Goal: Task Accomplishment & Management: Manage account settings

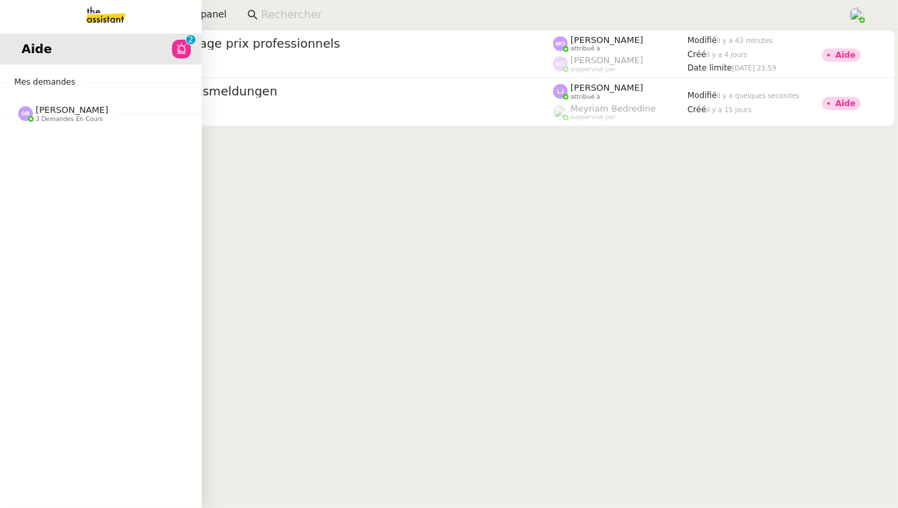
click at [44, 121] on span "3 demandes en cours" at bounding box center [69, 119] width 67 height 7
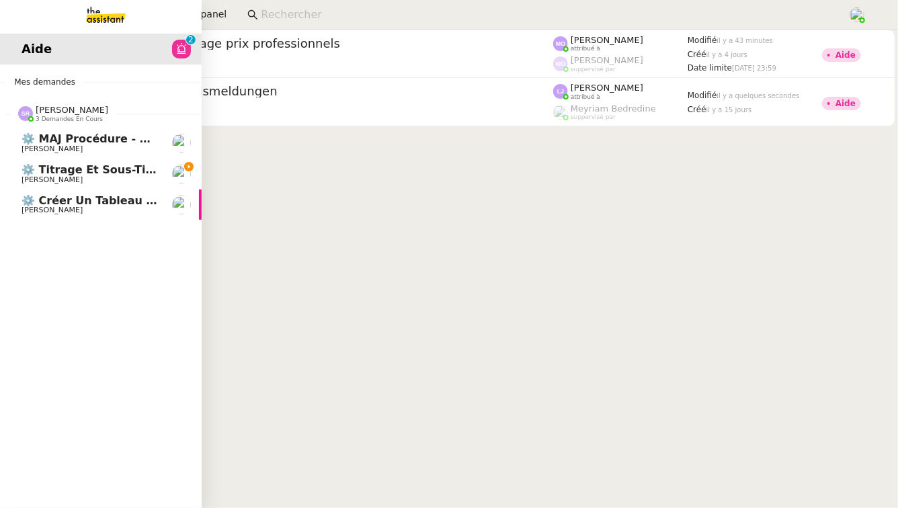
click at [93, 176] on span "[PERSON_NAME]" at bounding box center [90, 180] width 136 height 8
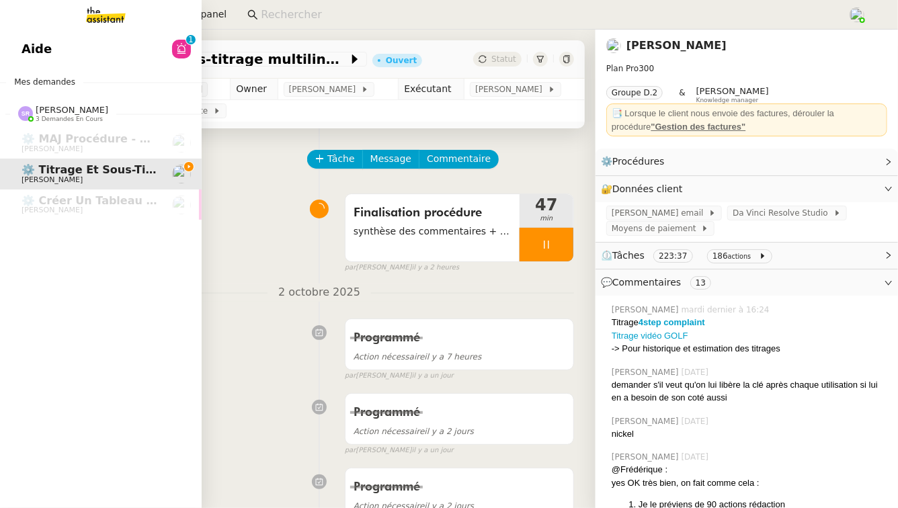
click at [175, 62] on link "Aide 0 1 2 3 4 5 6 7 8 9" at bounding box center [101, 49] width 202 height 31
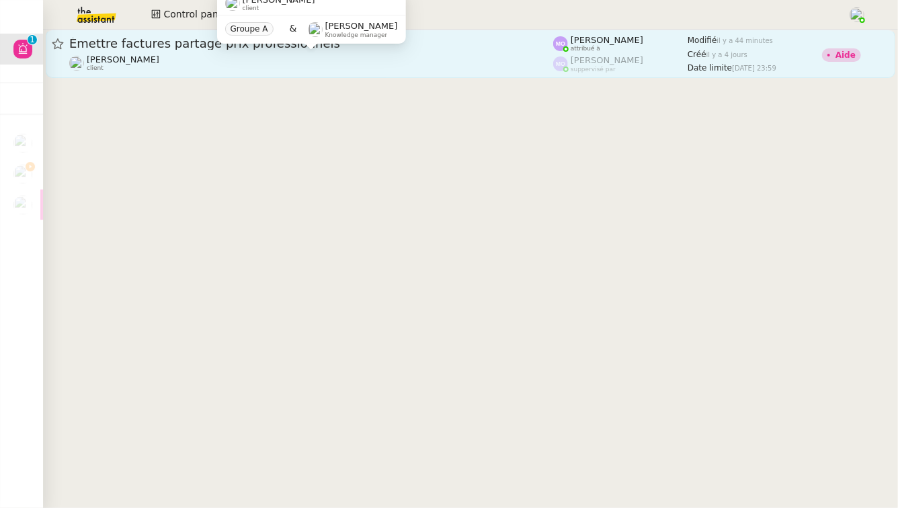
click at [362, 68] on div "Gabrielle Tavernier client" at bounding box center [311, 62] width 484 height 17
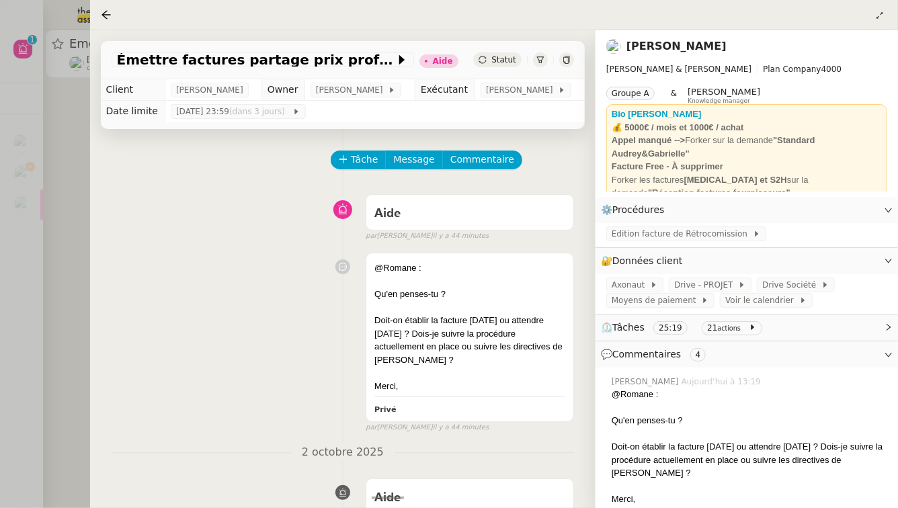
click at [58, 245] on div at bounding box center [449, 254] width 898 height 508
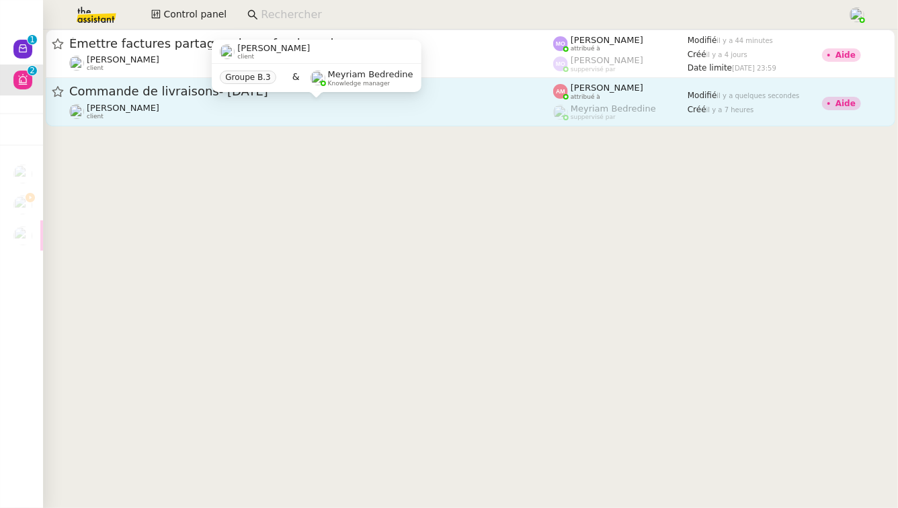
click at [351, 110] on div "Ilyes Hadj client" at bounding box center [311, 111] width 484 height 17
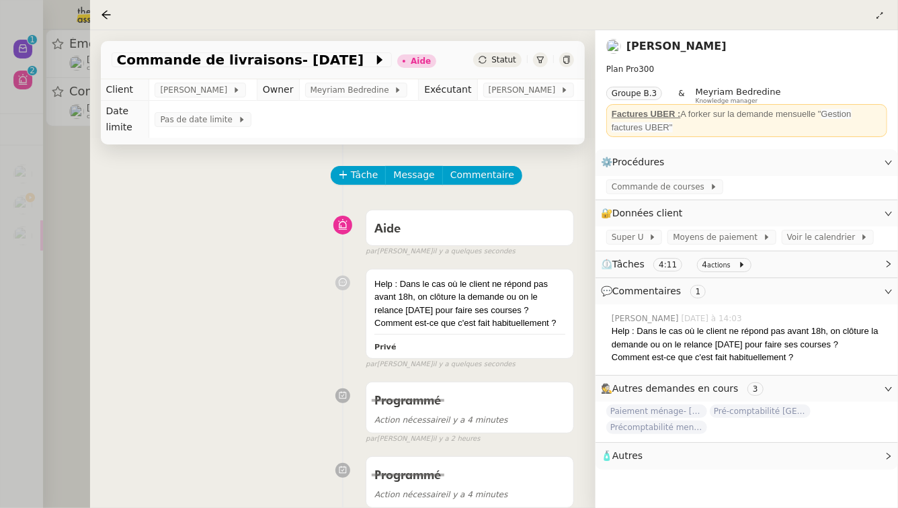
click at [51, 200] on div at bounding box center [449, 254] width 898 height 508
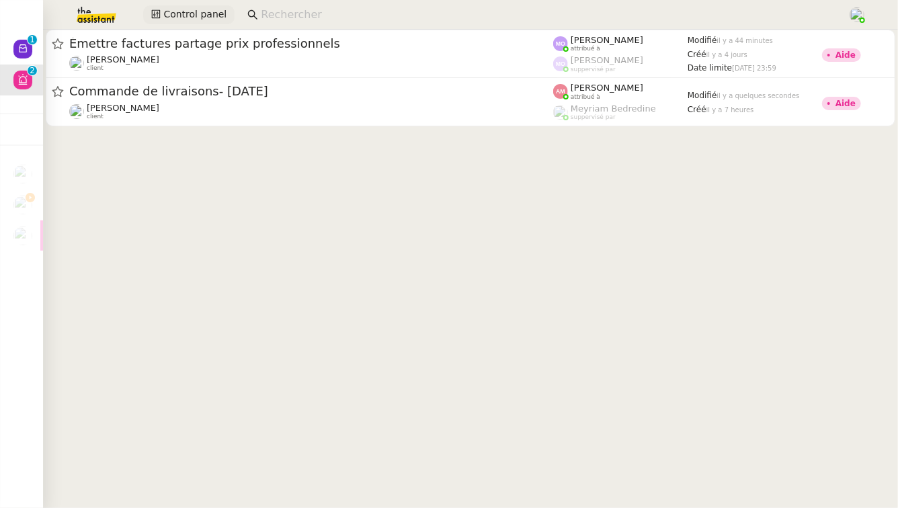
click at [168, 10] on span "Control panel" at bounding box center [194, 14] width 63 height 15
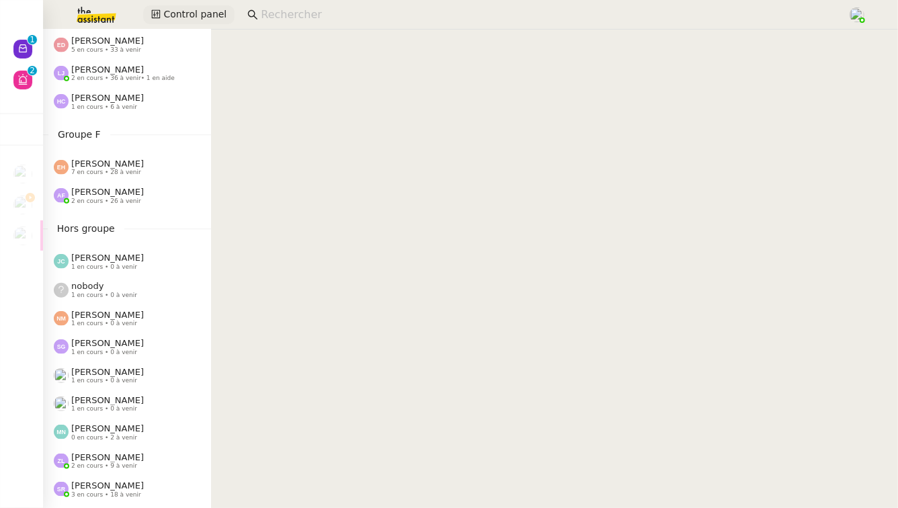
scroll to position [734, 0]
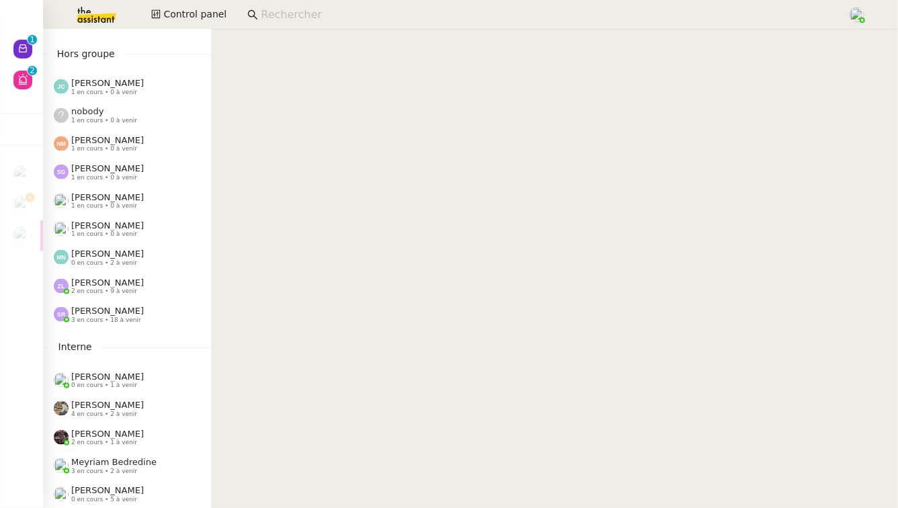
click at [127, 306] on span "[PERSON_NAME]" at bounding box center [107, 311] width 73 height 10
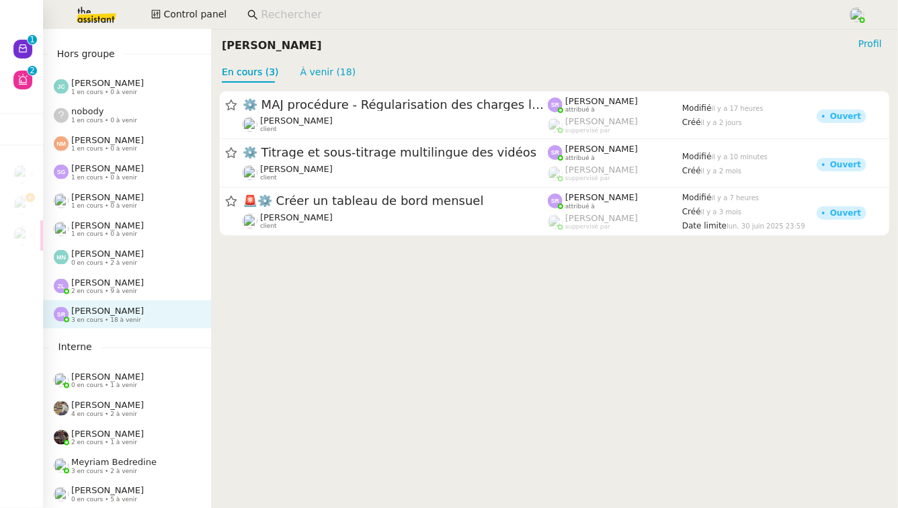
click at [132, 297] on div "Zoé Lachambre 2 en cours • 9 à venir" at bounding box center [127, 286] width 168 height 28
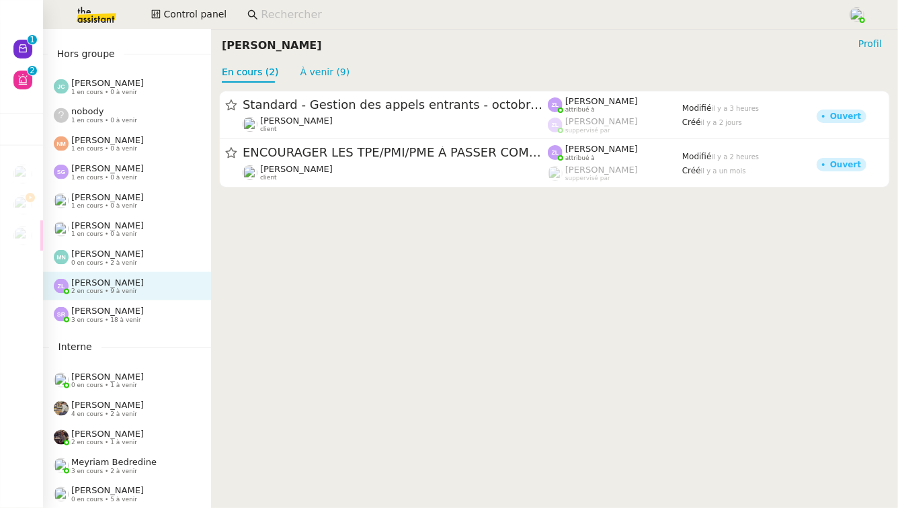
click at [130, 315] on span "[PERSON_NAME]" at bounding box center [107, 311] width 73 height 10
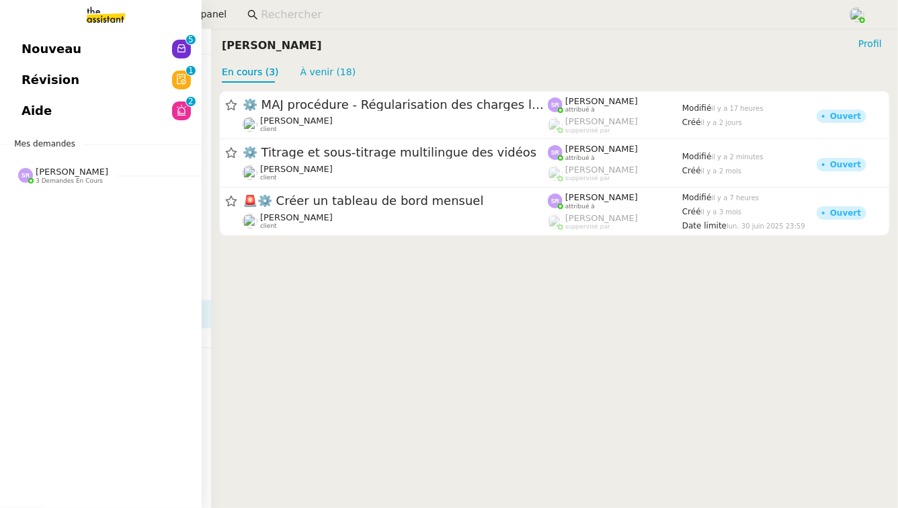
click at [67, 84] on span "Révision" at bounding box center [51, 80] width 58 height 20
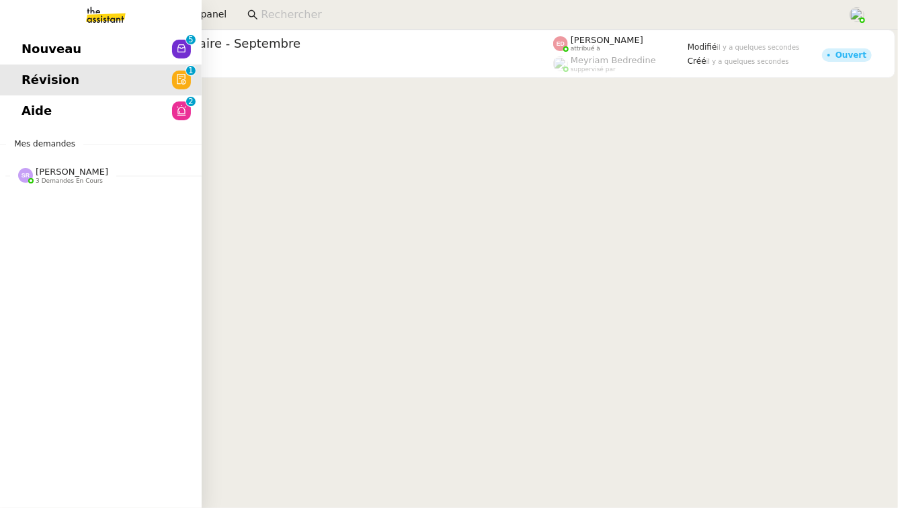
click at [56, 112] on link "Aide 0 1 2 3 4 5 6 7 8 9" at bounding box center [101, 110] width 202 height 31
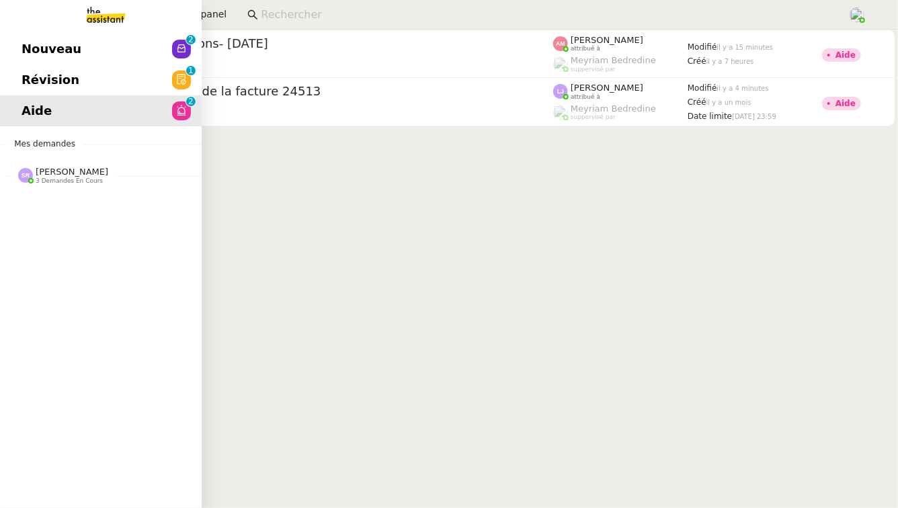
click at [140, 77] on link "Révision 0 1 2 3 4 5 6 7 8 9" at bounding box center [101, 80] width 202 height 31
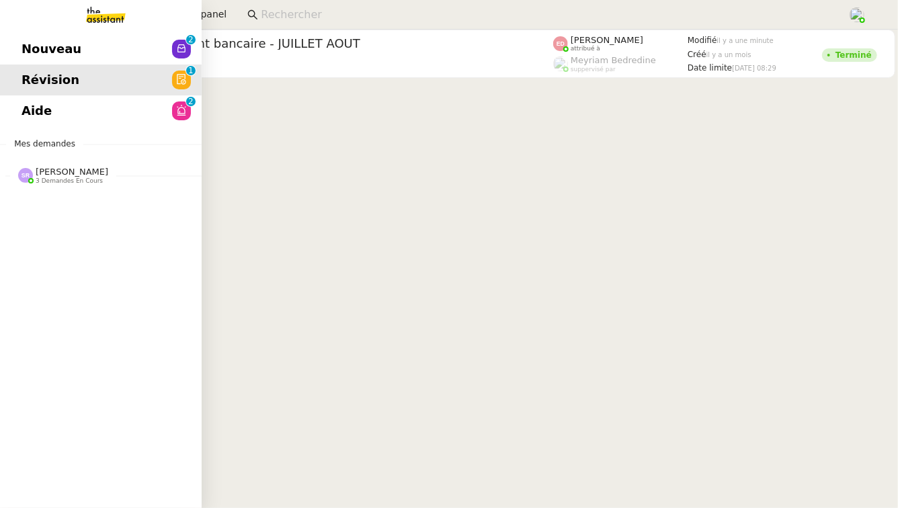
click at [69, 58] on span "Nouveau" at bounding box center [52, 49] width 60 height 20
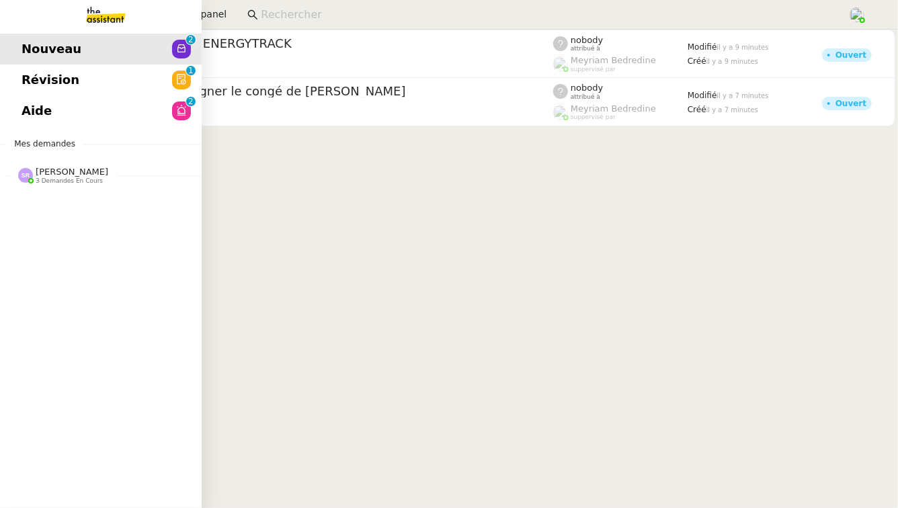
click at [57, 178] on span "3 demandes en cours" at bounding box center [69, 180] width 67 height 7
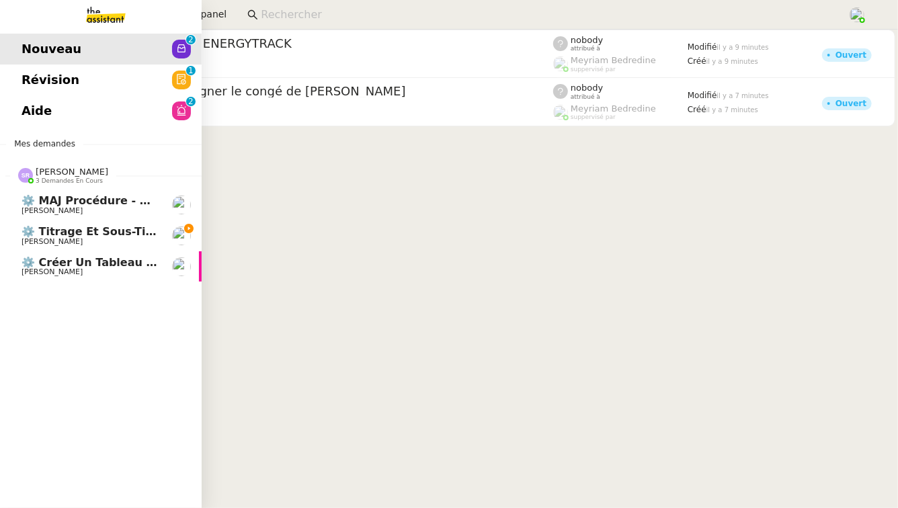
click at [112, 232] on span "⚙️ Titrage et sous-titrage multilingue des vidéos" at bounding box center [172, 231] width 300 height 13
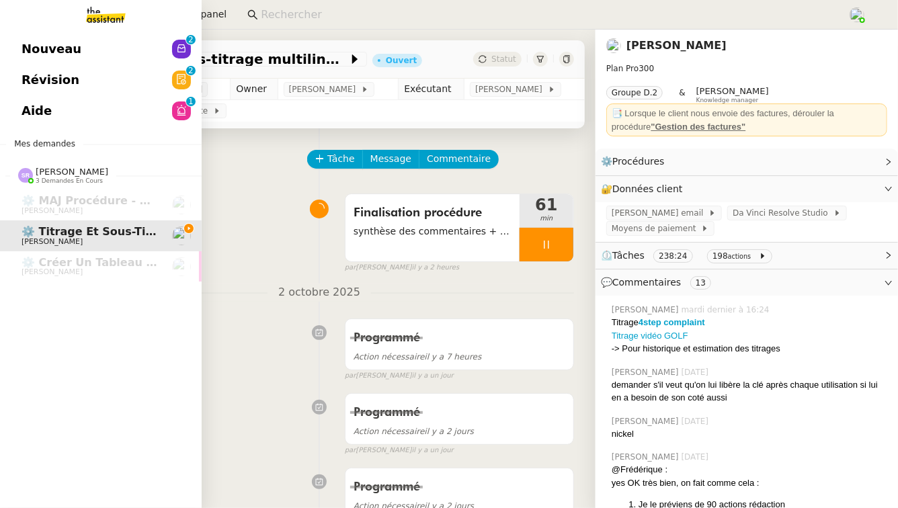
click at [98, 46] on link "Nouveau 0 1 2 3 4 5 6 7 8 9" at bounding box center [101, 49] width 202 height 31
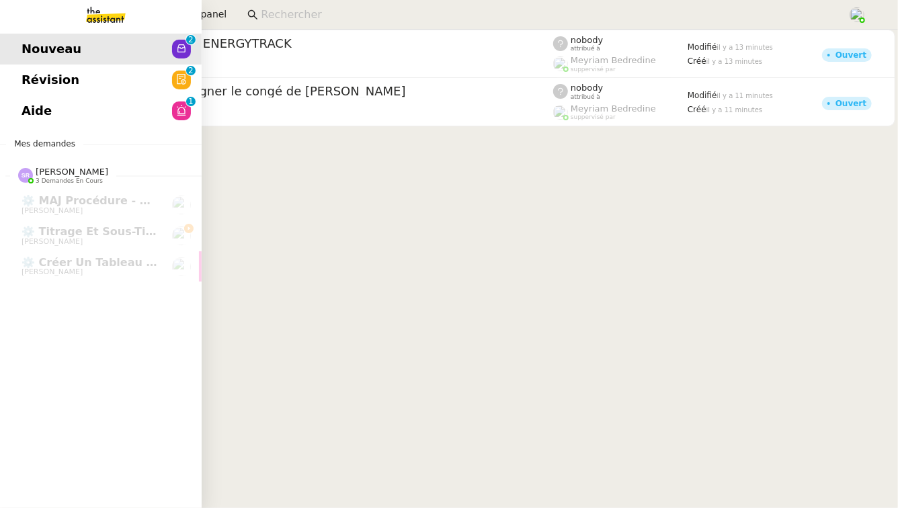
click at [107, 70] on link "Révision 0 1 2 3 4 5 6 7 8 9" at bounding box center [101, 80] width 202 height 31
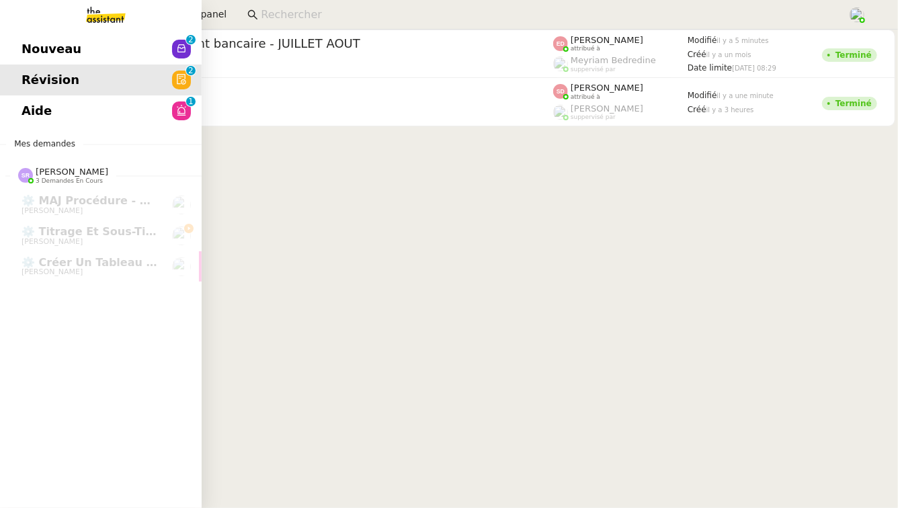
click at [44, 100] on link "Aide 0 1 2 3 4 5 6 7 8 9" at bounding box center [101, 110] width 202 height 31
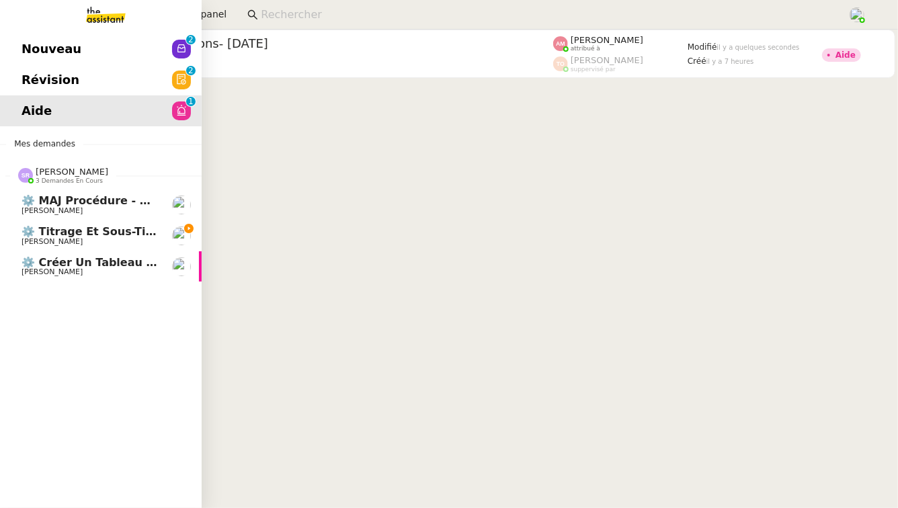
click at [79, 204] on span "⚙️ MAJ procédure - Régularisation des charges locatives" at bounding box center [195, 200] width 347 height 13
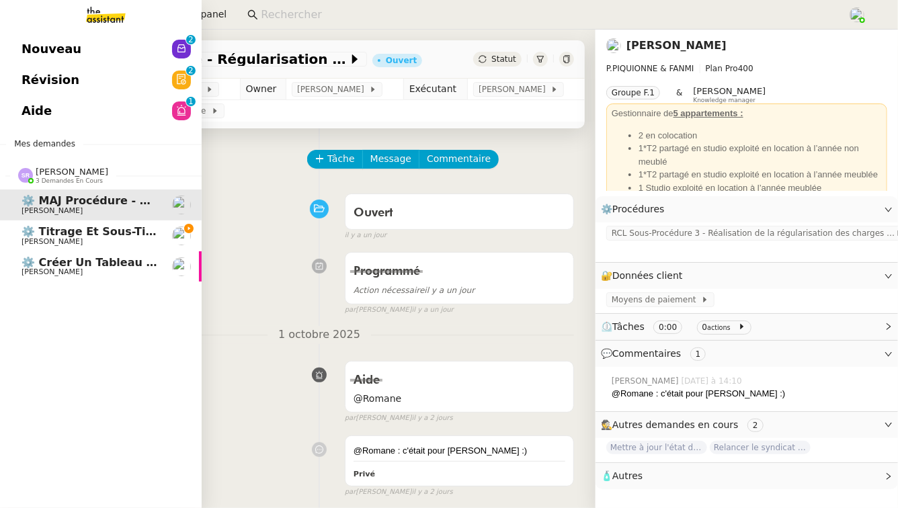
click at [93, 239] on span "[PERSON_NAME]" at bounding box center [90, 242] width 136 height 8
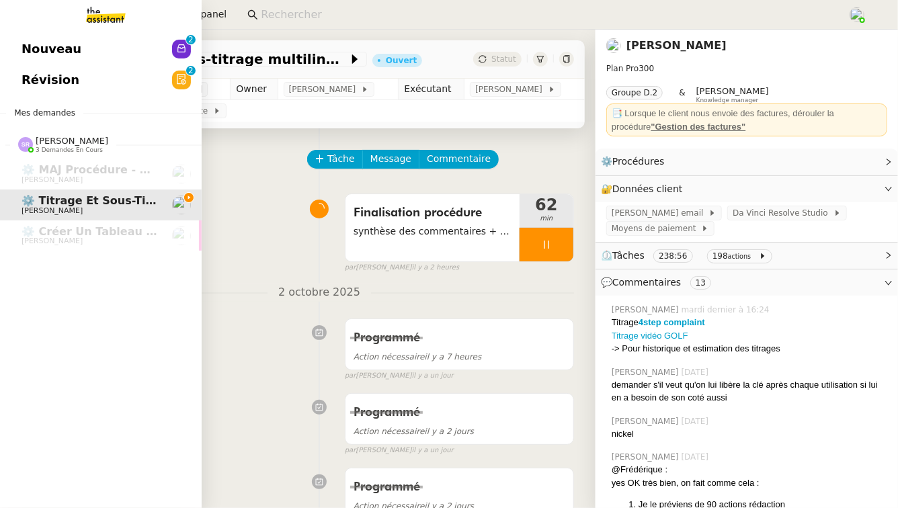
click at [58, 82] on span "Révision" at bounding box center [51, 80] width 58 height 20
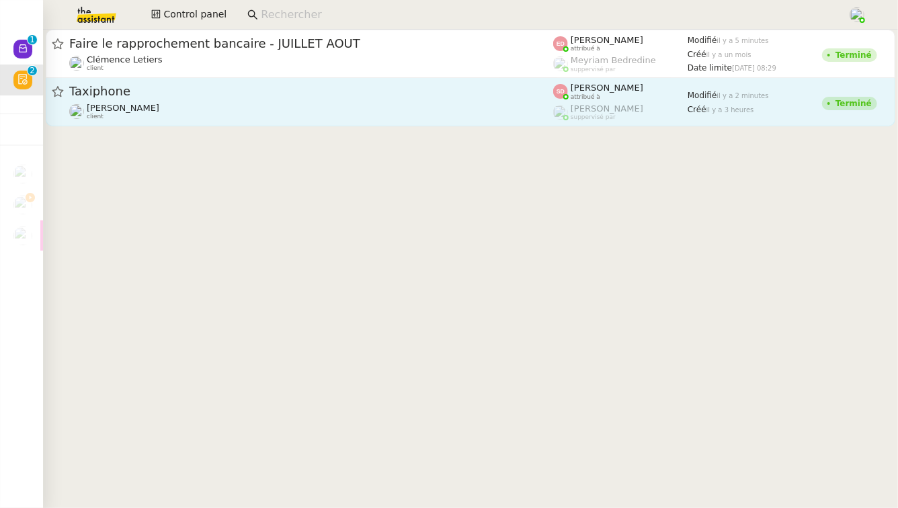
click at [270, 98] on div "Taxiphone" at bounding box center [311, 91] width 484 height 17
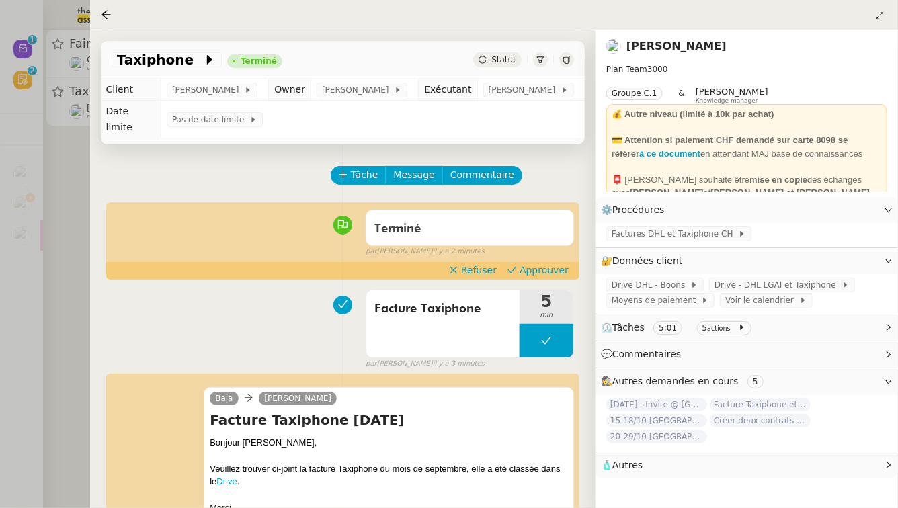
click at [0, 218] on div at bounding box center [449, 254] width 898 height 508
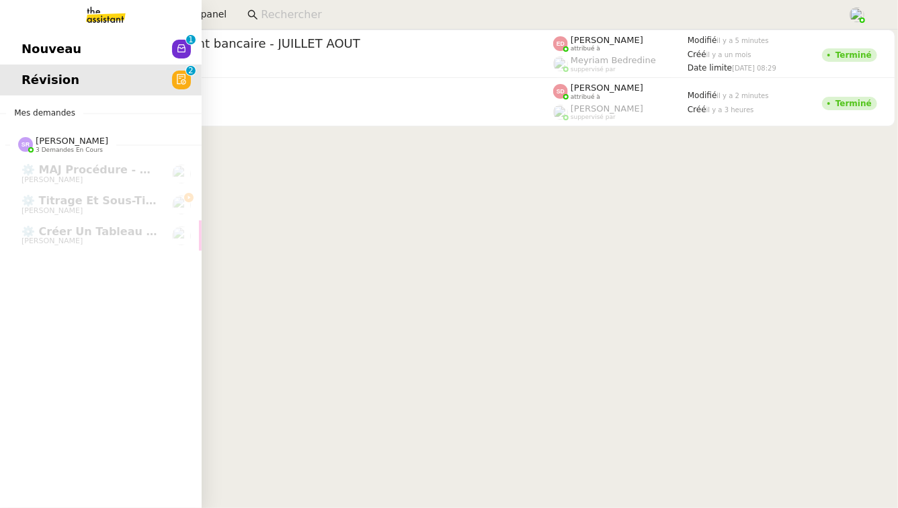
click at [36, 58] on span "Nouveau" at bounding box center [52, 49] width 60 height 20
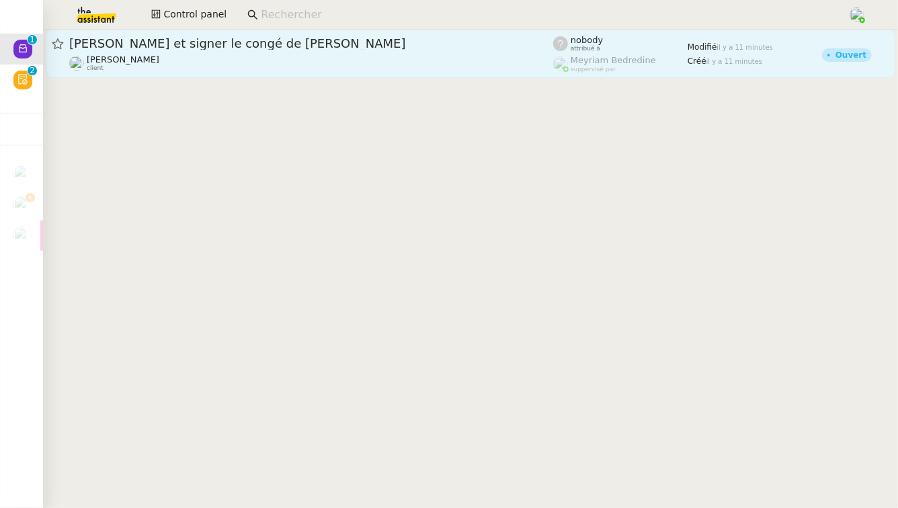
click at [315, 52] on div "Valider et signer le congé de Sarah Sharlen Torrado client" at bounding box center [311, 54] width 484 height 36
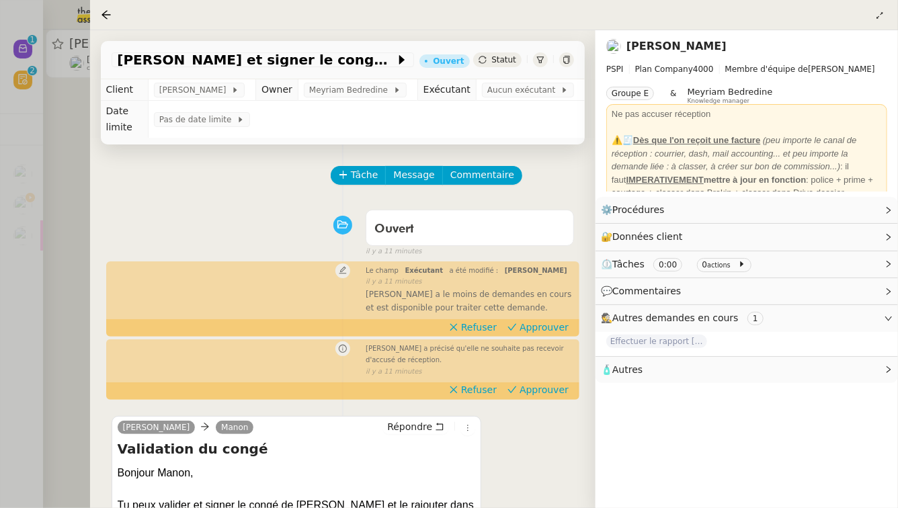
click at [640, 44] on link "Sharlen Torrado" at bounding box center [676, 46] width 100 height 13
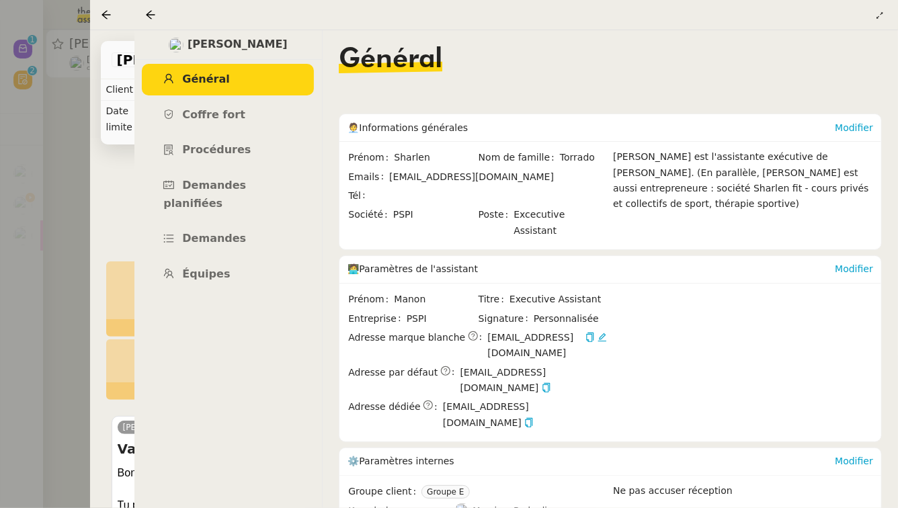
click at [183, 42] on img at bounding box center [176, 45] width 15 height 15
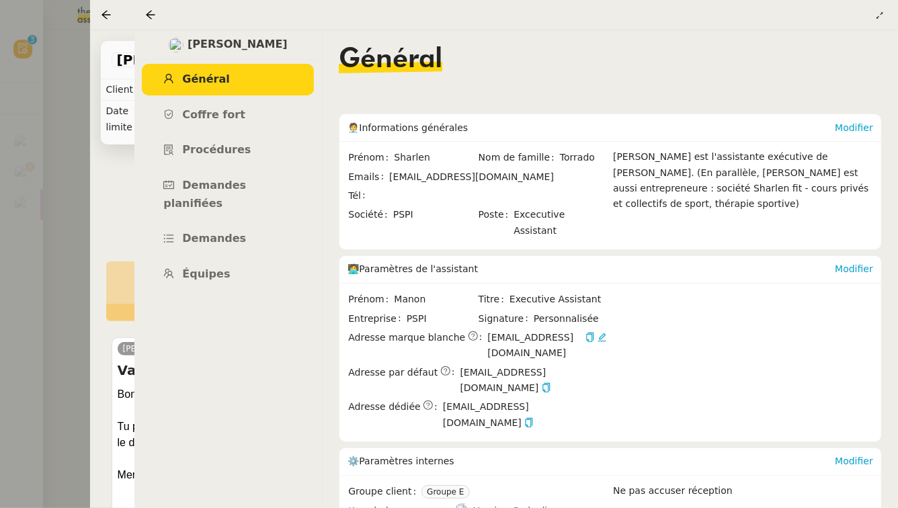
scroll to position [46, 0]
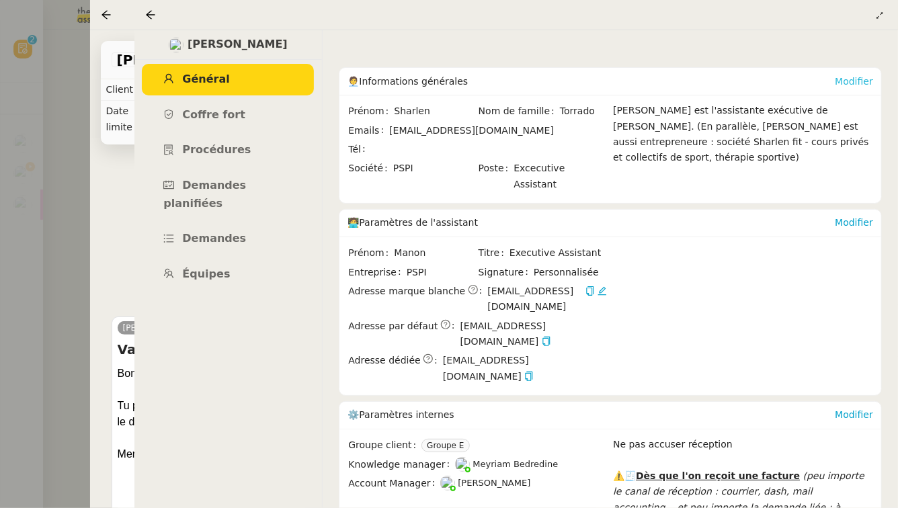
click at [846, 82] on link "Modifier" at bounding box center [854, 81] width 38 height 11
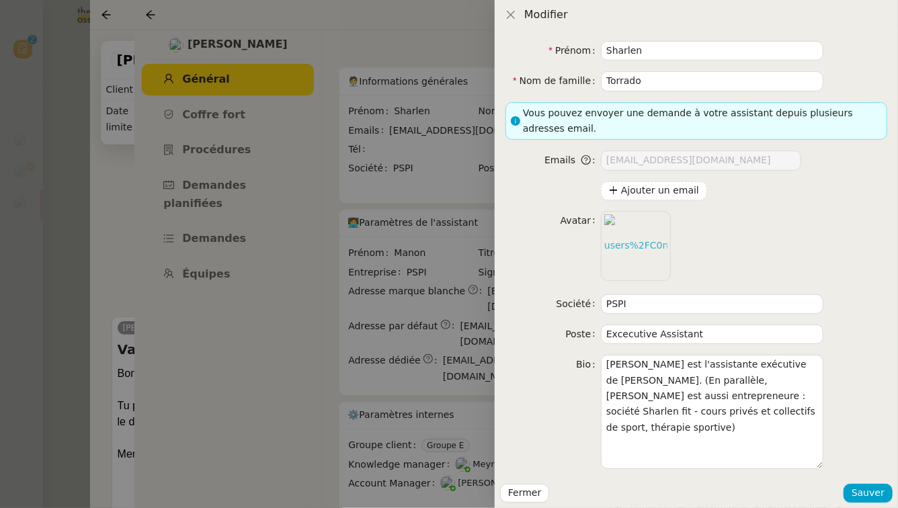
click at [276, 288] on div at bounding box center [449, 254] width 898 height 508
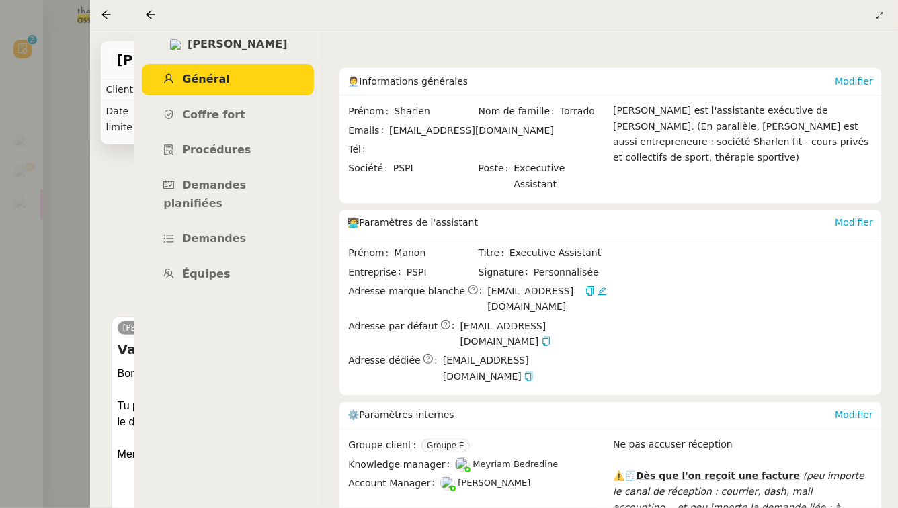
click at [276, 288] on div "Sharlen Torrado Général Coffre fort Procédures Demandes planifiées Demandes Équ…" at bounding box center [228, 269] width 188 height 478
click at [56, 286] on div at bounding box center [449, 254] width 898 height 508
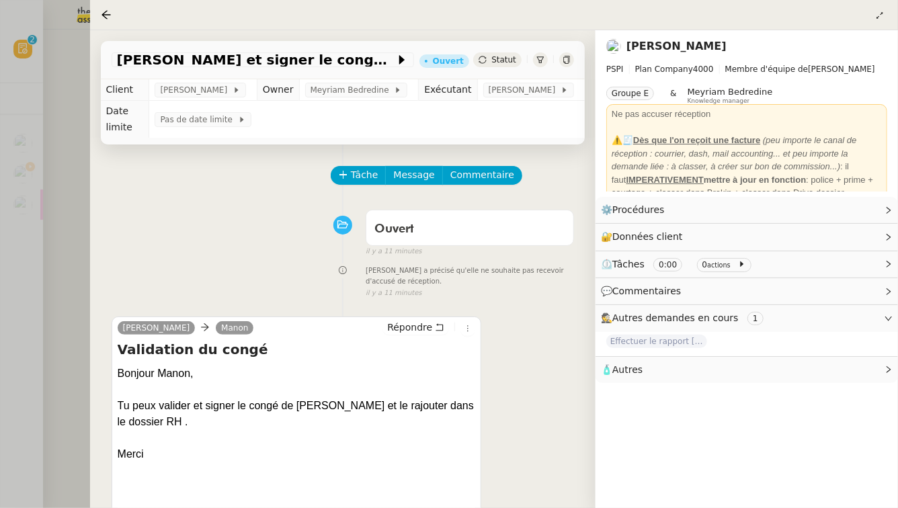
click at [56, 286] on div at bounding box center [449, 254] width 898 height 508
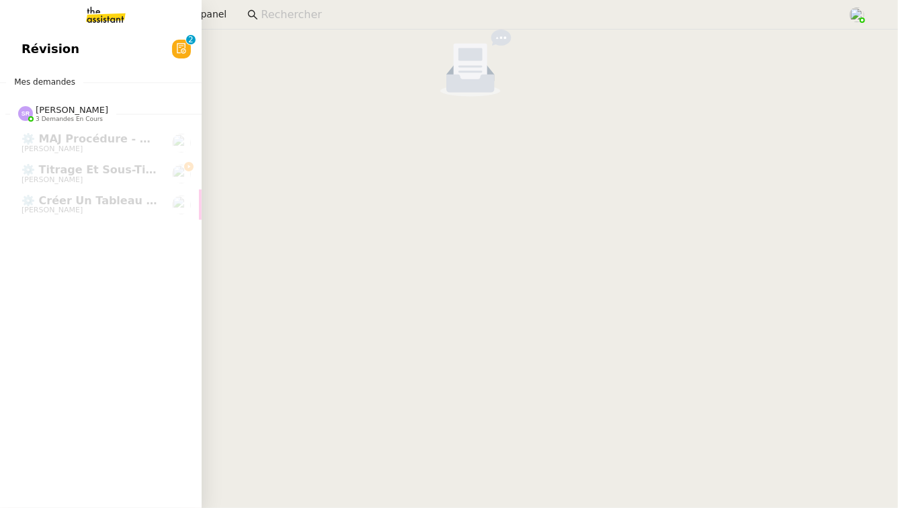
click at [56, 58] on span "Révision" at bounding box center [51, 49] width 58 height 20
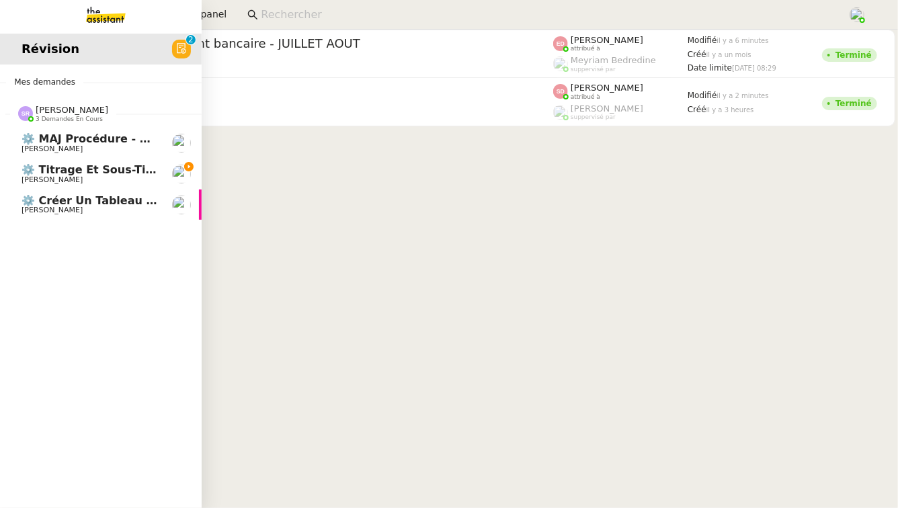
click at [56, 202] on span "⚙️ Créer un tableau de bord mensuel" at bounding box center [136, 200] width 228 height 13
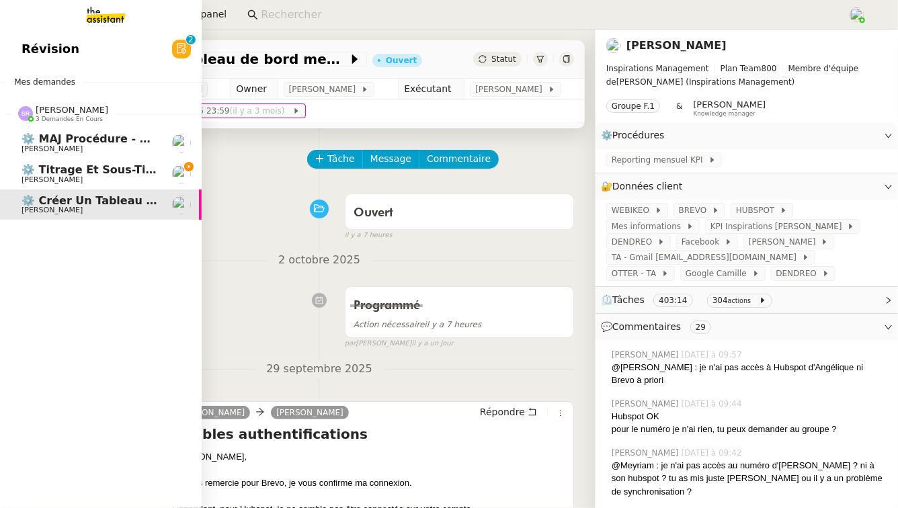
click at [93, 177] on span "[PERSON_NAME]" at bounding box center [90, 180] width 136 height 8
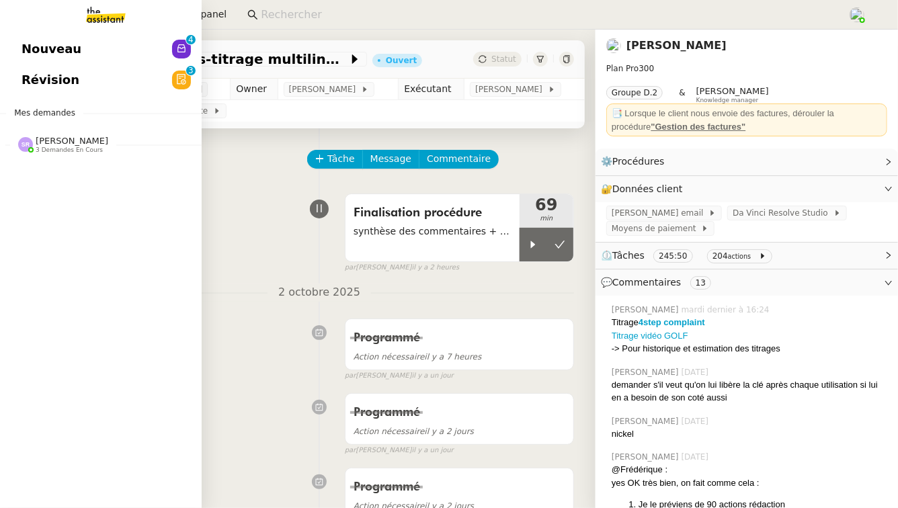
click at [116, 140] on span "Stéphanie Rakotosalama 3 demandes en cours" at bounding box center [63, 144] width 106 height 17
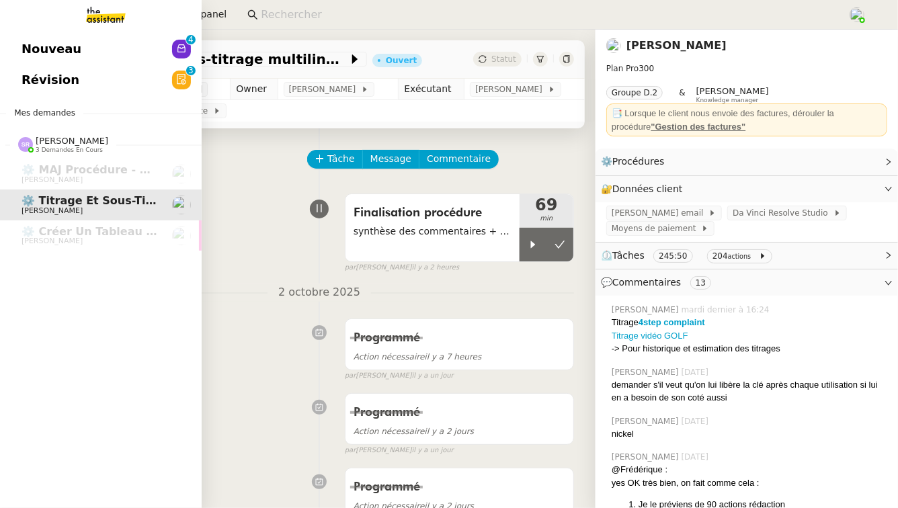
click at [165, 78] on link "Révision 0 1 2 3 4 5 6 7 8 9" at bounding box center [101, 80] width 202 height 31
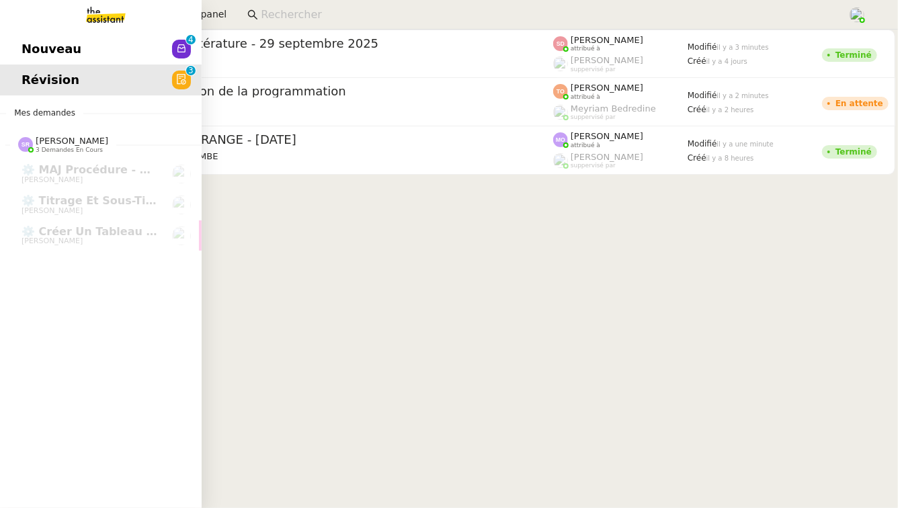
click at [59, 55] on span "Nouveau" at bounding box center [52, 49] width 60 height 20
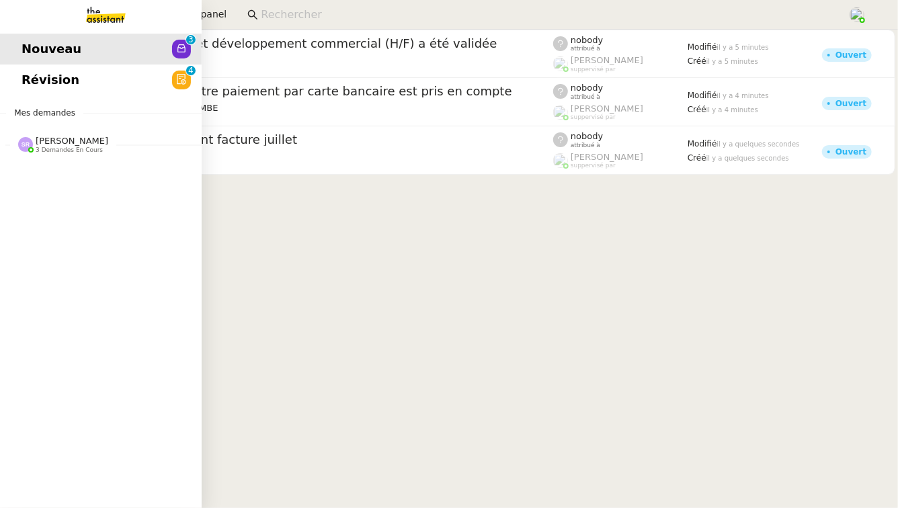
click at [85, 87] on link "Révision 0 1 2 3 4 5 6 7 8 9" at bounding box center [101, 80] width 202 height 31
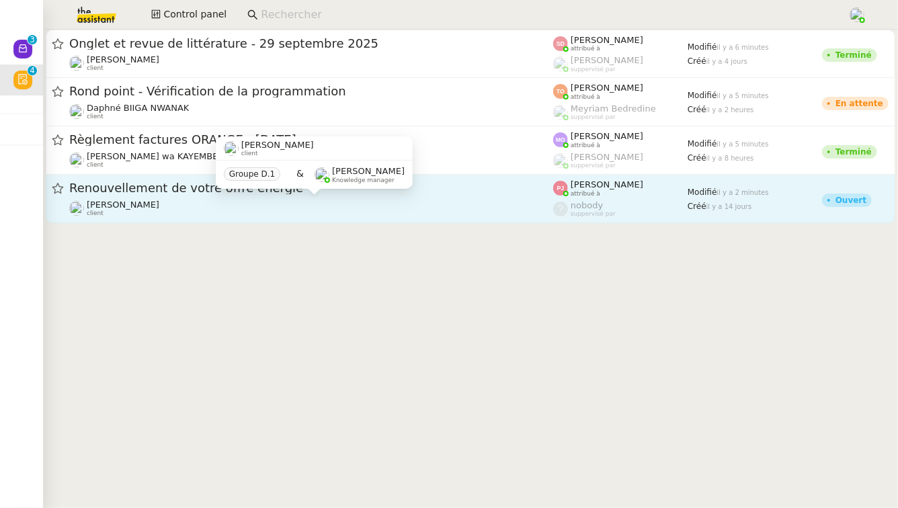
click at [372, 202] on div "Tina KHAMVENE client" at bounding box center [311, 208] width 484 height 17
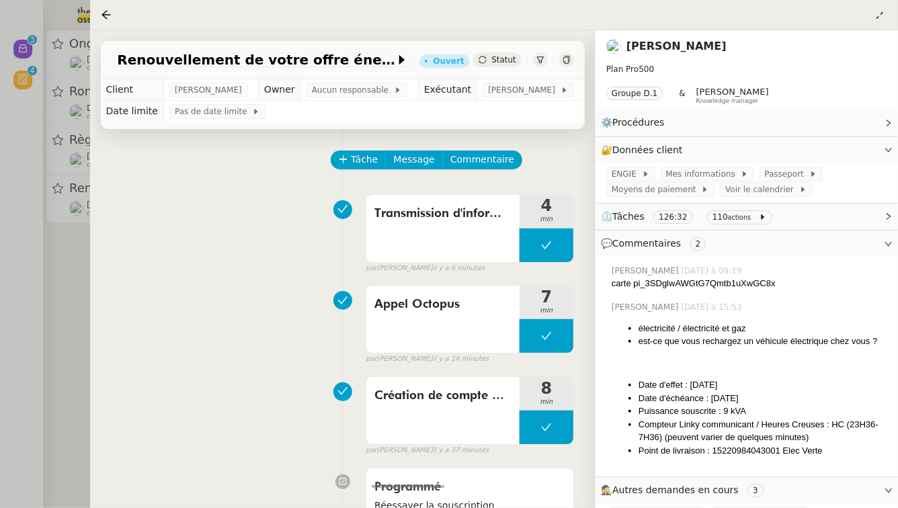
click at [43, 274] on div at bounding box center [449, 254] width 898 height 508
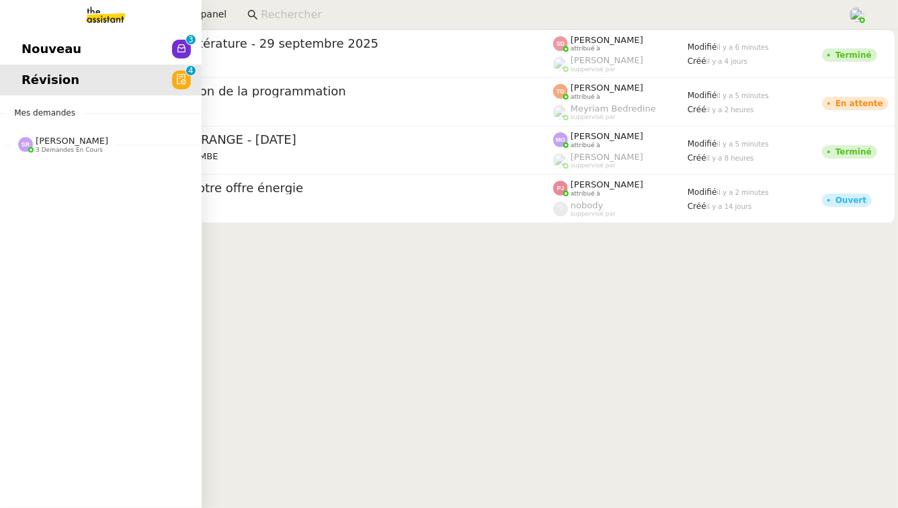
click at [44, 162] on div "Nouveau 0 1 2 3 4 5 6 7 8 9 Révision 0 1 2 3 4 5 6 7 8 9 Mes demandes Stéphanie…" at bounding box center [101, 269] width 202 height 478
click at [62, 145] on span "[PERSON_NAME]" at bounding box center [72, 141] width 73 height 10
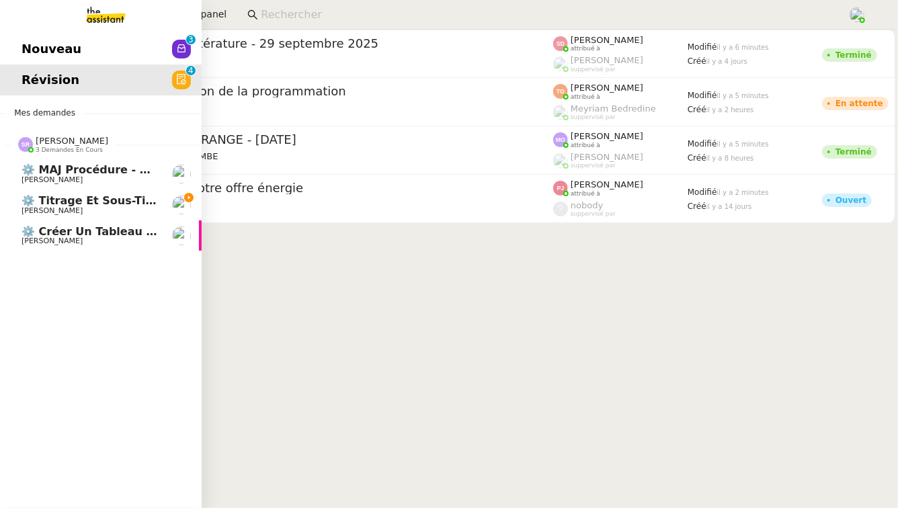
click at [87, 200] on span "⚙️ Titrage et sous-titrage multilingue des vidéos" at bounding box center [172, 200] width 300 height 13
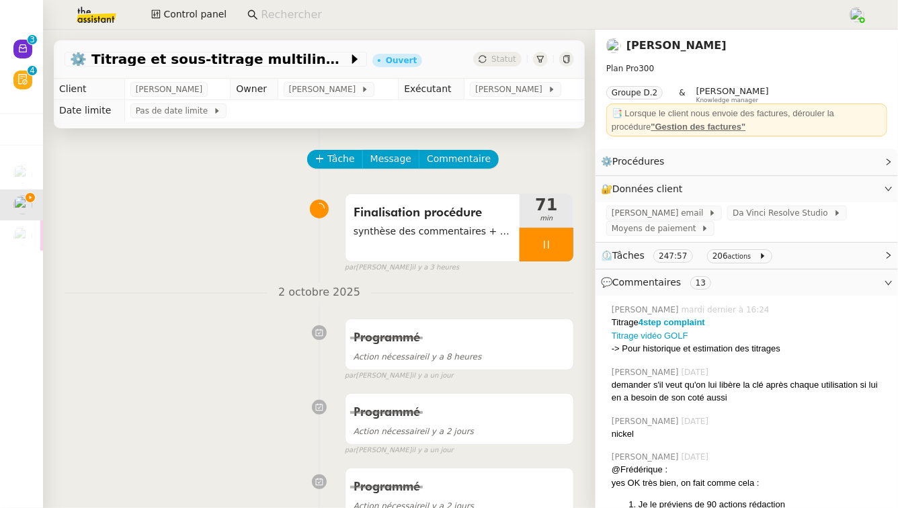
click at [708, 48] on link "[PERSON_NAME]" at bounding box center [676, 45] width 100 height 13
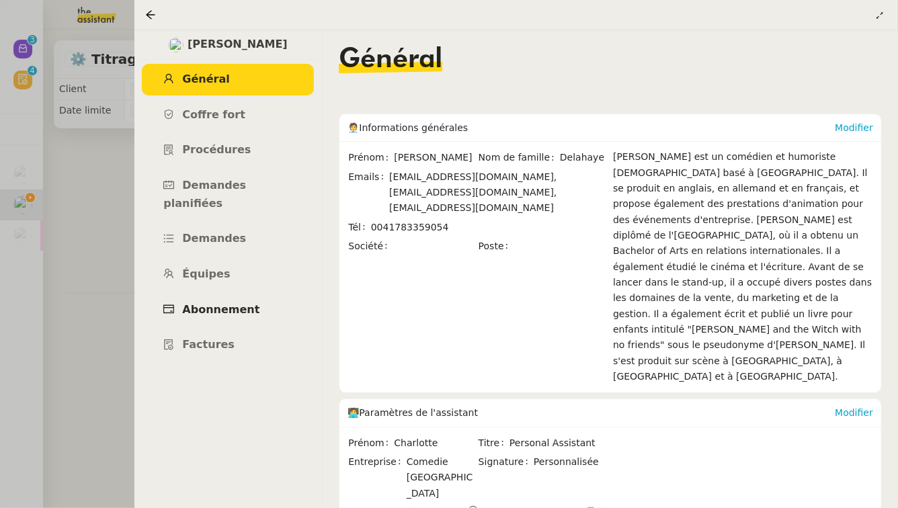
click at [233, 303] on span "Abonnement" at bounding box center [220, 309] width 77 height 13
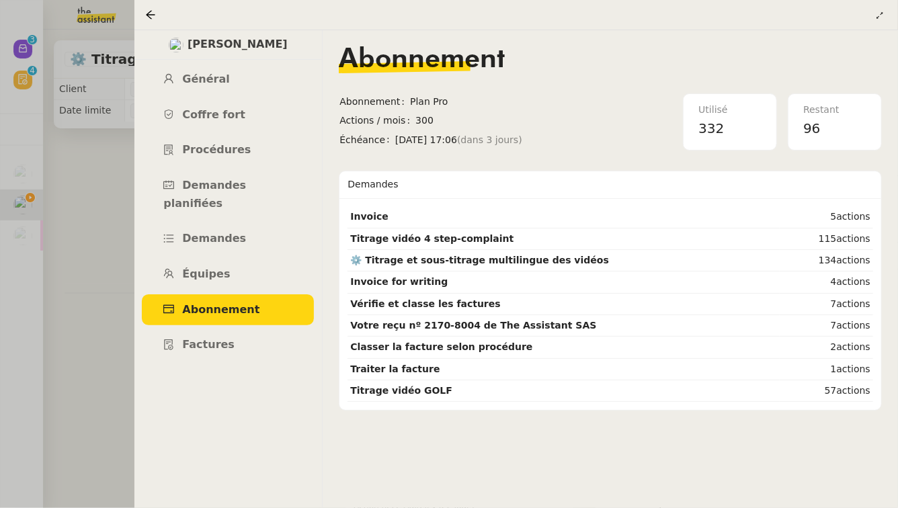
click at [65, 293] on div at bounding box center [449, 254] width 898 height 508
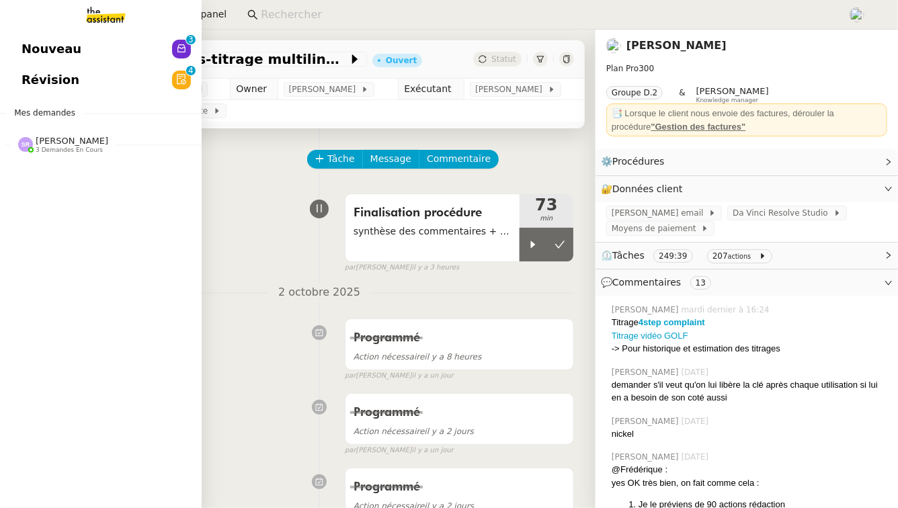
click at [78, 56] on link "Nouveau 0 1 2 3 4 5 6 7 8 9" at bounding box center [101, 49] width 202 height 31
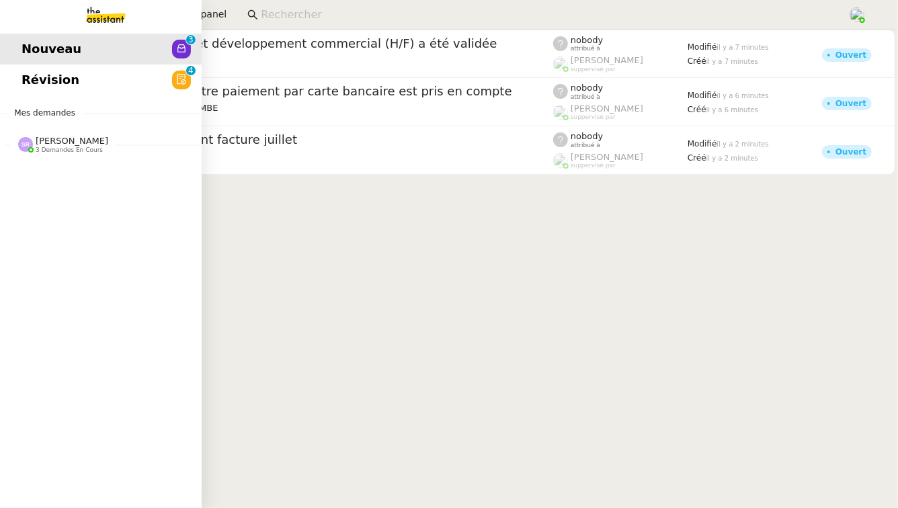
click at [79, 85] on link "Révision 0 1 2 3 4 5 6 7 8 9" at bounding box center [101, 80] width 202 height 31
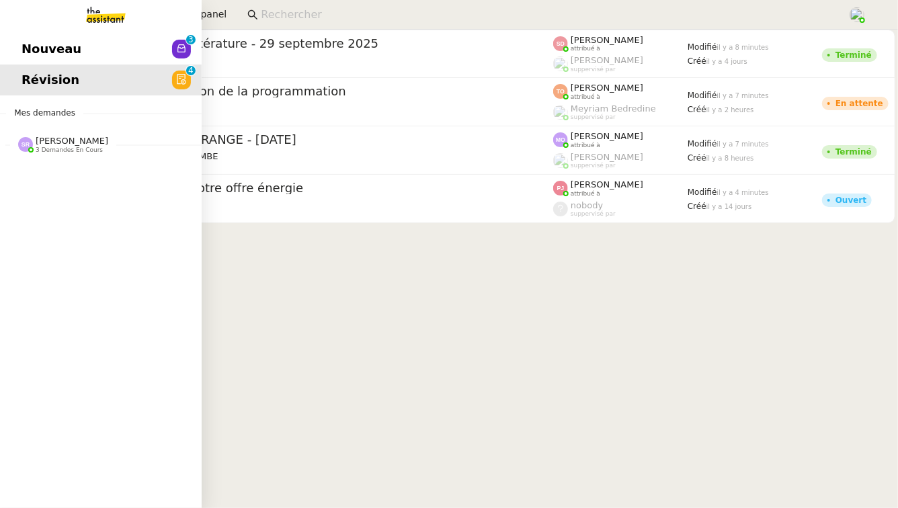
click at [108, 138] on span "[PERSON_NAME]" at bounding box center [72, 141] width 73 height 10
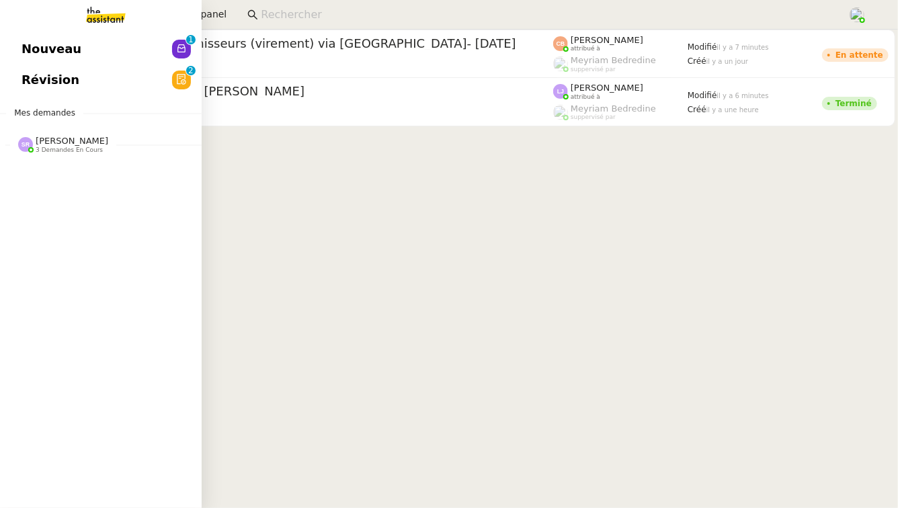
click at [63, 142] on span "[PERSON_NAME]" at bounding box center [72, 141] width 73 height 10
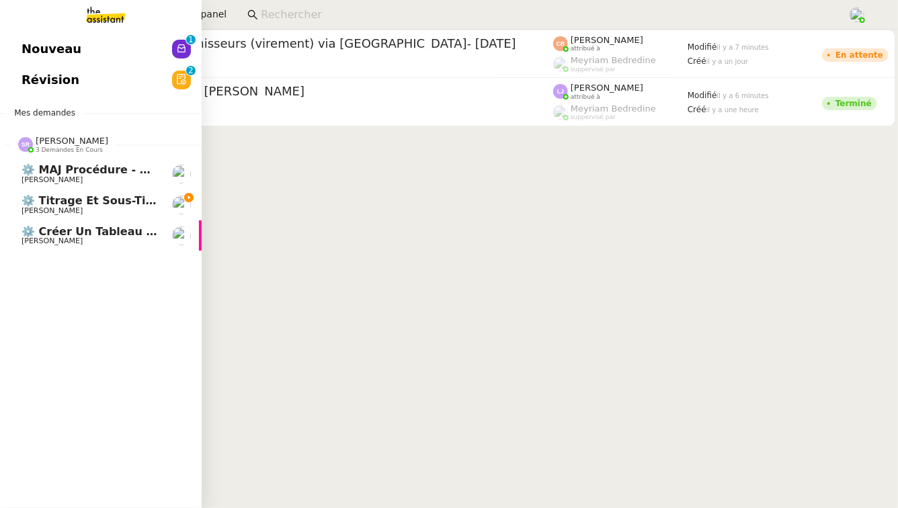
click at [108, 200] on span "⚙️ Titrage et sous-titrage multilingue des vidéos" at bounding box center [172, 200] width 300 height 13
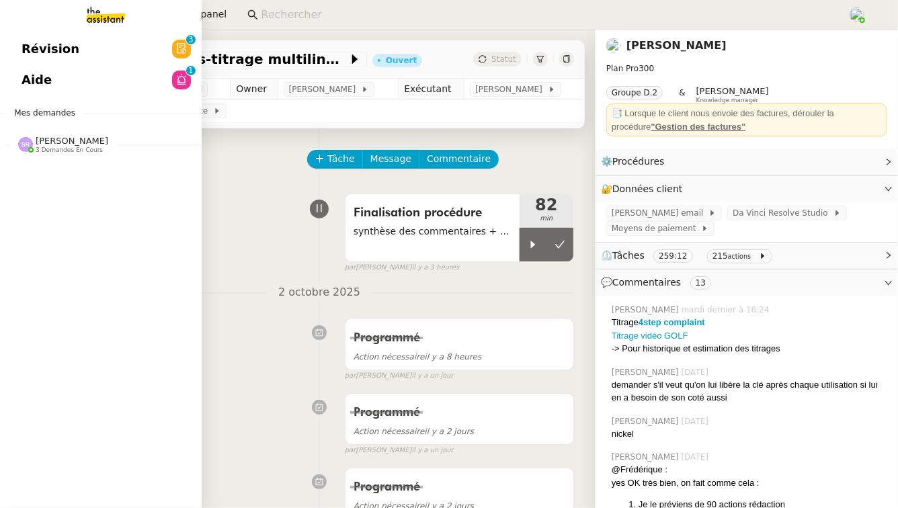
click at [65, 135] on span "Stéphanie Rakotosalama 3 demandes en cours" at bounding box center [106, 139] width 202 height 28
click at [54, 136] on span "[PERSON_NAME]" at bounding box center [72, 141] width 73 height 10
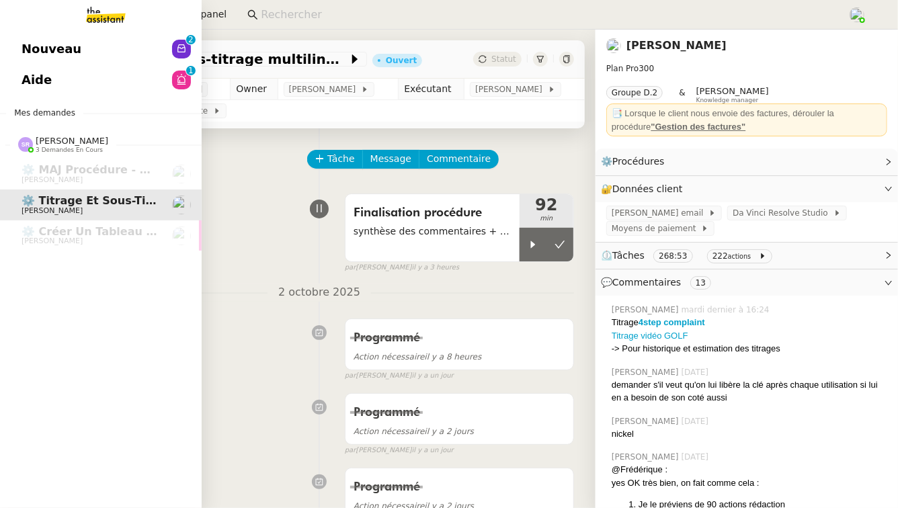
click at [169, 75] on link "Aide 0 1 2 3 4 5 6 7 8 9" at bounding box center [101, 80] width 202 height 31
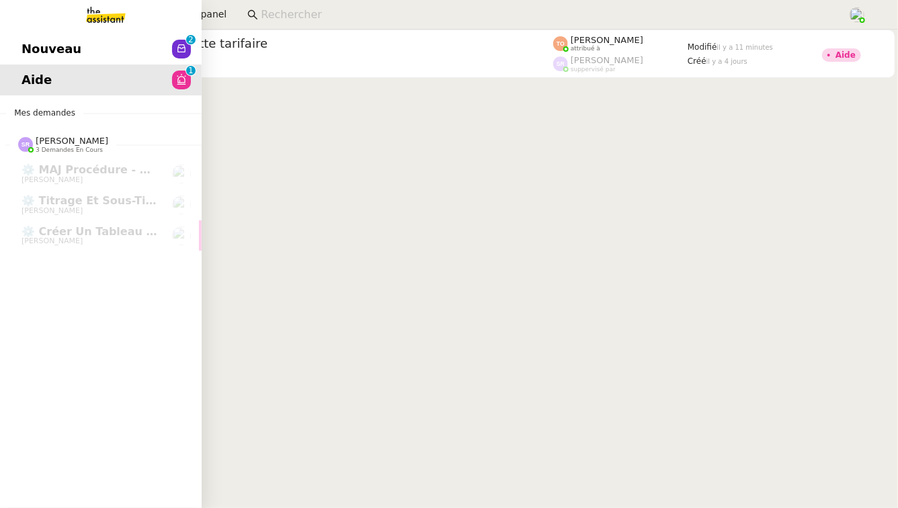
click at [42, 37] on link "Nouveau 0 1 2 3 4 5 6 7 8 9" at bounding box center [101, 49] width 202 height 31
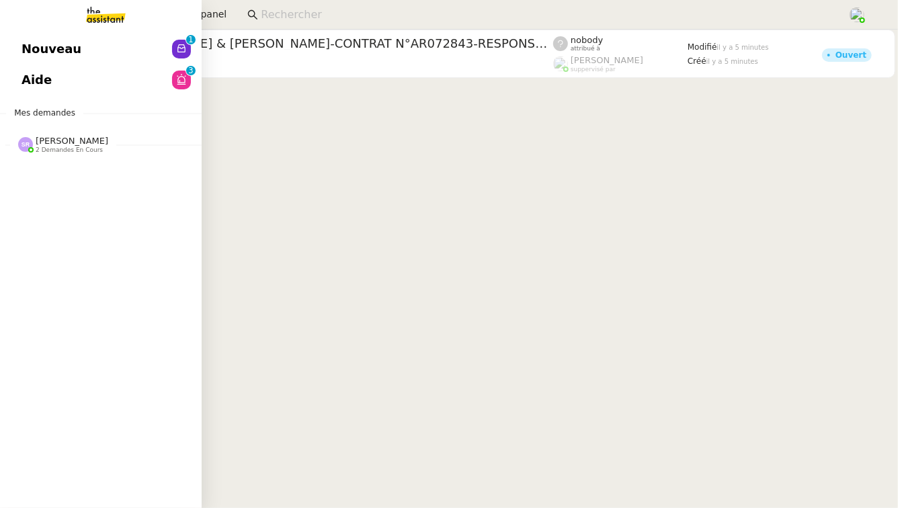
click at [88, 149] on span "2 demandes en cours" at bounding box center [69, 150] width 67 height 7
click at [151, 87] on link "Aide 0 1 2 3 4 5 6 7 8 9" at bounding box center [101, 80] width 202 height 31
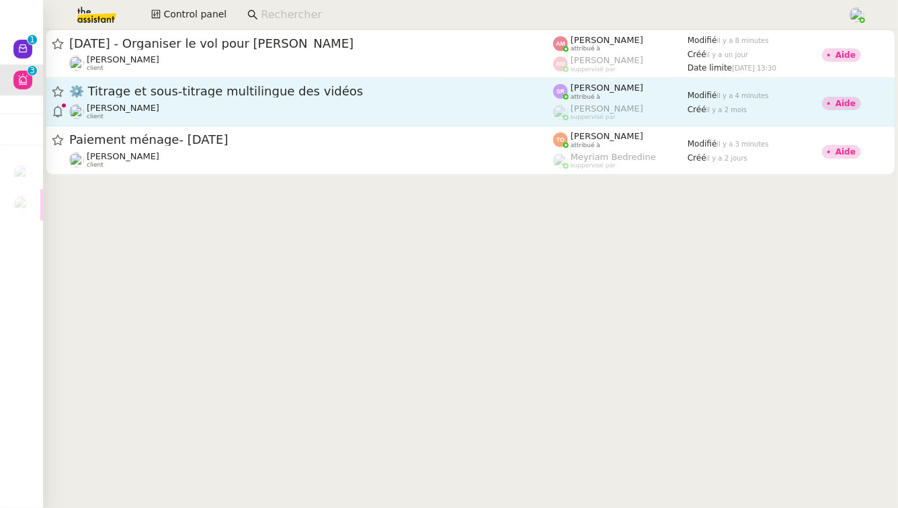
click at [312, 95] on span "⚙️ Titrage et sous-titrage multilingue des vidéos" at bounding box center [311, 91] width 484 height 12
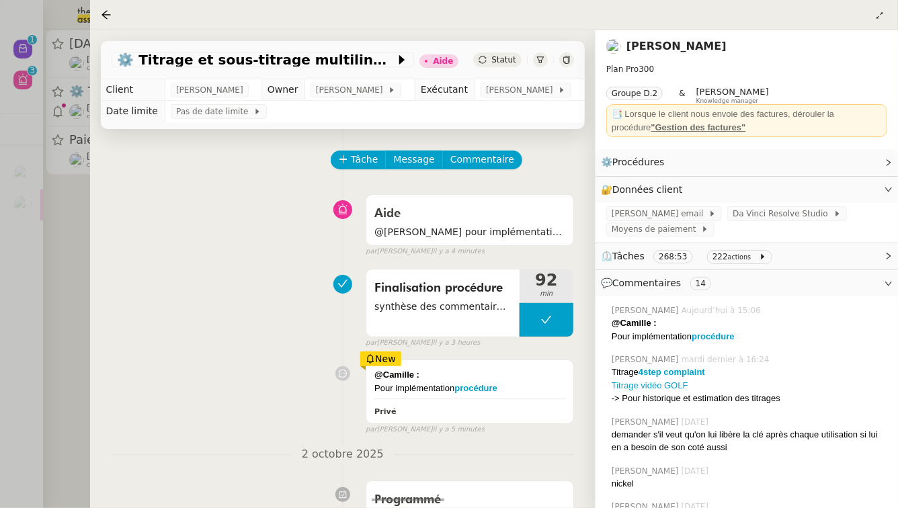
click at [688, 42] on link "[PERSON_NAME]" at bounding box center [676, 46] width 100 height 13
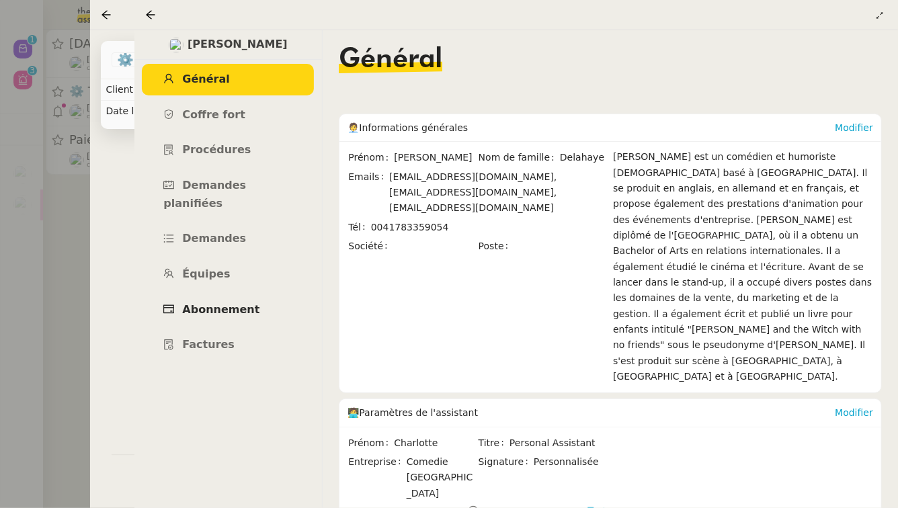
click at [240, 303] on span "Abonnement" at bounding box center [220, 309] width 77 height 13
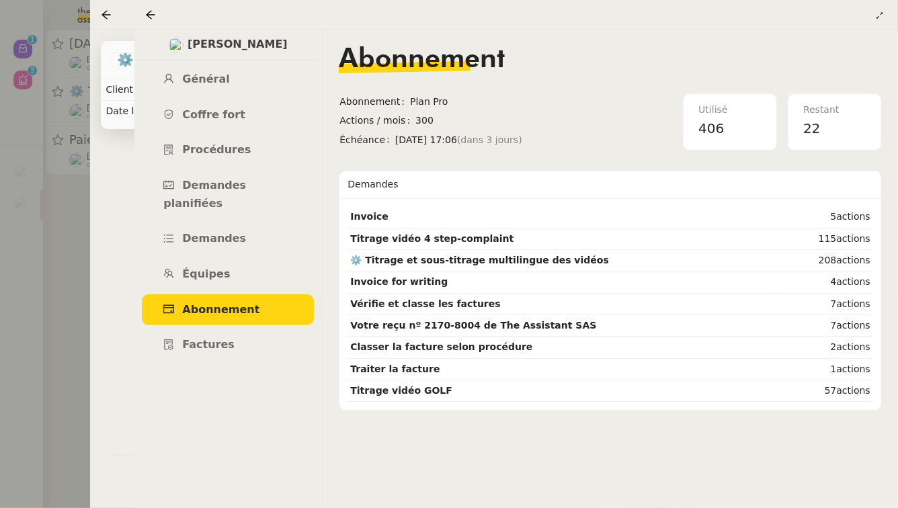
click at [1, 288] on div at bounding box center [449, 254] width 898 height 508
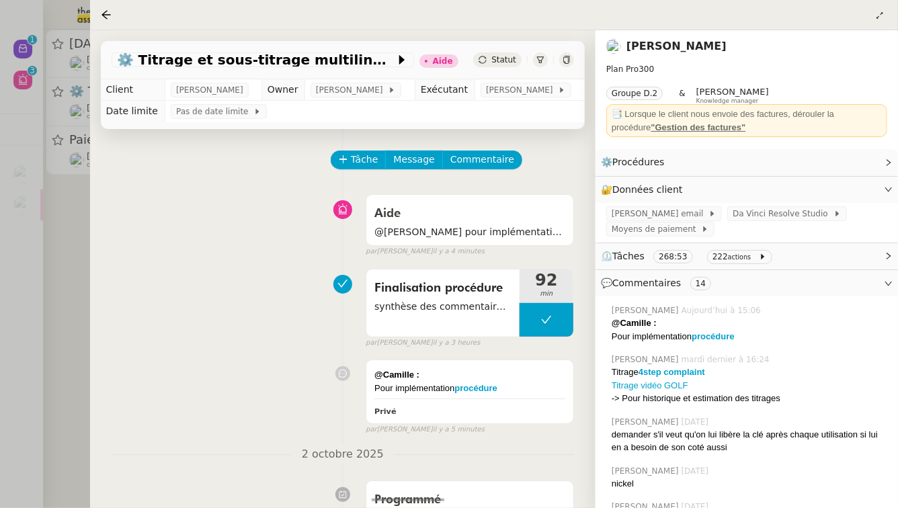
click at [659, 48] on link "[PERSON_NAME]" at bounding box center [676, 46] width 100 height 13
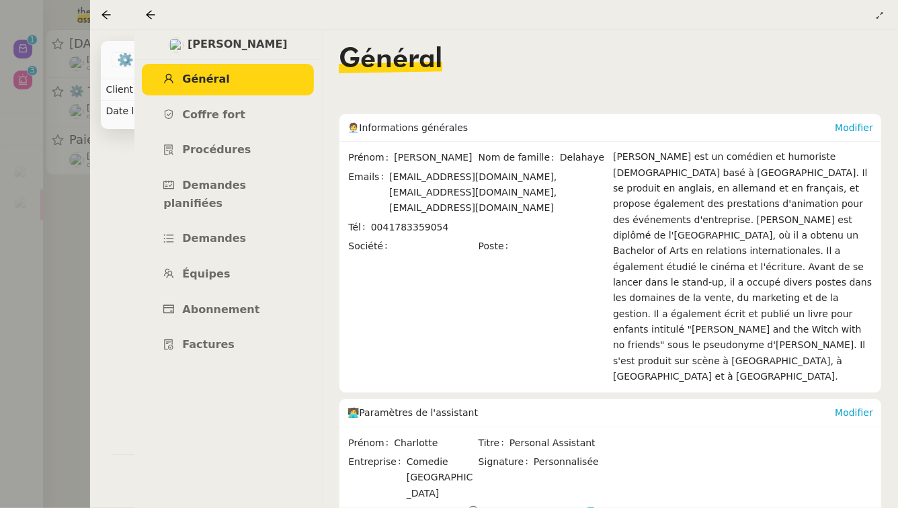
click at [83, 248] on div at bounding box center [449, 254] width 898 height 508
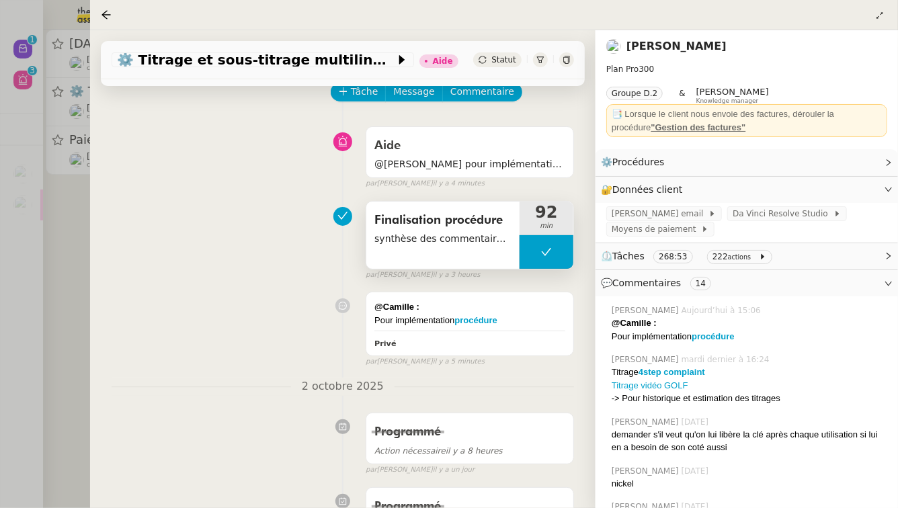
scroll to position [79, 0]
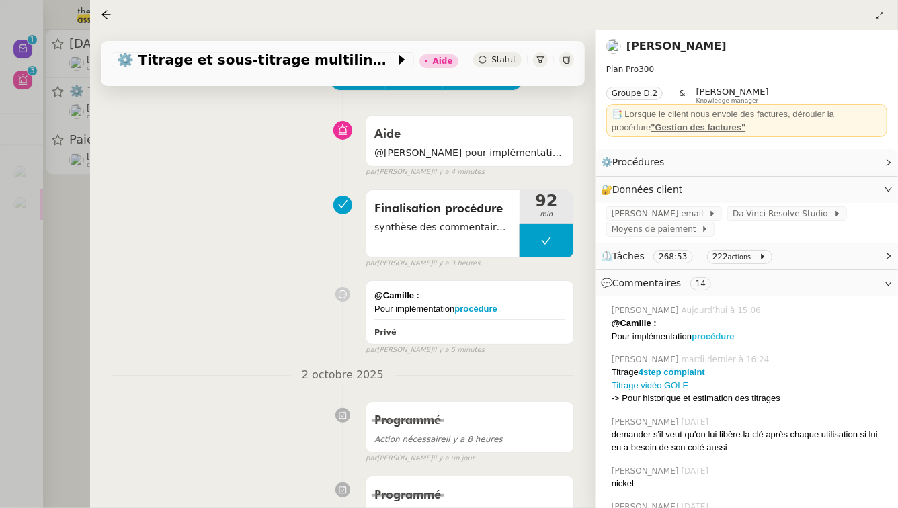
click at [711, 335] on strong "procédure" at bounding box center [713, 336] width 43 height 10
click at [865, 165] on link "Modifier" at bounding box center [852, 162] width 38 height 15
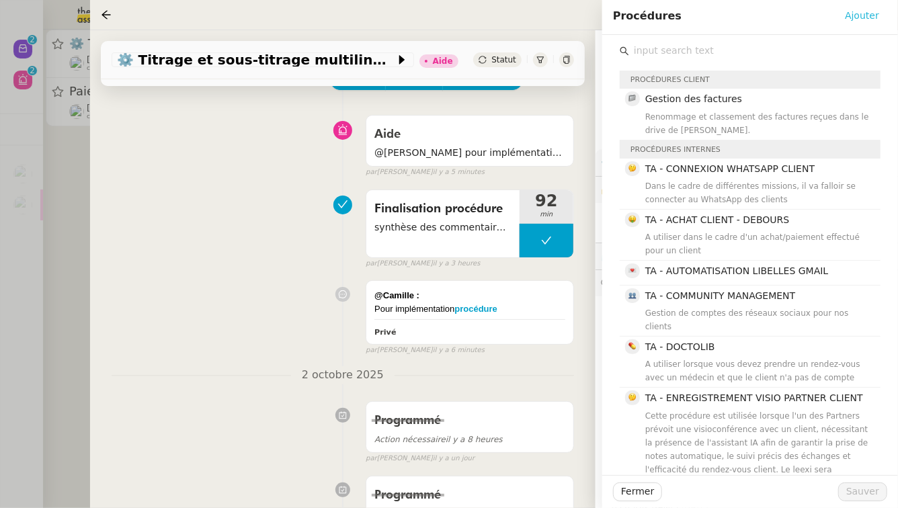
click at [865, 19] on span "Ajouter" at bounding box center [862, 15] width 34 height 15
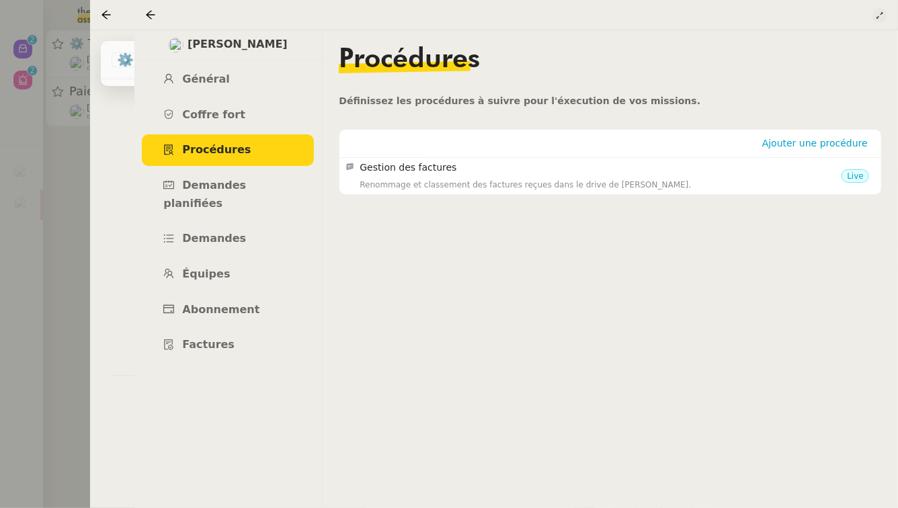
click at [880, 19] on icon at bounding box center [880, 15] width 8 height 8
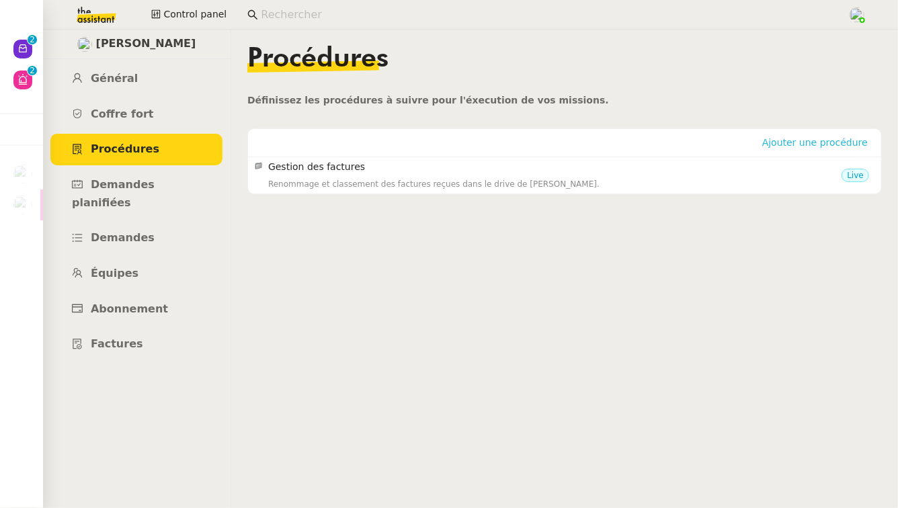
click at [819, 141] on span "Ajouter une procédure" at bounding box center [815, 142] width 106 height 13
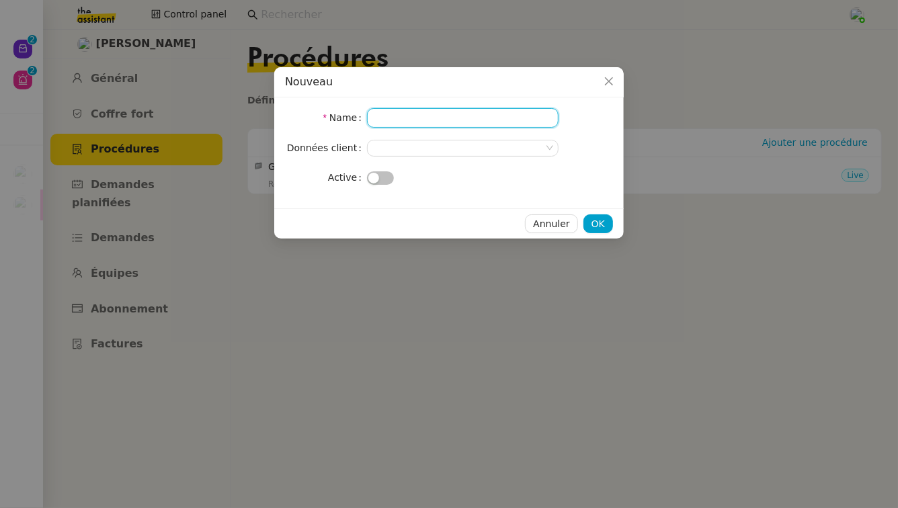
click at [426, 120] on input "Name" at bounding box center [463, 117] width 192 height 19
paste input "Titrage et sous-titrage multilingue des vidéos"
type input "Titrage et sous-titrage multilingue des vidéos"
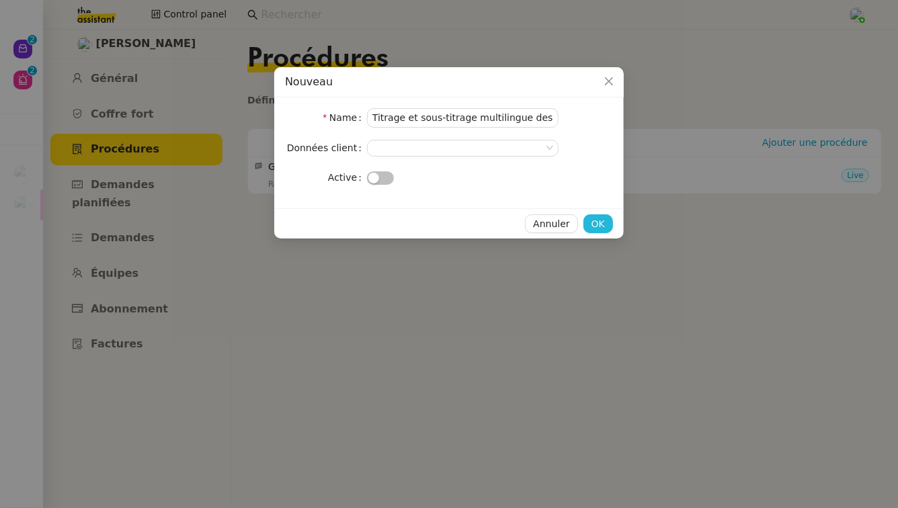
click at [593, 224] on span "OK" at bounding box center [597, 223] width 13 height 15
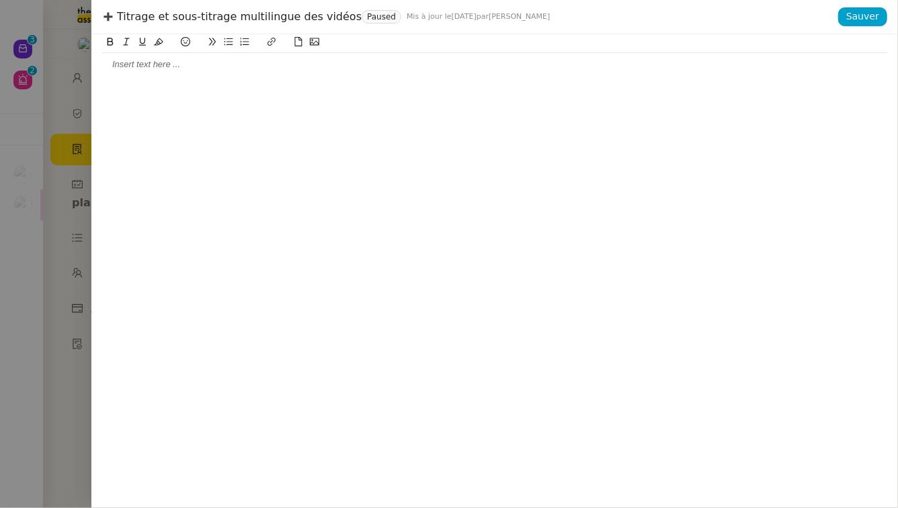
click at [245, 61] on div at bounding box center [494, 64] width 785 height 12
click at [364, 67] on div at bounding box center [494, 64] width 785 height 12
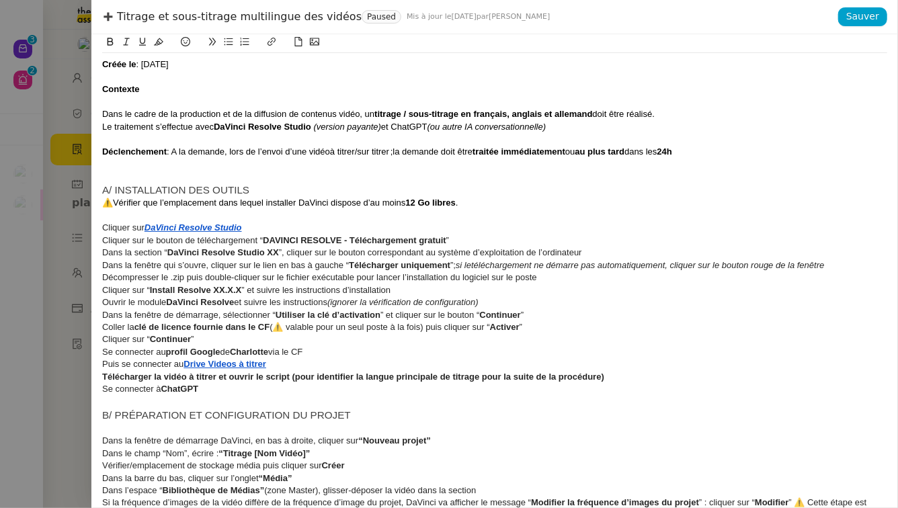
drag, startPoint x: 190, startPoint y: 69, endPoint x: 93, endPoint y: 59, distance: 97.3
click at [93, 60] on div "Créée le : 10/09/2025 Contexte Dans le cadre de la production et de la diffusio…" at bounding box center [494, 271] width 806 height 474
click at [157, 40] on icon at bounding box center [158, 41] width 9 height 9
drag, startPoint x: 142, startPoint y: 90, endPoint x: 103, endPoint y: 92, distance: 39.7
click at [103, 92] on div "Contexte" at bounding box center [494, 89] width 785 height 12
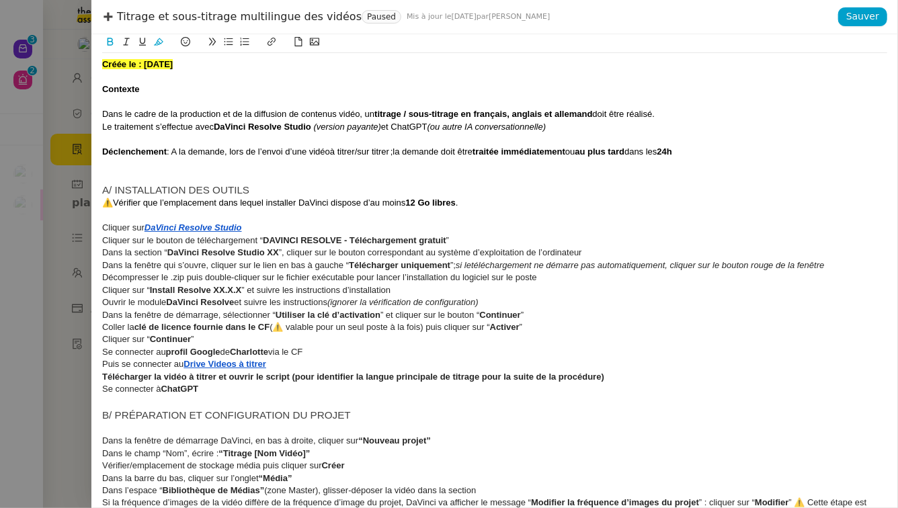
click at [103, 112] on span "Dans le cadre de la production et de la diffusion de contenus vidéo, un" at bounding box center [238, 114] width 272 height 10
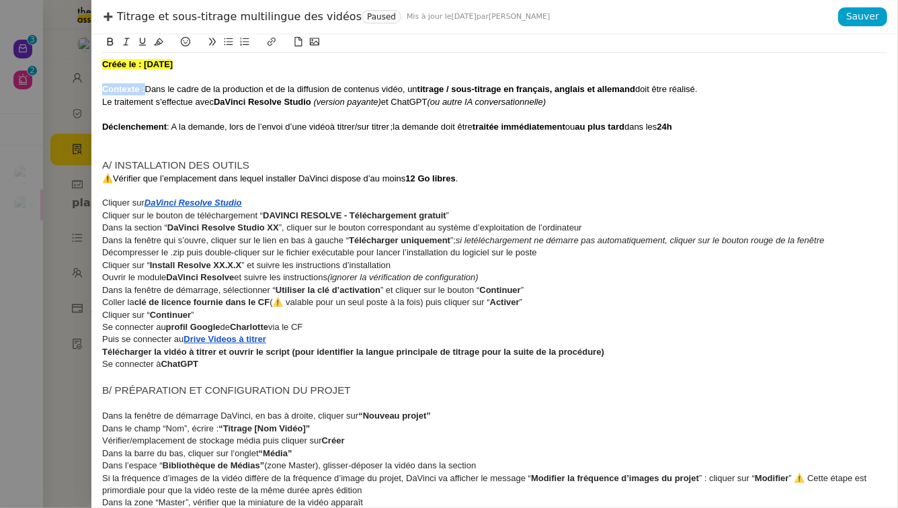
drag, startPoint x: 144, startPoint y: 91, endPoint x: 106, endPoint y: 90, distance: 39.0
click at [106, 90] on strong "Contexte :" at bounding box center [123, 89] width 43 height 10
drag, startPoint x: 171, startPoint y: 126, endPoint x: 99, endPoint y: 125, distance: 72.6
click at [99, 125] on div "Créée le : 10/09/2025 Contexte : Dans le cadre de la production et de la diffus…" at bounding box center [494, 271] width 806 height 474
click at [209, 126] on span "A la demande, lors de l’envoi d’une vidéo" at bounding box center [248, 127] width 159 height 10
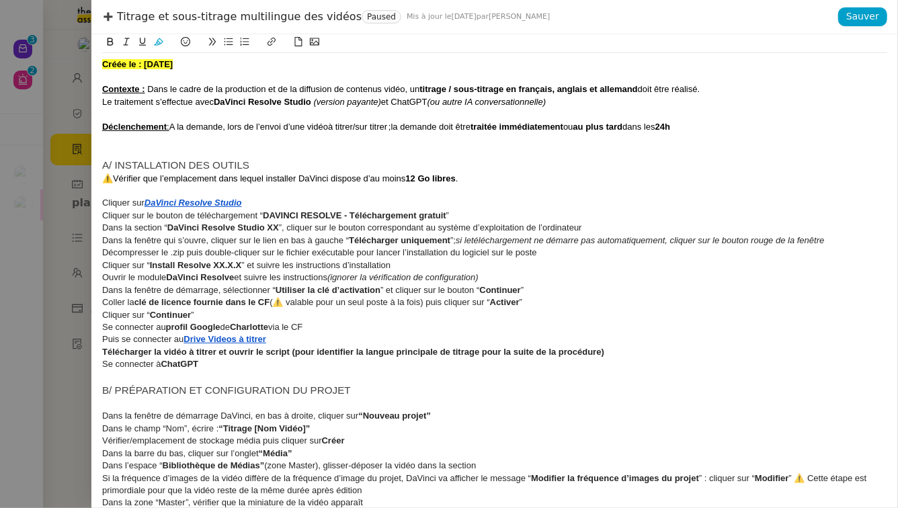
click at [112, 165] on span "A/ INSTALLATION DES OUTILS" at bounding box center [175, 164] width 147 height 11
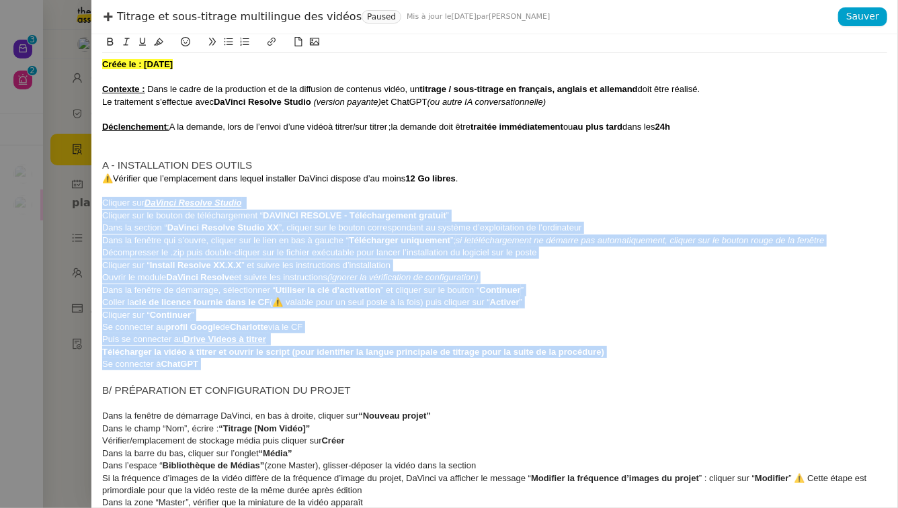
drag, startPoint x: 206, startPoint y: 365, endPoint x: 88, endPoint y: 203, distance: 200.6
click at [88, 203] on div "Titrage et sous-titrage multilingue des vidéos Paused Mis à jour le 3 oct. 2025…" at bounding box center [449, 254] width 898 height 508
click at [242, 45] on icon at bounding box center [244, 41] width 9 height 9
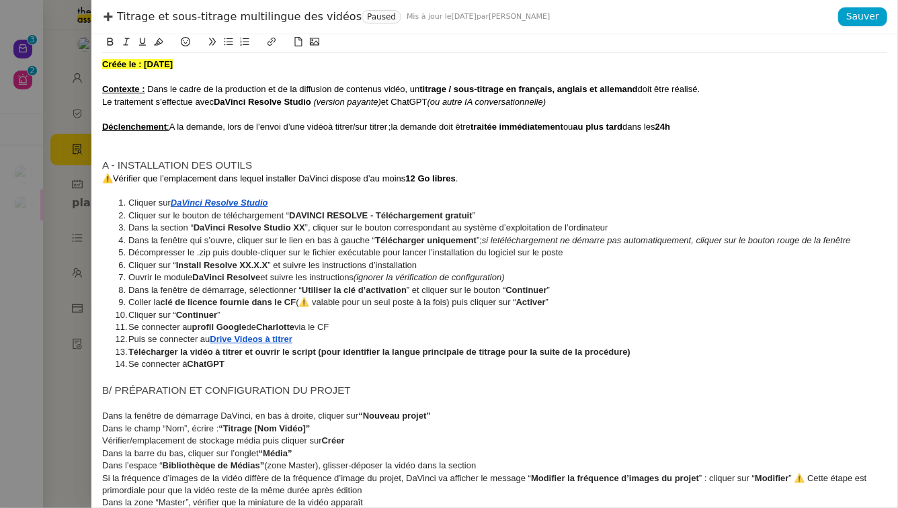
click at [210, 217] on span "Cliquer sur le bouton de téléchargement “" at bounding box center [208, 215] width 161 height 10
drag, startPoint x: 241, startPoint y: 163, endPoint x: 101, endPoint y: 163, distance: 139.8
click at [101, 163] on div "Créée le : 10/09/2025 Contexte : Dans le cadre de la production et de la diffus…" at bounding box center [494, 271] width 806 height 474
click at [141, 176] on span "⚠️Vérifier que l’emplacement dans lequel installer DaVinci dispose d’au moins" at bounding box center [254, 178] width 304 height 10
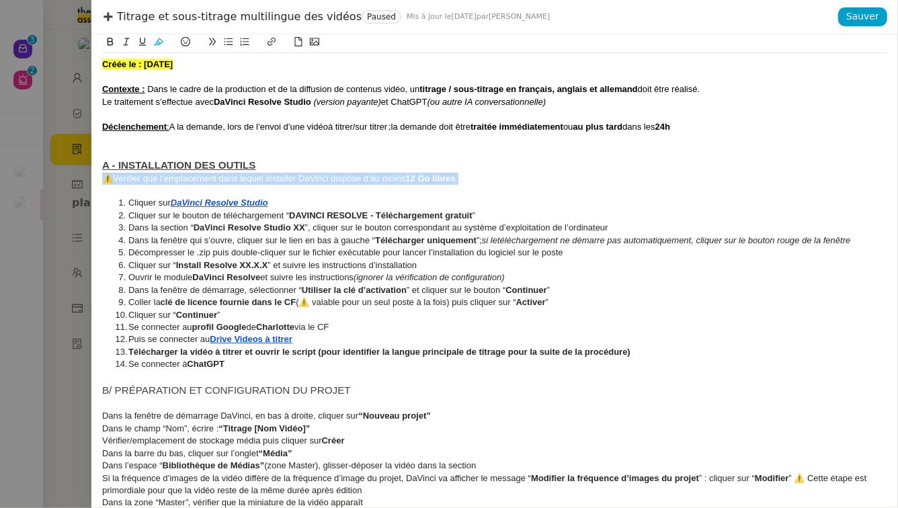
drag, startPoint x: 475, startPoint y: 178, endPoint x: 77, endPoint y: 175, distance: 398.5
click at [77, 175] on div "Titrage et sous-titrage multilingue des vidéos Paused Mis à jour le 3 oct. 2025…" at bounding box center [449, 254] width 898 height 508
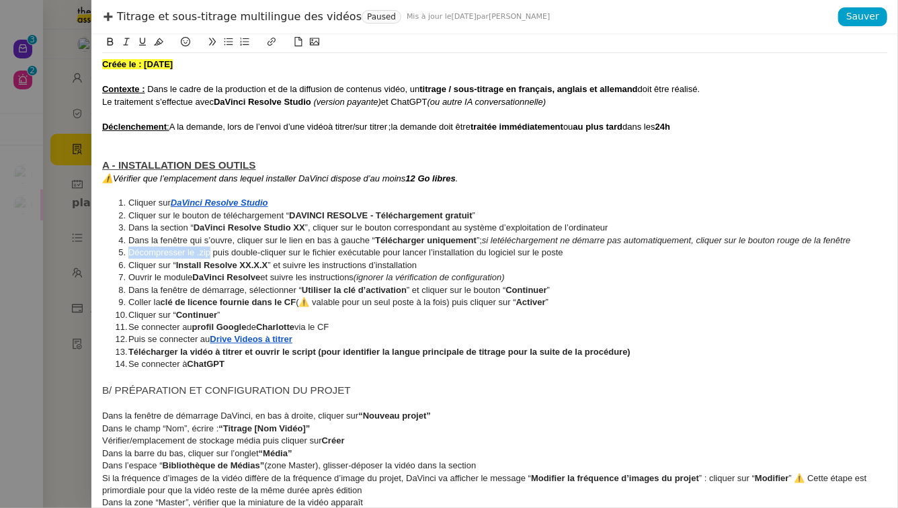
drag, startPoint x: 210, startPoint y: 255, endPoint x: 126, endPoint y: 251, distance: 83.4
click at [126, 251] on li "Décompresser le .zip puis double-cliquer sur le fichier exécutable pour lancer …" at bounding box center [502, 253] width 772 height 12
click at [129, 339] on span "Puis se connecter au" at bounding box center [168, 339] width 81 height 10
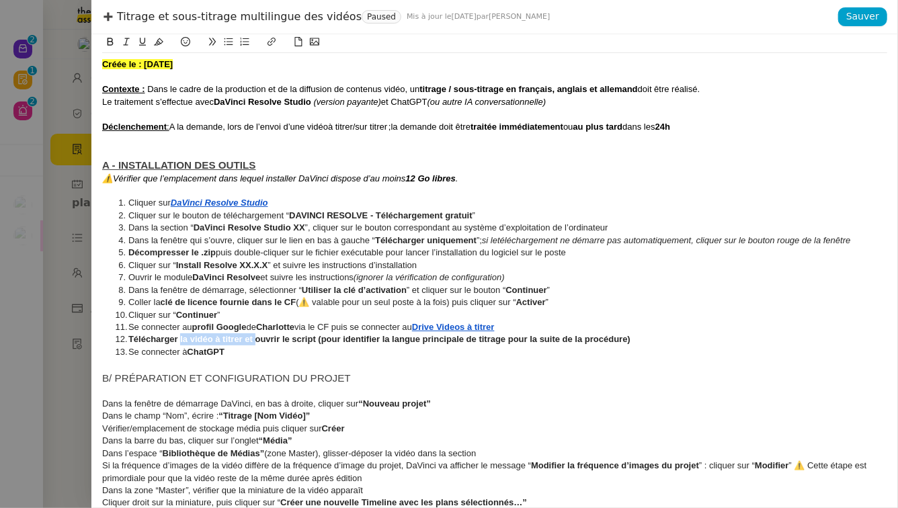
drag, startPoint x: 181, startPoint y: 339, endPoint x: 256, endPoint y: 340, distance: 75.3
click at [256, 339] on strong "Télécharger la vidéo à titrer et ouvrir le script (pour identifier la langue pr…" at bounding box center [379, 339] width 502 height 10
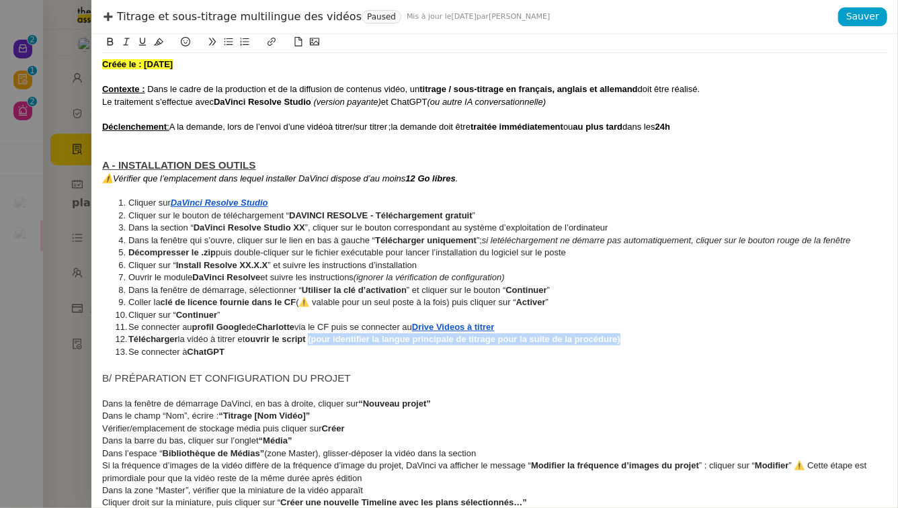
drag, startPoint x: 626, startPoint y: 341, endPoint x: 313, endPoint y: 341, distance: 313.2
click at [313, 341] on li "Télécharger la vidéo à titrer et ouvrir le script (pour identifier la langue pr…" at bounding box center [502, 339] width 772 height 12
click at [111, 378] on span "B/ PRÉPARATION ET CONFIGURATION DU PROJET" at bounding box center [226, 377] width 249 height 11
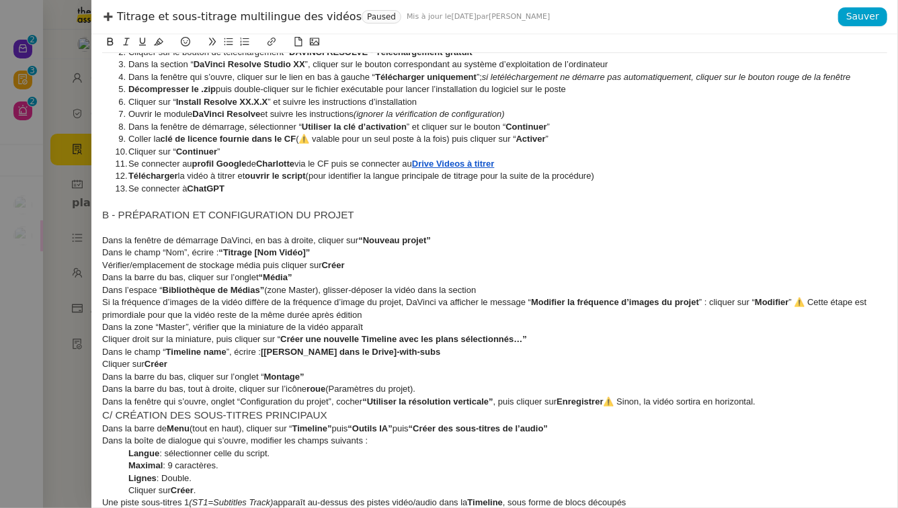
scroll to position [179, 0]
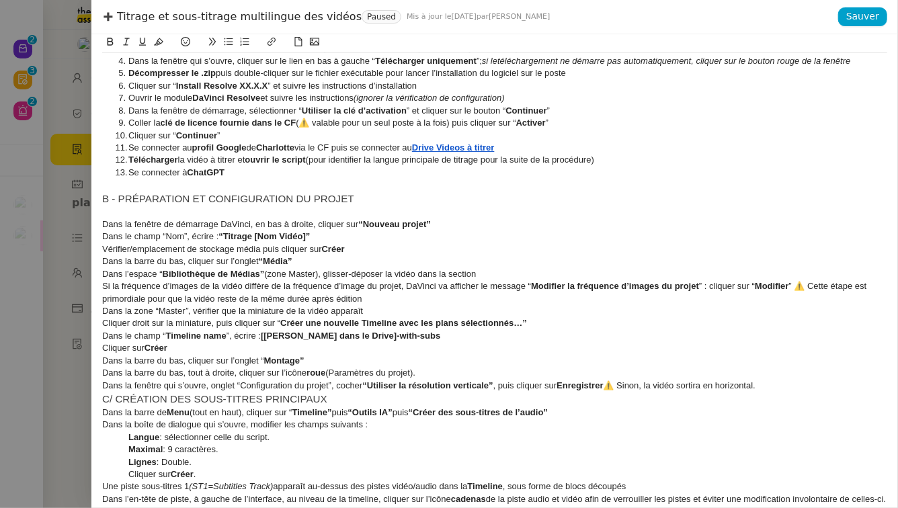
click at [103, 402] on span "C/ CRÉATION DES SOUS-TITRES PRINCIPAUX" at bounding box center [214, 398] width 225 height 11
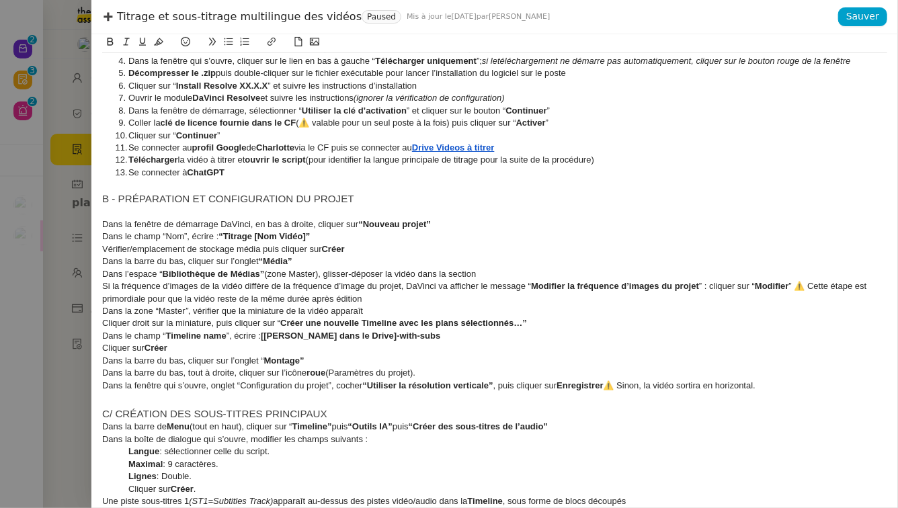
drag, startPoint x: 771, startPoint y: 388, endPoint x: 96, endPoint y: 224, distance: 694.4
click at [96, 224] on div "Créée le : 10/09/2025 Contexte : Dans le cadre de la production et de la diffus…" at bounding box center [494, 271] width 806 height 474
click at [244, 44] on icon at bounding box center [245, 42] width 9 height 8
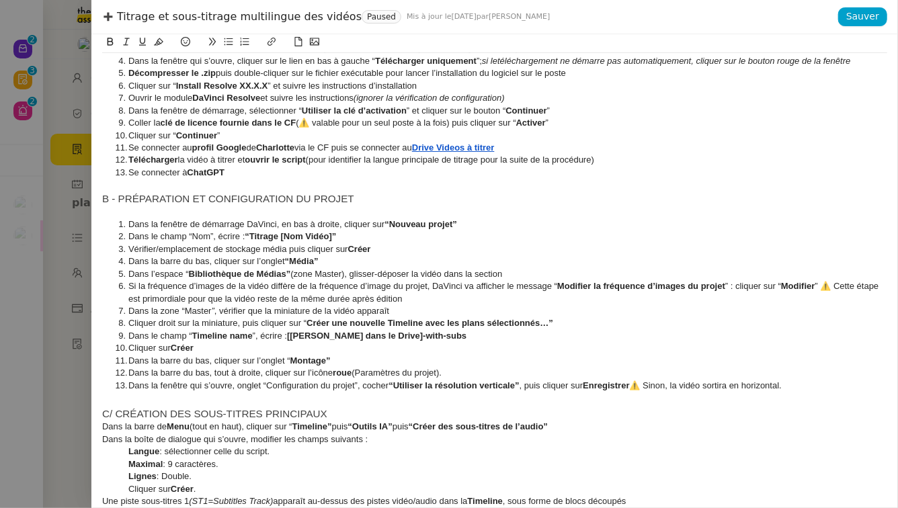
click at [149, 200] on span "B - PRÉPARATION ET CONFIGURATION DU PROJET" at bounding box center [228, 198] width 252 height 11
drag, startPoint x: 211, startPoint y: 237, endPoint x: 195, endPoint y: 237, distance: 16.1
click at [195, 237] on span "Dans le champ “Nom”, écrire :" at bounding box center [186, 236] width 116 height 10
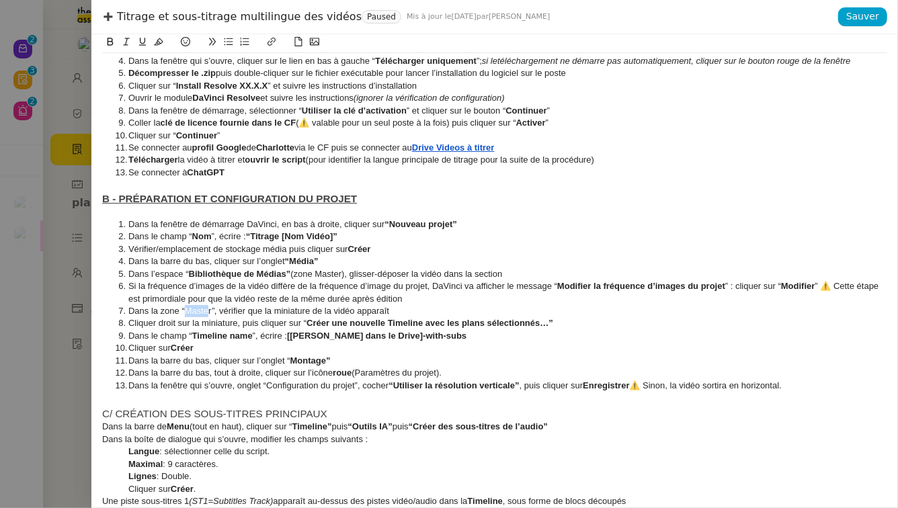
drag, startPoint x: 210, startPoint y: 313, endPoint x: 186, endPoint y: 313, distance: 23.5
click at [185, 313] on span "Dans la zone “Master" at bounding box center [169, 311] width 83 height 10
click at [210, 312] on span "Dans la zone “Master" at bounding box center [169, 311] width 83 height 10
drag, startPoint x: 212, startPoint y: 312, endPoint x: 187, endPoint y: 312, distance: 24.9
click at [187, 312] on li "Dans la zone “Master ” , vérifier que la miniature de la vidéo apparaît" at bounding box center [502, 311] width 772 height 12
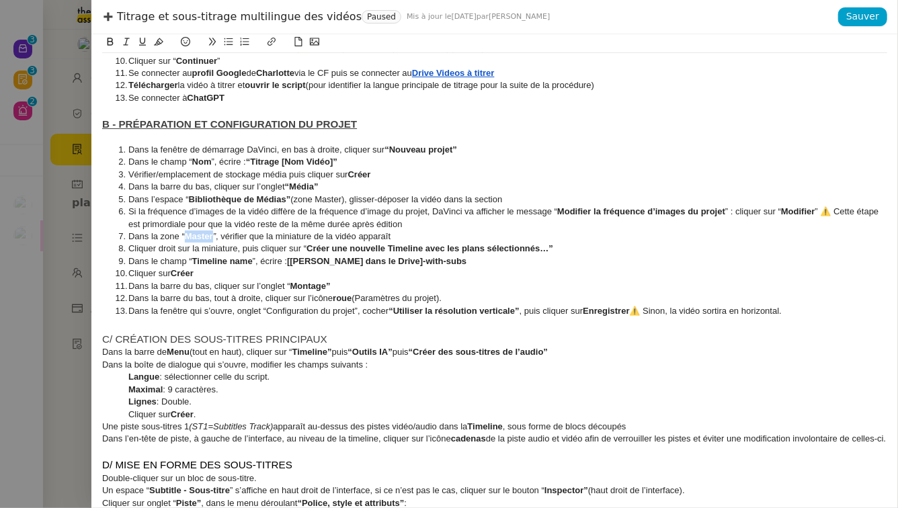
scroll to position [255, 0]
click at [113, 334] on span "C/ CRÉATION DES SOUS-TITRES PRINCIPAUX" at bounding box center [214, 338] width 225 height 11
click at [123, 336] on span "C - CRÉATION DES SOUS-TITRES PRINCIPAUX" at bounding box center [216, 338] width 228 height 11
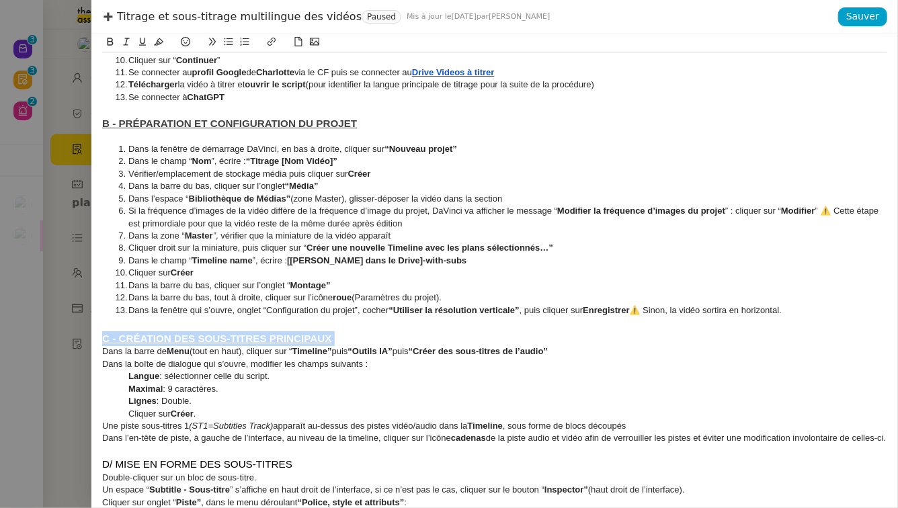
click at [103, 351] on span "Dans la barre de" at bounding box center [134, 351] width 65 height 10
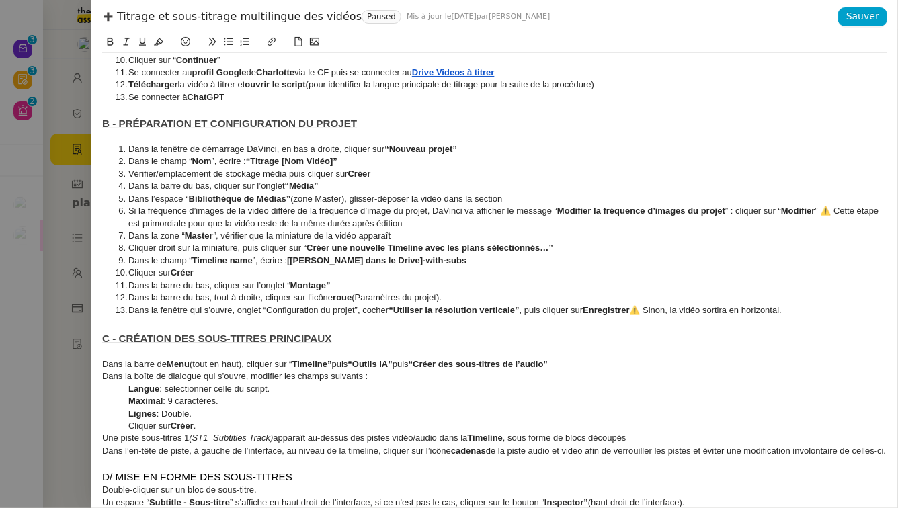
drag, startPoint x: 119, startPoint y: 464, endPoint x: 100, endPoint y: 366, distance: 99.9
click at [100, 366] on div "Créée le : 10/09/2025 Contexte : Dans le cadre de la production et de la diffus…" at bounding box center [494, 271] width 806 height 474
click at [243, 40] on icon at bounding box center [244, 41] width 9 height 9
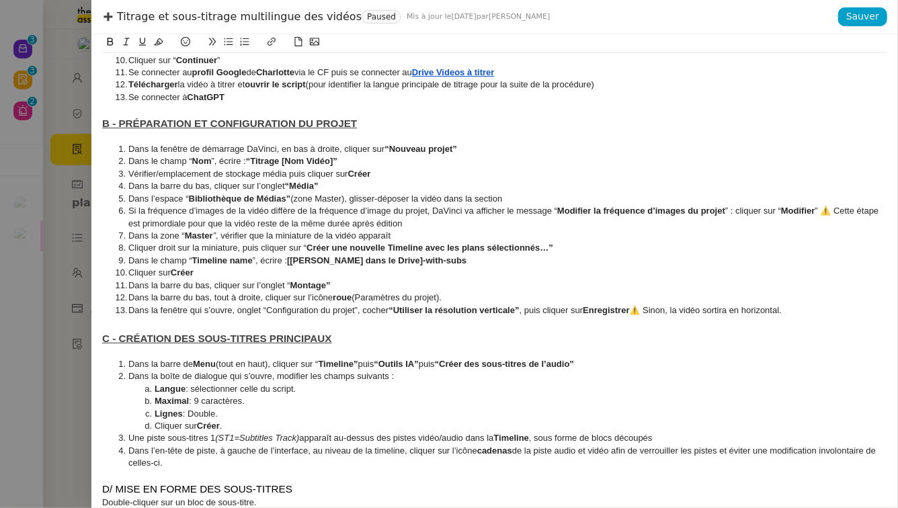
click at [215, 384] on span ": sélectionner celle du script." at bounding box center [240, 389] width 110 height 10
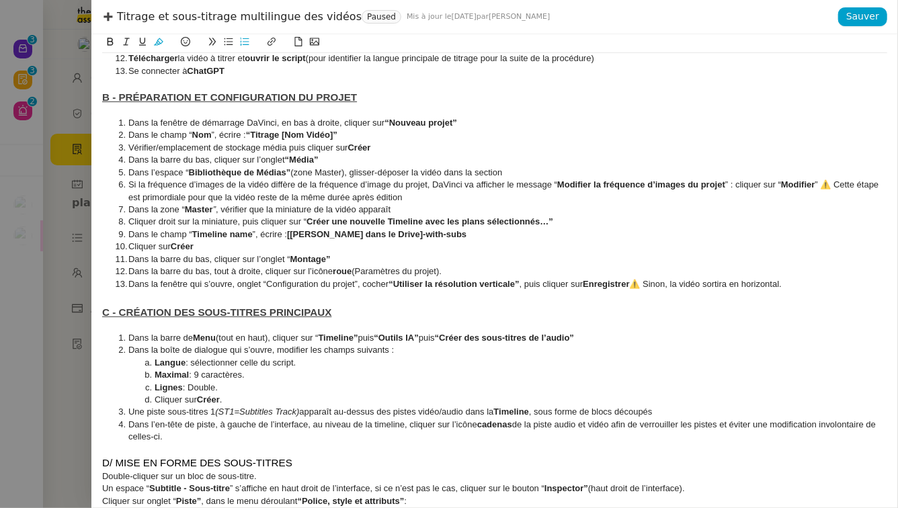
scroll to position [282, 0]
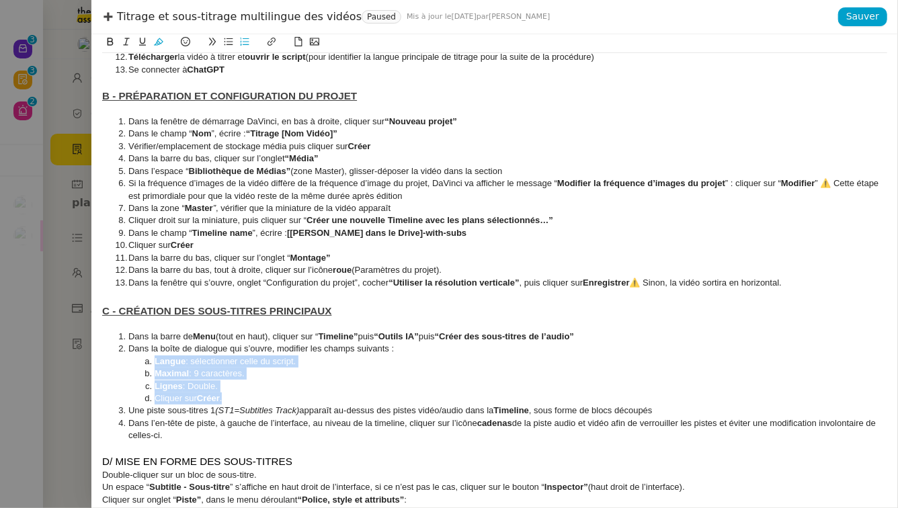
drag, startPoint x: 224, startPoint y: 395, endPoint x: 156, endPoint y: 359, distance: 77.6
click at [156, 359] on ol "Dans la barre de Menu (tout en haut), cliquer sur “ Timeline” puis “Outils IA” …" at bounding box center [494, 387] width 785 height 112
click at [229, 42] on icon at bounding box center [228, 41] width 9 height 9
click at [245, 40] on icon at bounding box center [244, 41] width 9 height 9
click at [284, 388] on li "Lignes : Double." at bounding box center [502, 386] width 772 height 12
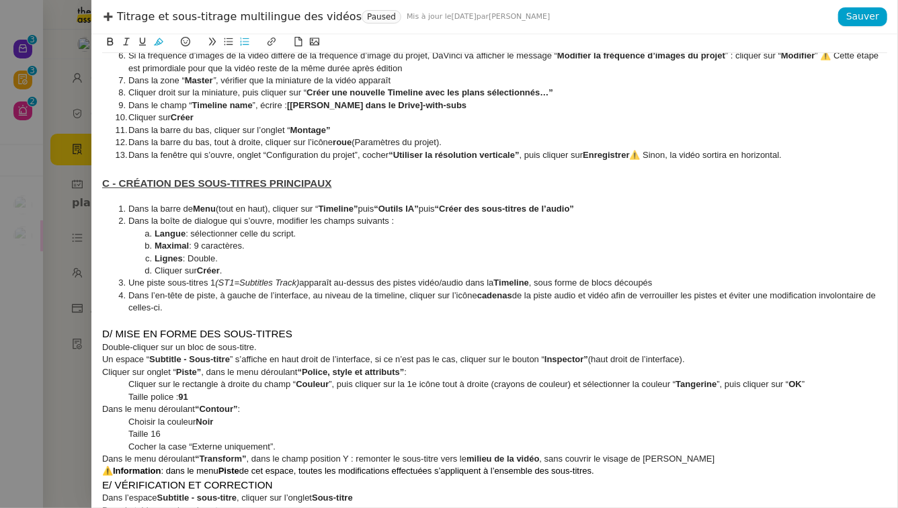
scroll to position [448, 0]
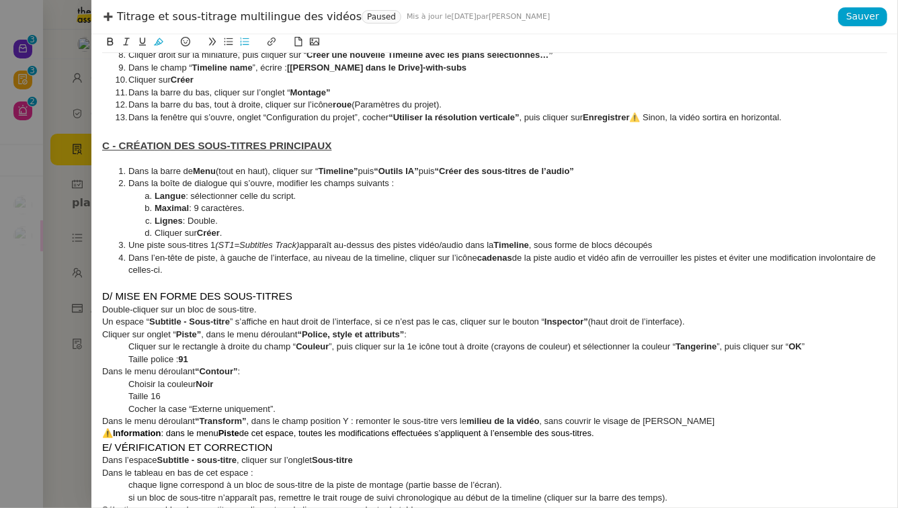
click at [113, 294] on span "D/ MISE EN FORME DES SOUS-TITRES" at bounding box center [197, 295] width 190 height 11
click at [103, 309] on span "Double-cliquer sur un bloc de sous-titre." at bounding box center [179, 309] width 155 height 10
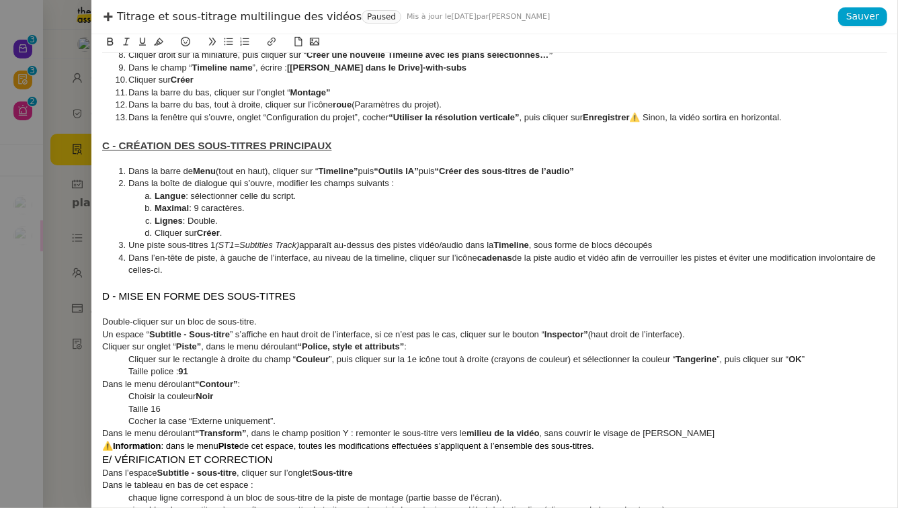
click at [120, 298] on span "D - MISE EN FORME DES SOUS-TITRES" at bounding box center [199, 295] width 194 height 11
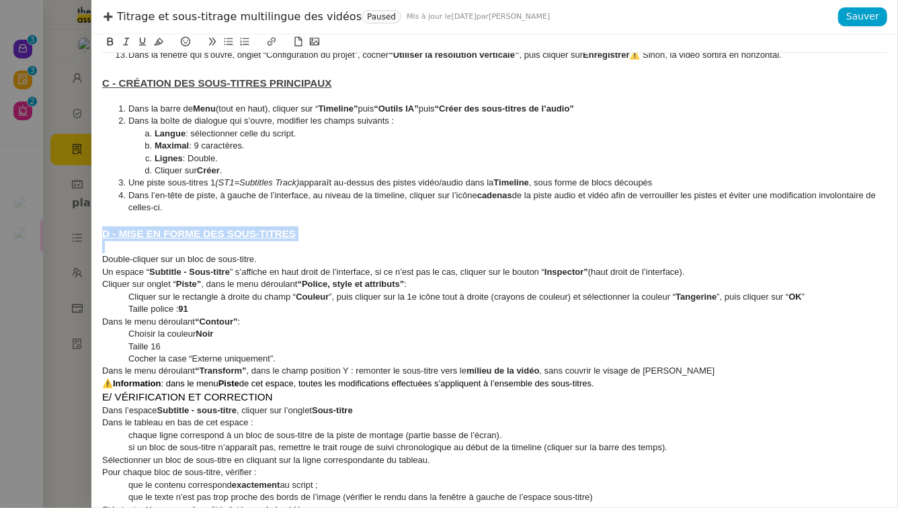
scroll to position [516, 0]
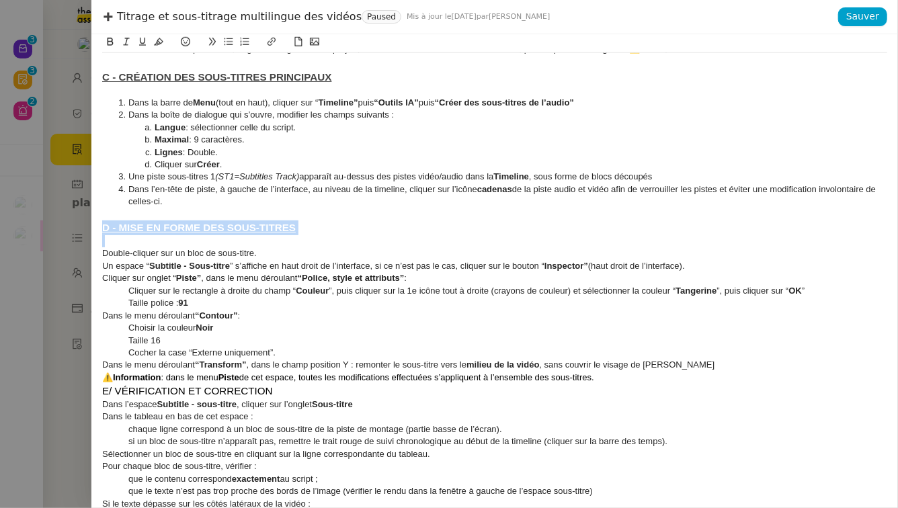
click at [102, 389] on span "E/ VÉRIFICATION ET CORRECTION" at bounding box center [187, 390] width 171 height 11
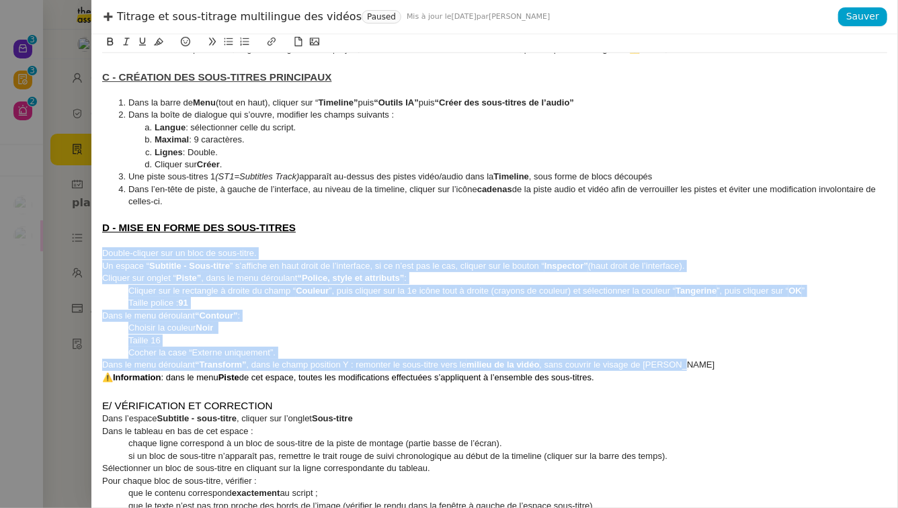
drag, startPoint x: 690, startPoint y: 367, endPoint x: 101, endPoint y: 251, distance: 600.6
click at [101, 251] on div "Créée le : 10/09/2025 Contexte : Dans le cadre de la production et de la diffus…" at bounding box center [494, 271] width 806 height 474
click at [243, 42] on icon at bounding box center [245, 42] width 9 height 8
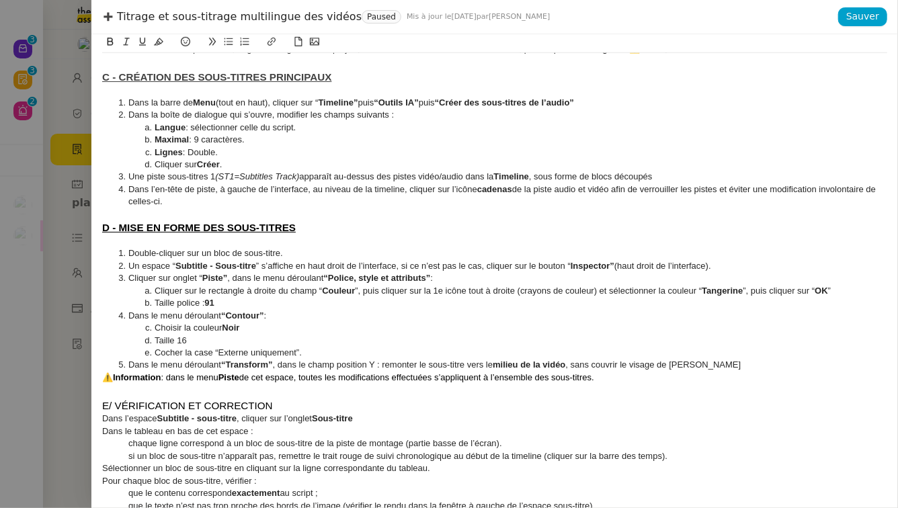
click at [234, 274] on span ", dans le menu déroulant" at bounding box center [275, 278] width 96 height 10
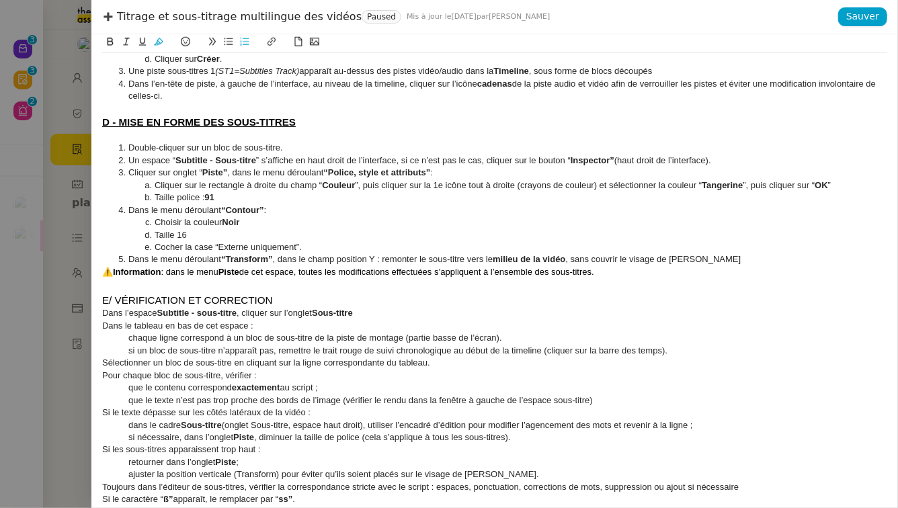
scroll to position [623, 0]
click at [110, 298] on span "E/ VÉRIFICATION ET CORRECTION" at bounding box center [187, 298] width 171 height 11
click at [103, 310] on span "Dans l’espace" at bounding box center [129, 311] width 55 height 10
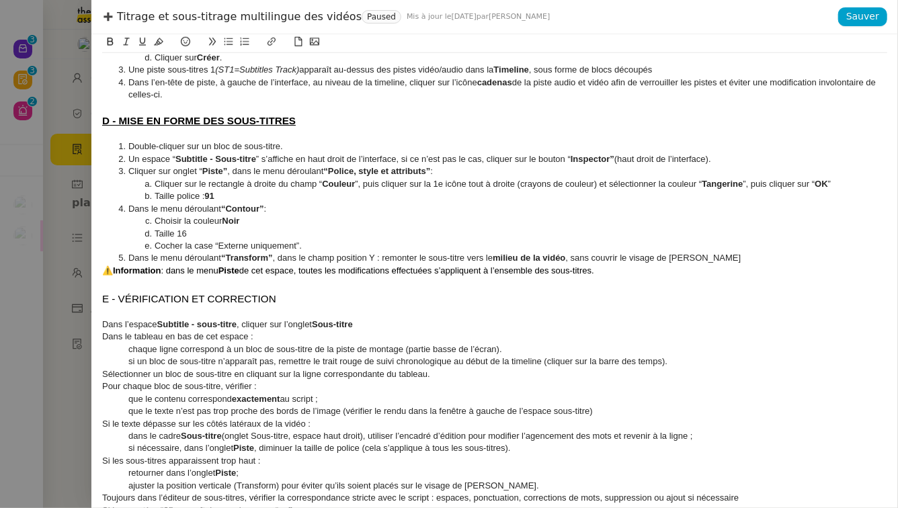
drag, startPoint x: 104, startPoint y: 297, endPoint x: 321, endPoint y: 300, distance: 217.1
click at [321, 300] on h3 "E - VÉRIFICATION ET CORRECTION" at bounding box center [494, 299] width 785 height 15
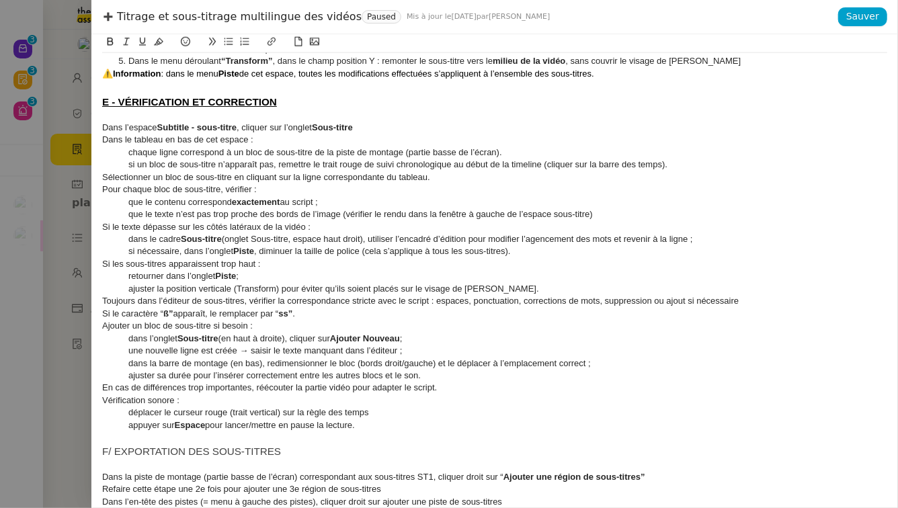
scroll to position [821, 0]
drag, startPoint x: 363, startPoint y: 426, endPoint x: 82, endPoint y: 124, distance: 412.8
click at [82, 124] on div "Titrage et sous-titrage multilingue des vidéos Paused Mis à jour le 3 oct. 2025…" at bounding box center [449, 254] width 898 height 508
click at [246, 46] on icon at bounding box center [244, 41] width 9 height 9
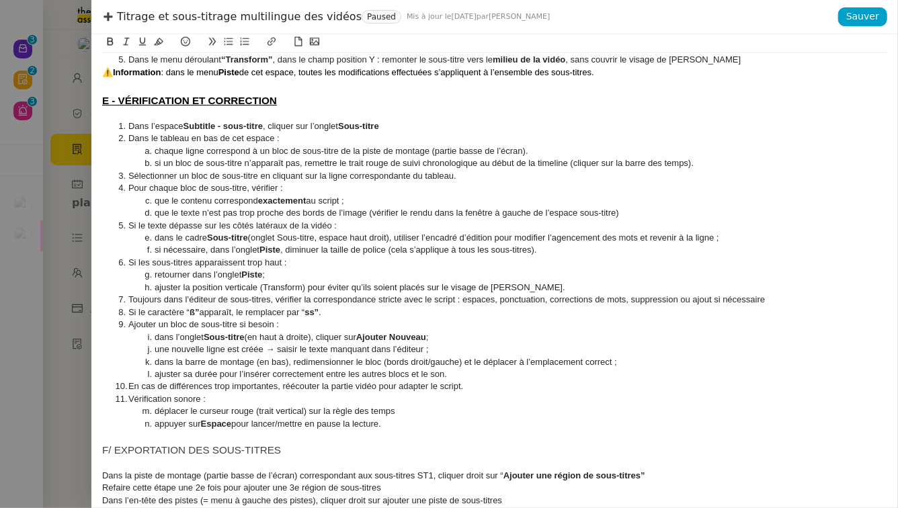
click at [214, 220] on span "Si le texte dépasse sur les côtés latéraux de la vidéo :" at bounding box center [232, 225] width 208 height 10
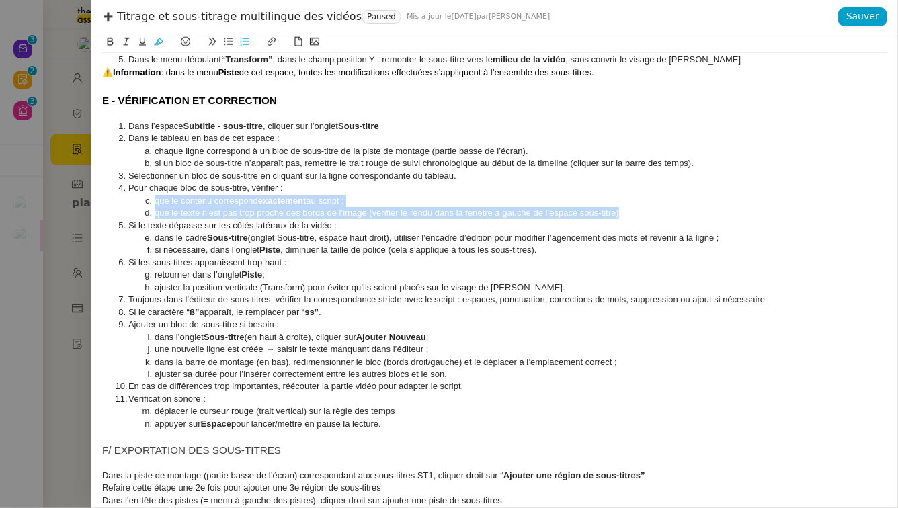
drag, startPoint x: 145, startPoint y: 200, endPoint x: 633, endPoint y: 214, distance: 488.1
click at [633, 214] on ol "Dans l’espace Subtitle - sous-titre , cliquer sur l’onglet Sous-titre Dans le t…" at bounding box center [494, 275] width 785 height 310
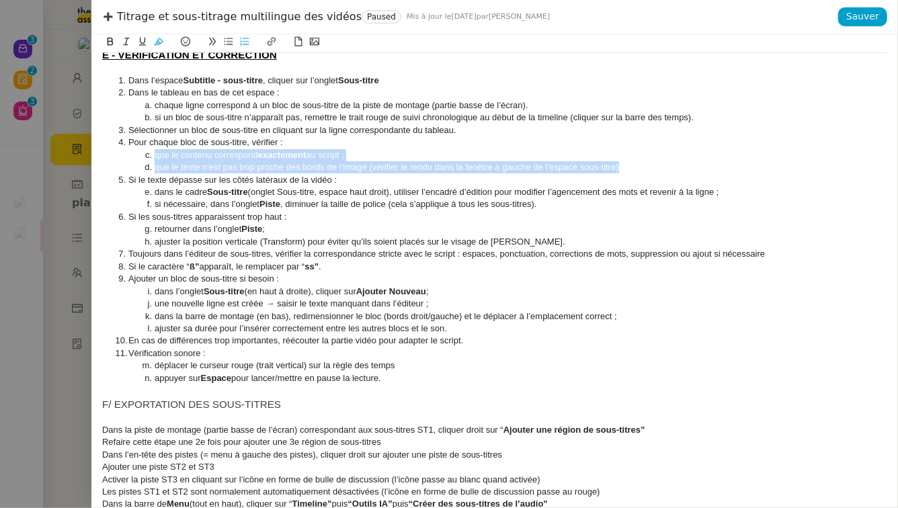
scroll to position [870, 0]
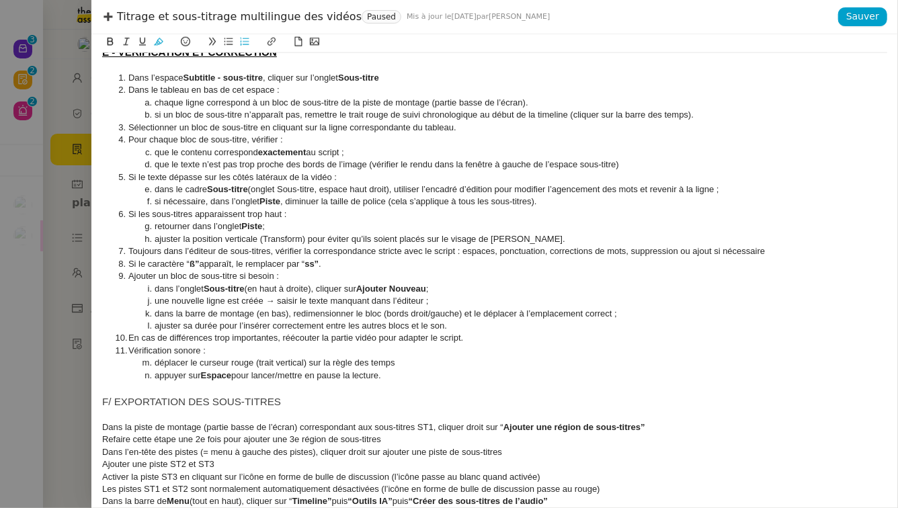
click at [112, 405] on span "F/ EXPORTATION DES SOUS-TITRES" at bounding box center [191, 401] width 179 height 11
click at [121, 400] on span "F - EXPORTATION DES SOUS-TITRES" at bounding box center [193, 401] width 182 height 11
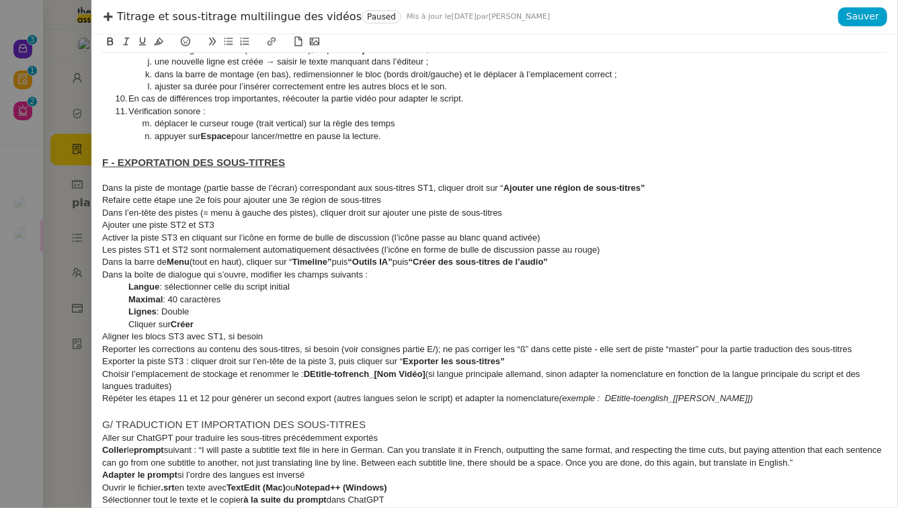
scroll to position [1116, 0]
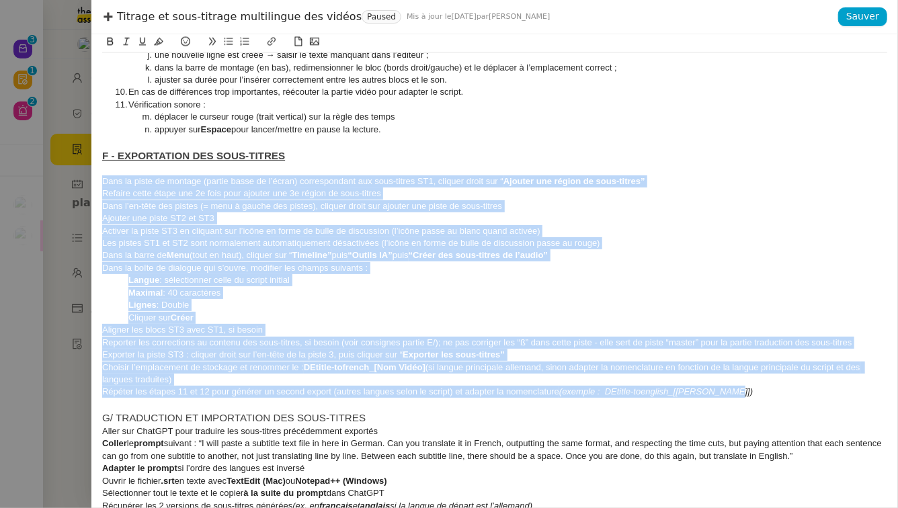
drag, startPoint x: 733, startPoint y: 396, endPoint x: 101, endPoint y: 177, distance: 669.1
click at [101, 177] on div "Créée le : 10/09/2025 Contexte : Dans le cadre de la production et de la diffus…" at bounding box center [494, 271] width 806 height 474
click at [242, 41] on icon at bounding box center [244, 41] width 9 height 9
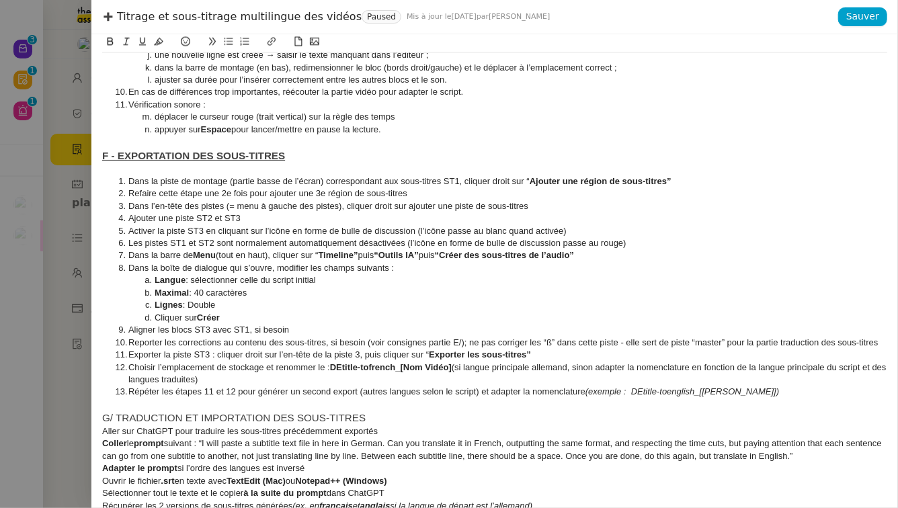
click at [258, 282] on span ": sélectionner celle du script initial" at bounding box center [250, 280] width 130 height 10
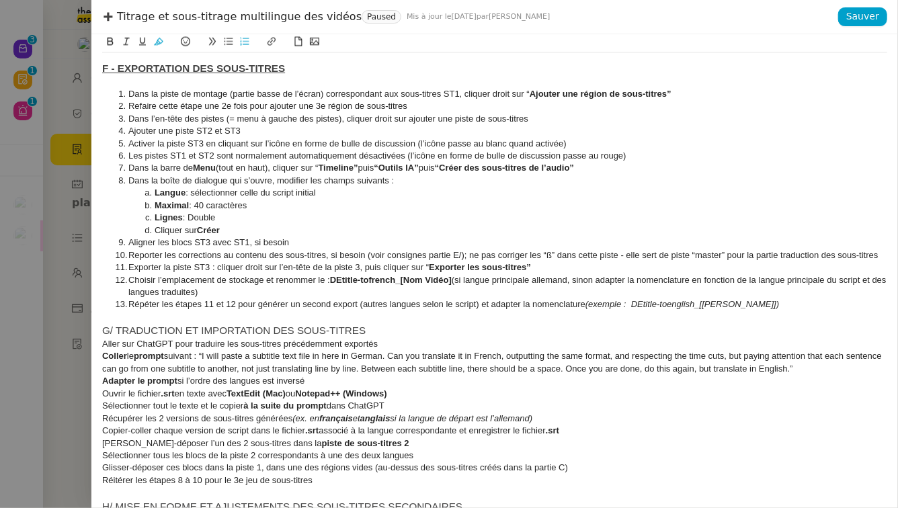
scroll to position [1224, 0]
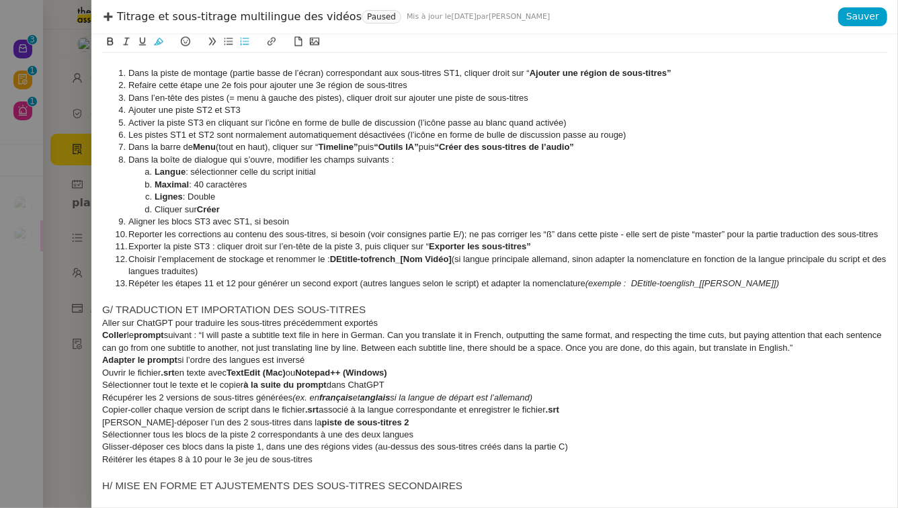
click at [113, 306] on span "G/ TRADUCTION ET IMPORTATION DES SOUS-TITRES" at bounding box center [233, 309] width 263 height 11
click at [134, 312] on span "G - TRADUCTION ET IMPORTATION DES SOUS-TITRES" at bounding box center [235, 309] width 267 height 11
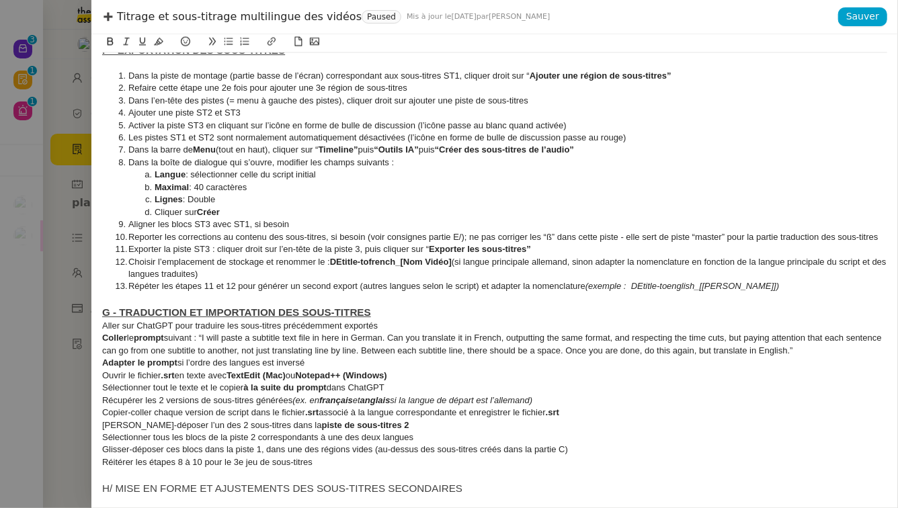
click at [103, 325] on span "Aller sur ChatGPT pour traduire les sous-titres précédemment exportés" at bounding box center [240, 326] width 276 height 10
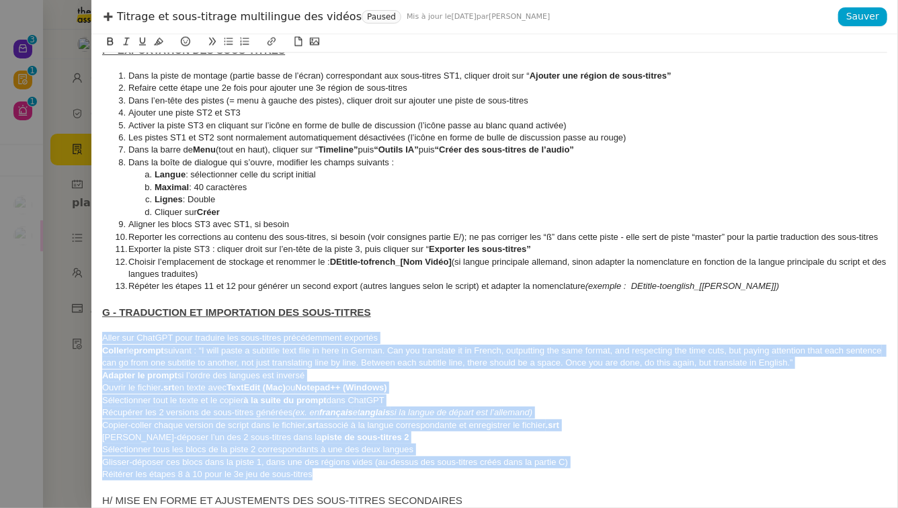
drag, startPoint x: 320, startPoint y: 480, endPoint x: 99, endPoint y: 339, distance: 261.9
click at [99, 339] on div "Créée le : 10/09/2025 Contexte : Dans le cadre de la production et de la diffus…" at bounding box center [494, 271] width 806 height 474
click at [242, 41] on icon at bounding box center [244, 41] width 9 height 9
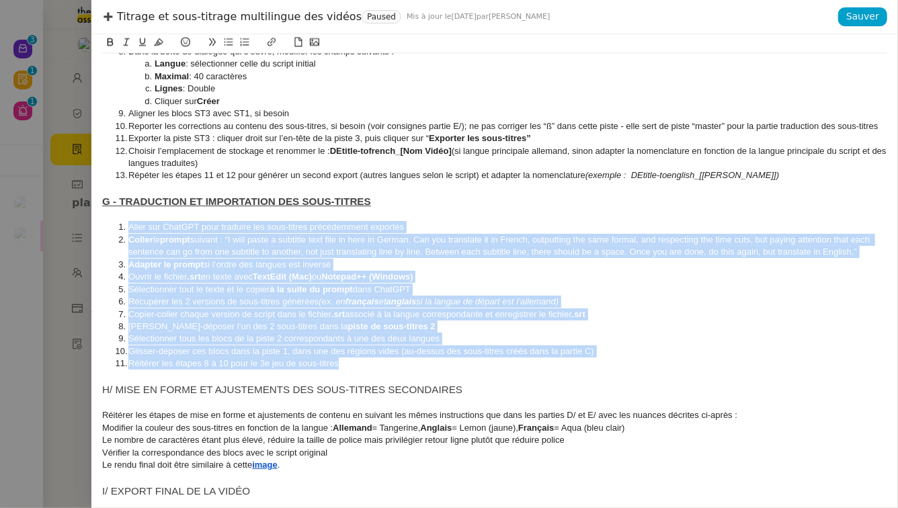
scroll to position [1337, 0]
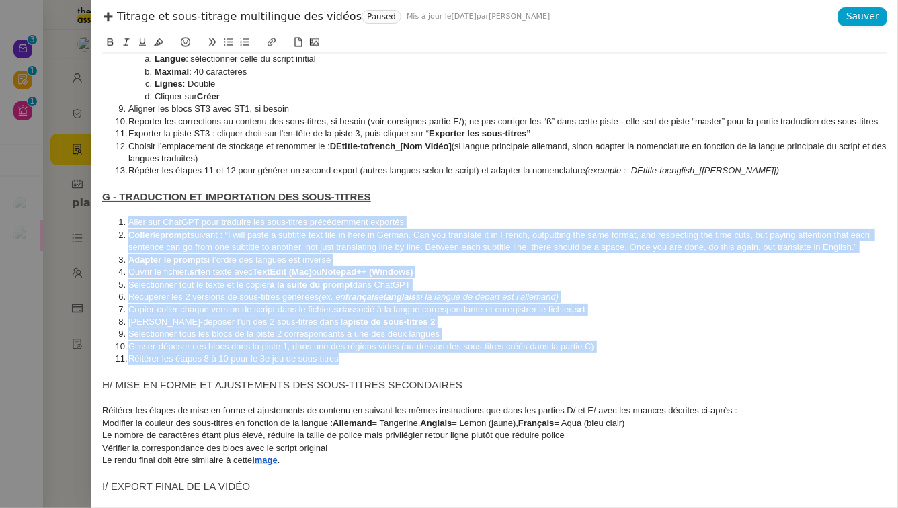
click at [260, 334] on span "Sélectionner tous les blocs de la piste 2 correspondants à une des deux langues" at bounding box center [283, 334] width 311 height 10
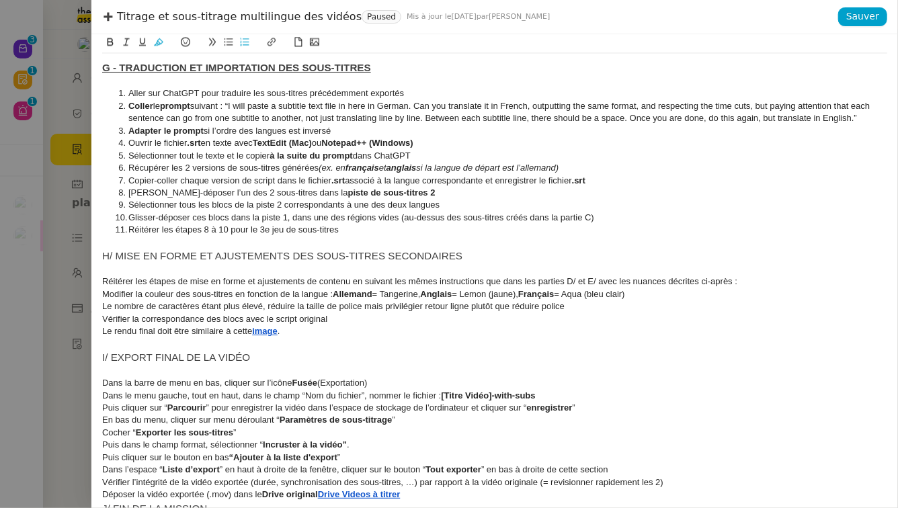
scroll to position [1485, 0]
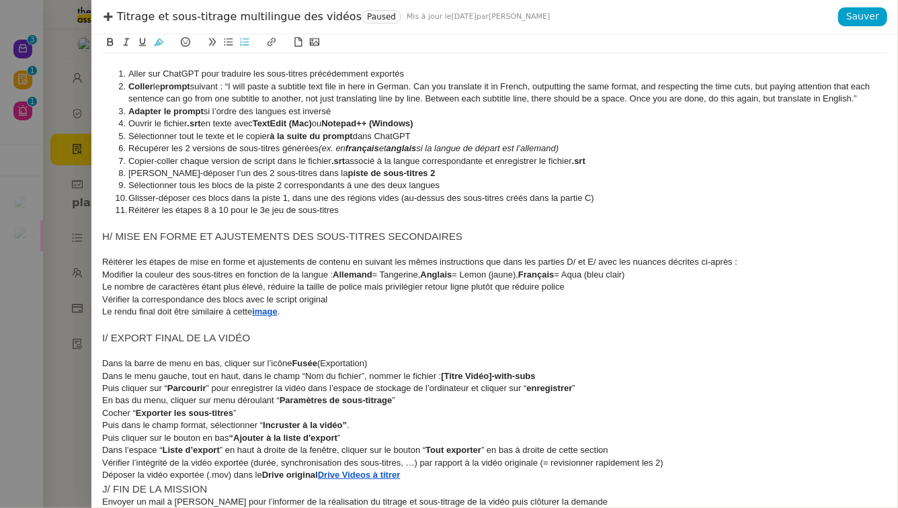
click at [113, 233] on span "H/ MISE EN FORME ET AJUSTEMENTS DES SOUS-TITRES SECONDAIRES" at bounding box center [282, 236] width 360 height 11
click at [137, 234] on span "H - MISE EN FORME ET AJUSTEMENTS DES SOUS-TITRES SECONDAIRES" at bounding box center [284, 236] width 364 height 11
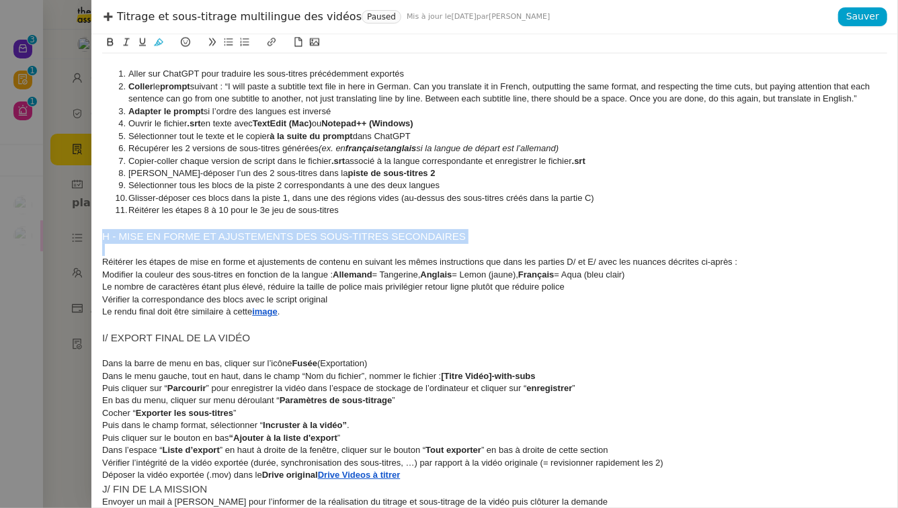
click at [137, 234] on span "H - MISE EN FORME ET AJUSTEMENTS DES SOUS-TITRES SECONDAIRES" at bounding box center [284, 236] width 364 height 11
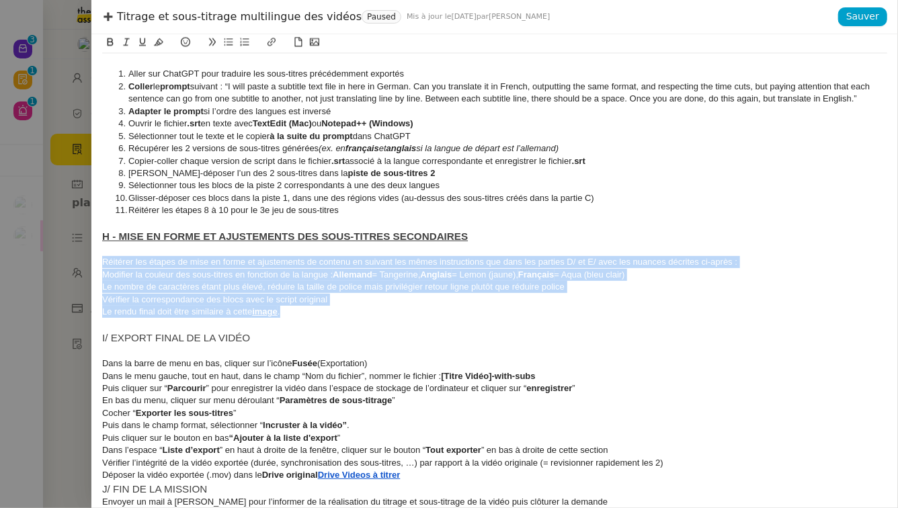
drag, startPoint x: 300, startPoint y: 309, endPoint x: 81, endPoint y: 259, distance: 224.7
click at [81, 259] on div "Titrage et sous-titrage multilingue des vidéos Paused Mis à jour le 3 oct. 2025…" at bounding box center [449, 254] width 898 height 508
click at [243, 44] on icon at bounding box center [244, 41] width 9 height 9
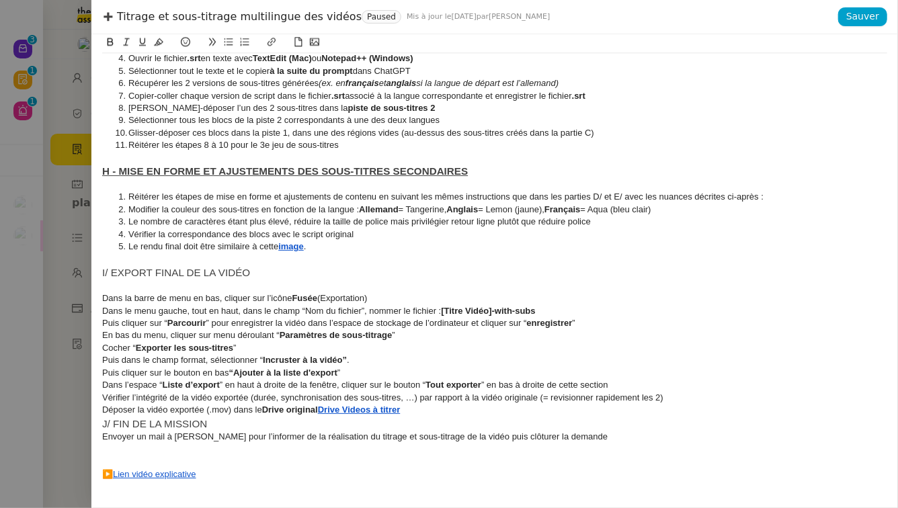
click at [108, 273] on span "I/ EXPORT FINAL DE LA VIDÉO" at bounding box center [176, 272] width 148 height 11
click at [141, 273] on span "I - EXPORT FINAL DE LA VIDÉO" at bounding box center [177, 272] width 151 height 11
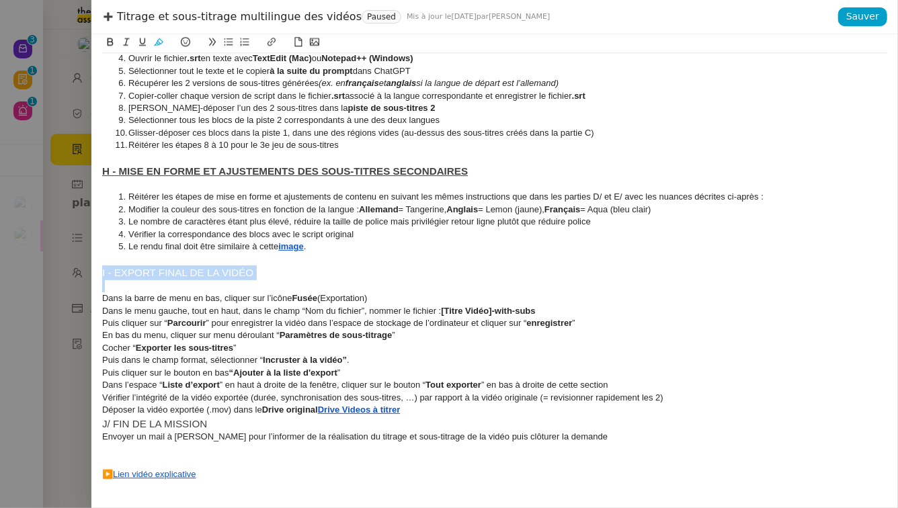
click at [141, 273] on span "I - EXPORT FINAL DE LA VIDÉO" at bounding box center [177, 272] width 151 height 11
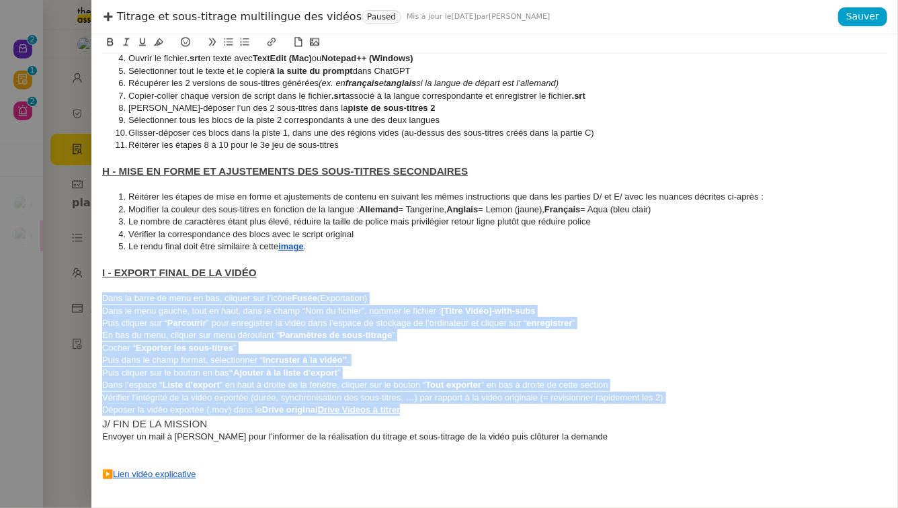
drag, startPoint x: 416, startPoint y: 413, endPoint x: 67, endPoint y: 294, distance: 368.3
click at [67, 294] on div "Titrage et sous-titrage multilingue des vidéos Paused Mis à jour le 3 oct. 2025…" at bounding box center [449, 254] width 898 height 508
click at [245, 44] on icon at bounding box center [244, 41] width 9 height 9
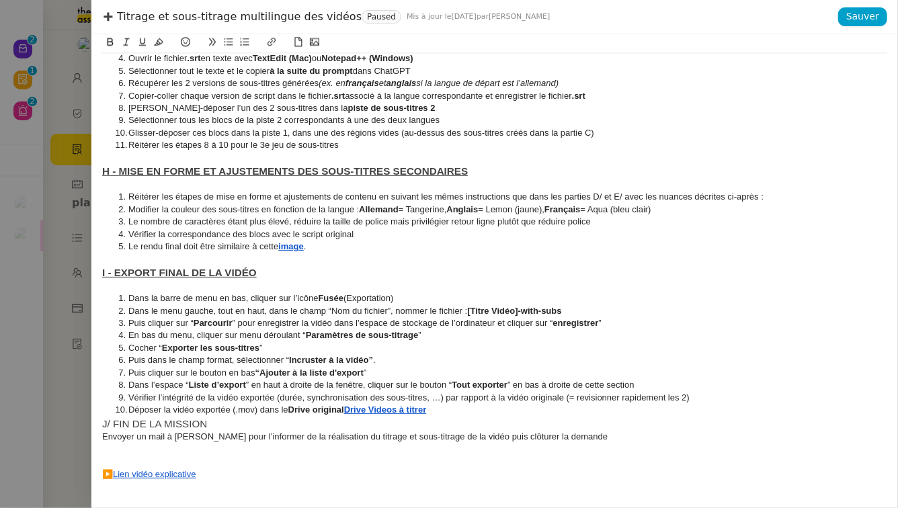
click at [103, 425] on span "J/ FIN DE LA MISSION" at bounding box center [154, 423] width 105 height 11
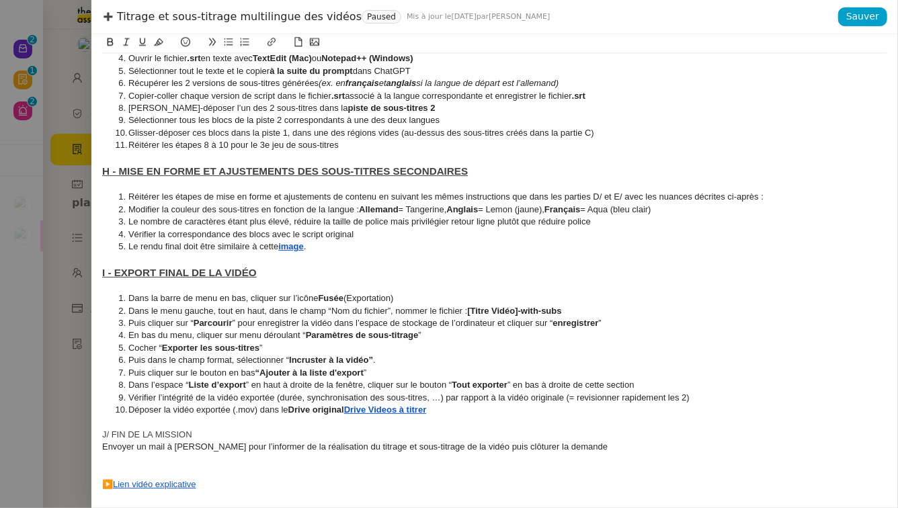
click at [110, 435] on span "J/ FIN DE LA MISSION" at bounding box center [147, 434] width 90 height 10
drag, startPoint x: 196, startPoint y: 435, endPoint x: 89, endPoint y: 435, distance: 106.2
click at [89, 435] on div "Titrage et sous-titrage multilingue des vidéos Paused Mis à jour le 3 oct. 2025…" at bounding box center [449, 254] width 898 height 508
click at [103, 446] on span "Envoyer un mail à Benjamin pour l’informer de la réalisation du titrage et sous…" at bounding box center [354, 447] width 505 height 10
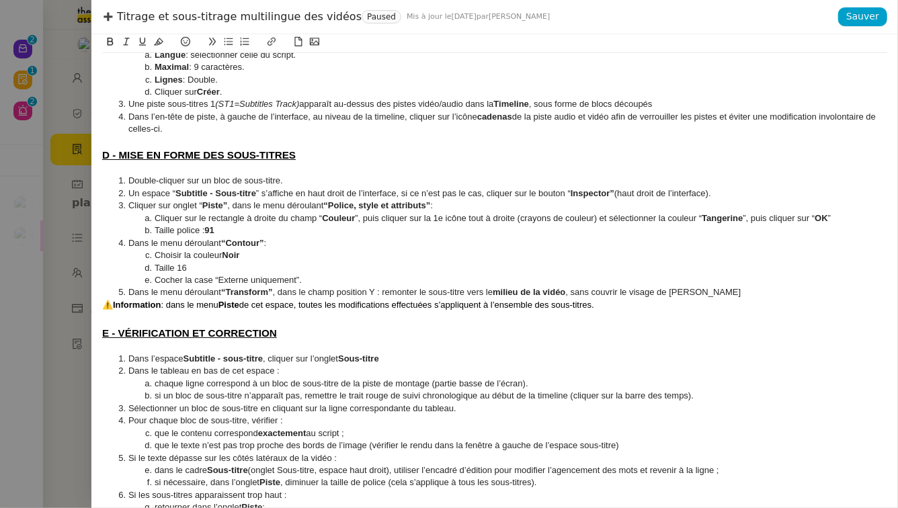
scroll to position [0, 0]
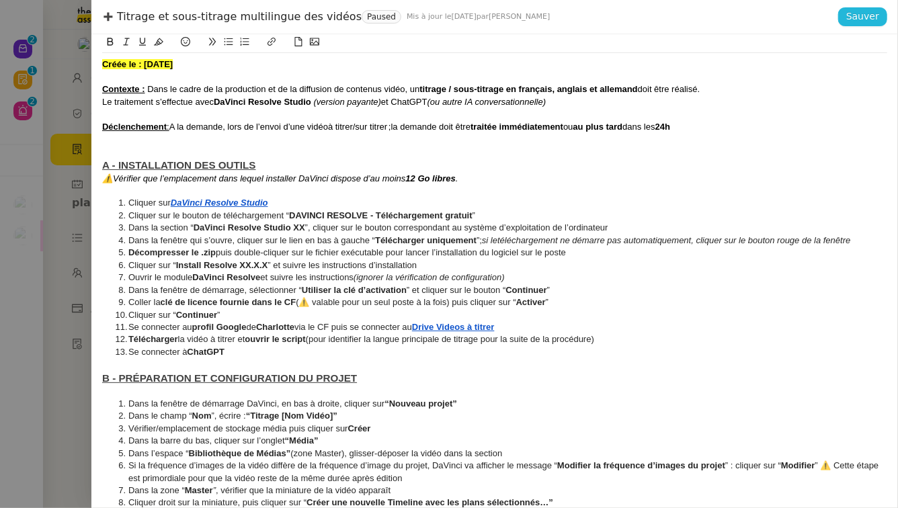
click at [876, 21] on span "Sauver" at bounding box center [862, 16] width 33 height 15
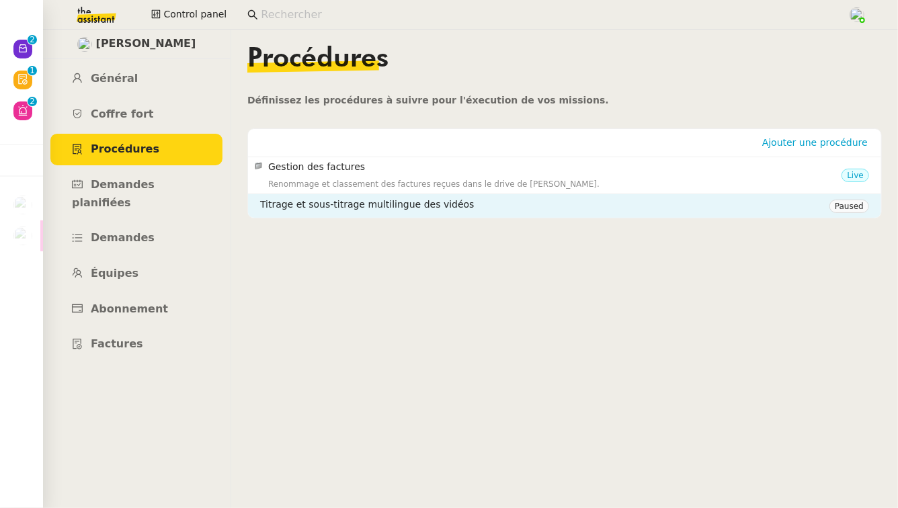
click at [780, 211] on h4 "Titrage et sous-titrage multilingue des vidéos" at bounding box center [544, 204] width 569 height 15
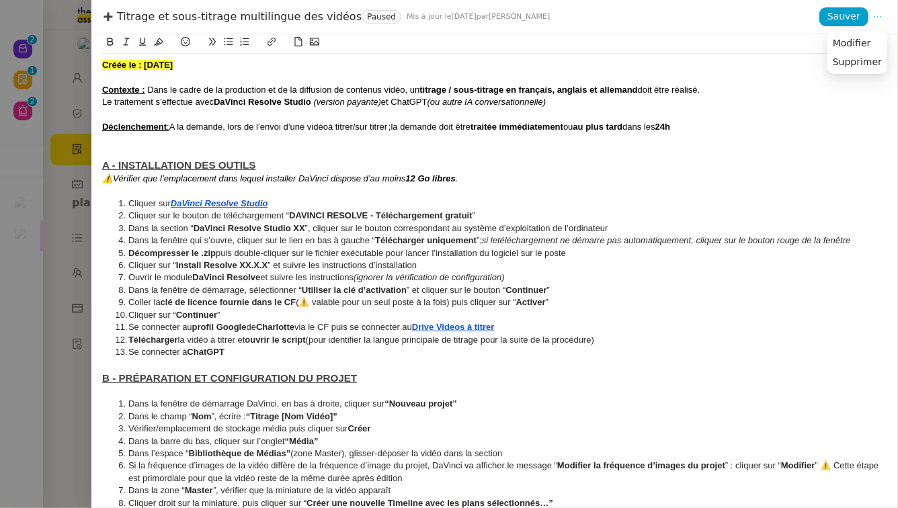
click at [880, 19] on icon at bounding box center [877, 16] width 9 height 9
click at [866, 43] on span "Modifier" at bounding box center [852, 43] width 38 height 12
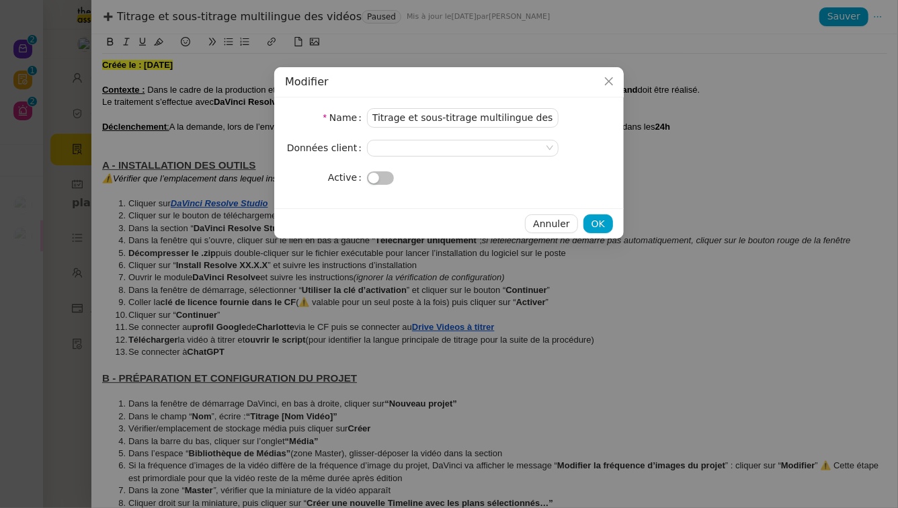
click at [376, 179] on span "button" at bounding box center [373, 178] width 11 height 11
type input "Titrage et Sous-titrage Multilingue"
click at [610, 79] on icon "Close" at bounding box center [608, 81] width 11 height 11
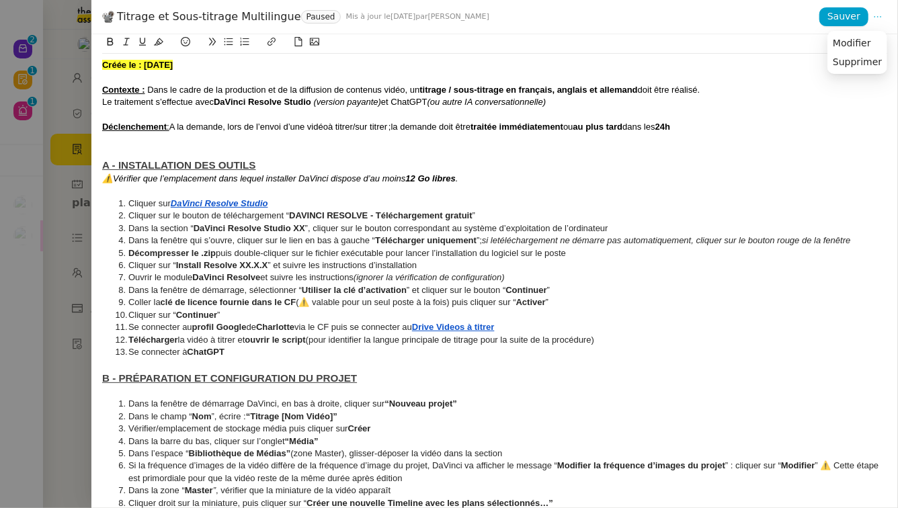
click at [876, 17] on icon at bounding box center [877, 16] width 9 height 9
click at [875, 19] on icon at bounding box center [877, 16] width 9 height 9
click at [862, 41] on span "Modifier" at bounding box center [852, 43] width 38 height 12
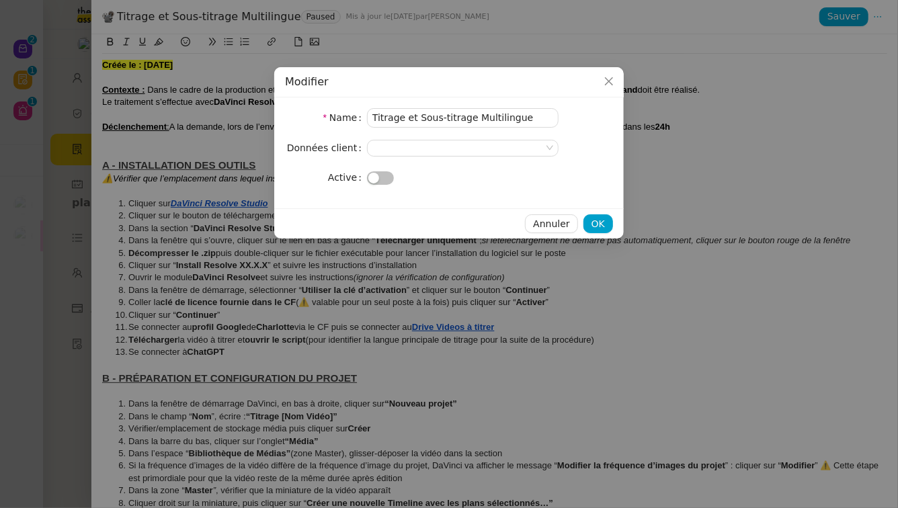
click at [378, 177] on span "button" at bounding box center [373, 178] width 11 height 11
click at [603, 221] on span "OK" at bounding box center [597, 223] width 13 height 15
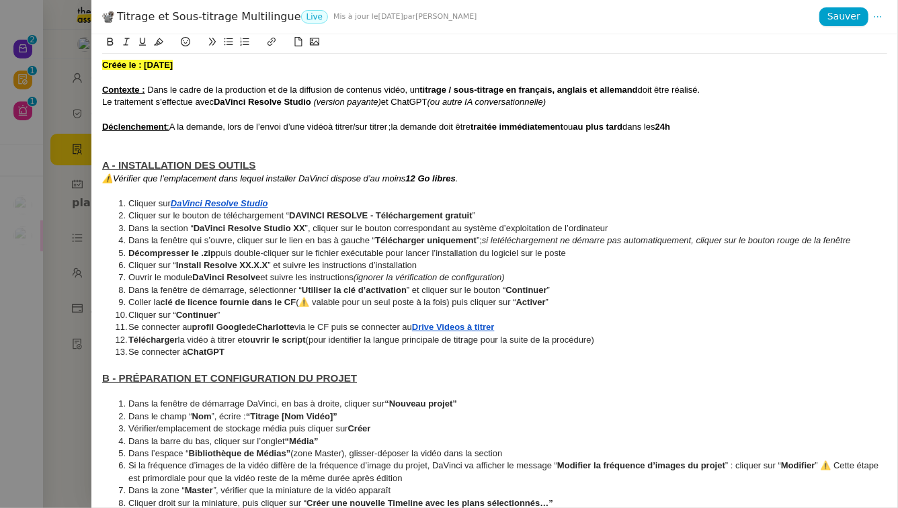
click at [51, 366] on div at bounding box center [449, 254] width 898 height 508
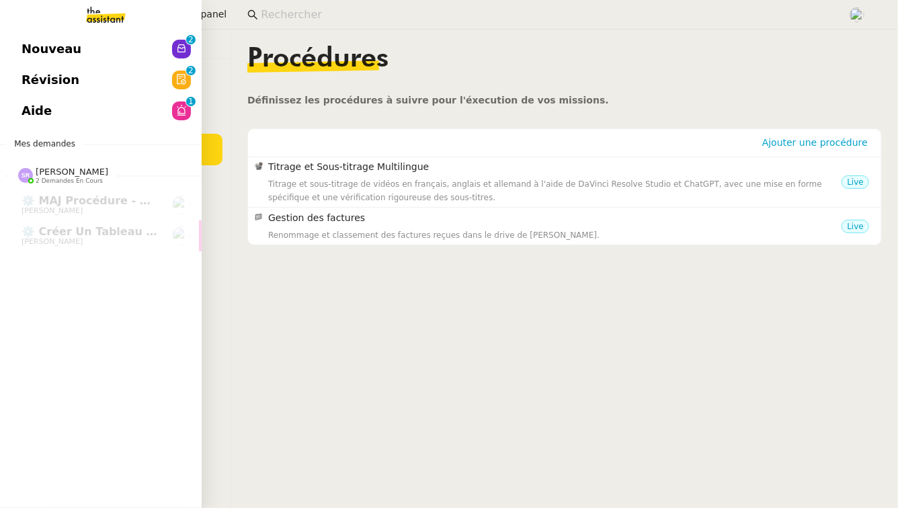
click at [165, 82] on link "Révision 0 1 2 3 4 5 6 7 8 9" at bounding box center [101, 80] width 202 height 31
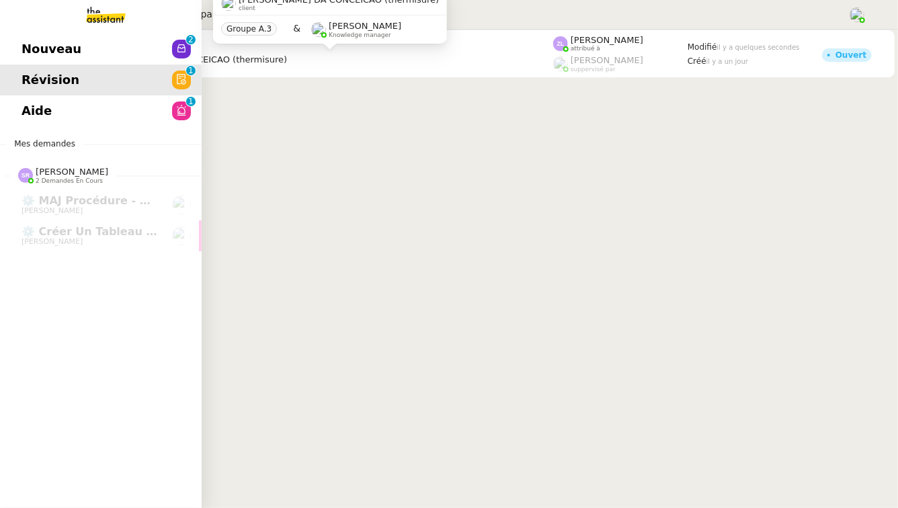
click at [35, 103] on span "Aide" at bounding box center [37, 111] width 30 height 20
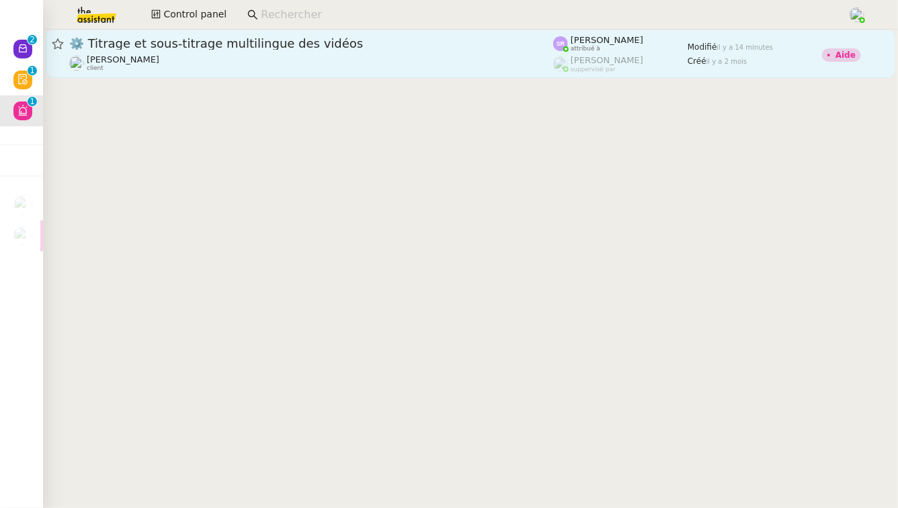
click at [334, 67] on div "Benjamin Delahaye client" at bounding box center [311, 62] width 484 height 17
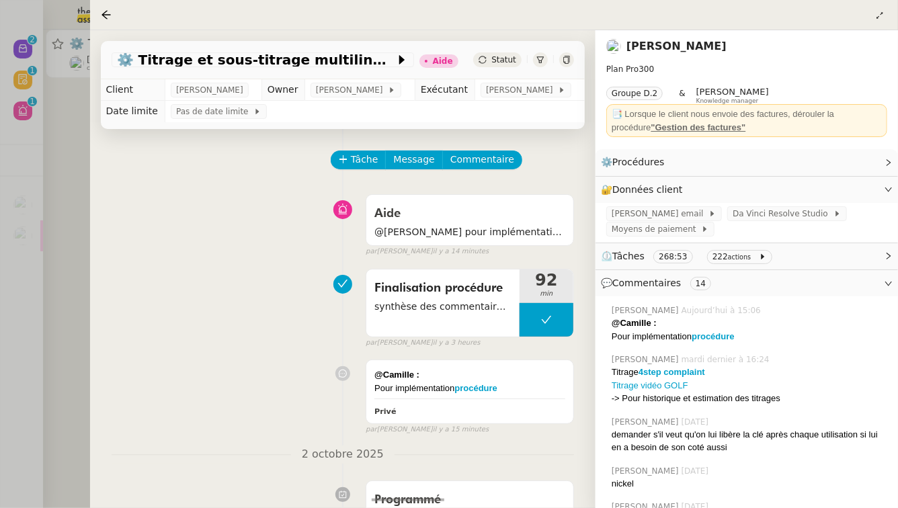
click at [700, 50] on link "[PERSON_NAME]" at bounding box center [676, 46] width 100 height 13
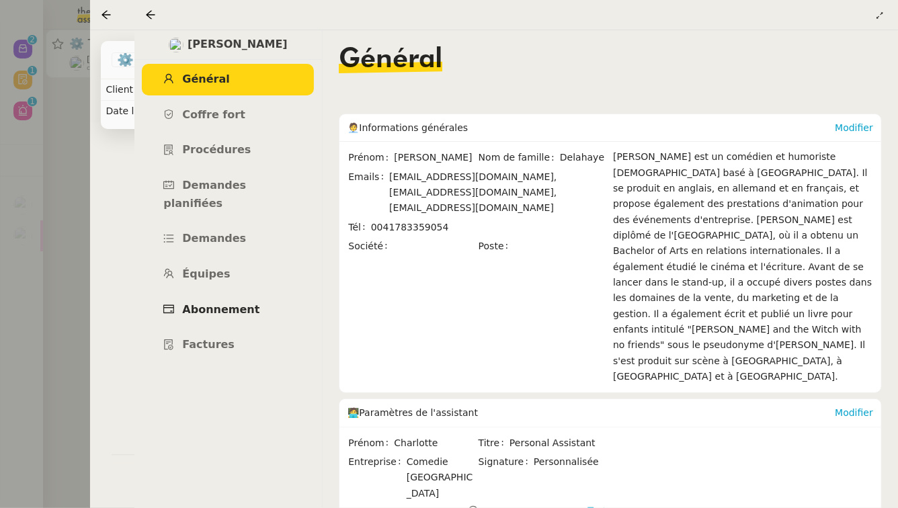
click at [218, 303] on span "Abonnement" at bounding box center [220, 309] width 77 height 13
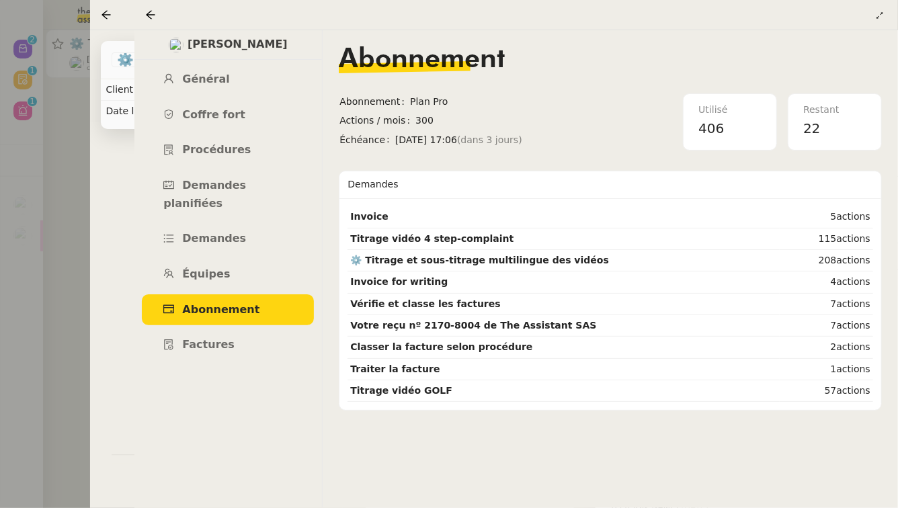
click at [50, 310] on div at bounding box center [449, 254] width 898 height 508
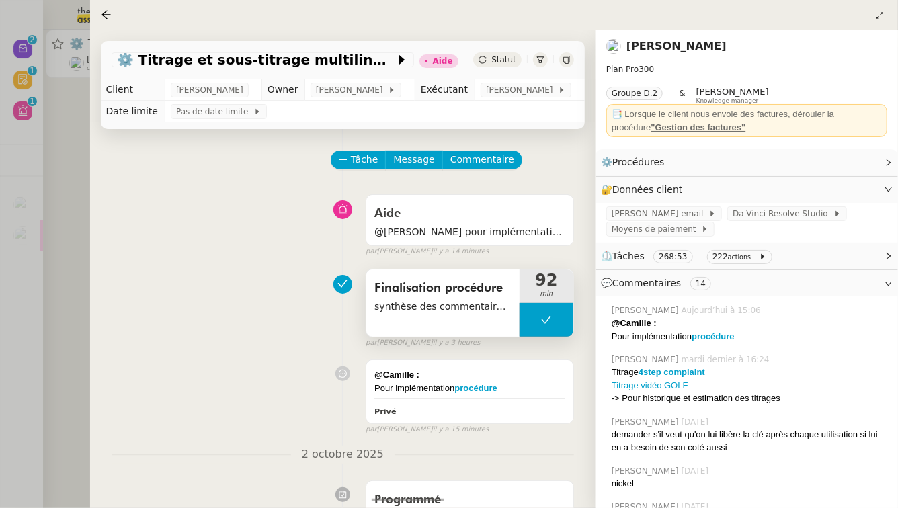
click at [458, 296] on span "Finalisation procédure" at bounding box center [442, 288] width 137 height 20
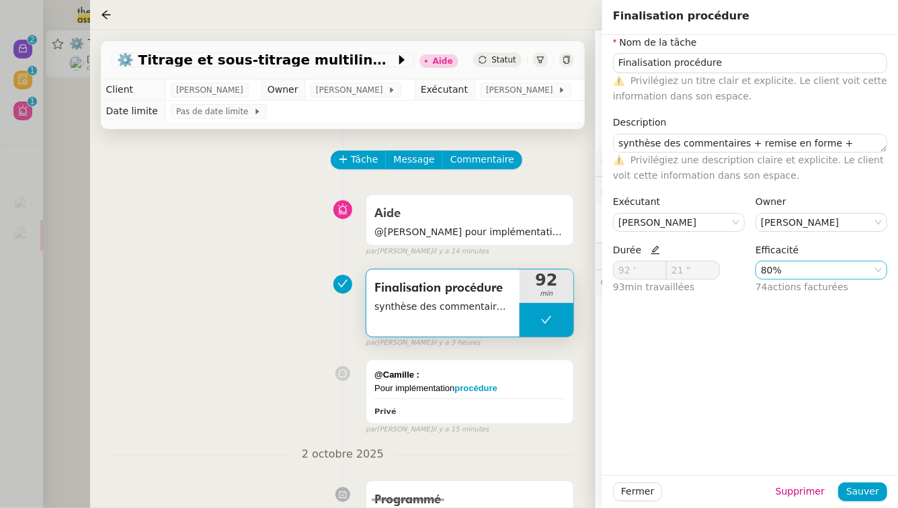
click at [792, 270] on nz-select-item "80%" at bounding box center [821, 269] width 121 height 17
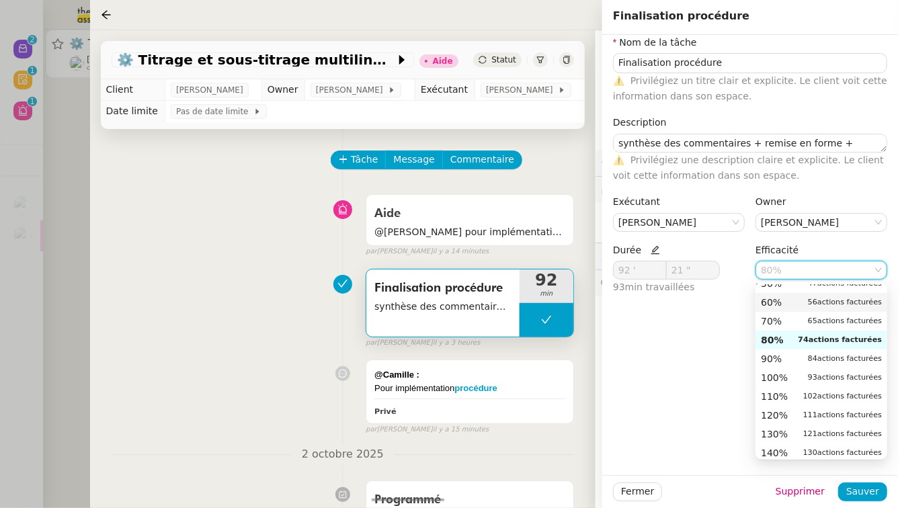
scroll to position [102, 0]
click at [800, 305] on div "60% 56 actions facturées" at bounding box center [821, 305] width 121 height 12
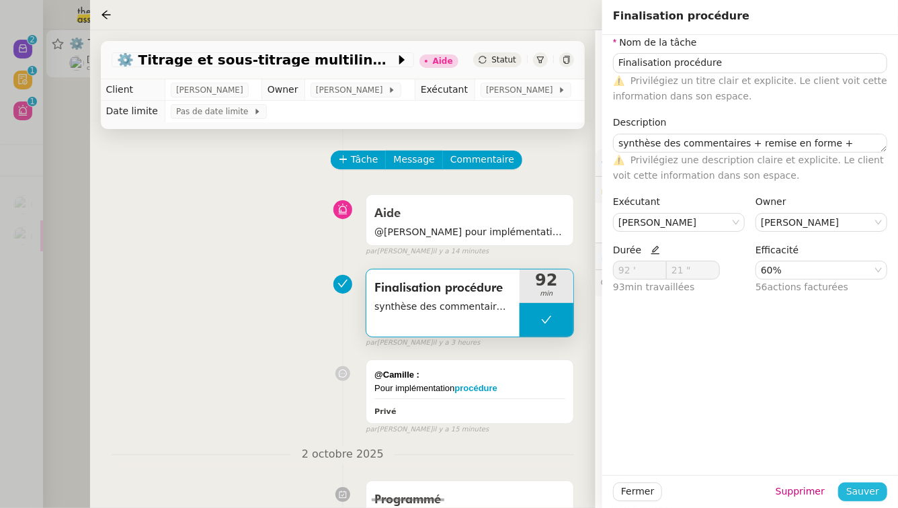
click at [856, 485] on span "Sauver" at bounding box center [862, 491] width 33 height 15
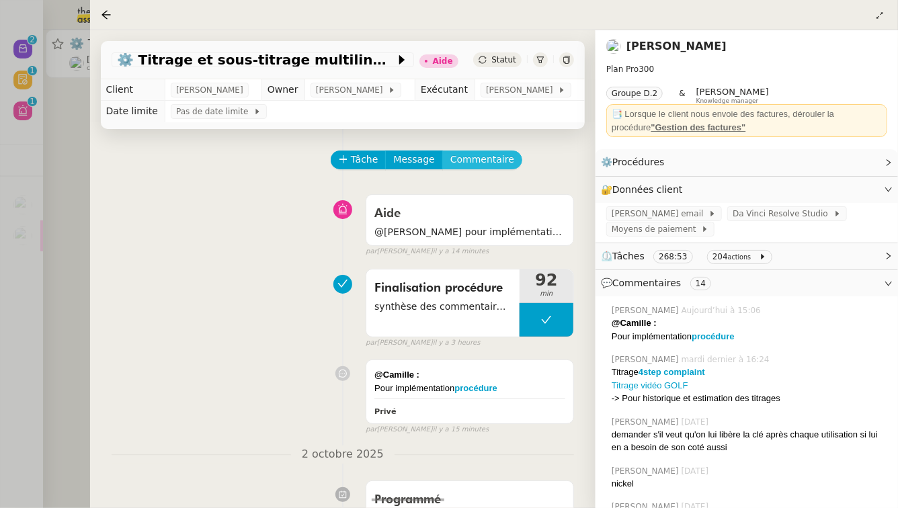
click at [493, 167] on span "Commentaire" at bounding box center [482, 159] width 64 height 15
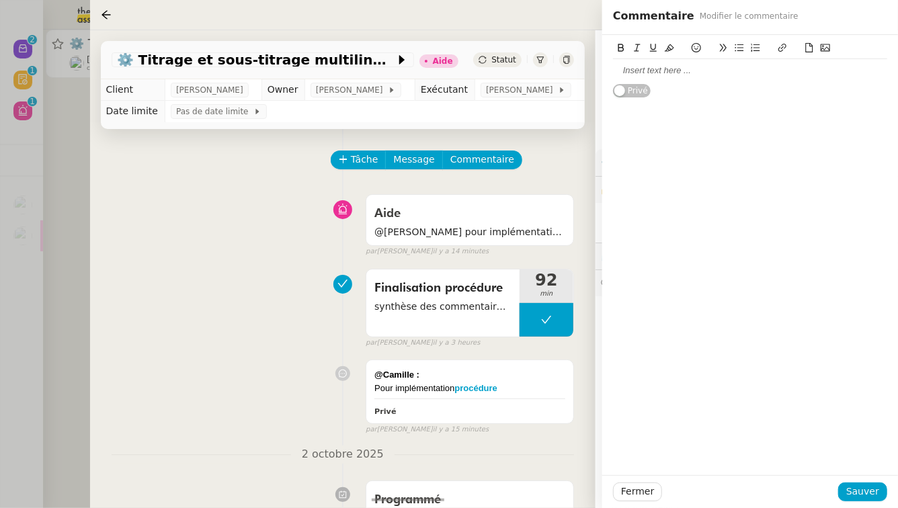
click at [294, 291] on div "Finalisation procédure synthèse des commentaires + remise en forme + intégratio…" at bounding box center [343, 306] width 462 height 86
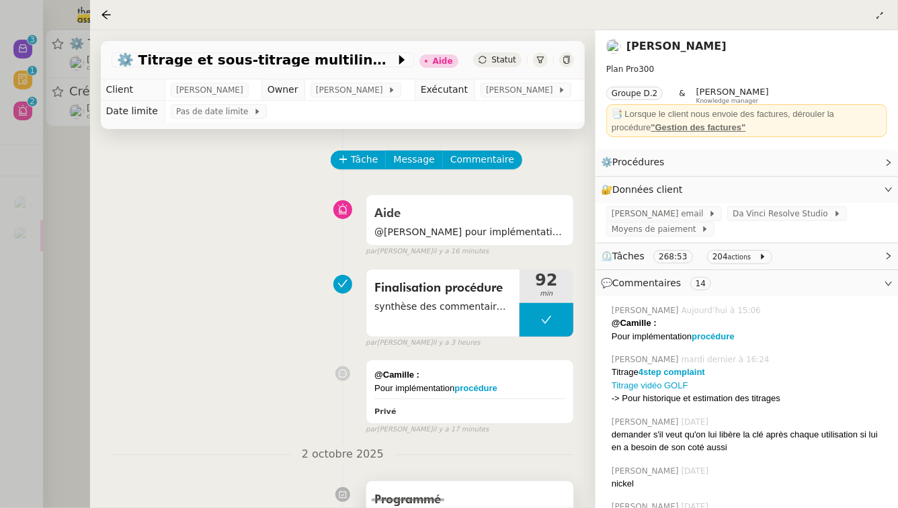
click at [421, 497] on div "Programmé Action nécessaire il y a 8 heures" at bounding box center [469, 506] width 207 height 50
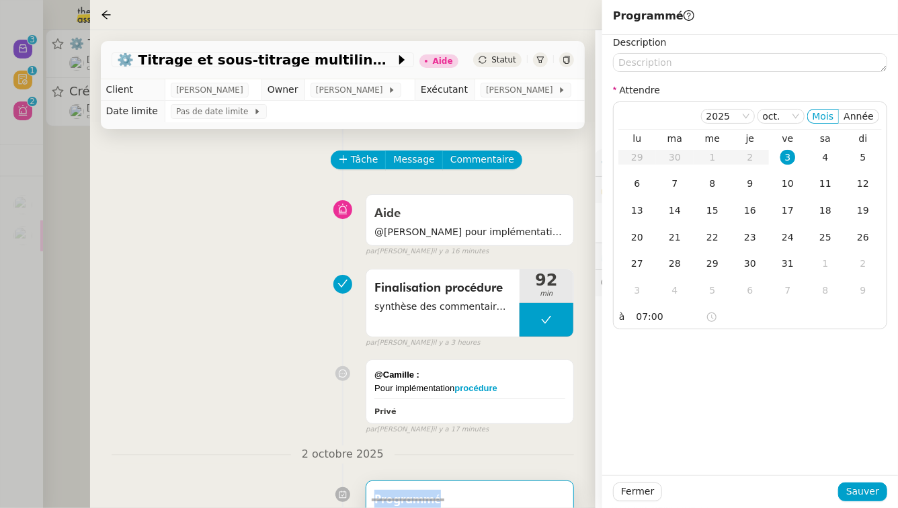
click at [546, 179] on div "Tâche Message Commentaire" at bounding box center [453, 167] width 242 height 32
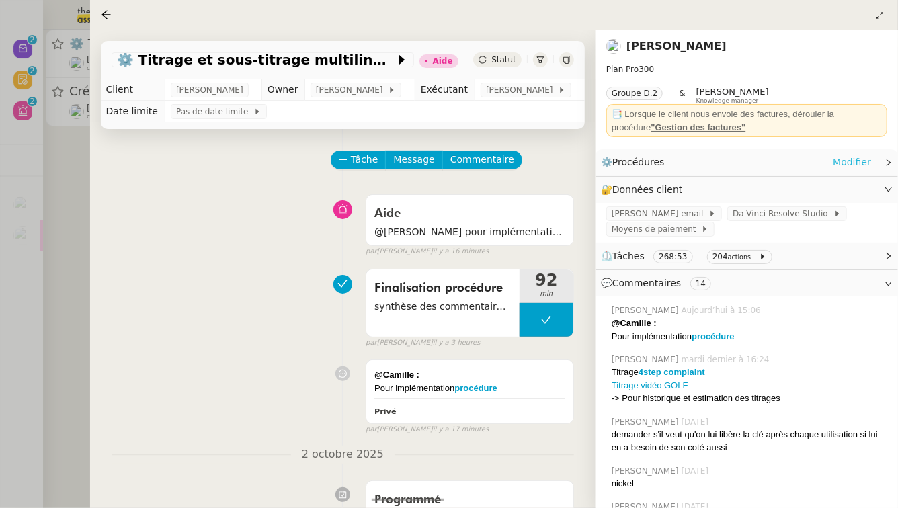
click at [860, 168] on link "Modifier" at bounding box center [852, 162] width 38 height 15
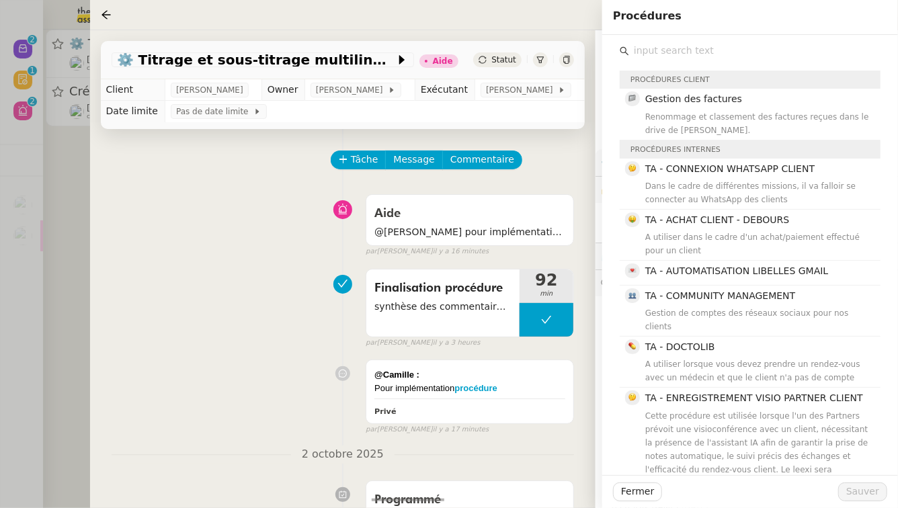
click at [214, 304] on div "Finalisation procédure synthèse des commentaires + remise en forme + intégratio…" at bounding box center [343, 306] width 462 height 86
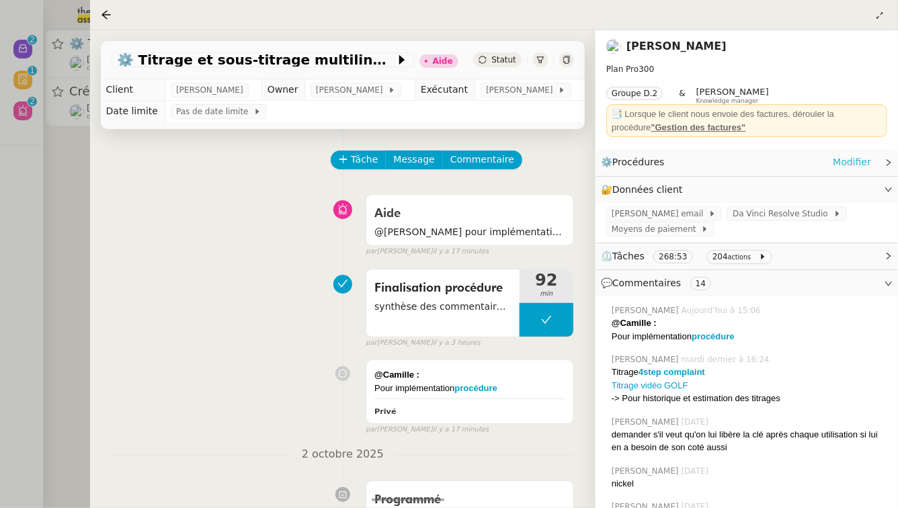
click at [858, 163] on link "Modifier" at bounding box center [852, 162] width 38 height 15
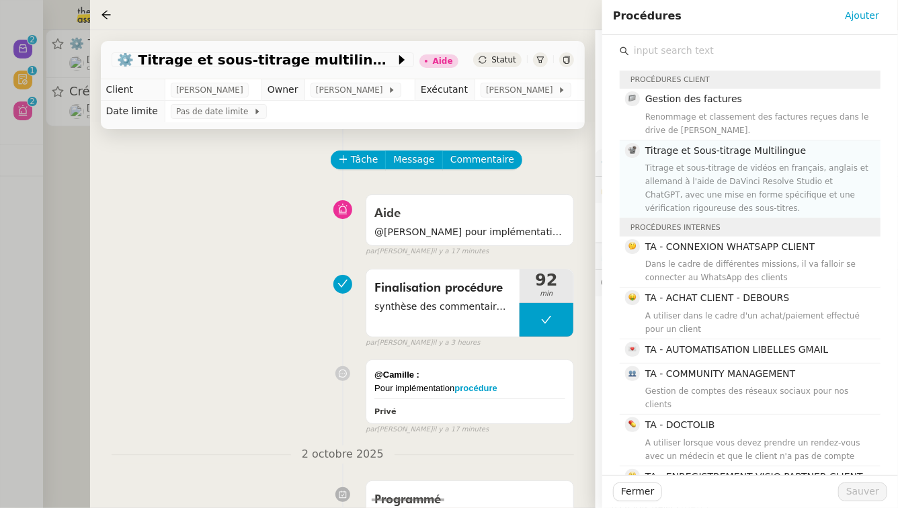
click at [821, 155] on h4 "Titrage et Sous-titrage Multilingue" at bounding box center [758, 150] width 227 height 15
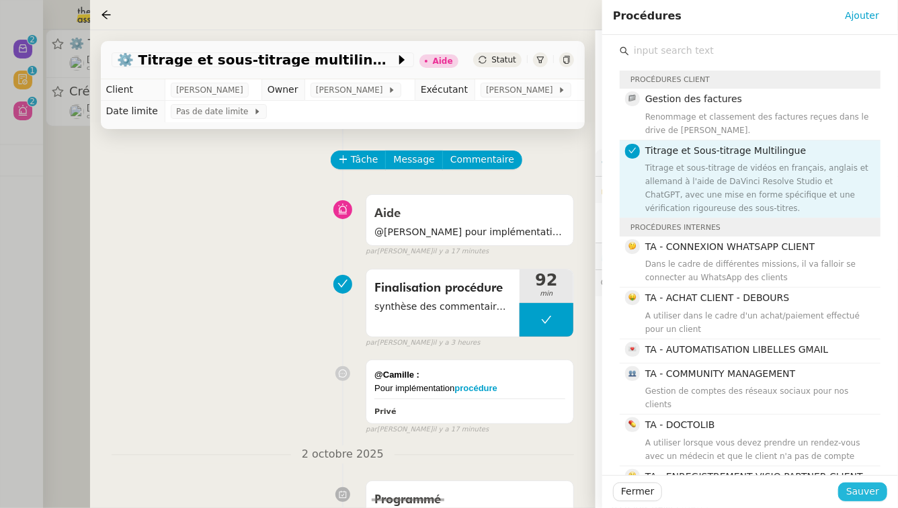
click at [872, 491] on span "Sauver" at bounding box center [862, 491] width 33 height 15
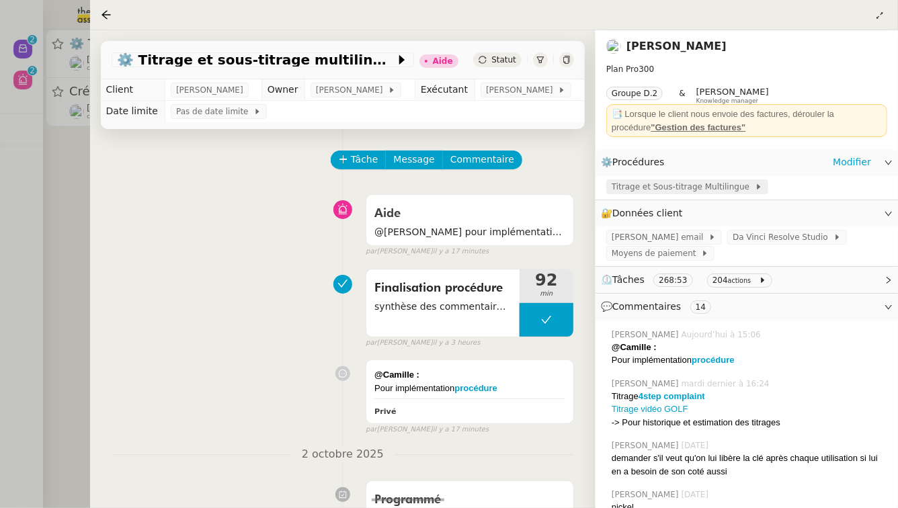
click at [680, 183] on span "Titrage et Sous-titrage Multilingue" at bounding box center [683, 186] width 143 height 13
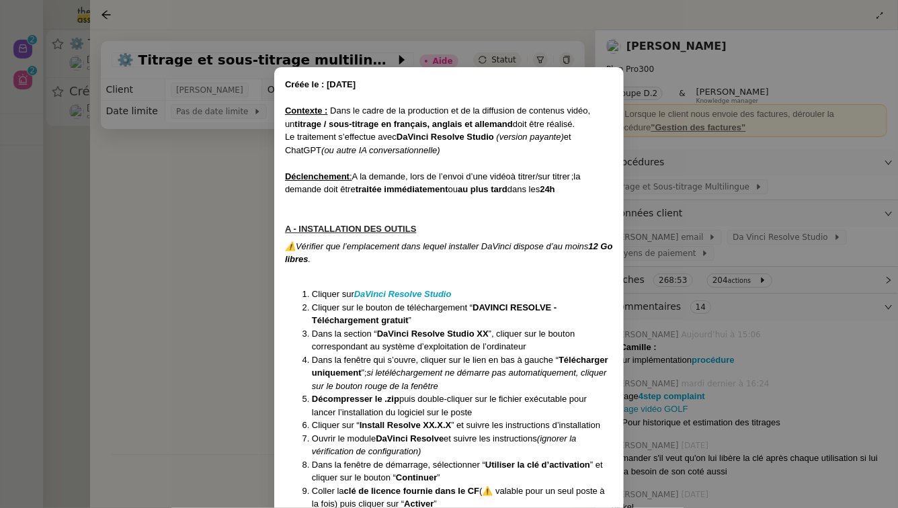
click at [191, 280] on nz-modal-container "Créée le : 10/09/2025 Contexte : Dans le cadre de la production et de la diffus…" at bounding box center [449, 254] width 898 height 508
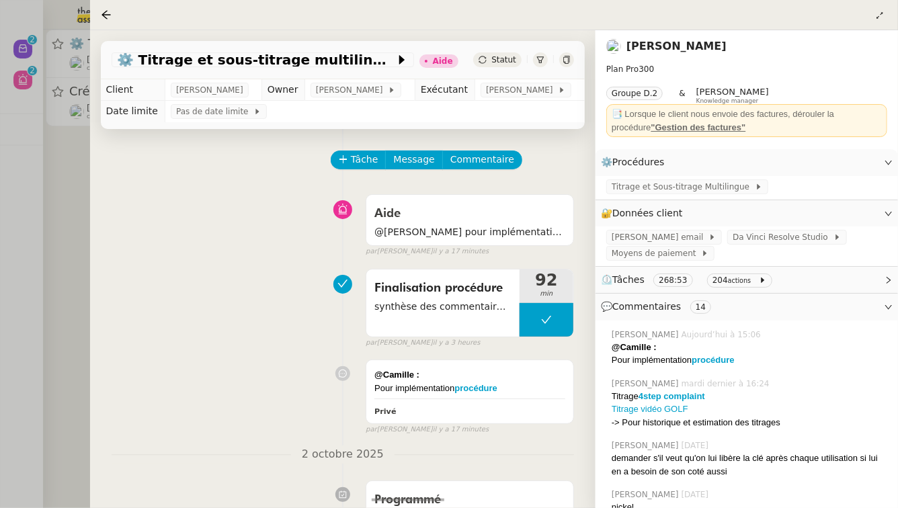
click at [694, 45] on link "[PERSON_NAME]" at bounding box center [676, 46] width 100 height 13
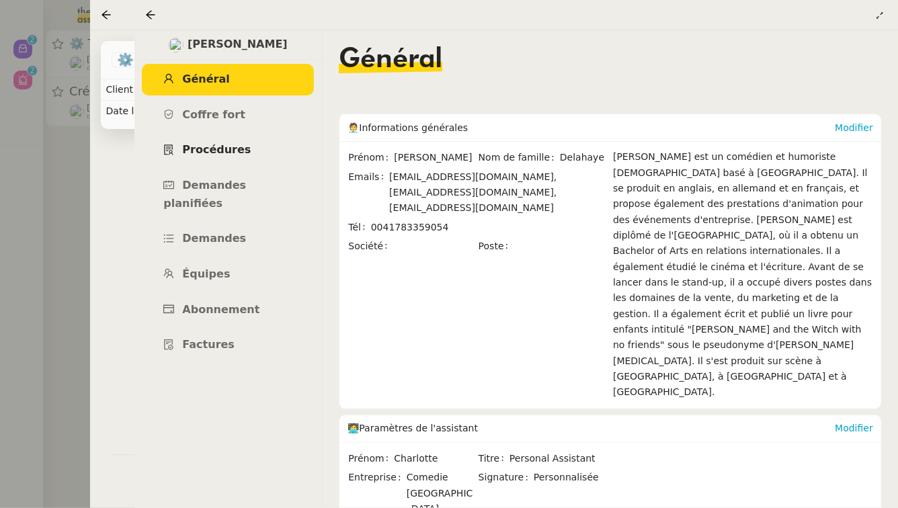
click at [263, 148] on link "Procédures" at bounding box center [228, 150] width 172 height 32
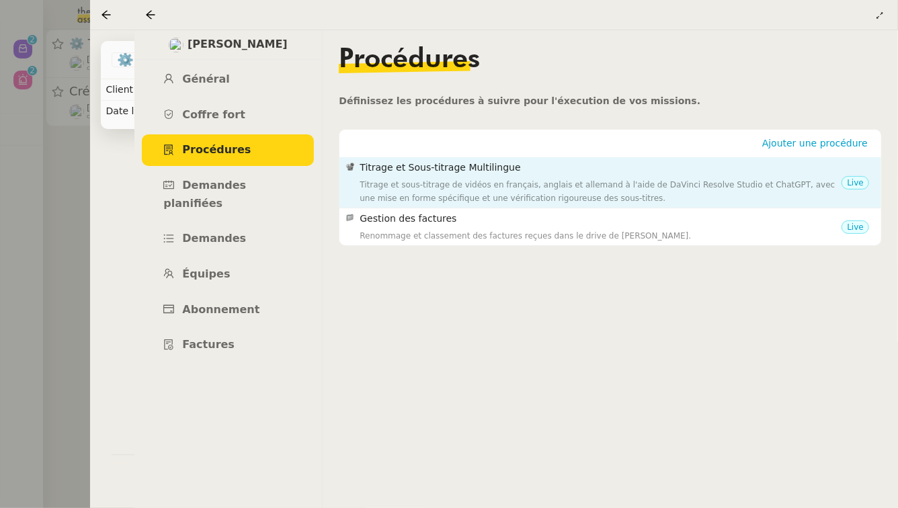
click at [558, 192] on div "Titrage et sous-titrage de vidéos en français, anglais et allemand à l'aide de …" at bounding box center [601, 191] width 482 height 27
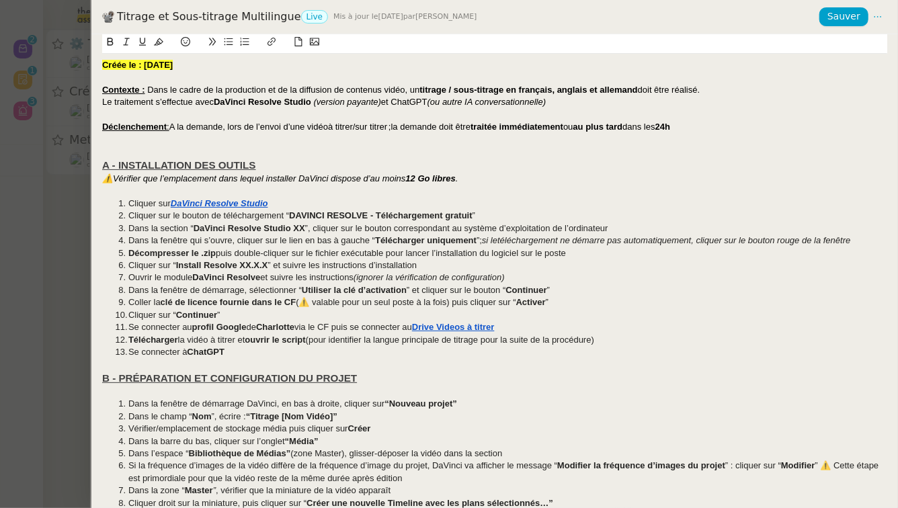
click at [48, 274] on div at bounding box center [449, 254] width 898 height 508
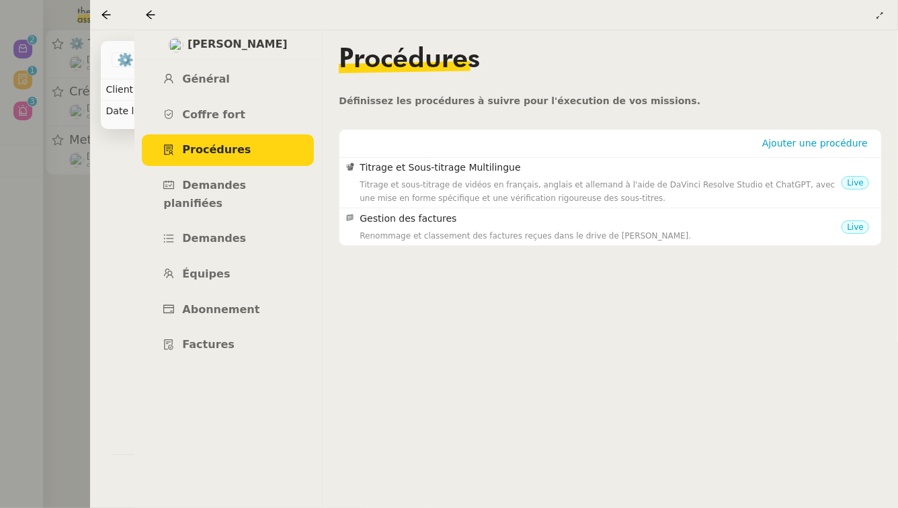
click at [48, 274] on div at bounding box center [449, 254] width 898 height 508
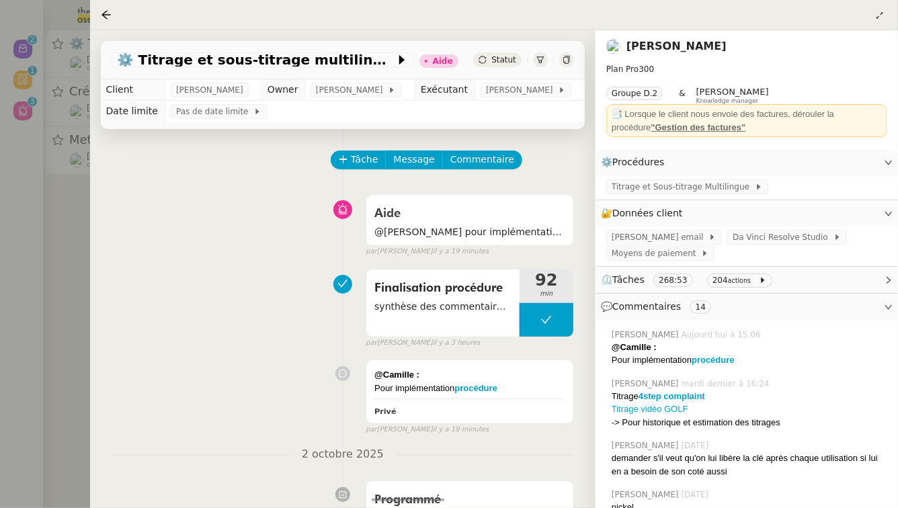
click at [48, 274] on div at bounding box center [449, 254] width 898 height 508
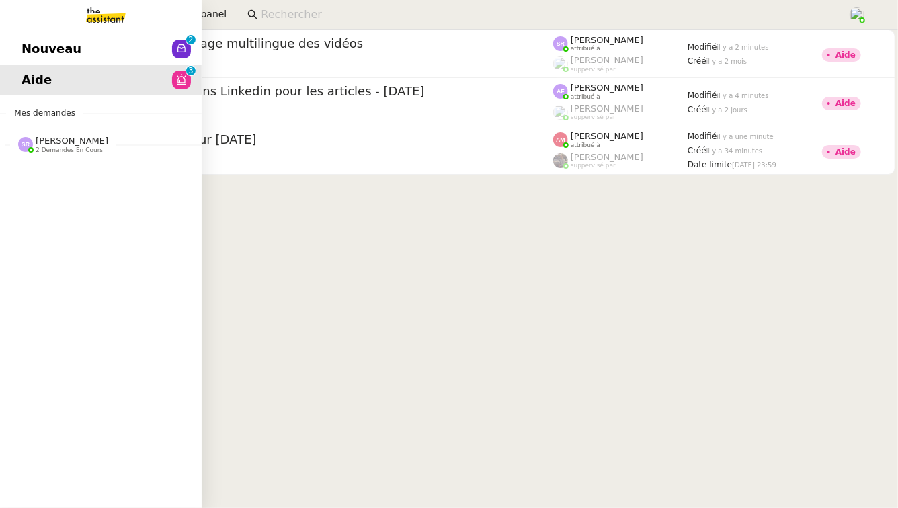
click at [46, 147] on span "2 demandes en cours" at bounding box center [69, 150] width 67 height 7
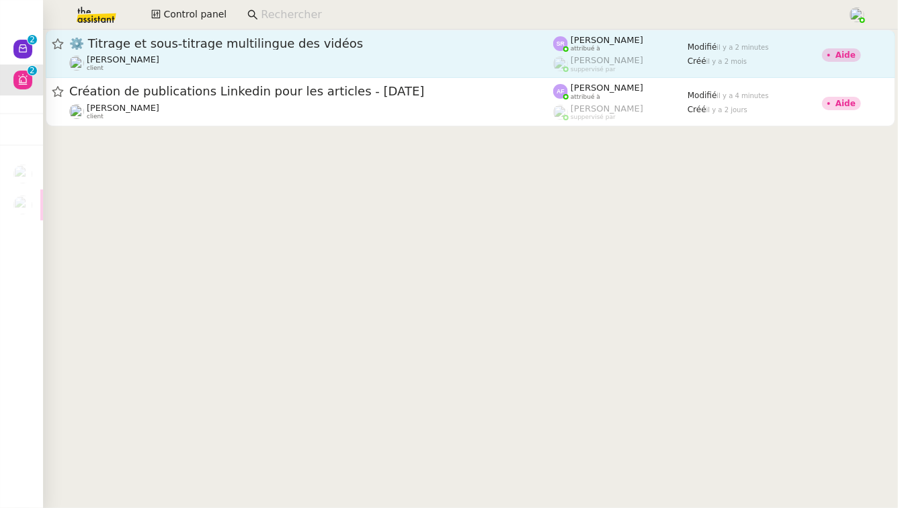
click at [332, 44] on span "⚙️ Titrage et sous-titrage multilingue des vidéos" at bounding box center [311, 44] width 484 height 12
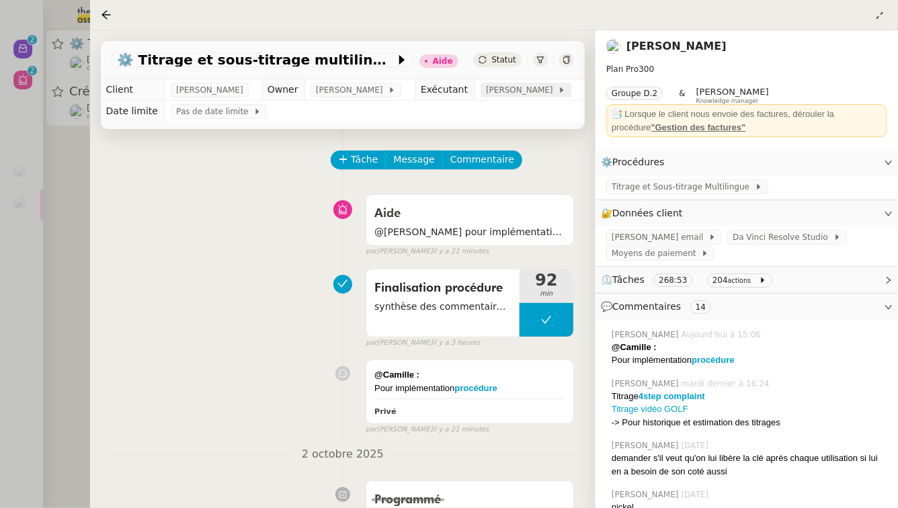
click at [504, 93] on span "[PERSON_NAME]" at bounding box center [522, 89] width 72 height 13
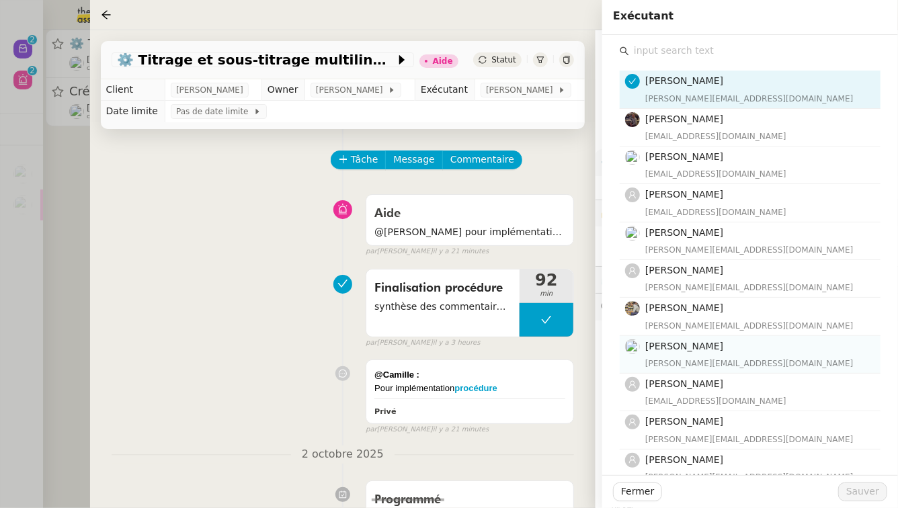
click at [694, 363] on div "camille@team.theassistant.com" at bounding box center [758, 363] width 227 height 13
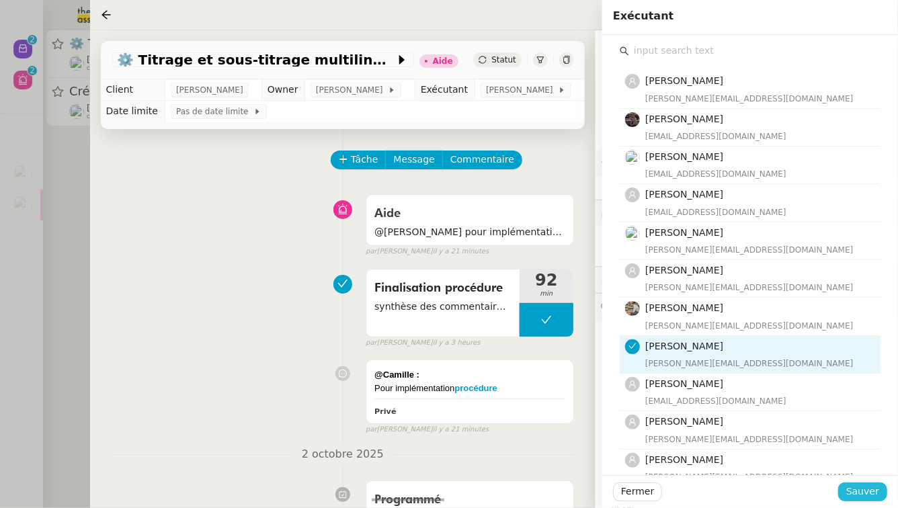
click at [868, 486] on span "Sauver" at bounding box center [862, 491] width 33 height 15
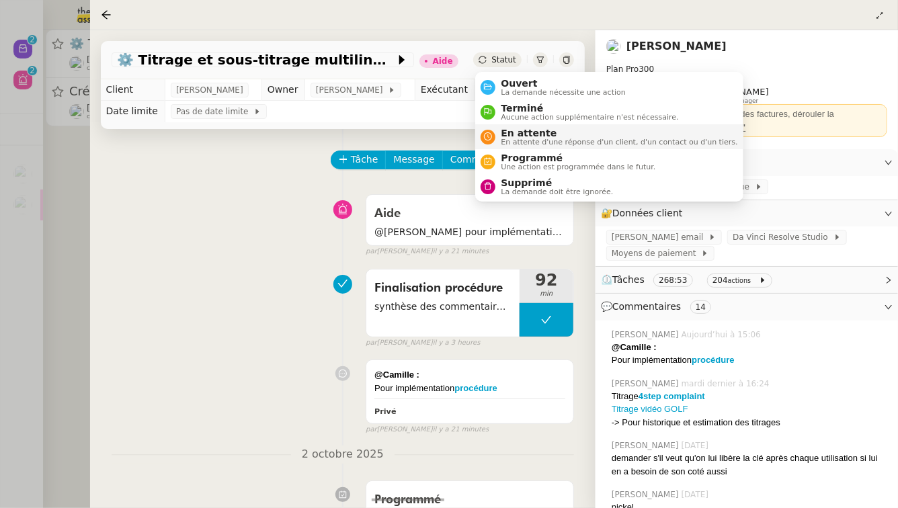
click at [542, 128] on span "En attente" at bounding box center [619, 133] width 237 height 11
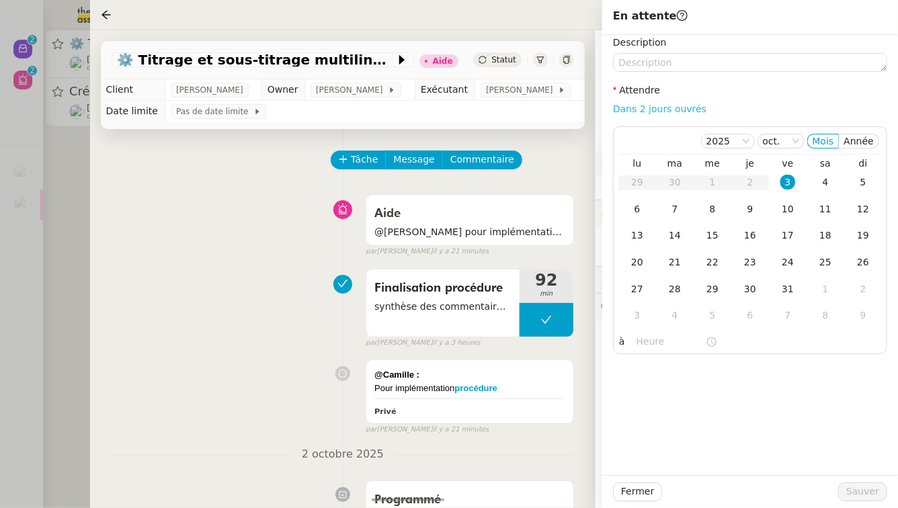
click at [677, 106] on link "Dans 2 jours ouvrés" at bounding box center [659, 108] width 93 height 11
type input "07:00"
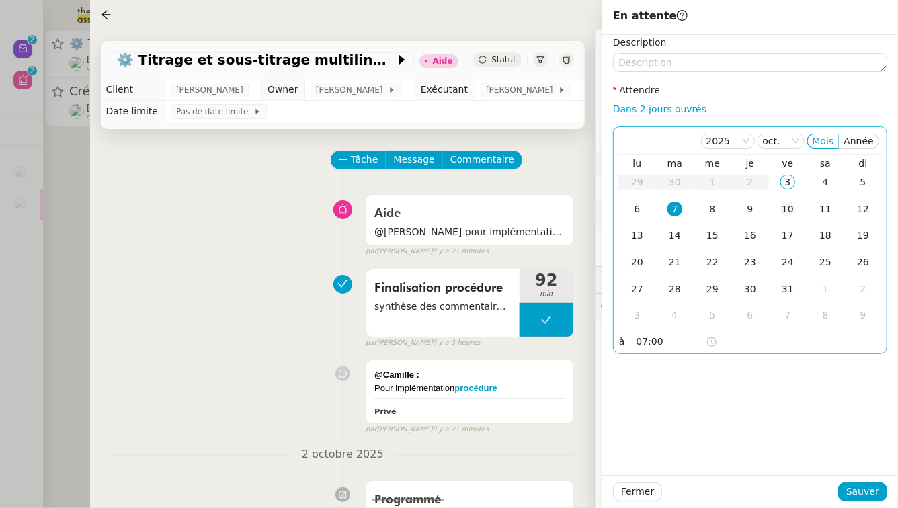
click at [787, 210] on div "10" at bounding box center [787, 209] width 15 height 15
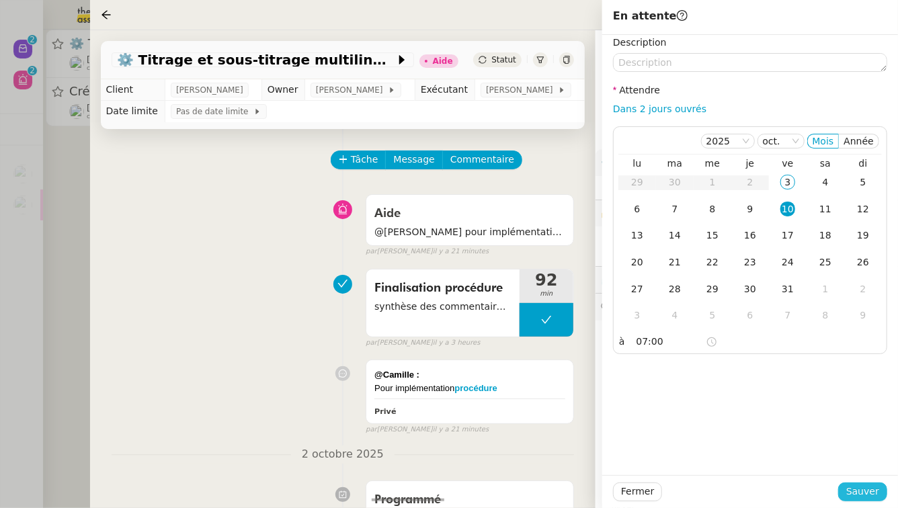
click at [868, 491] on span "Sauver" at bounding box center [862, 491] width 33 height 15
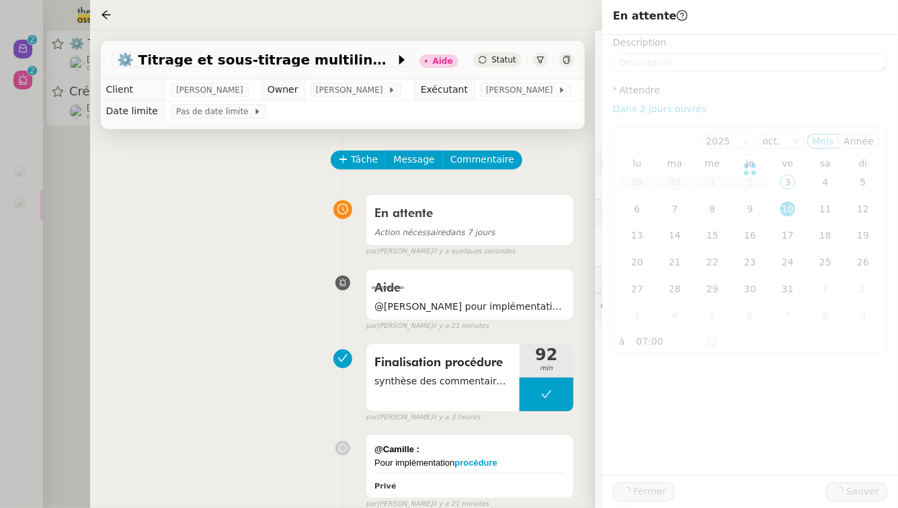
click at [0, 241] on div at bounding box center [449, 254] width 898 height 508
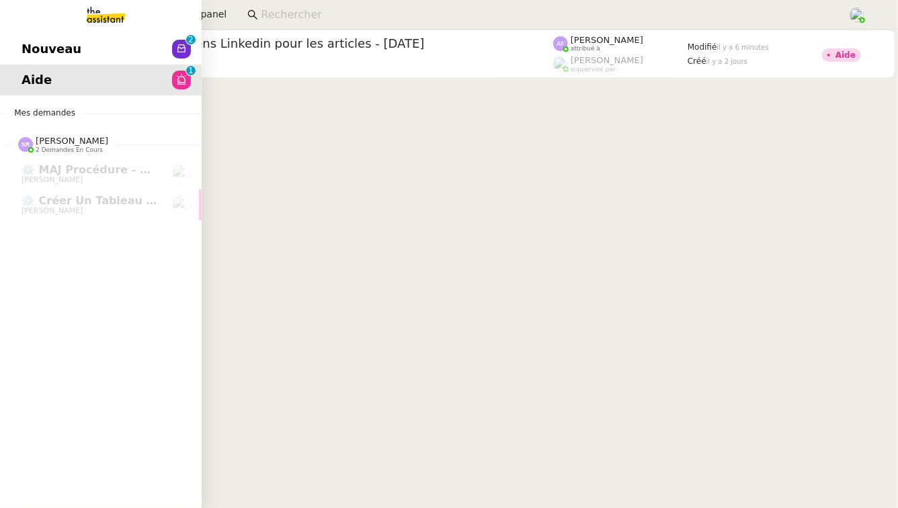
click at [129, 49] on link "Nouveau 0 1 2 3 4 5 6 7 8 9" at bounding box center [101, 49] width 202 height 31
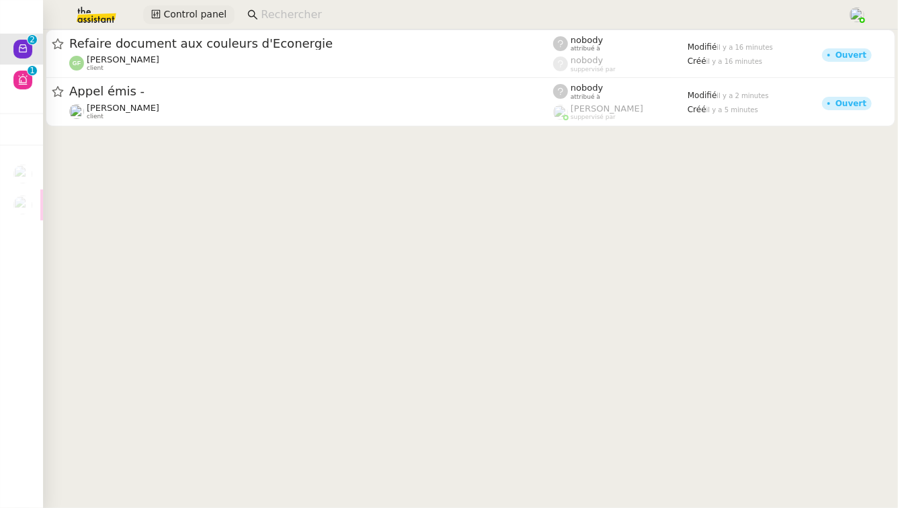
click at [204, 17] on span "Control panel" at bounding box center [194, 14] width 63 height 15
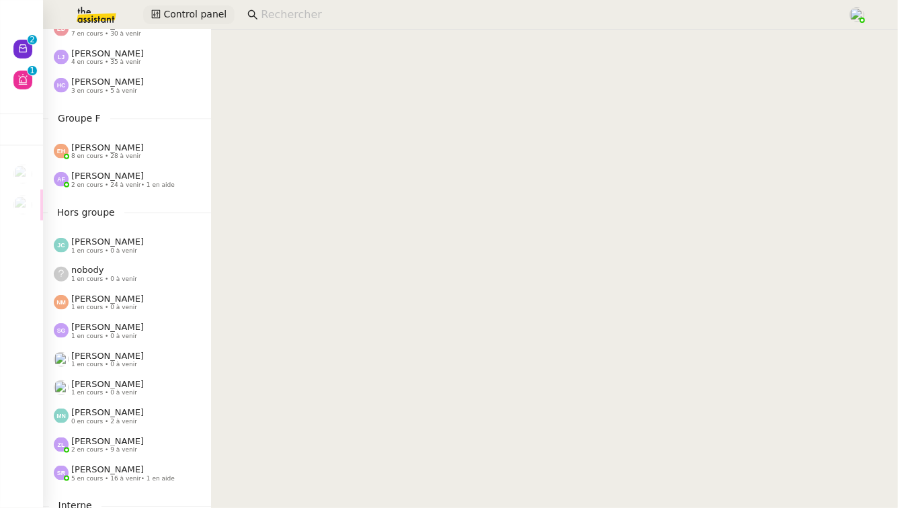
scroll to position [762, 0]
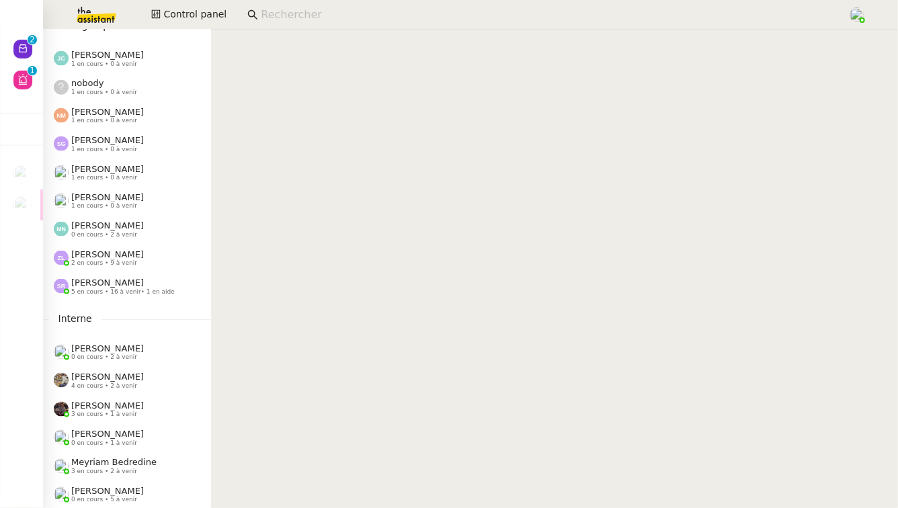
click at [157, 249] on div "Zoé Lachambre 2 en cours • 9 à venir" at bounding box center [132, 257] width 157 height 17
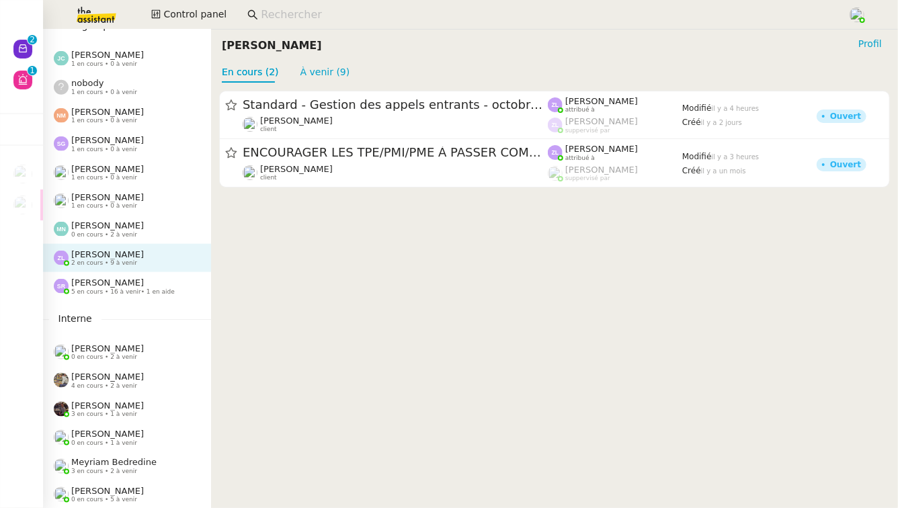
click at [132, 286] on span "[PERSON_NAME]" at bounding box center [107, 283] width 73 height 10
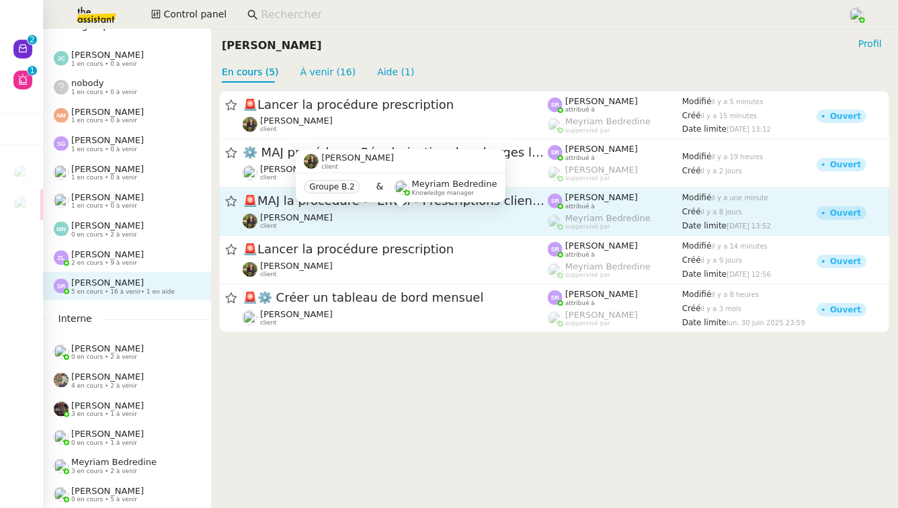
click at [391, 217] on div "Enora Conan client" at bounding box center [395, 220] width 305 height 17
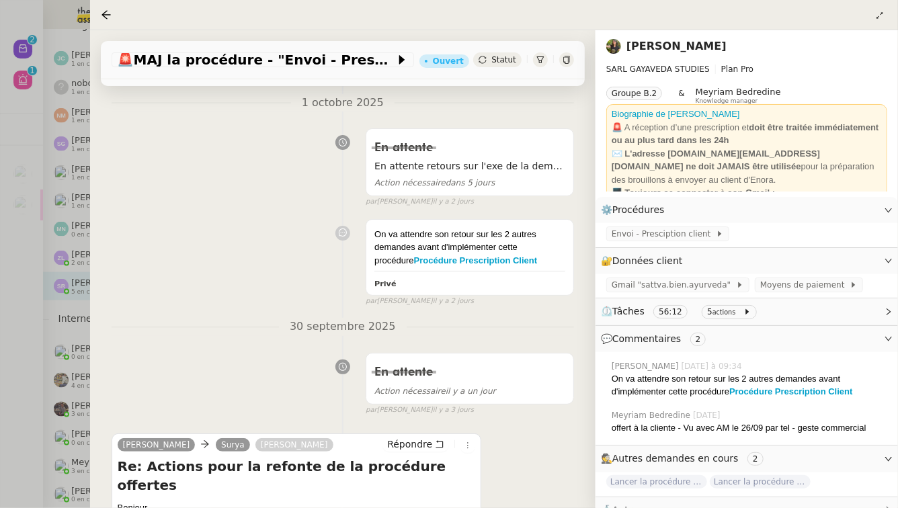
scroll to position [179, 0]
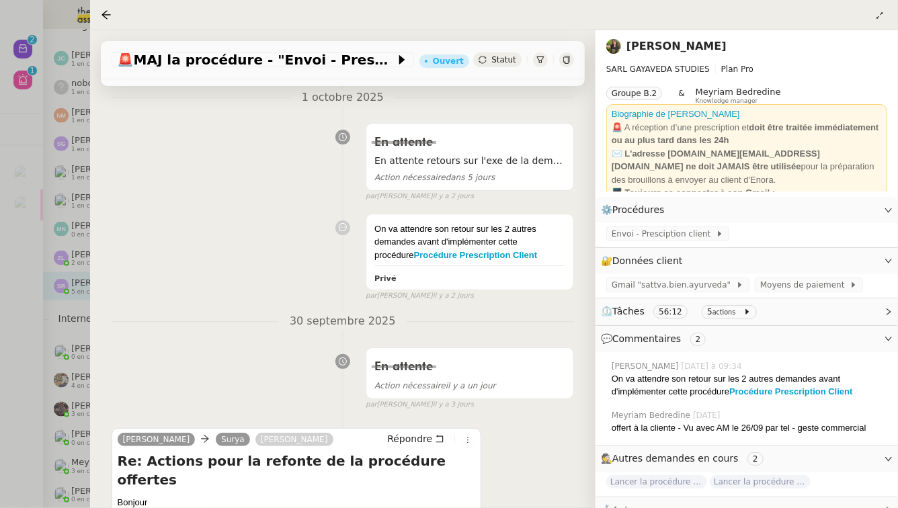
click at [0, 321] on div at bounding box center [449, 254] width 898 height 508
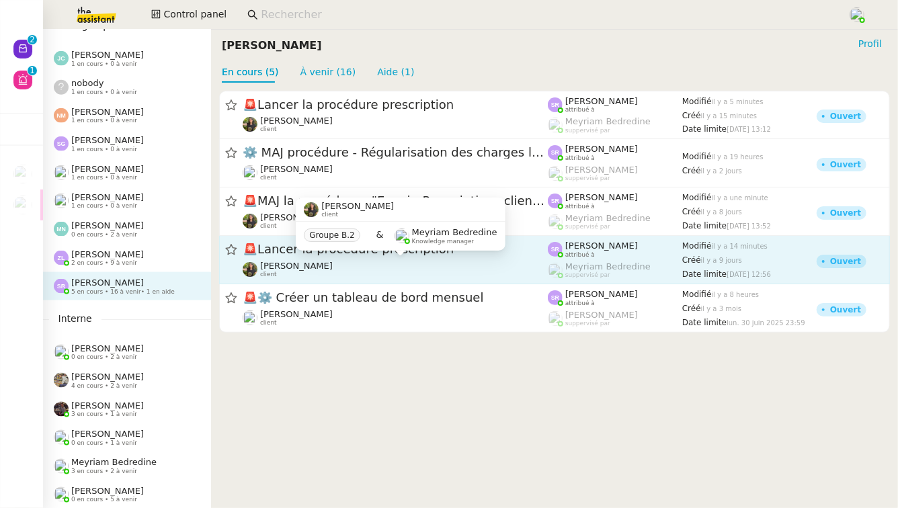
click at [329, 265] on div "Enora Conan client" at bounding box center [395, 269] width 305 height 17
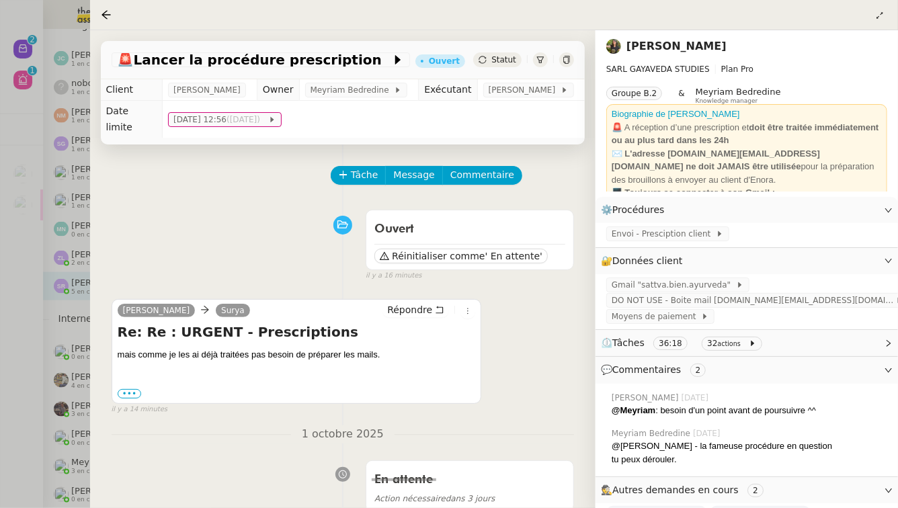
click at [3, 406] on div at bounding box center [449, 254] width 898 height 508
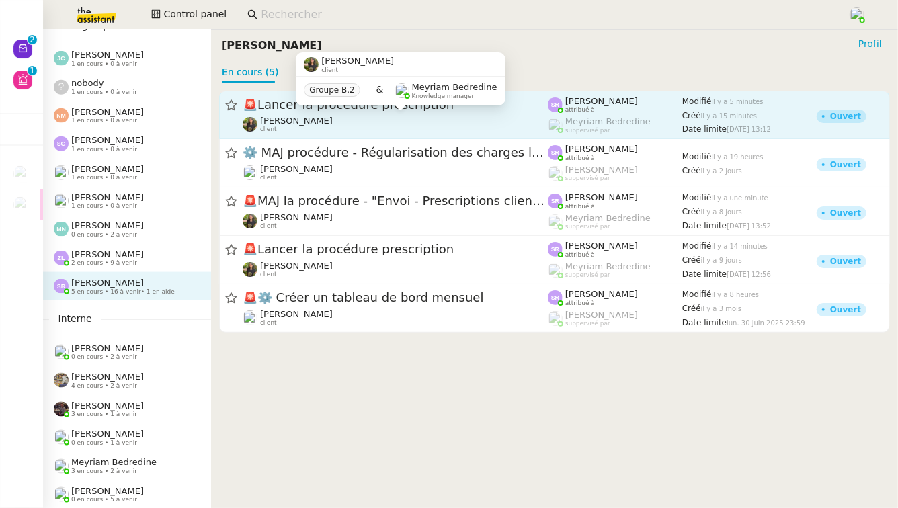
click at [325, 128] on div "Enora Conan client" at bounding box center [395, 124] width 305 height 17
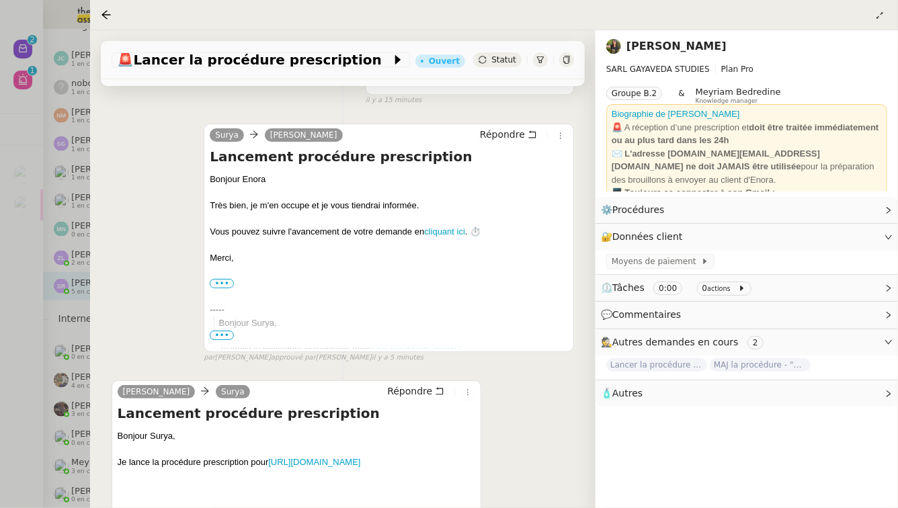
scroll to position [270, 0]
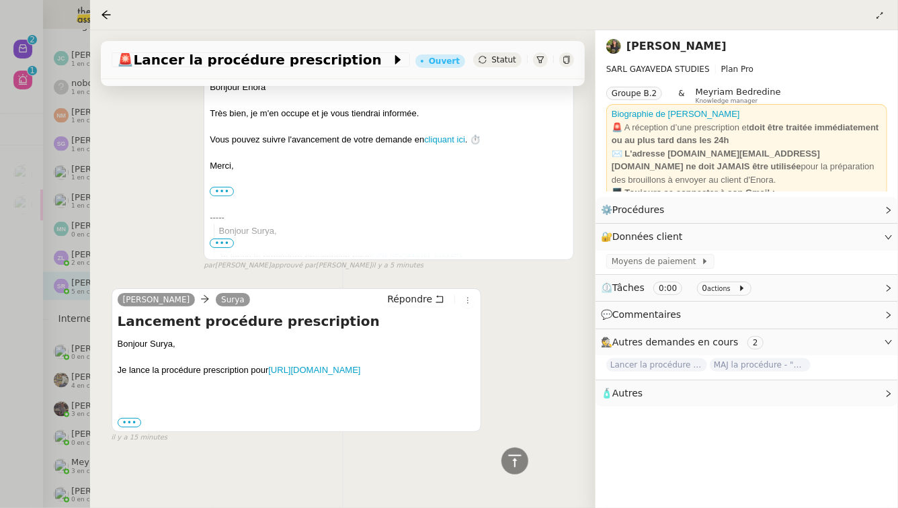
click at [0, 426] on div at bounding box center [449, 254] width 898 height 508
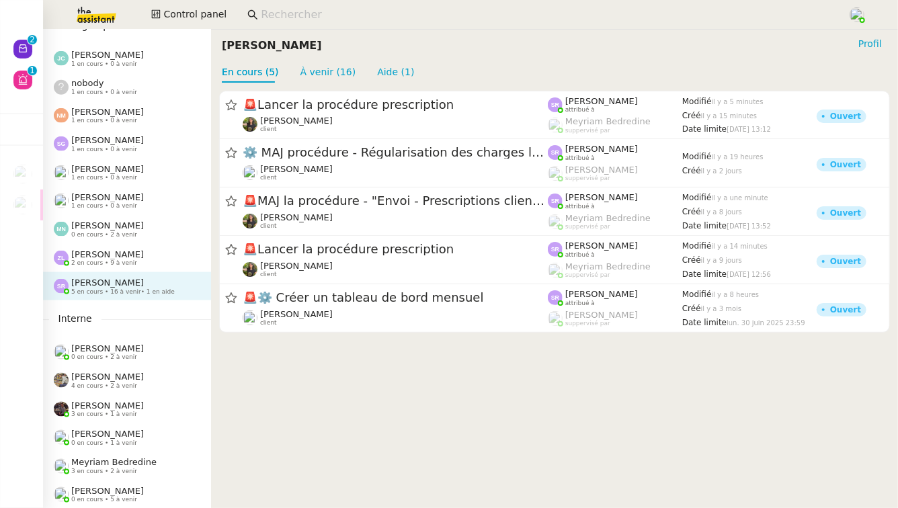
click at [116, 255] on span "[PERSON_NAME]" at bounding box center [107, 254] width 73 height 10
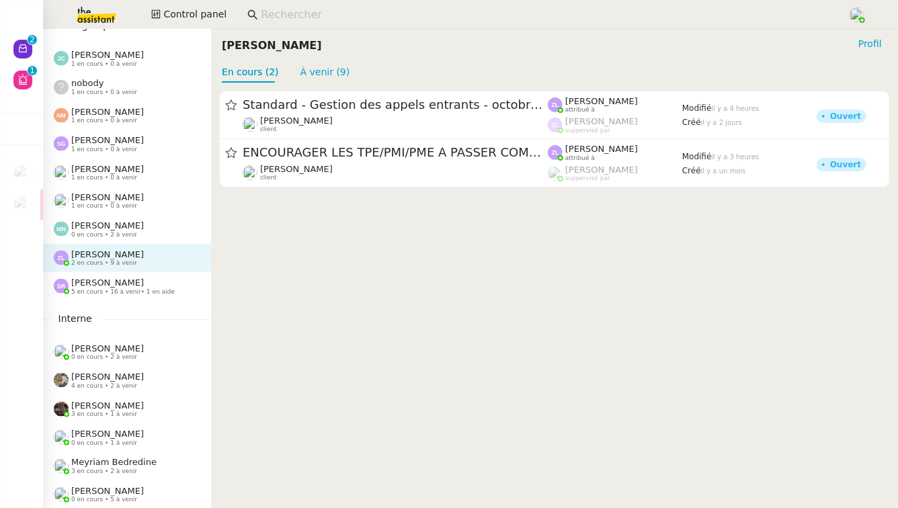
click at [134, 274] on div "Stéphanie Rakotosalama 5 en cours • 16 à venir • 1 en aide" at bounding box center [127, 286] width 168 height 28
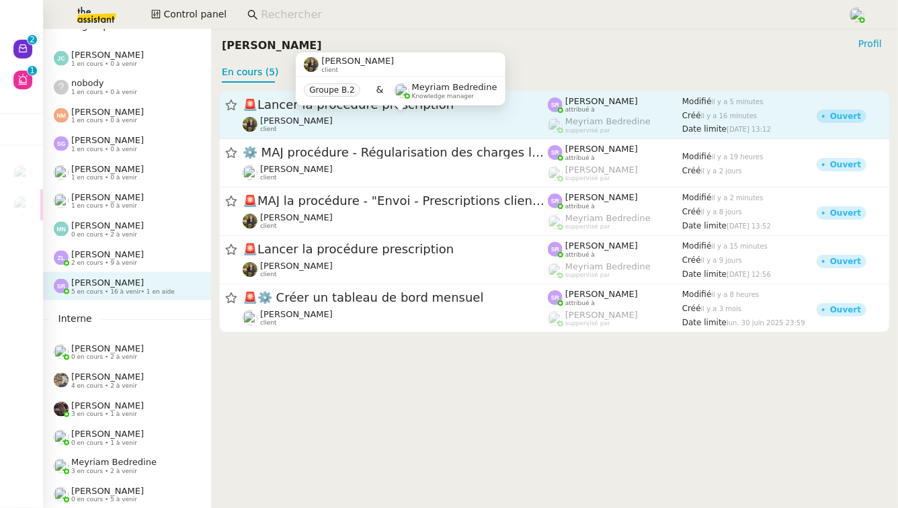
click at [401, 116] on div "Enora Conan client" at bounding box center [395, 124] width 305 height 17
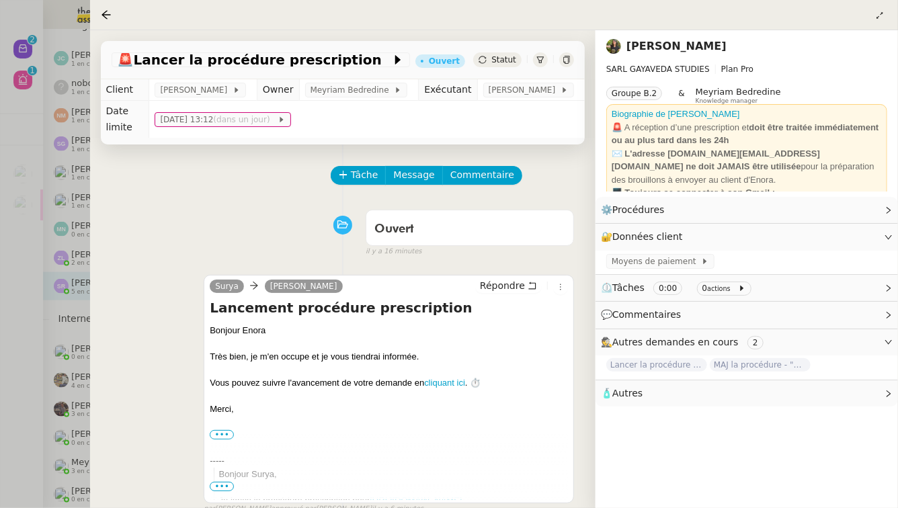
click at [17, 228] on div at bounding box center [449, 254] width 898 height 508
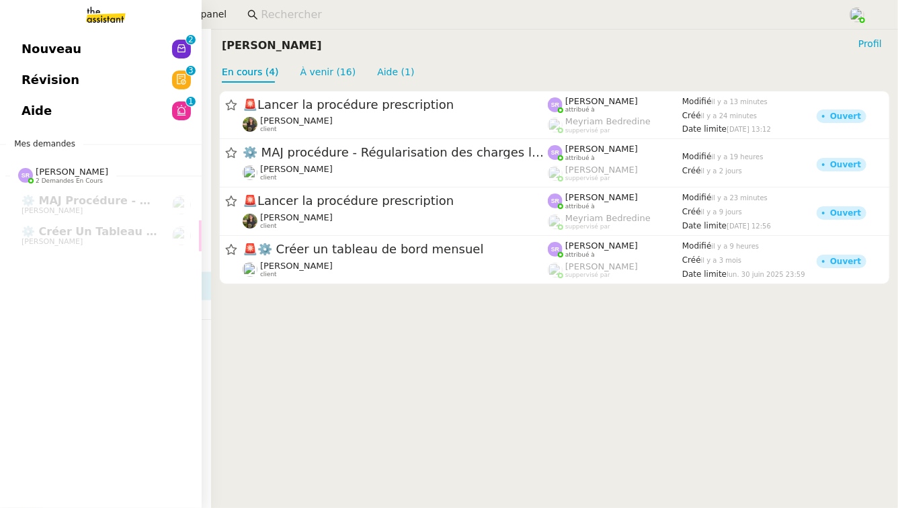
click at [167, 119] on link "Aide 0 1 2 3 4 5 6 7 8 9" at bounding box center [101, 110] width 202 height 31
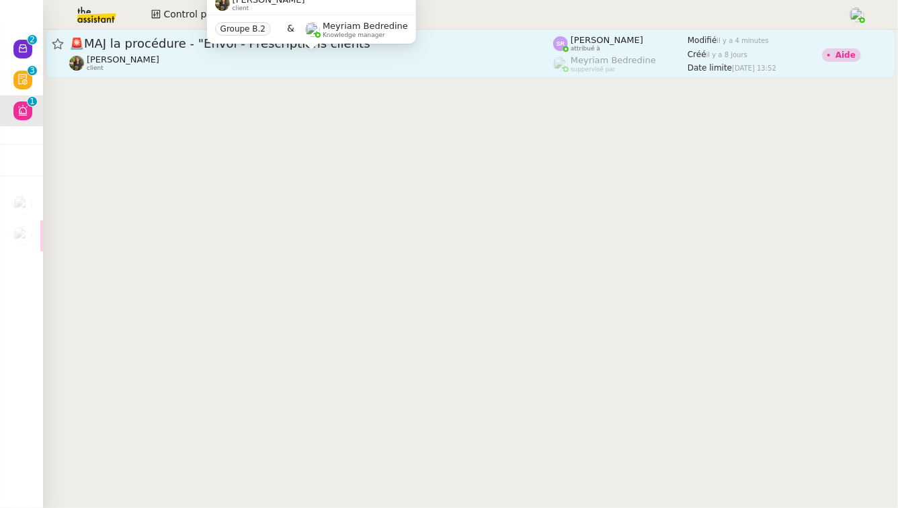
click at [296, 59] on div "Enora Conan client" at bounding box center [311, 62] width 484 height 17
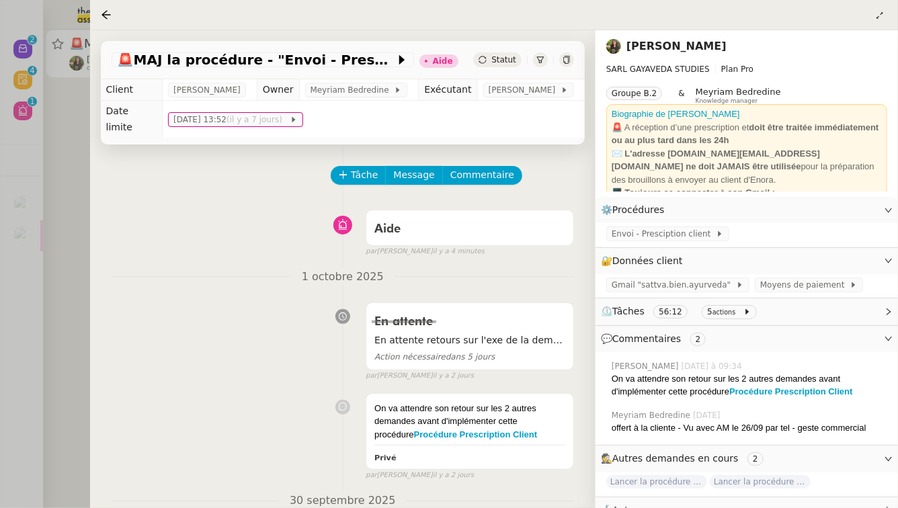
click at [15, 334] on div at bounding box center [449, 254] width 898 height 508
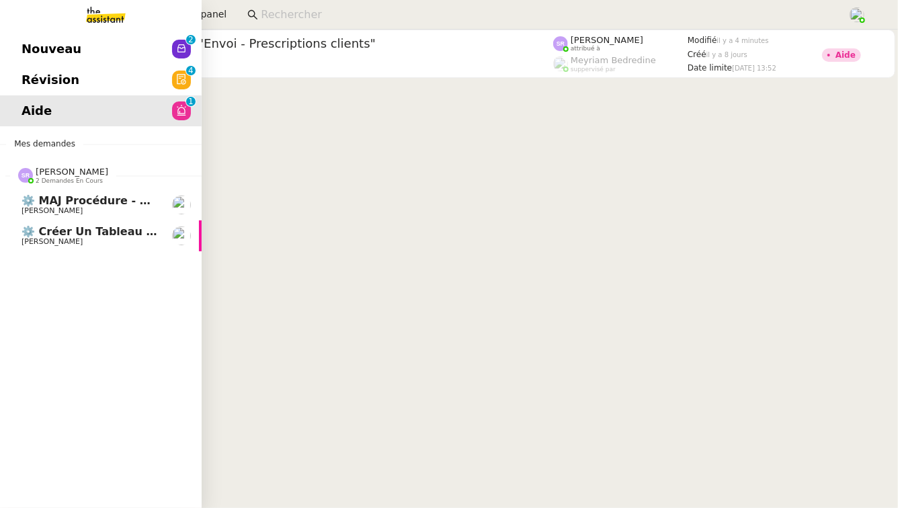
click at [28, 226] on span "⚙️ Créer un tableau de bord mensuel" at bounding box center [136, 231] width 228 height 13
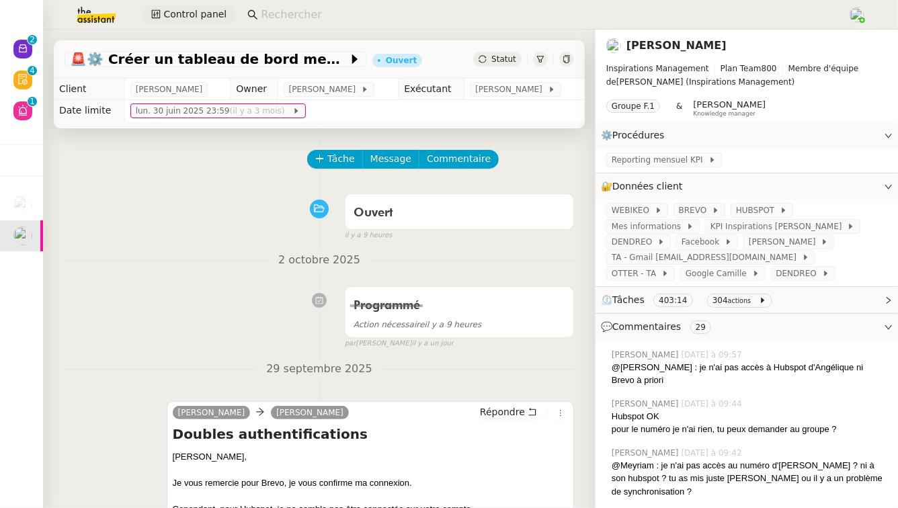
click at [187, 19] on span "Control panel" at bounding box center [194, 14] width 63 height 15
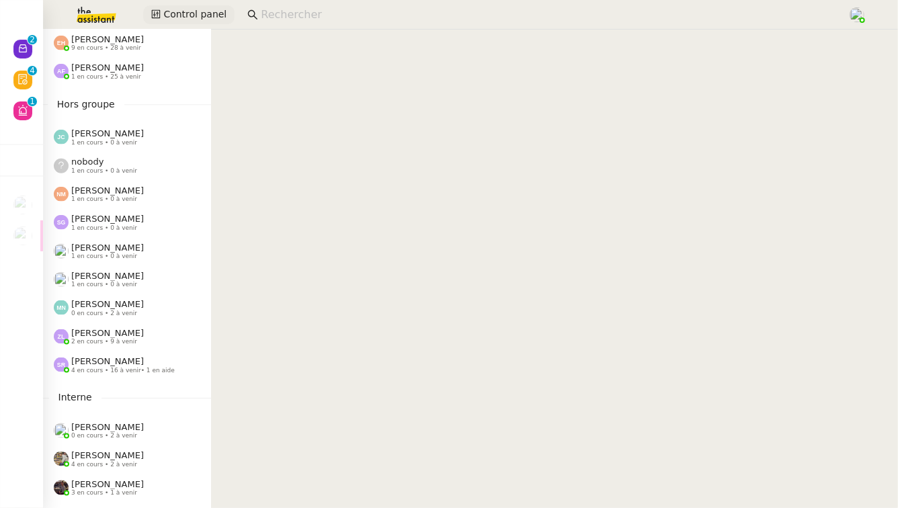
scroll to position [685, 0]
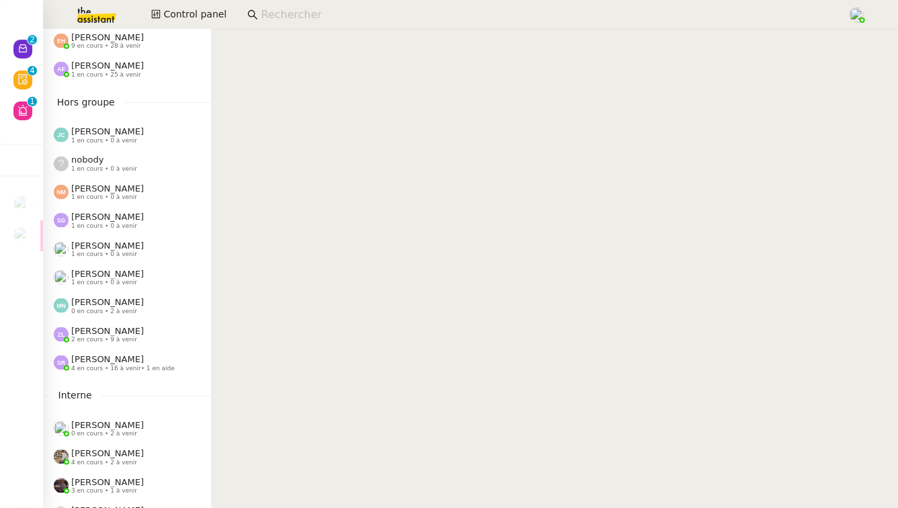
click at [155, 365] on span "• 1 en aide" at bounding box center [158, 368] width 34 height 7
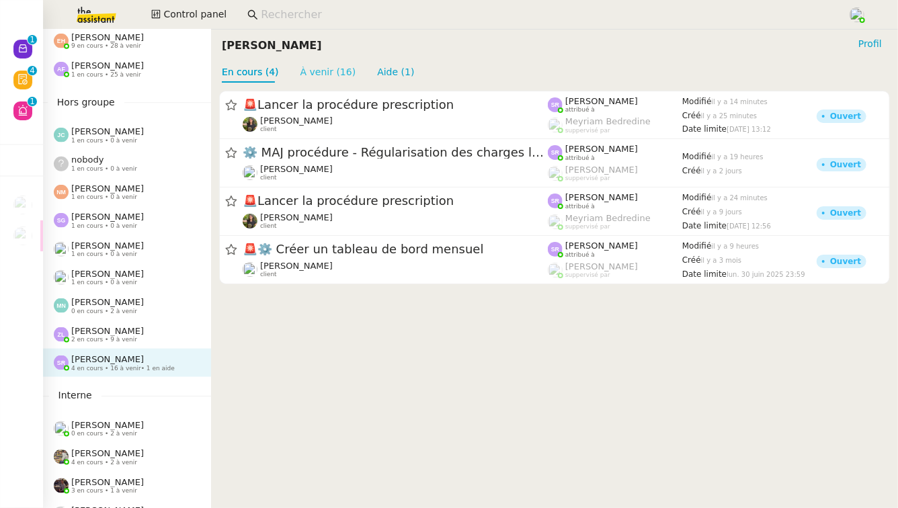
click at [311, 67] on link "À venir (16)" at bounding box center [328, 72] width 56 height 11
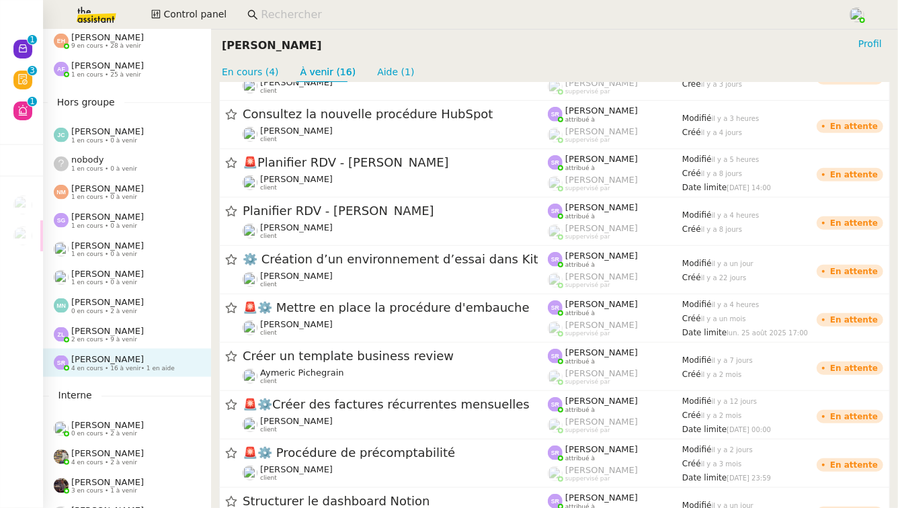
scroll to position [391, 0]
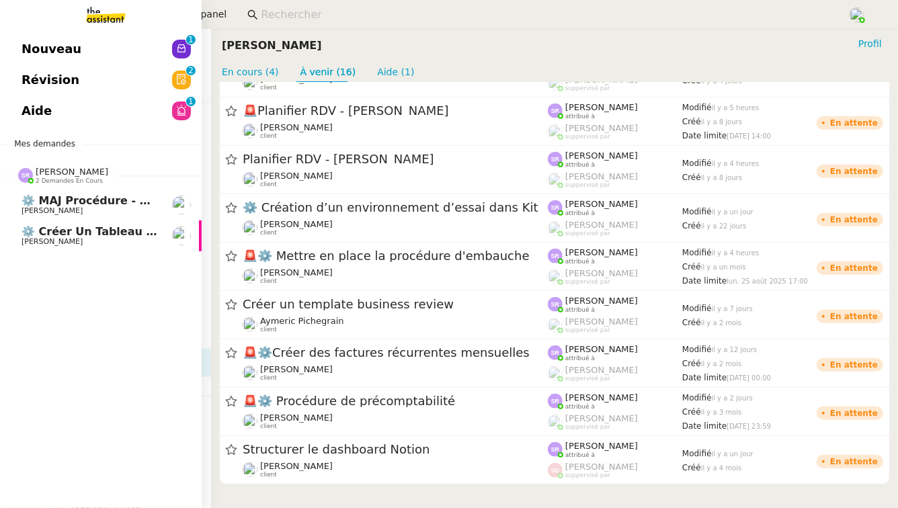
click at [34, 226] on span "⚙️ Créer un tableau de bord mensuel" at bounding box center [136, 231] width 228 height 13
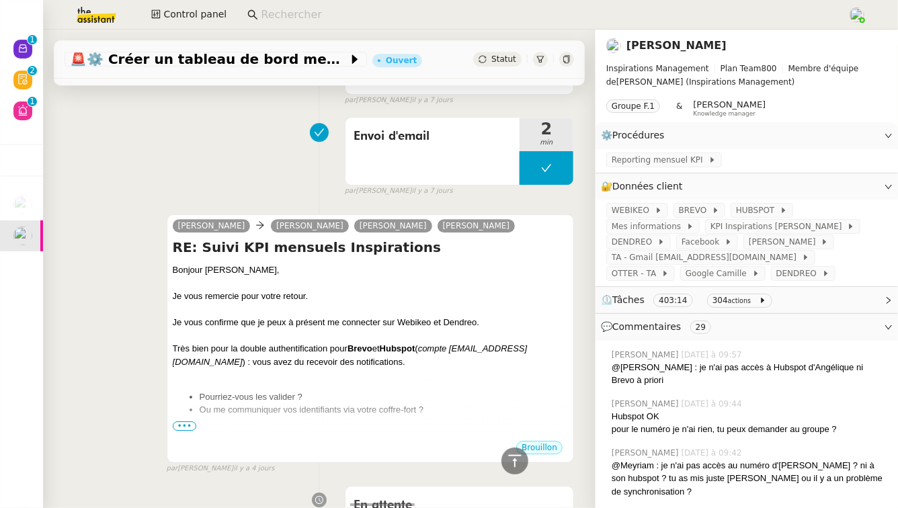
scroll to position [1961, 0]
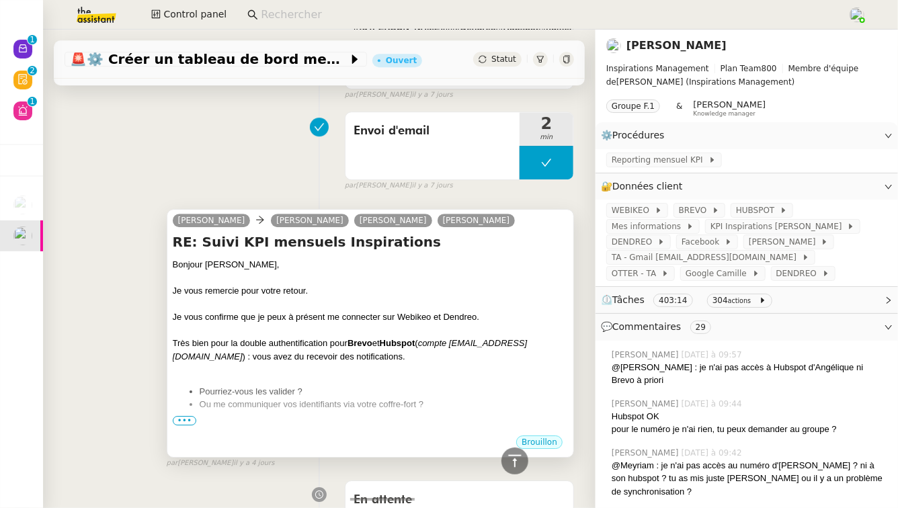
click at [188, 416] on span "•••" at bounding box center [185, 420] width 24 height 9
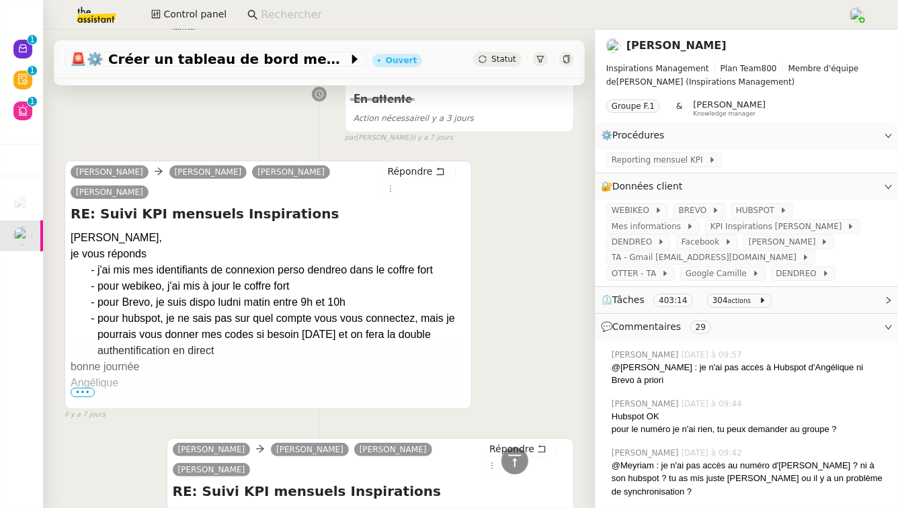
scroll to position [2430, 0]
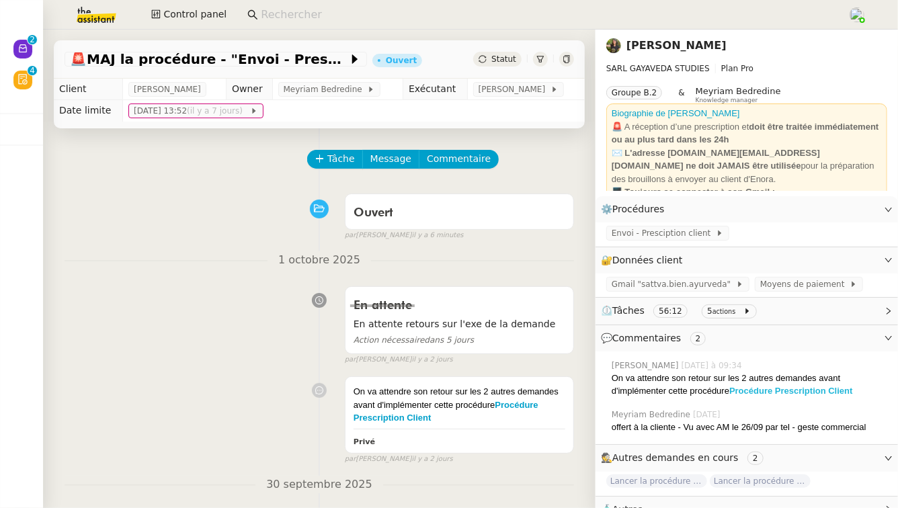
click at [815, 392] on strong "Procédure Prescription Client" at bounding box center [791, 391] width 124 height 10
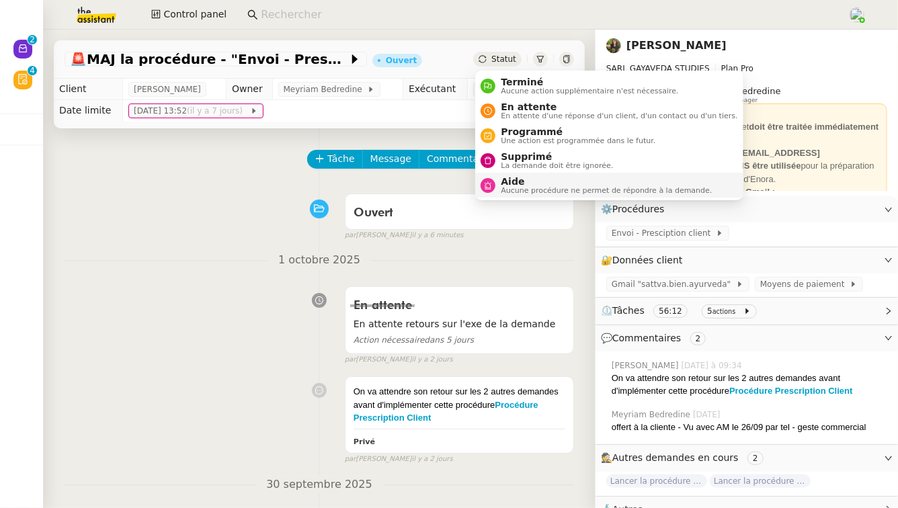
click at [509, 194] on span "Aucune procédure ne permet de répondre à la demande." at bounding box center [606, 190] width 211 height 7
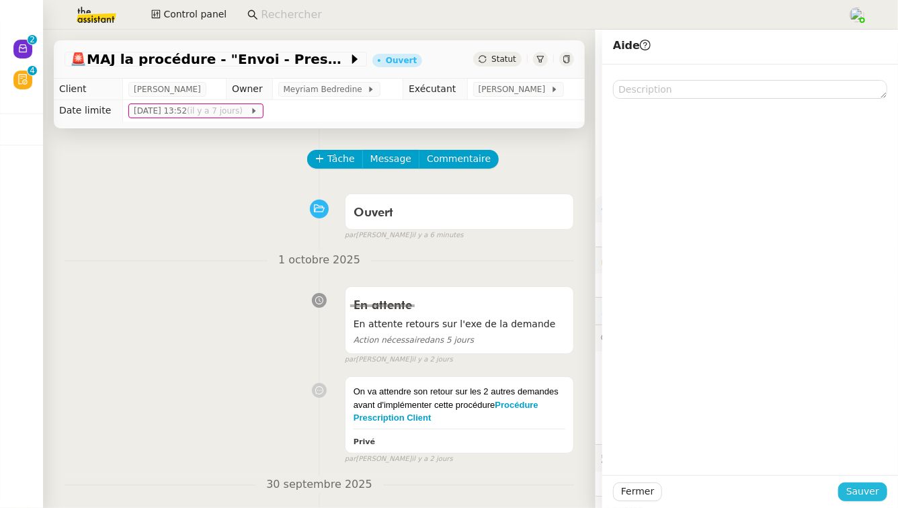
click at [876, 487] on span "Sauver" at bounding box center [862, 491] width 33 height 15
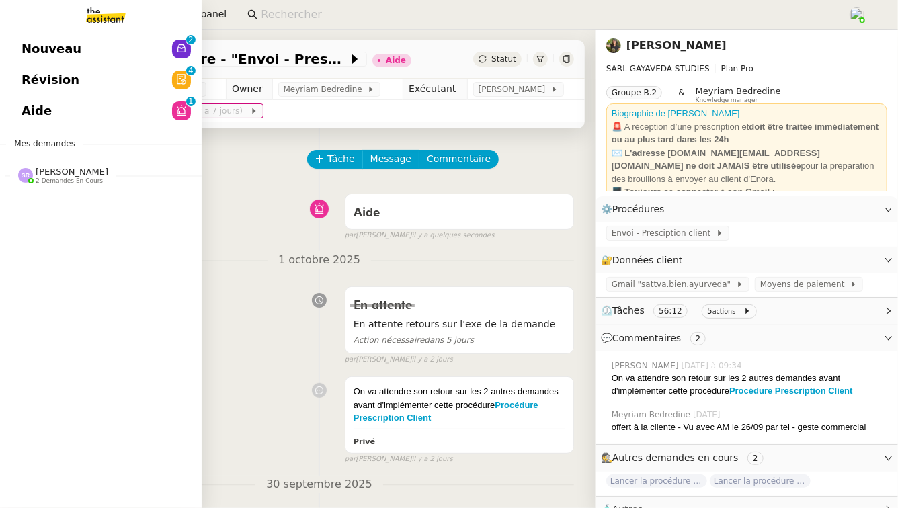
click at [101, 171] on span "[PERSON_NAME]" at bounding box center [72, 172] width 73 height 10
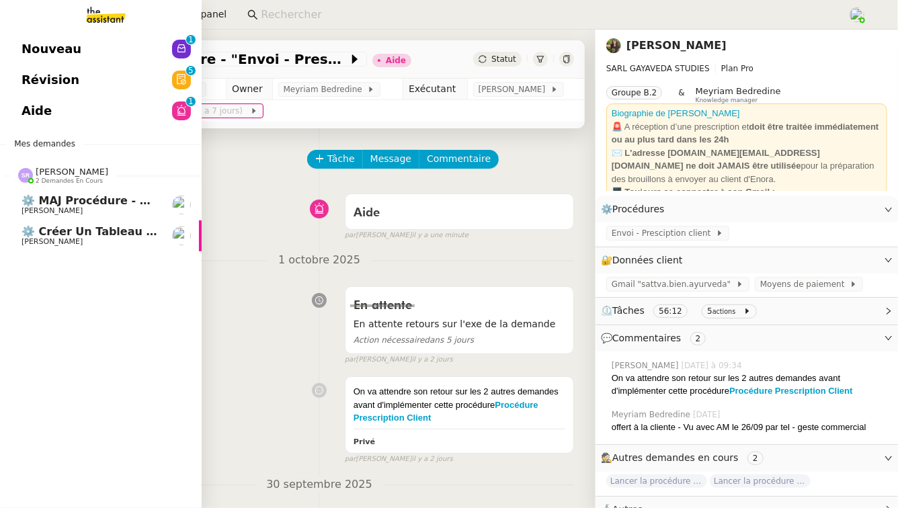
click at [95, 205] on span "⚙️ MAJ procédure - Régularisation des charges locatives" at bounding box center [195, 200] width 347 height 13
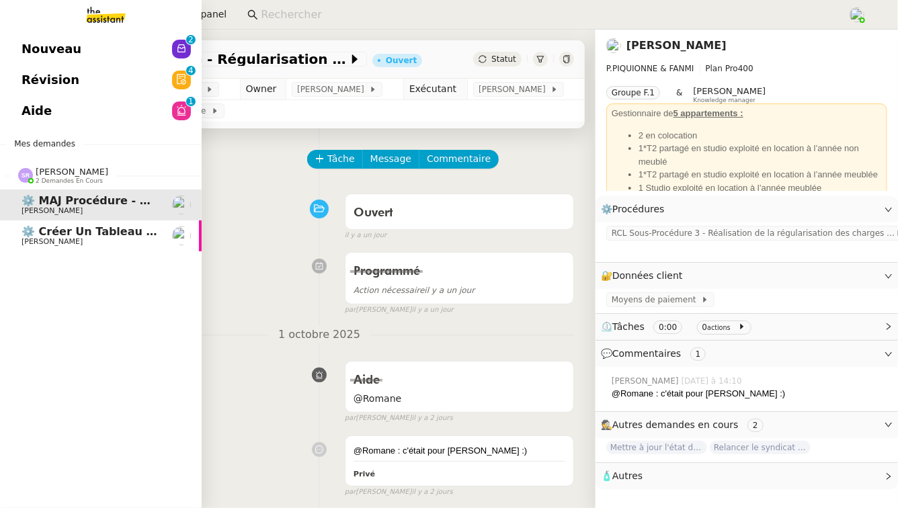
click at [114, 231] on span "⚙️ Créer un tableau de bord mensuel" at bounding box center [136, 231] width 228 height 13
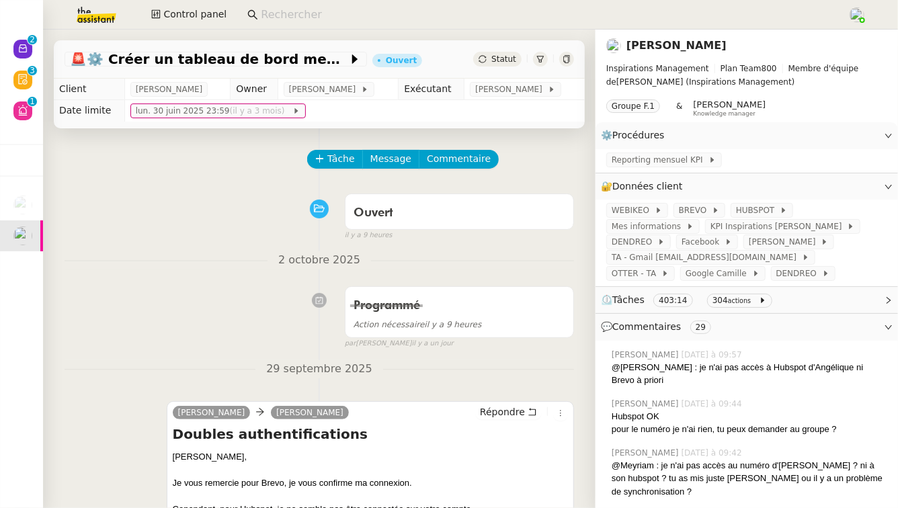
click at [835, 296] on span "⏲️ Tâches 403:14 304 actions" at bounding box center [736, 299] width 270 height 15
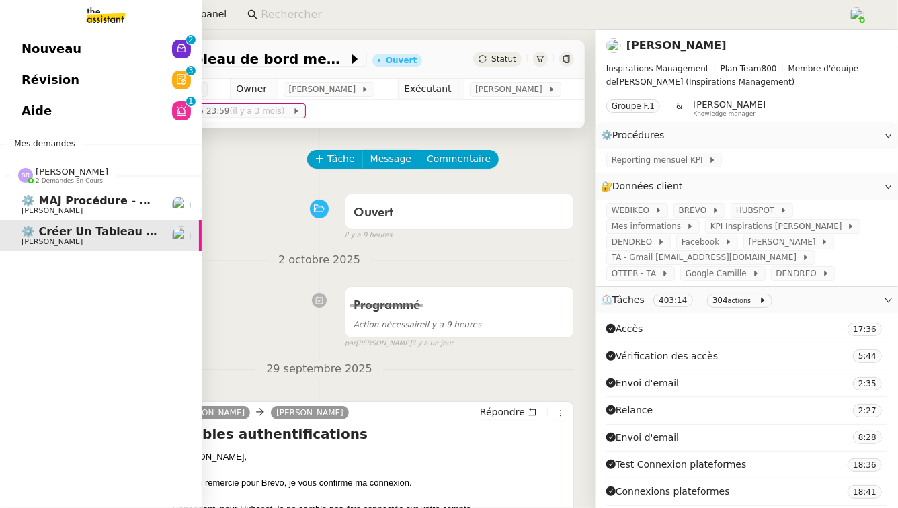
click at [110, 210] on span "[PERSON_NAME]" at bounding box center [90, 211] width 136 height 8
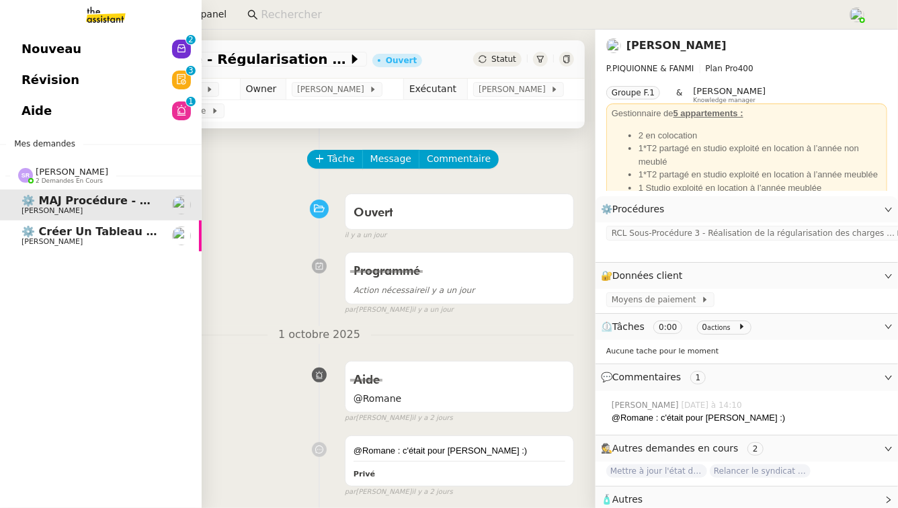
click at [109, 231] on span "⚙️ Créer un tableau de bord mensuel" at bounding box center [136, 231] width 228 height 13
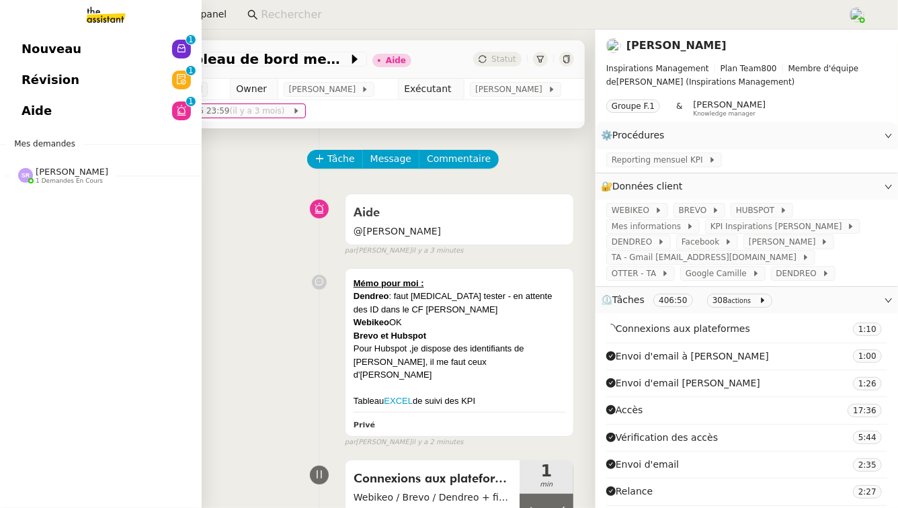
click at [44, 69] on link "Révision 0 1 2 3 4 5 6 7 8 9" at bounding box center [101, 80] width 202 height 31
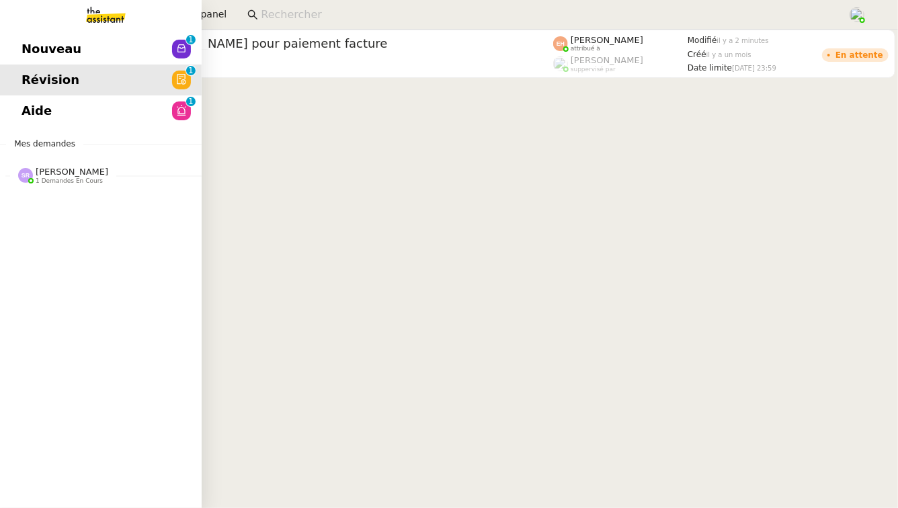
click at [28, 45] on span "Nouveau" at bounding box center [52, 49] width 60 height 20
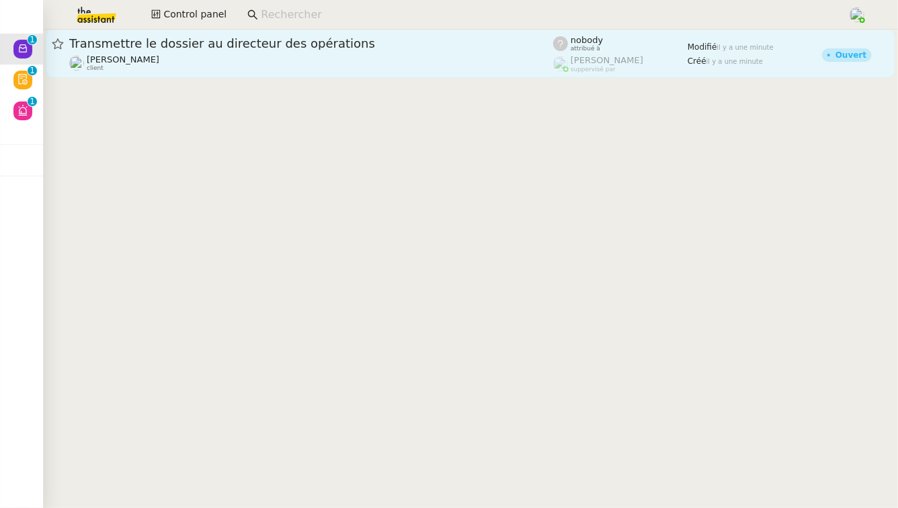
click at [327, 72] on link "Transmettre le dossier au directeur des opérations Franck MUFFAT-JEANDET client…" at bounding box center [470, 54] width 849 height 48
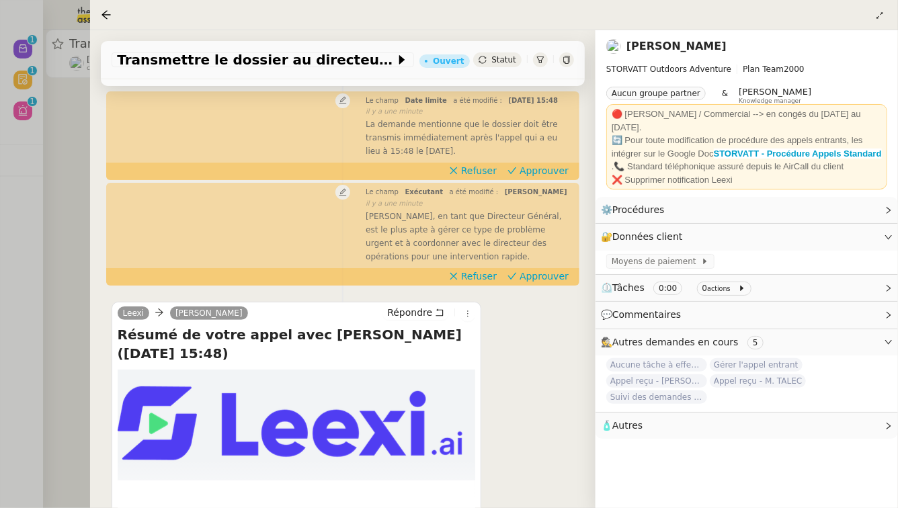
scroll to position [290, 0]
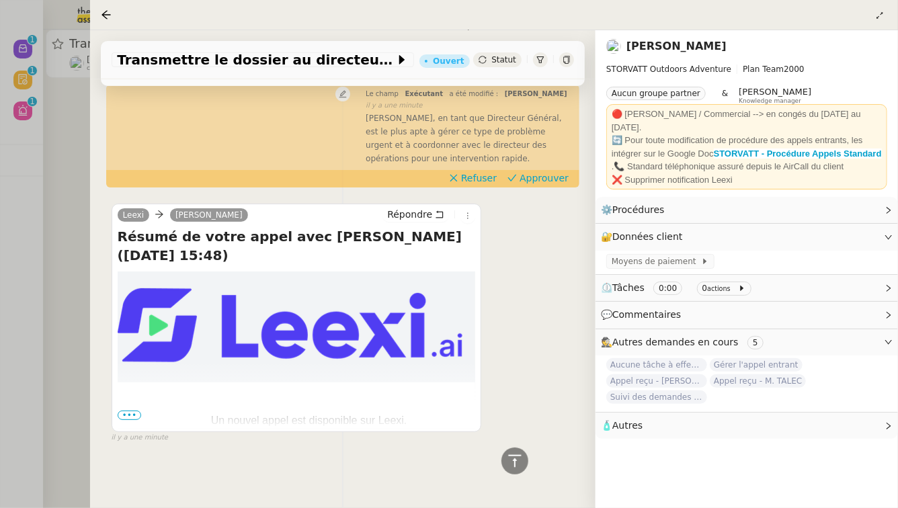
click at [52, 235] on div at bounding box center [449, 254] width 898 height 508
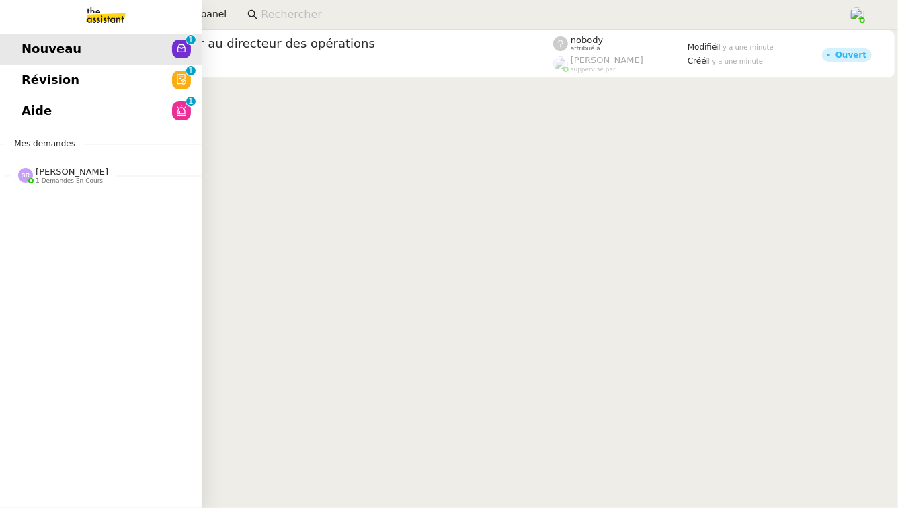
click at [4, 116] on link "Aide 0 1 2 3 4 5 6 7 8 9" at bounding box center [101, 110] width 202 height 31
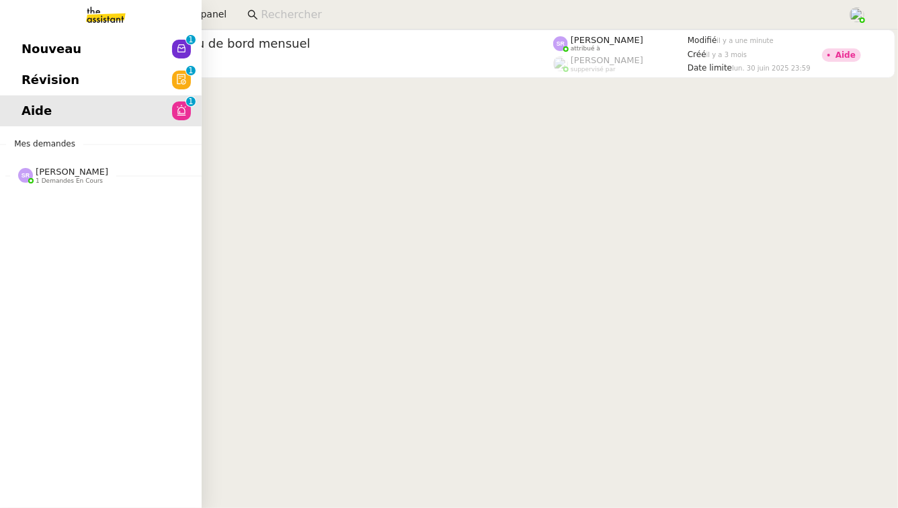
click at [57, 185] on div "Stéphanie Rakotosalama 1 demandes en cours" at bounding box center [101, 170] width 202 height 39
click at [73, 218] on link "⚙️ MAJ procédure - Régularisation des charges locatives [PERSON_NAME]" at bounding box center [101, 205] width 202 height 31
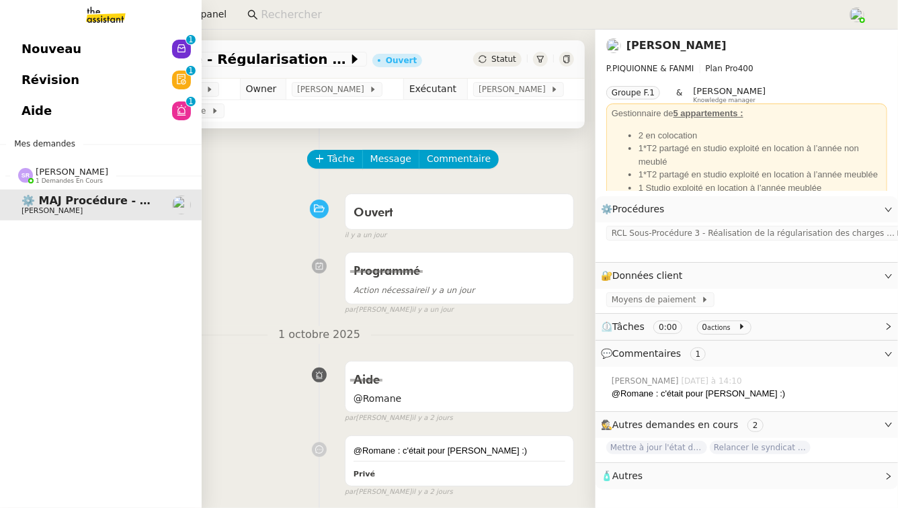
click at [78, 122] on link "Aide 0 1 2 3 4 5 6 7 8 9" at bounding box center [101, 110] width 202 height 31
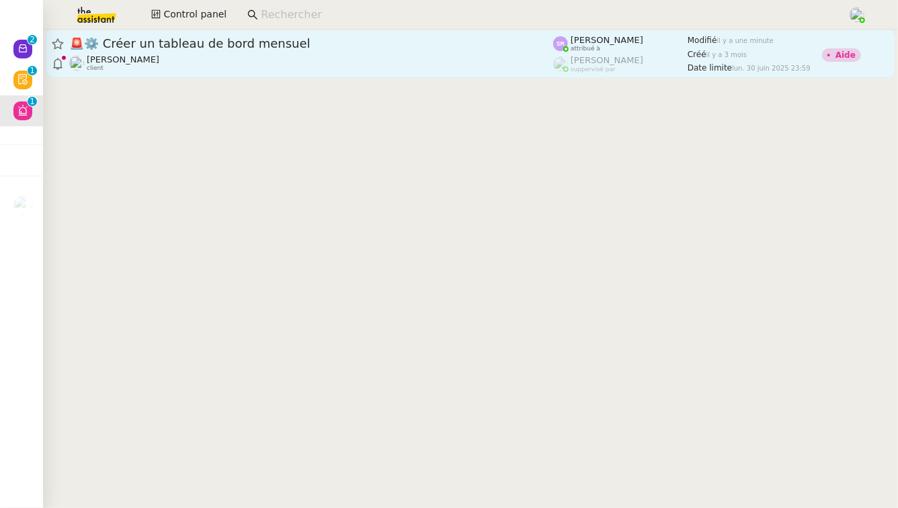
click at [310, 67] on div "[PERSON_NAME] client" at bounding box center [311, 62] width 484 height 17
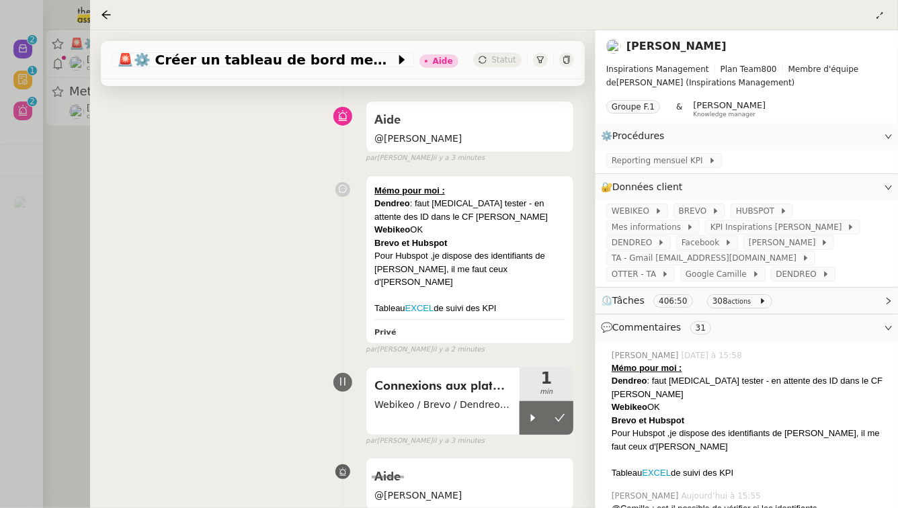
scroll to position [99, 0]
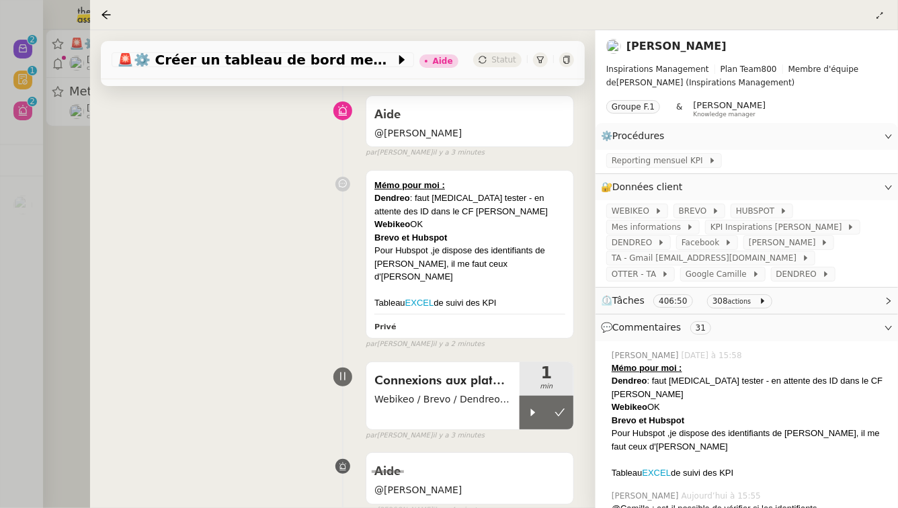
click at [63, 190] on div at bounding box center [449, 254] width 898 height 508
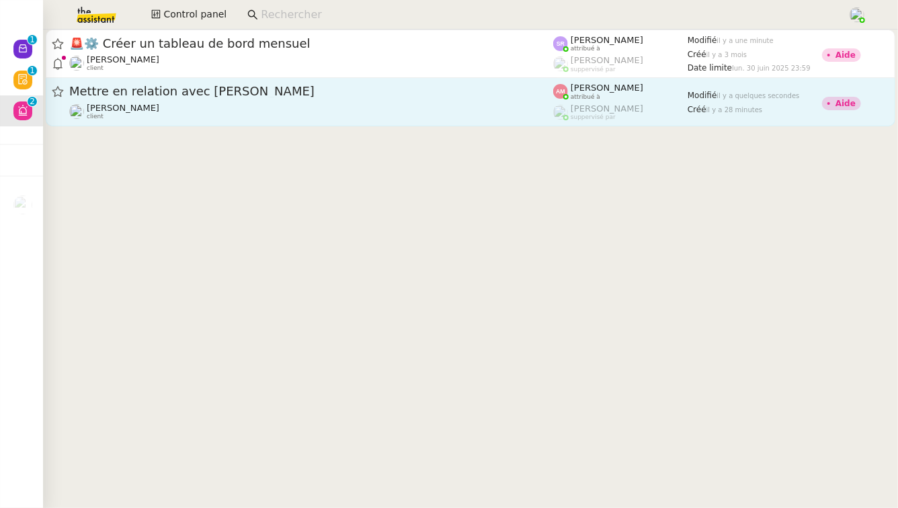
click at [208, 98] on div "Mettre en relation avec Hughes Jobin" at bounding box center [311, 91] width 484 height 17
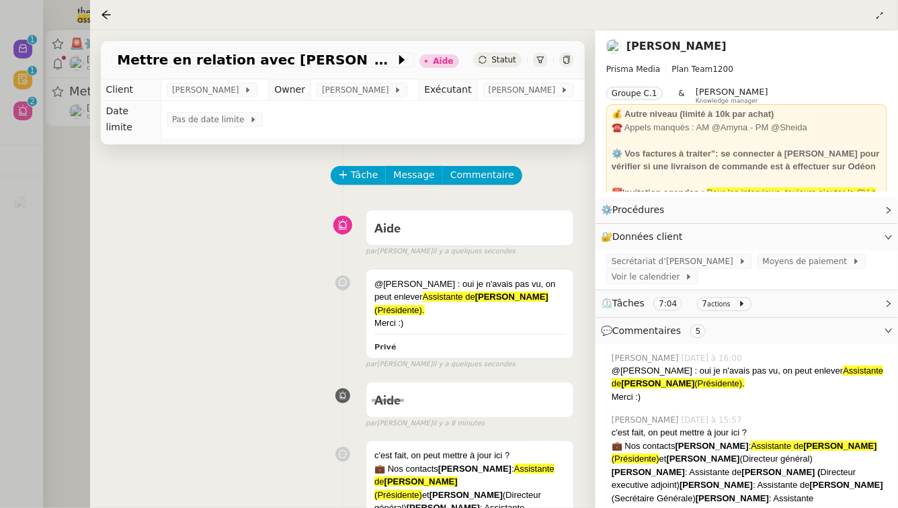
click at [42, 226] on div at bounding box center [449, 254] width 898 height 508
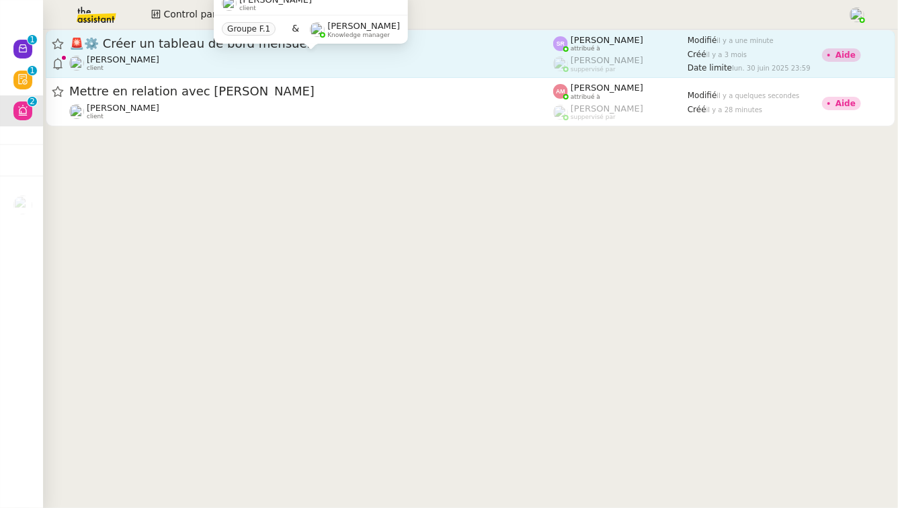
click at [198, 64] on div "[PERSON_NAME] client" at bounding box center [311, 62] width 484 height 17
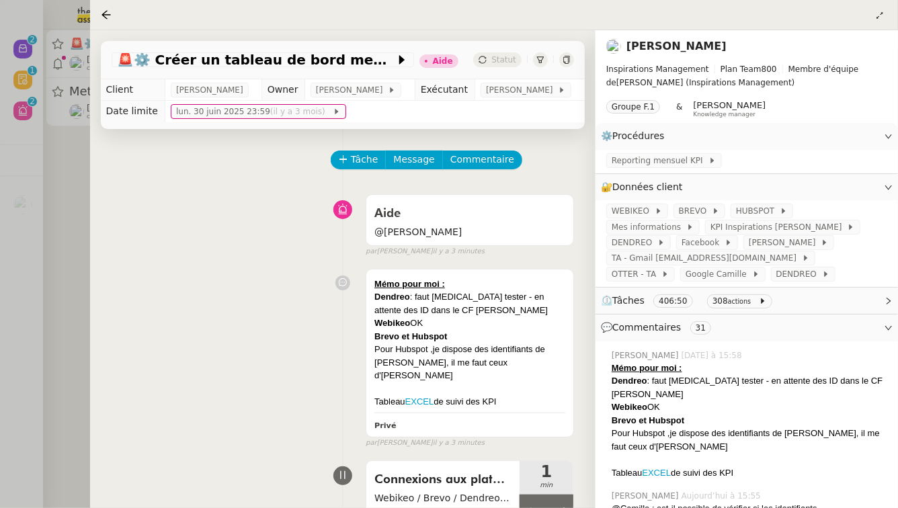
click at [73, 182] on div at bounding box center [449, 254] width 898 height 508
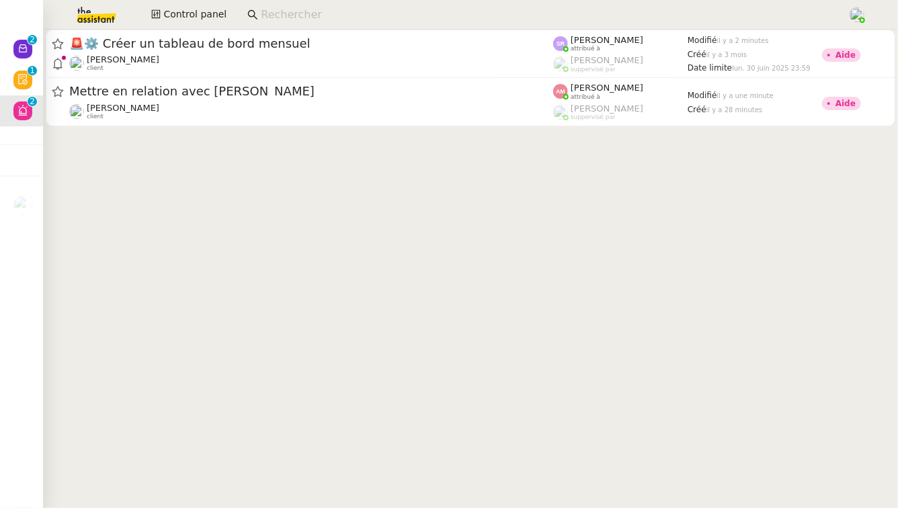
click at [296, 16] on input at bounding box center [547, 15] width 573 height 18
click at [103, 16] on img at bounding box center [86, 15] width 104 height 30
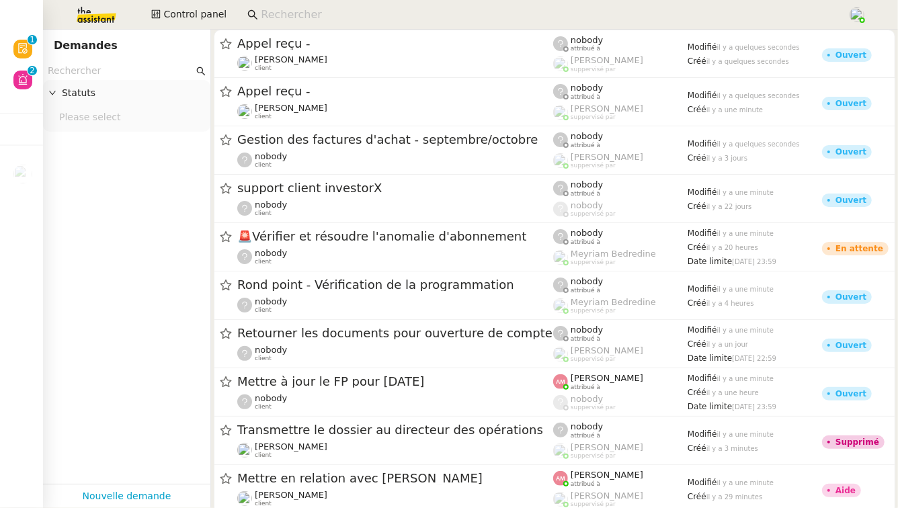
click at [105, 71] on input "text" at bounding box center [121, 70] width 146 height 15
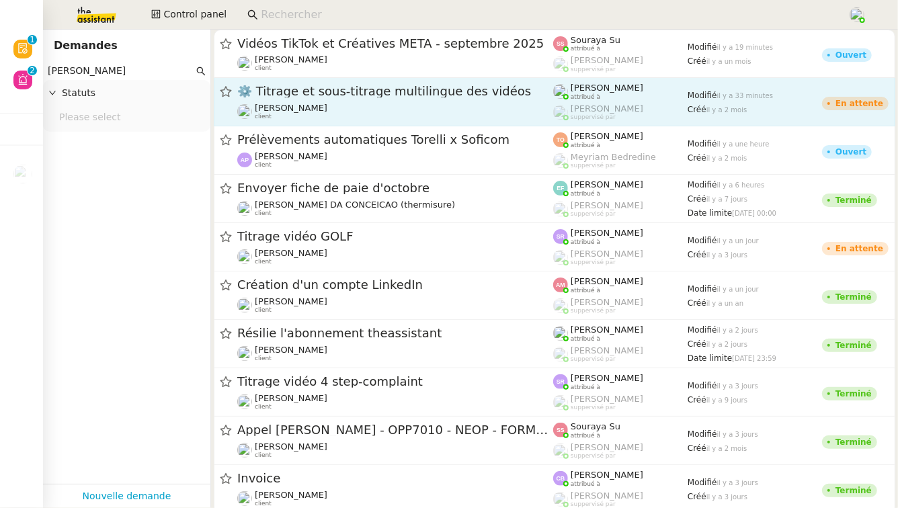
type input "benjamin"
click at [331, 101] on div "⚙️ Titrage et sous-titrage multilingue des vidéos Benjamin Delahaye client" at bounding box center [395, 101] width 316 height 37
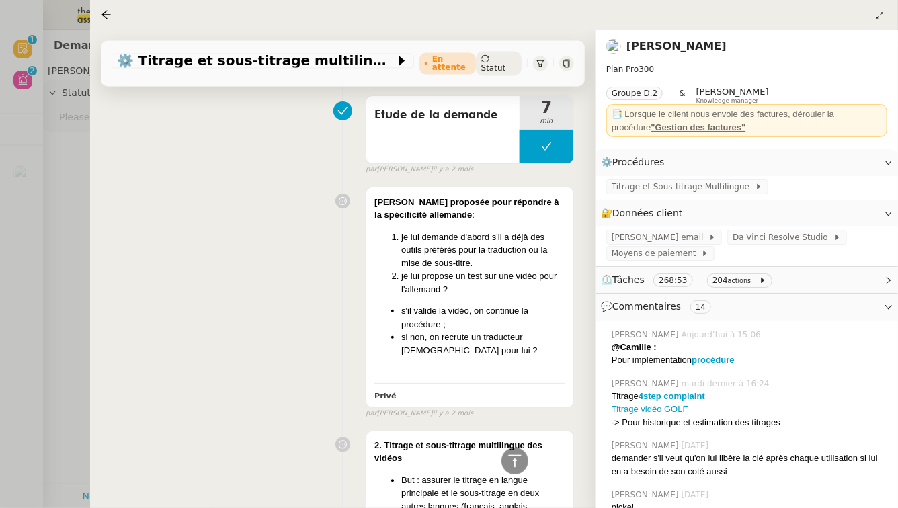
scroll to position [8868, 0]
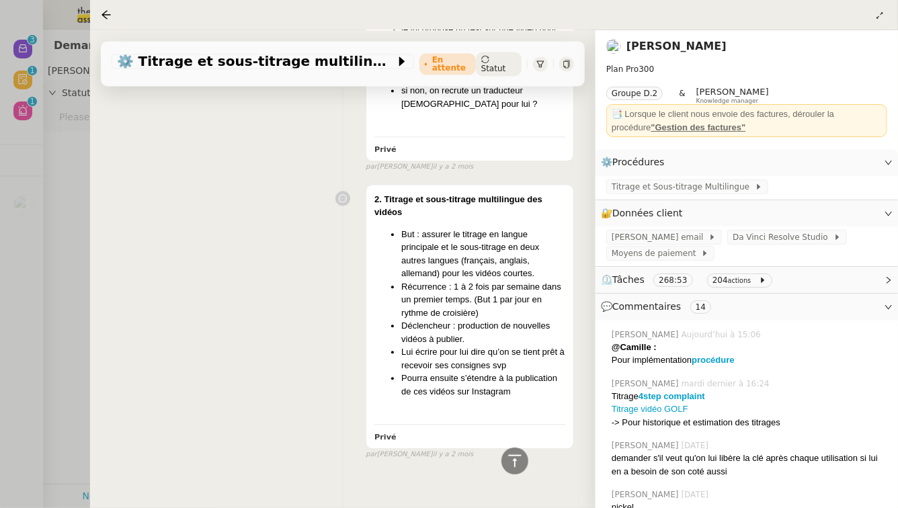
click at [54, 158] on div at bounding box center [449, 254] width 898 height 508
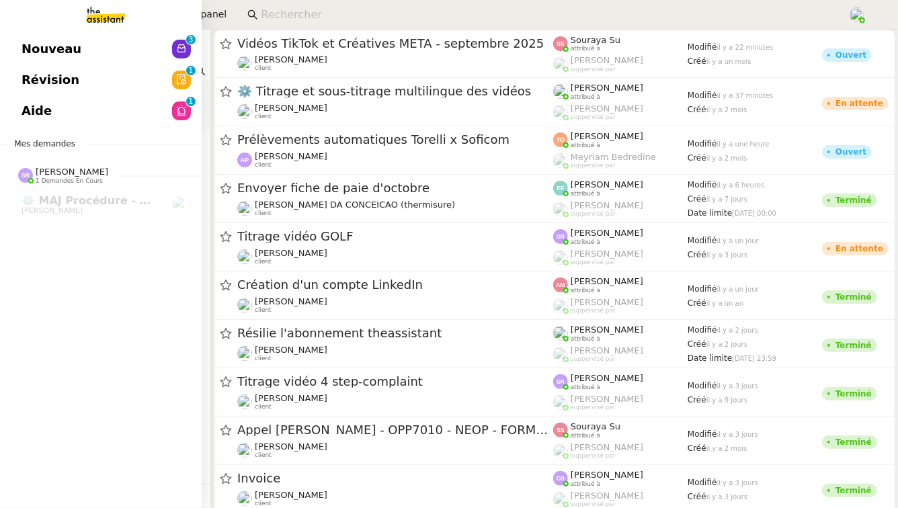
click at [31, 91] on link "Révision 0 1 2 3 4 5 6 7 8 9" at bounding box center [101, 80] width 202 height 31
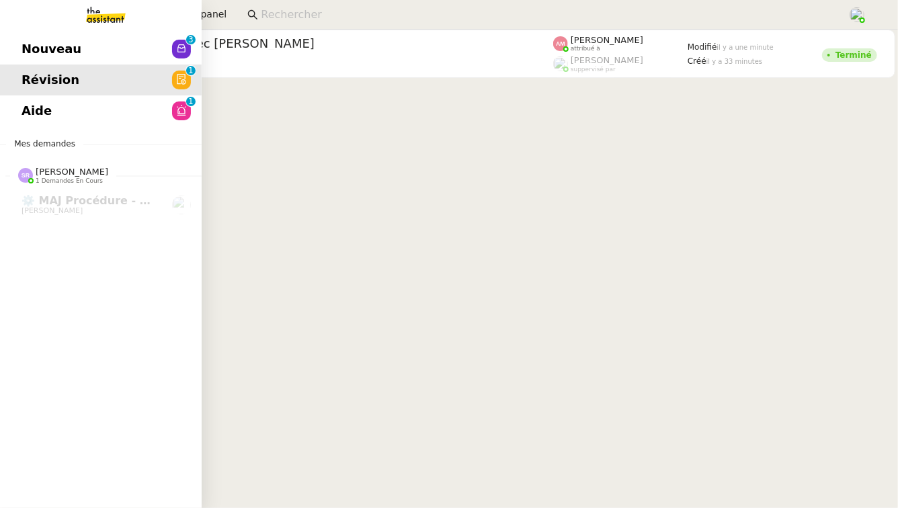
click at [24, 51] on span "Nouveau" at bounding box center [52, 49] width 60 height 20
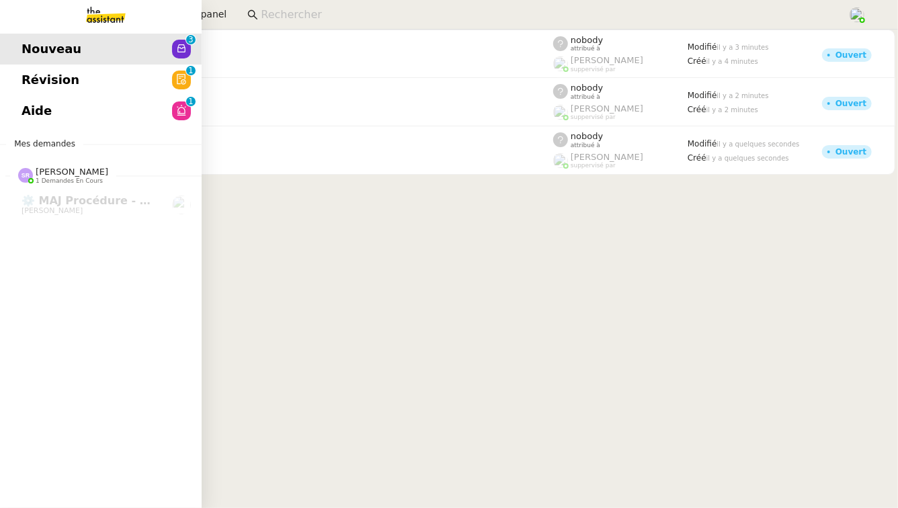
click at [114, 106] on link "Aide 0 1 2 3 4 5 6 7 8 9" at bounding box center [101, 110] width 202 height 31
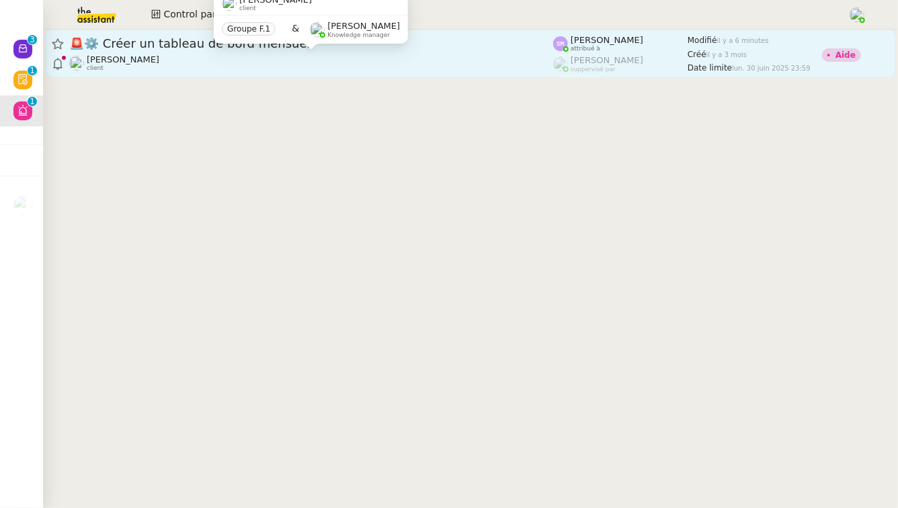
click at [336, 59] on div "[PERSON_NAME] client" at bounding box center [311, 62] width 484 height 17
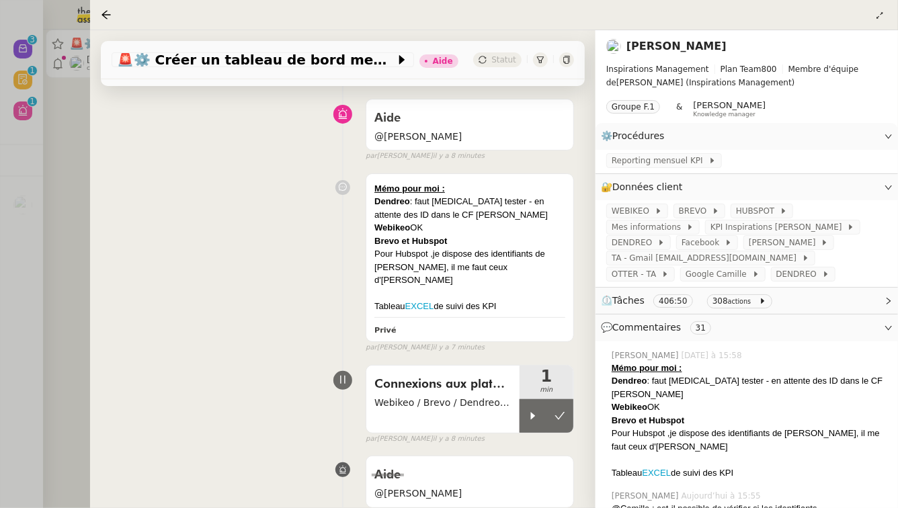
scroll to position [109, 0]
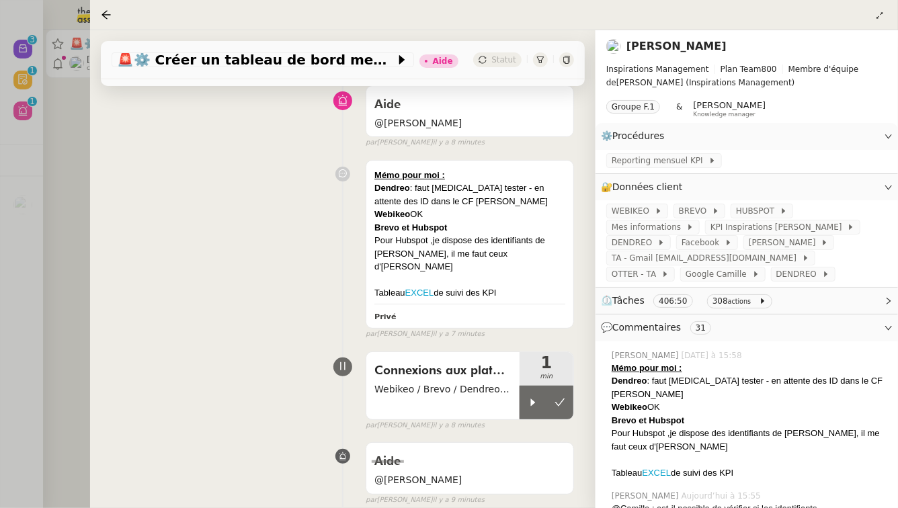
click at [566, 60] on icon at bounding box center [567, 60] width 8 height 8
click at [48, 230] on div at bounding box center [449, 254] width 898 height 508
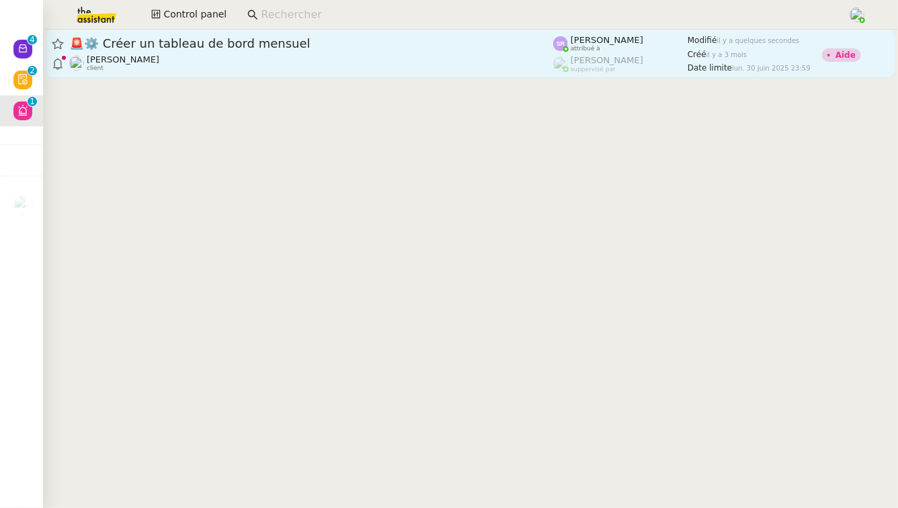
click at [202, 41] on span "🚨 ⚙️ Créer un tableau de bord mensuel" at bounding box center [311, 44] width 484 height 12
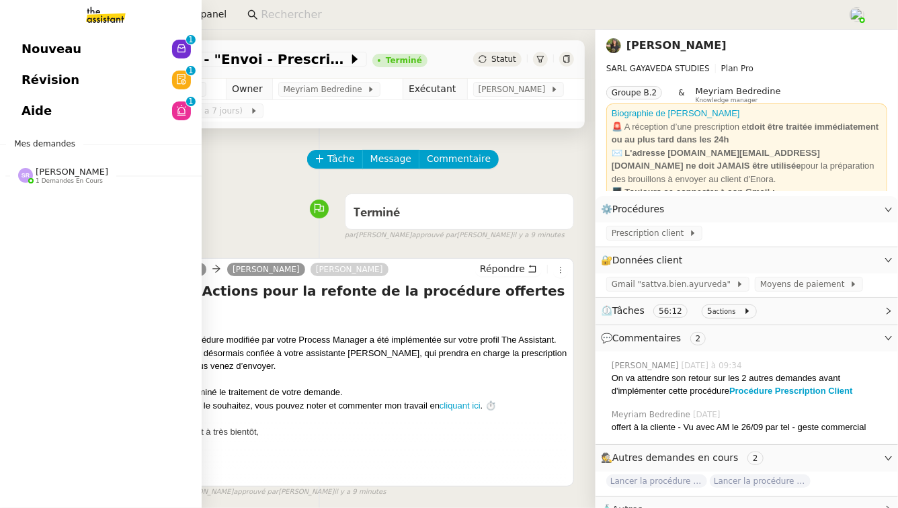
click at [58, 117] on link "Aide 0 1 2 3 4 5 6 7 8 9" at bounding box center [101, 110] width 202 height 31
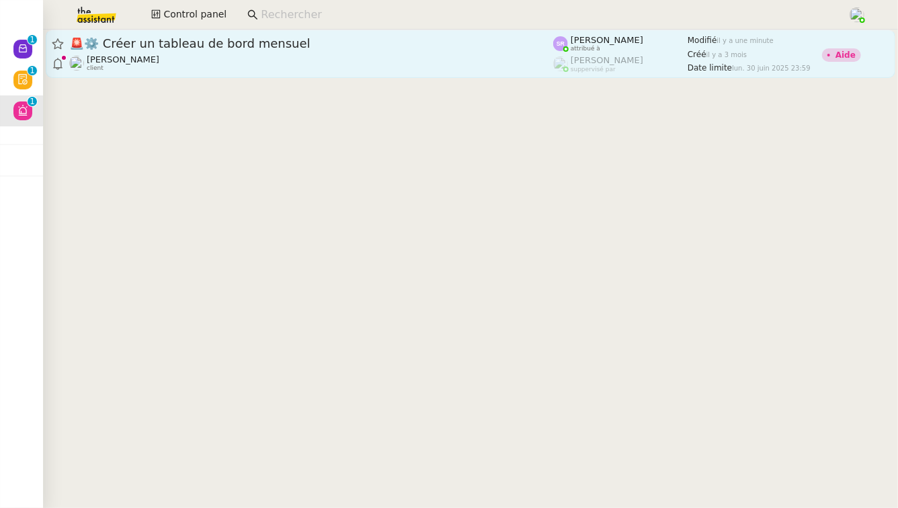
click at [288, 46] on span "🚨 ⚙️ Créer un tableau de bord mensuel" at bounding box center [311, 44] width 484 height 12
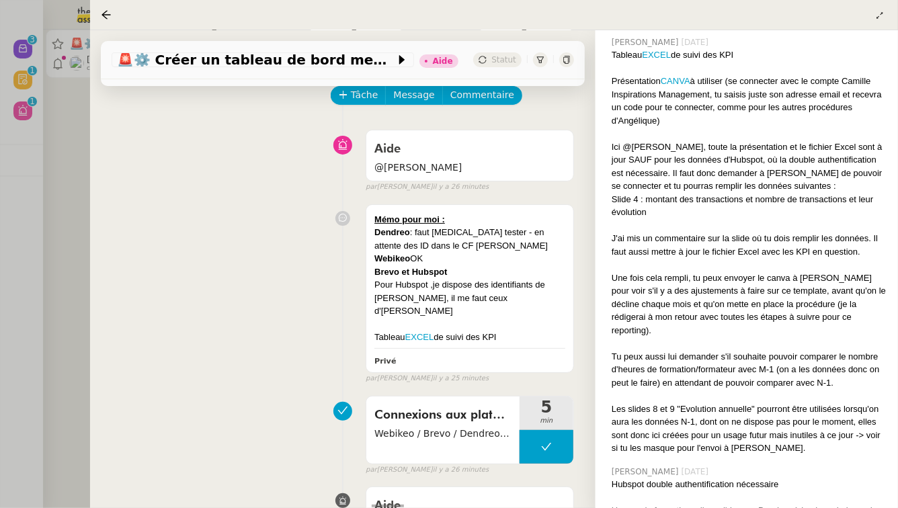
scroll to position [3111, 0]
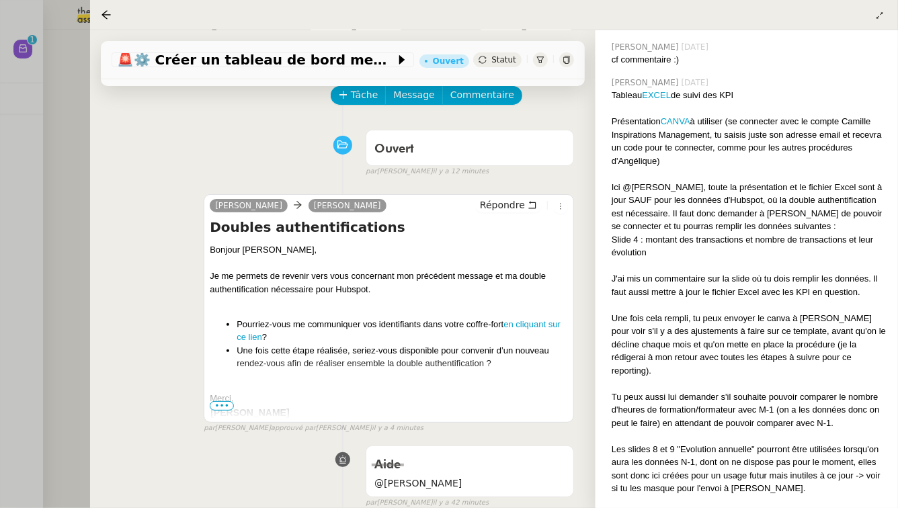
click at [34, 154] on div at bounding box center [449, 254] width 898 height 508
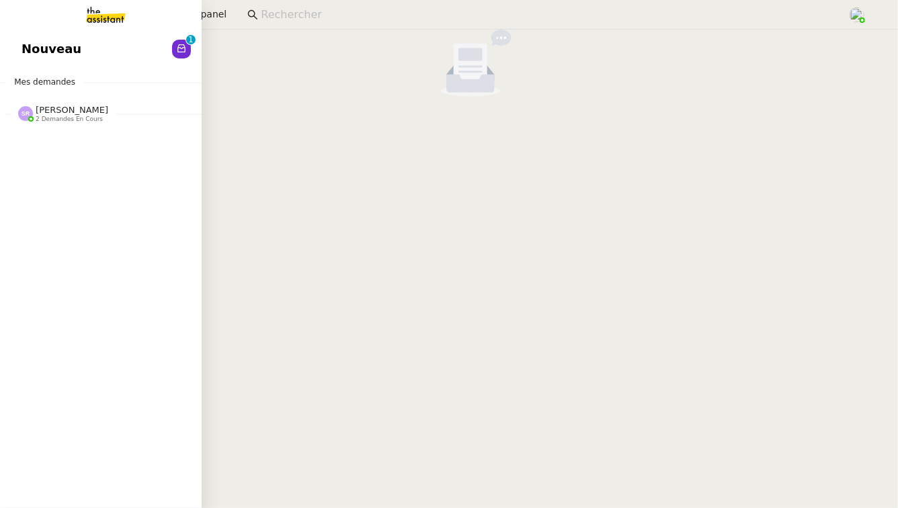
click at [34, 42] on span "Nouveau" at bounding box center [52, 49] width 60 height 20
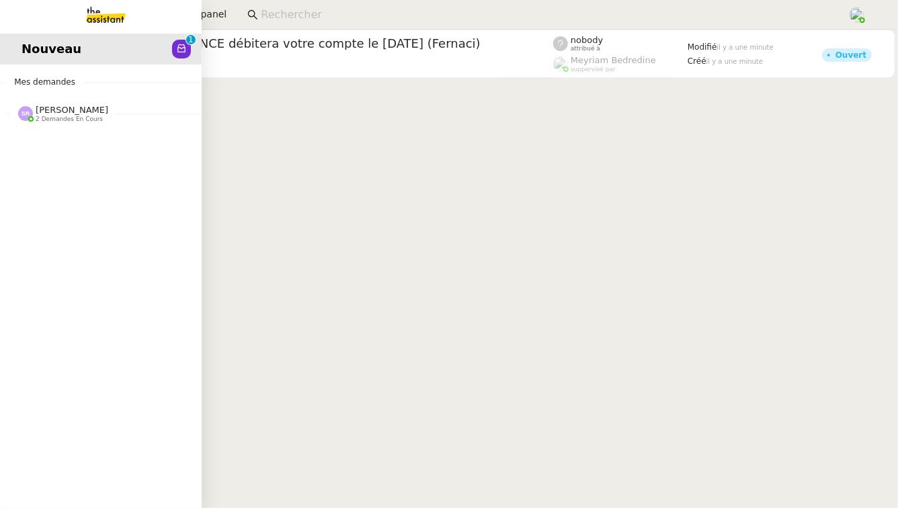
click at [128, 104] on span "Stéphanie Rakotosalama 2 demandes en cours" at bounding box center [106, 108] width 202 height 28
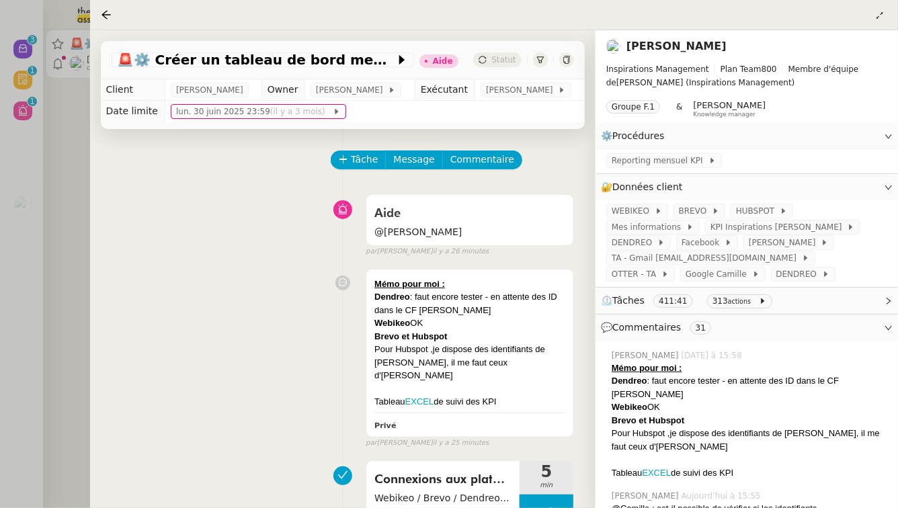
click at [71, 332] on div at bounding box center [449, 254] width 898 height 508
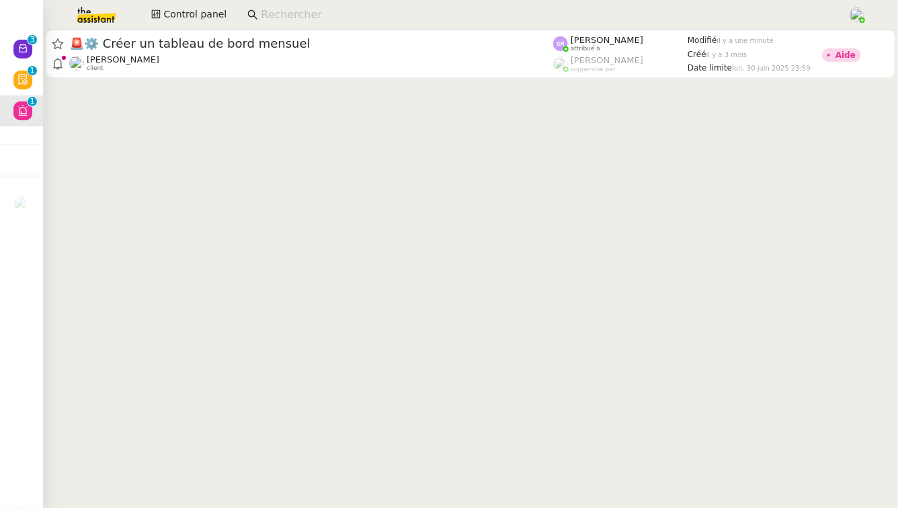
click at [470, 14] on input at bounding box center [547, 15] width 573 height 18
paste input "titrage 4-step complaint"
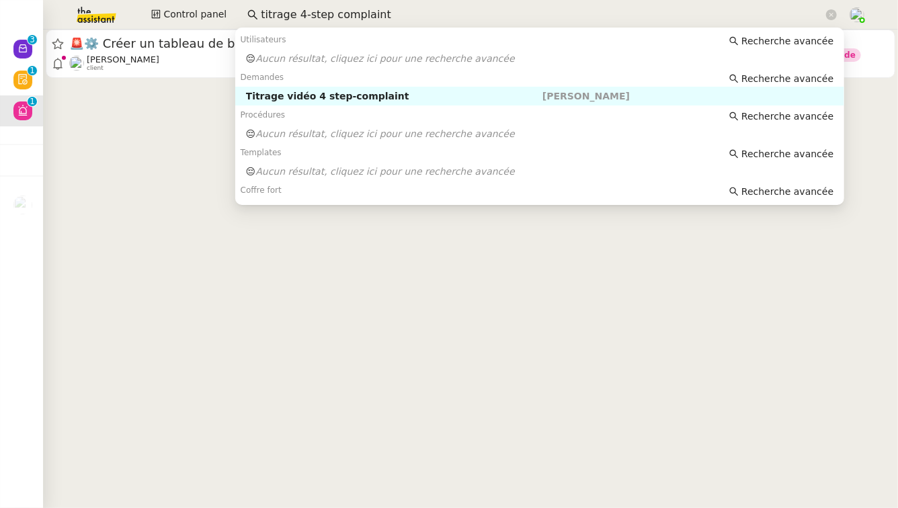
click at [454, 97] on div "Titrage vidéo 4 step-complaint" at bounding box center [394, 96] width 296 height 12
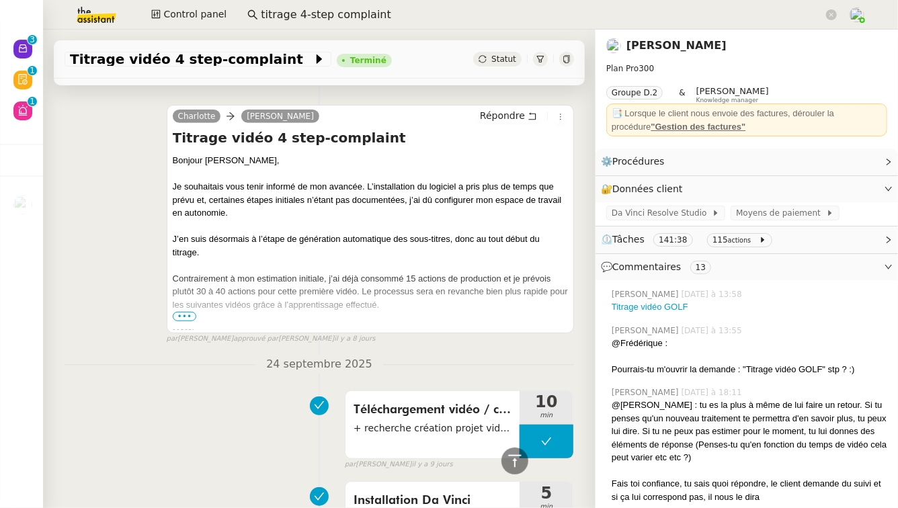
scroll to position [7636, 0]
click at [185, 311] on span "•••" at bounding box center [185, 315] width 24 height 9
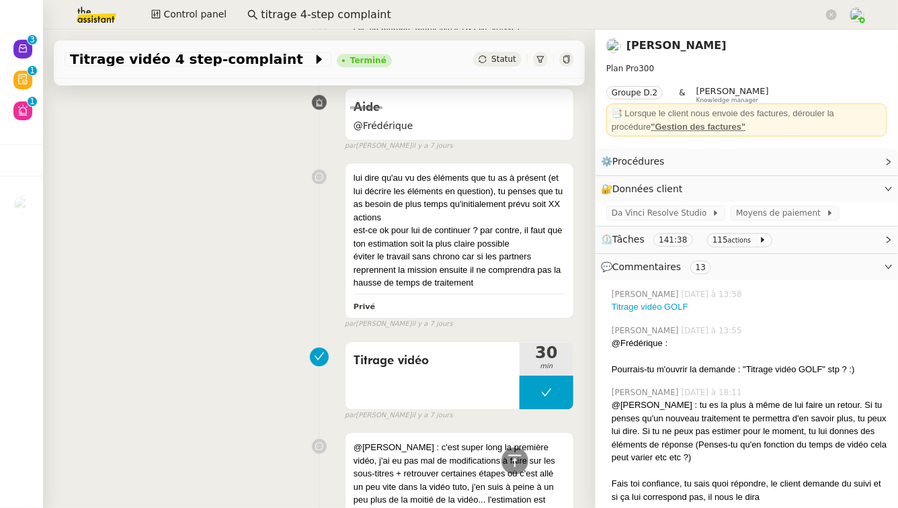
scroll to position [6778, 0]
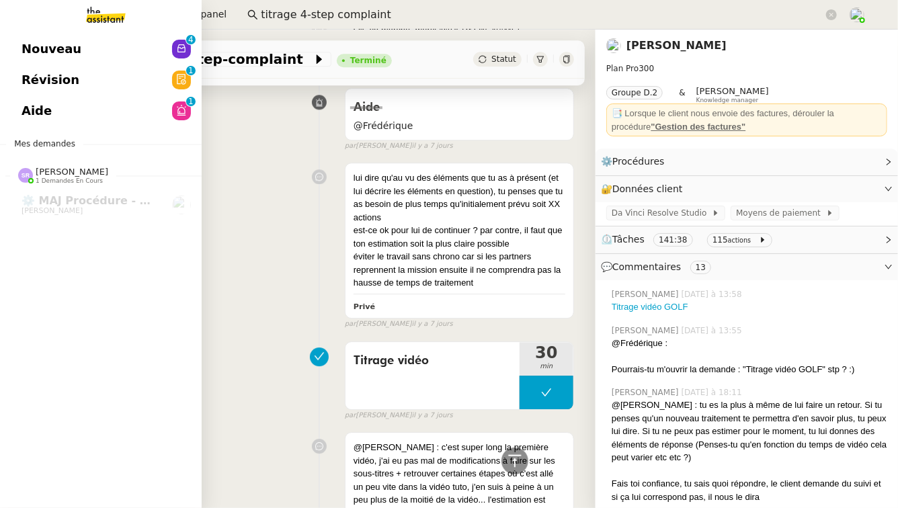
click at [143, 107] on link "Aide 0 1 2 3 4 5 6 7 8 9" at bounding box center [101, 110] width 202 height 31
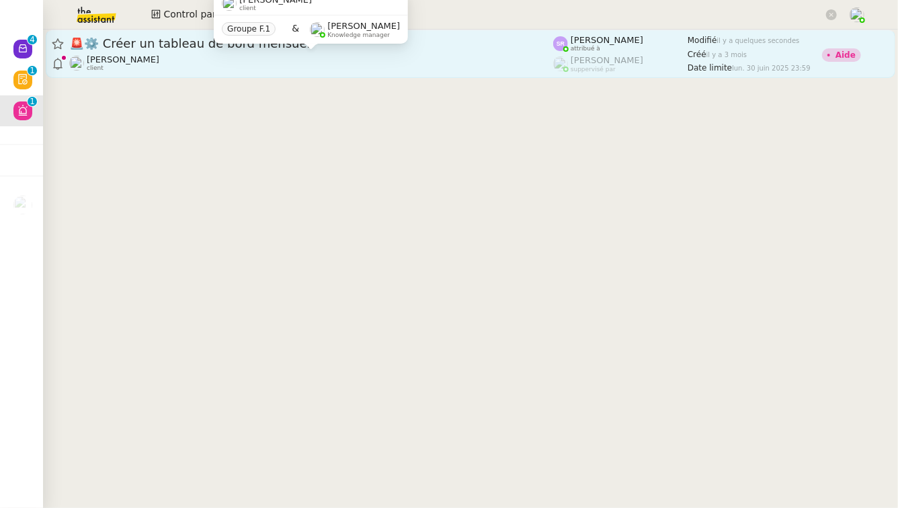
click at [348, 67] on div "[PERSON_NAME] client" at bounding box center [311, 62] width 484 height 17
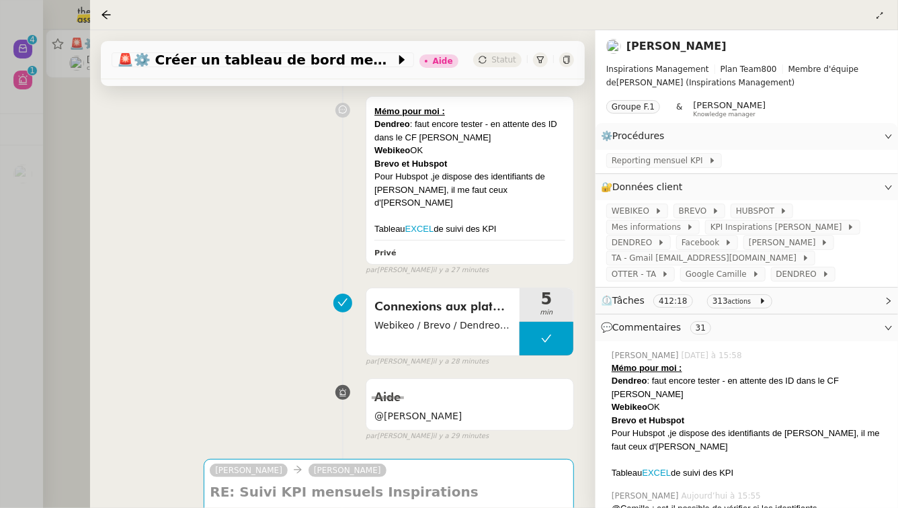
scroll to position [176, 0]
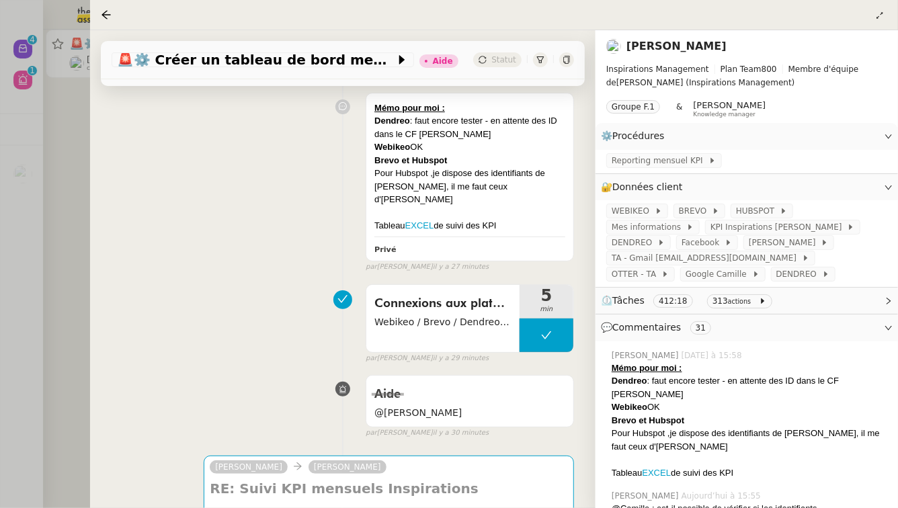
click at [705, 47] on link "[PERSON_NAME]" at bounding box center [676, 46] width 100 height 13
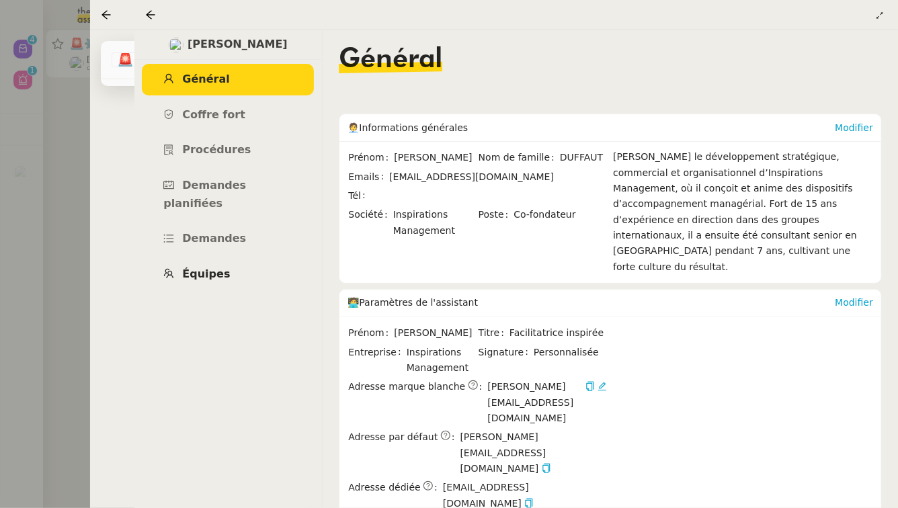
click at [219, 267] on span "Équipes" at bounding box center [206, 273] width 48 height 13
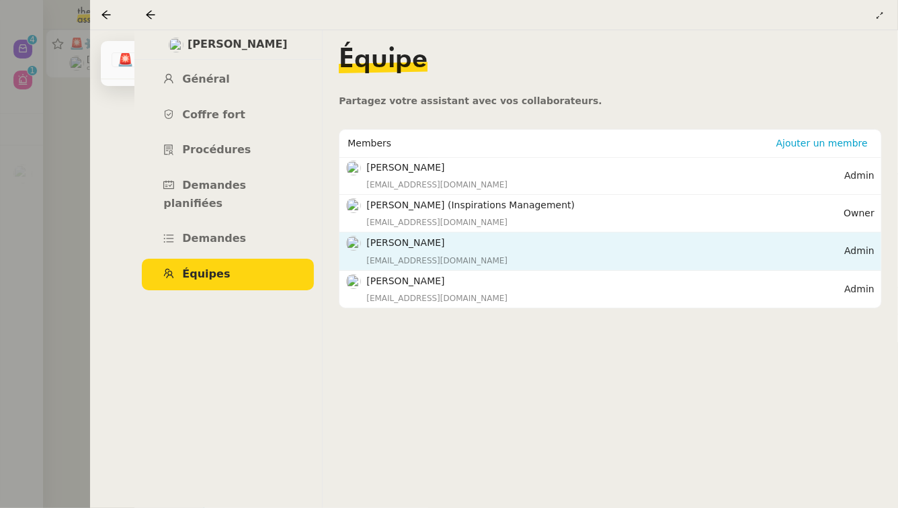
click at [493, 248] on h4 "[PERSON_NAME]" at bounding box center [605, 242] width 478 height 15
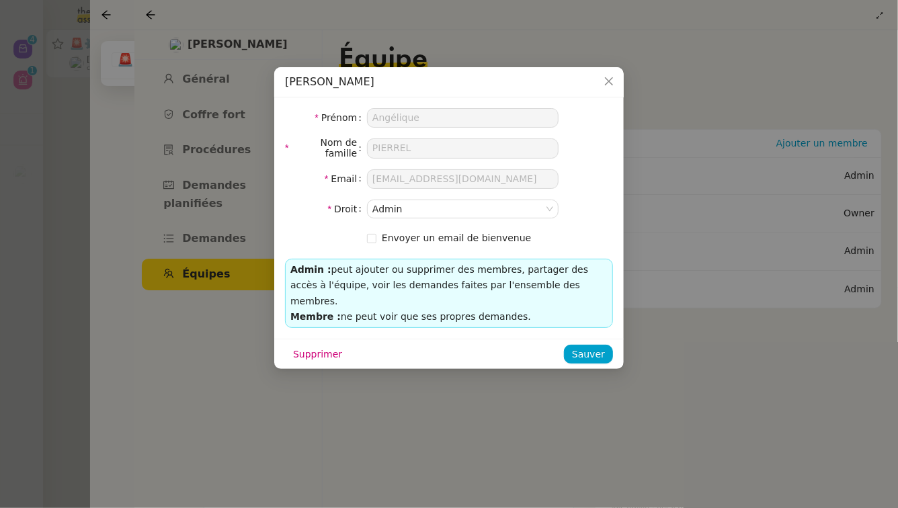
click at [407, 423] on nz-modal-container "[PERSON_NAME] Angélique Nom de famille [PERSON_NAME] Email [EMAIL_ADDRESS][DOMA…" at bounding box center [449, 254] width 898 height 508
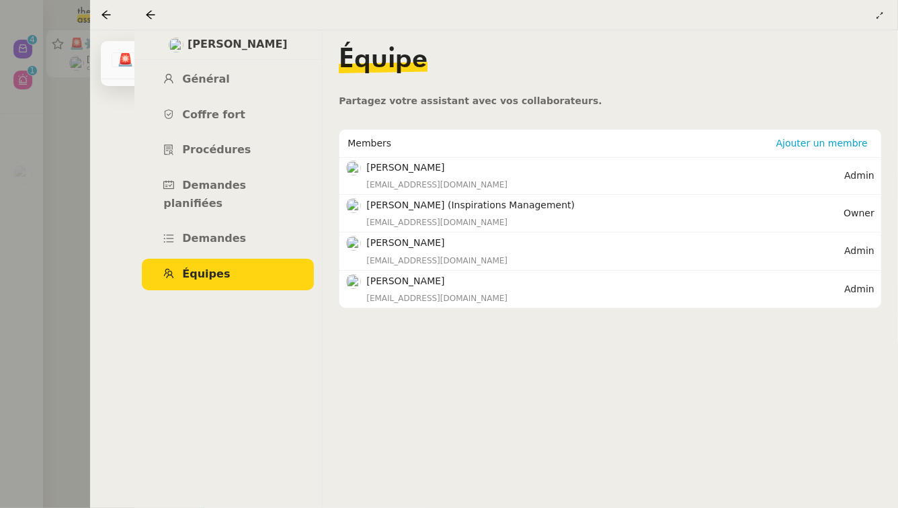
click at [41, 183] on div at bounding box center [449, 254] width 898 height 508
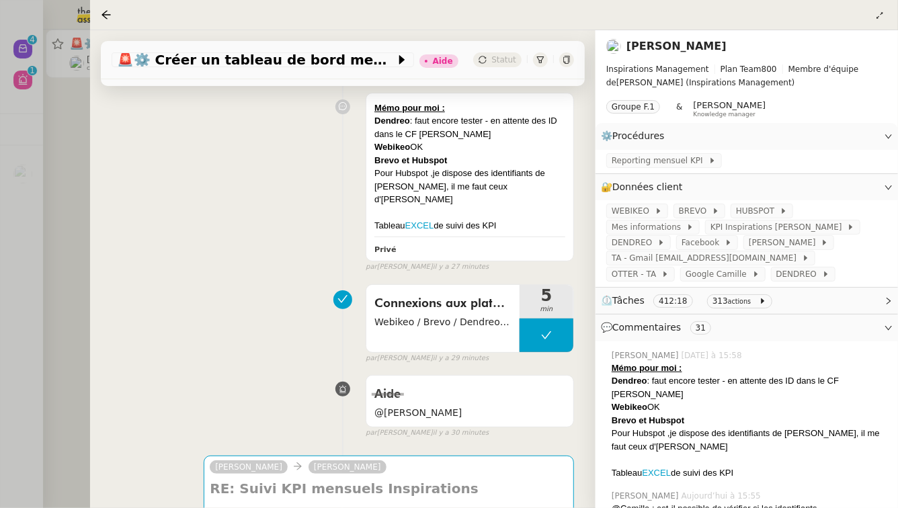
click at [35, 166] on div at bounding box center [449, 254] width 898 height 508
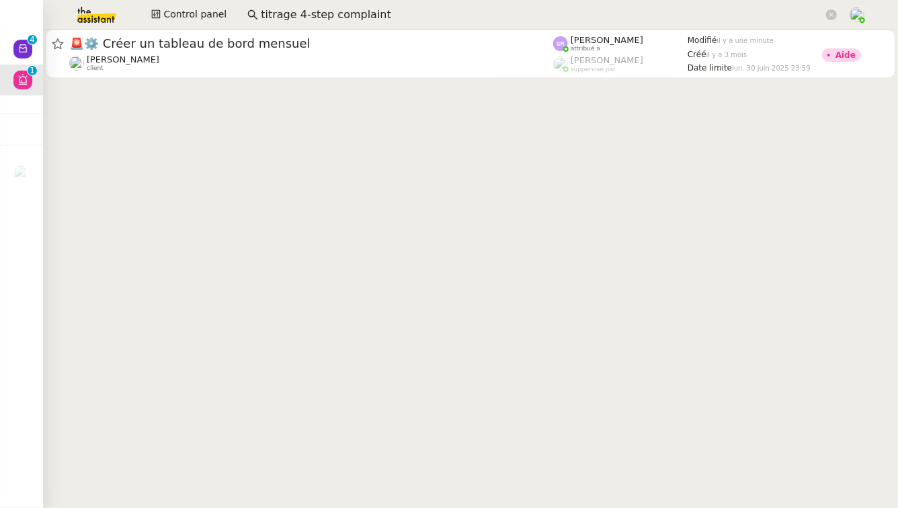
click at [307, 19] on input "titrage 4-step complaint" at bounding box center [542, 15] width 563 height 18
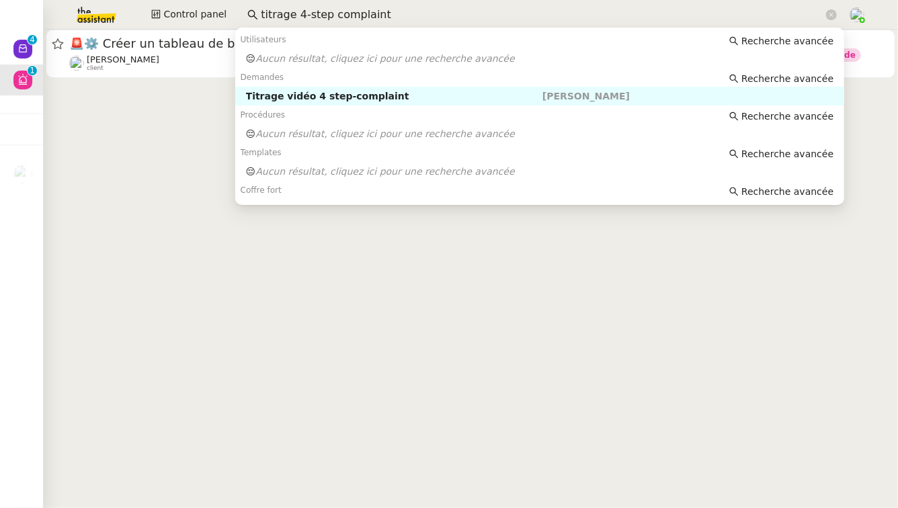
click at [307, 19] on input "titrage 4-step complaint" at bounding box center [542, 15] width 563 height 18
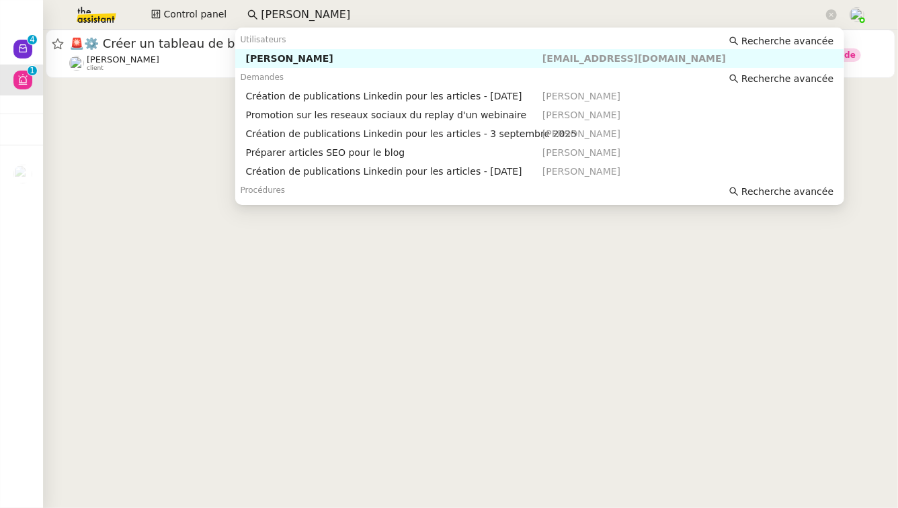
click at [368, 58] on div "[PERSON_NAME]" at bounding box center [394, 58] width 296 height 12
type input "[PERSON_NAME]"
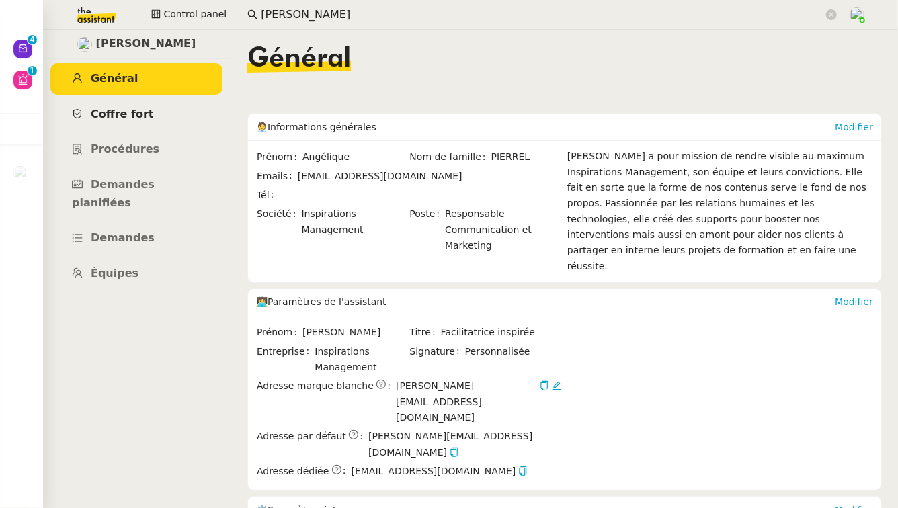
click at [132, 102] on link "Coffre fort" at bounding box center [136, 115] width 172 height 32
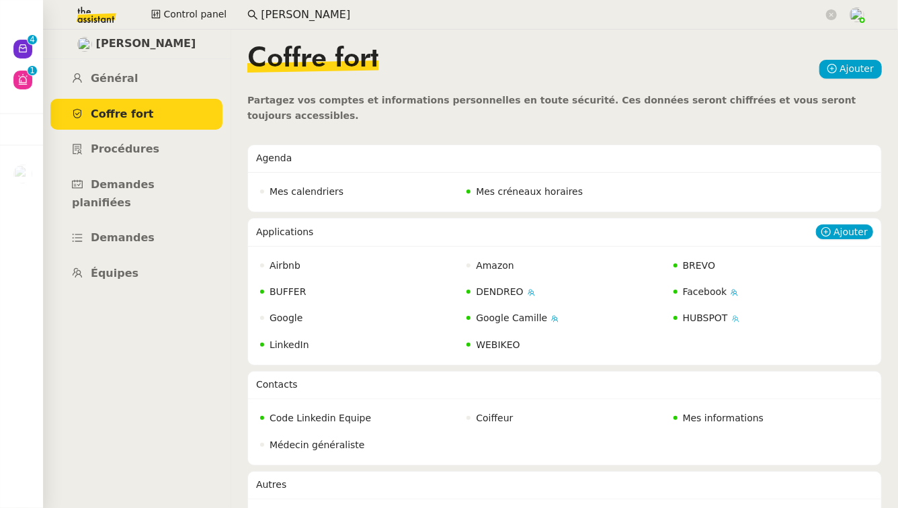
click at [710, 313] on span "HUBSPOT" at bounding box center [705, 318] width 45 height 11
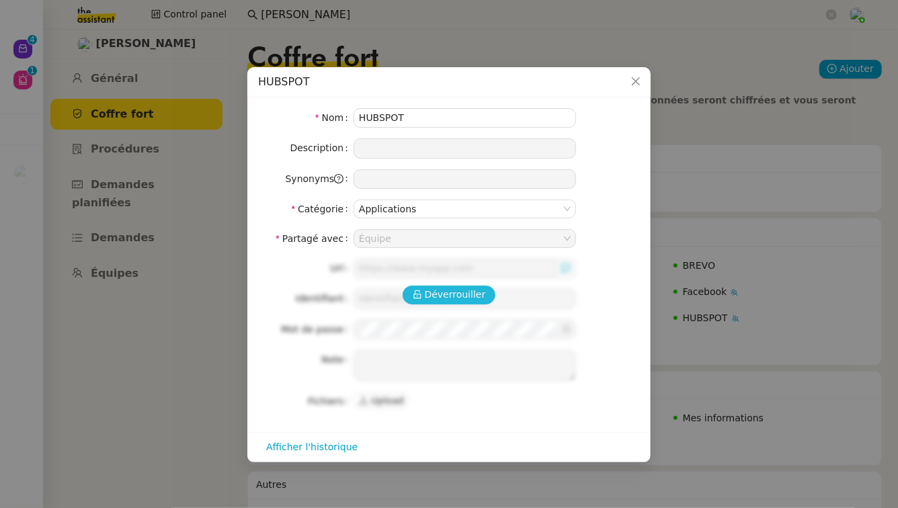
click at [457, 297] on span "Déverrouiller" at bounding box center [455, 294] width 61 height 15
type input "[URL][DOMAIN_NAME]"
type input "[EMAIL_ADDRESS][DOMAIN_NAME]"
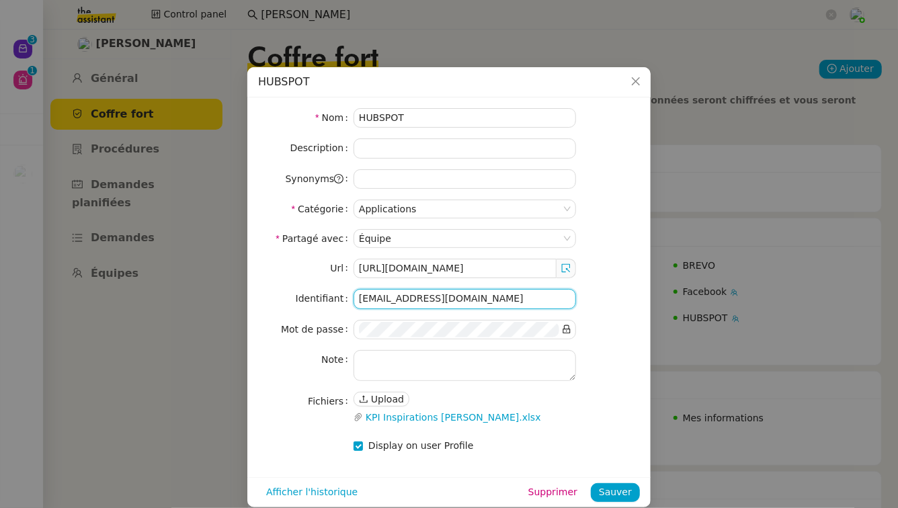
click at [483, 296] on input "[EMAIL_ADDRESS][DOMAIN_NAME]" at bounding box center [464, 298] width 222 height 19
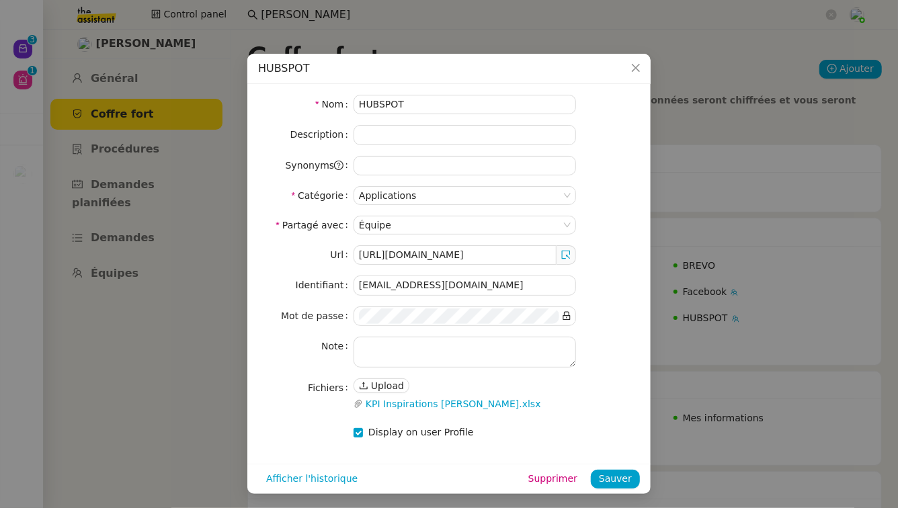
click at [839, 342] on nz-modal-container "HUBSPOT Nom HUBSPOT Description Synonyms Catégorie Applications Partagé avec Éq…" at bounding box center [449, 254] width 898 height 508
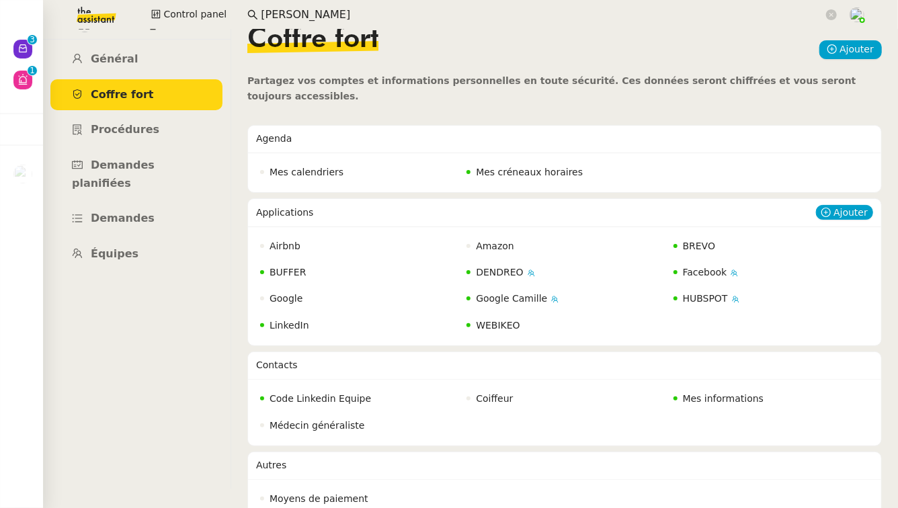
scroll to position [0, 0]
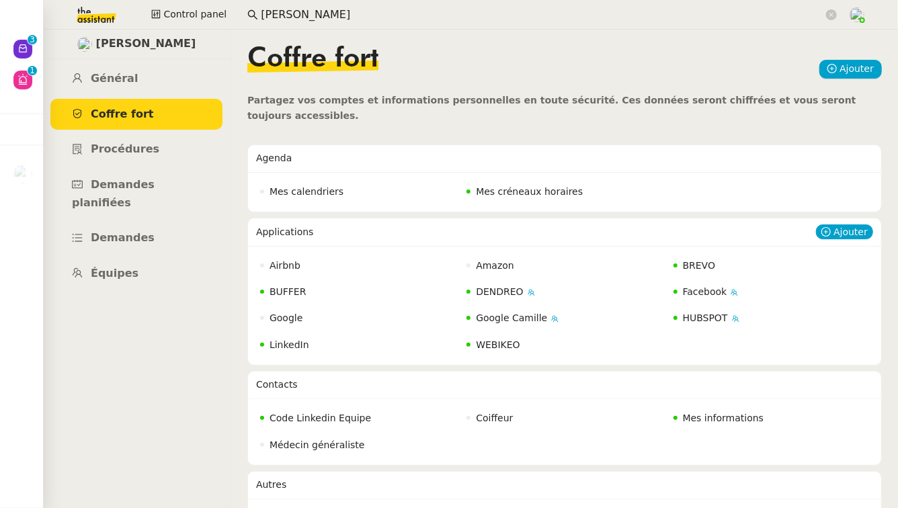
click at [295, 286] on span "BUFFER" at bounding box center [287, 291] width 37 height 11
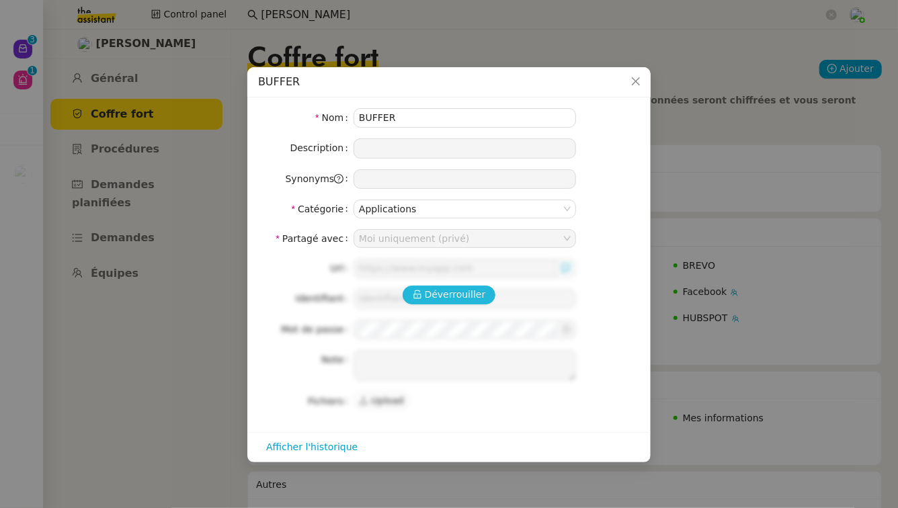
click at [453, 292] on span "Déverrouiller" at bounding box center [455, 294] width 61 height 15
type input "[URL][DOMAIN_NAME]"
type input "[EMAIL_ADDRESS][DOMAIN_NAME]"
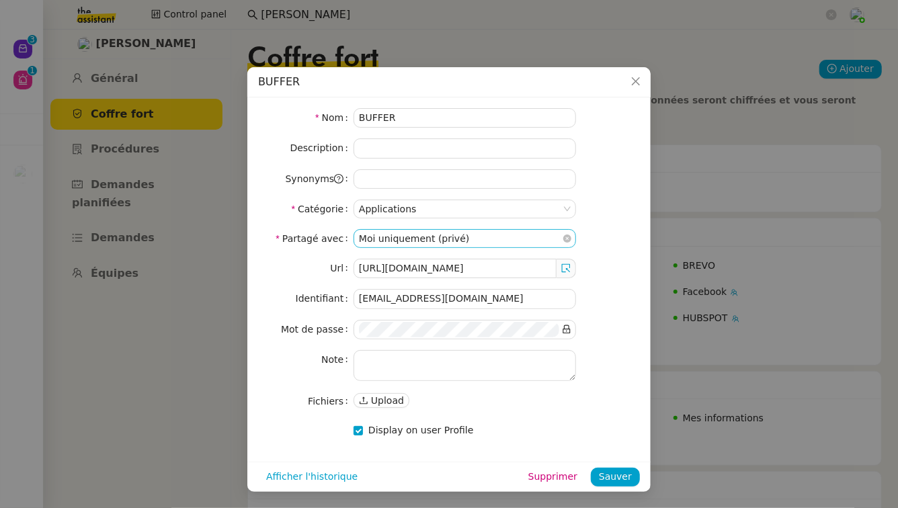
click at [514, 240] on nz-select-item "Moi uniquement (privé)" at bounding box center [465, 238] width 212 height 17
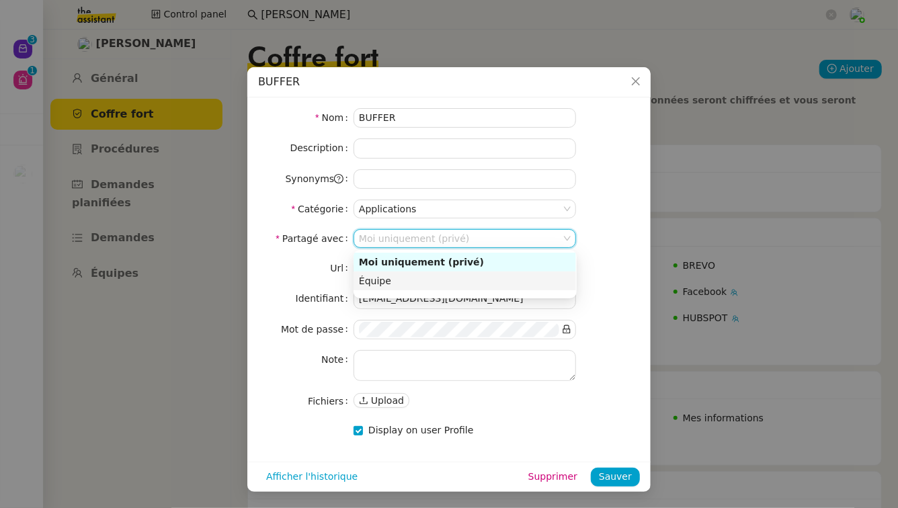
click at [480, 280] on div "Équipe" at bounding box center [465, 281] width 212 height 12
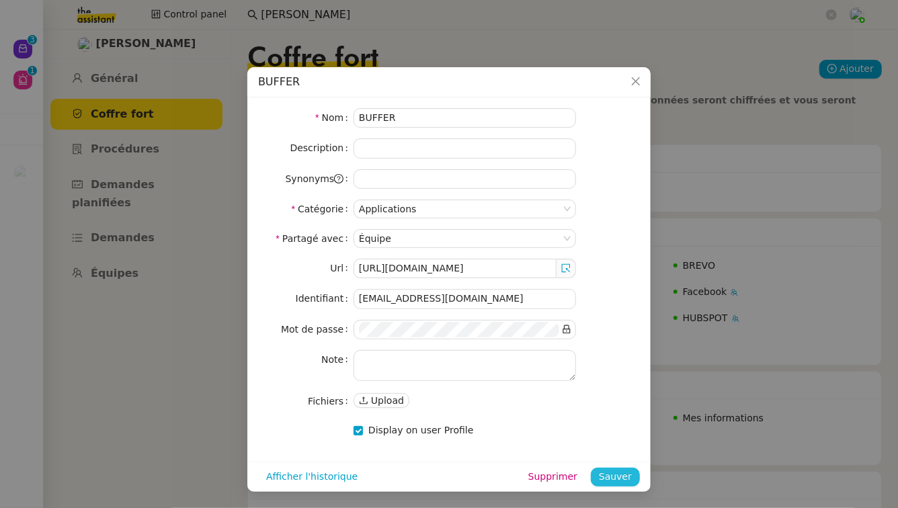
click at [617, 474] on span "Sauver" at bounding box center [615, 476] width 33 height 15
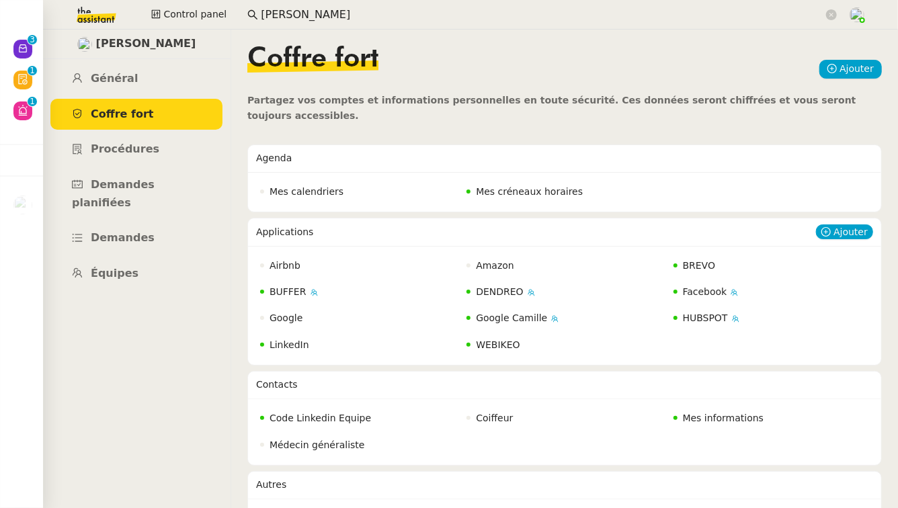
click at [290, 339] on span "LinkedIn" at bounding box center [289, 344] width 40 height 11
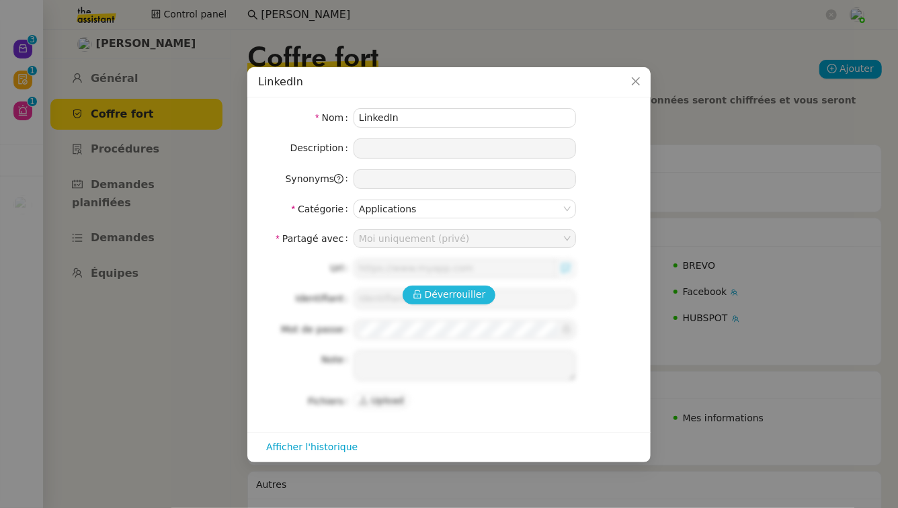
click at [440, 293] on span "Déverrouiller" at bounding box center [455, 294] width 61 height 15
type input "[URL][DOMAIN_NAME]"
type textarea "liste des identifiants et des mots de passe dans le word ci joint"
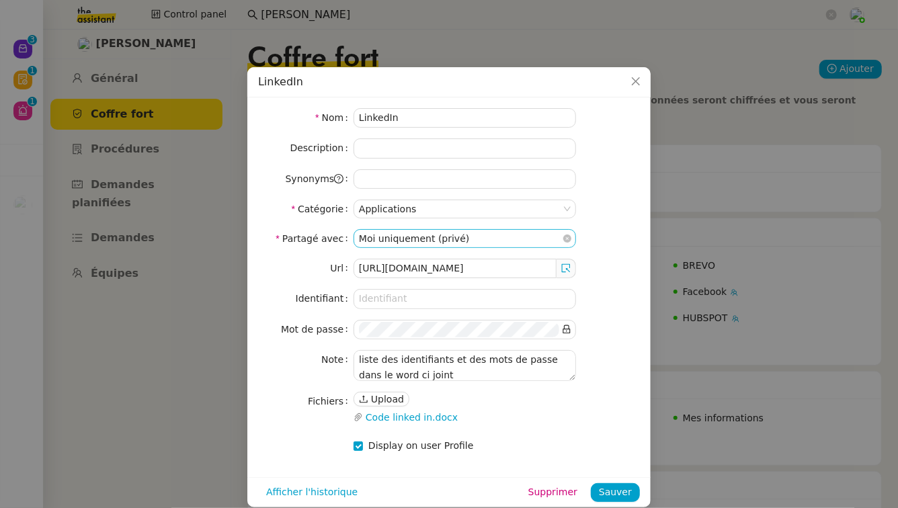
click at [500, 239] on nz-select-item "Moi uniquement (privé)" at bounding box center [465, 238] width 212 height 17
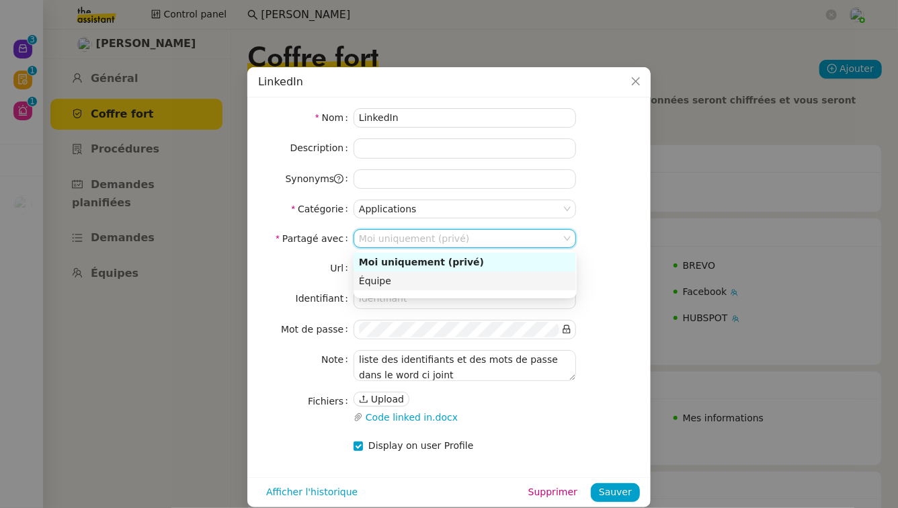
click at [461, 285] on div "Équipe" at bounding box center [465, 281] width 212 height 12
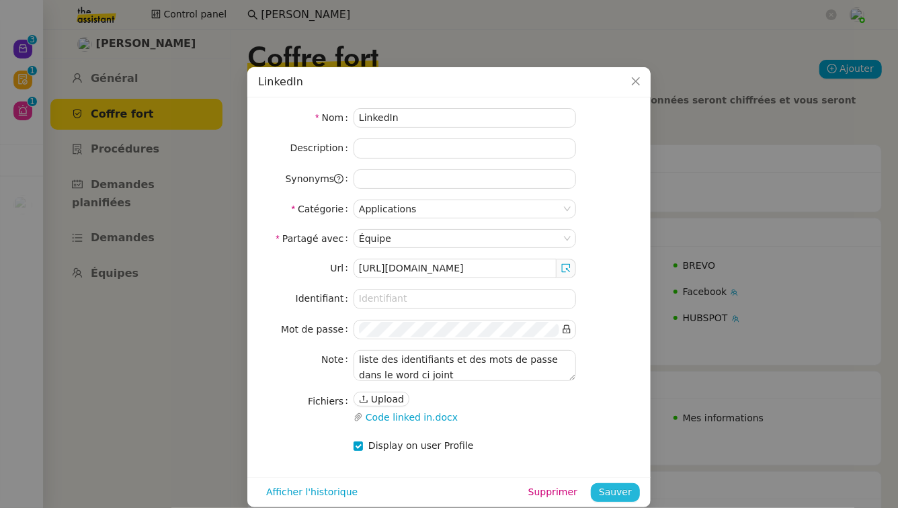
click at [614, 489] on span "Sauver" at bounding box center [615, 492] width 33 height 15
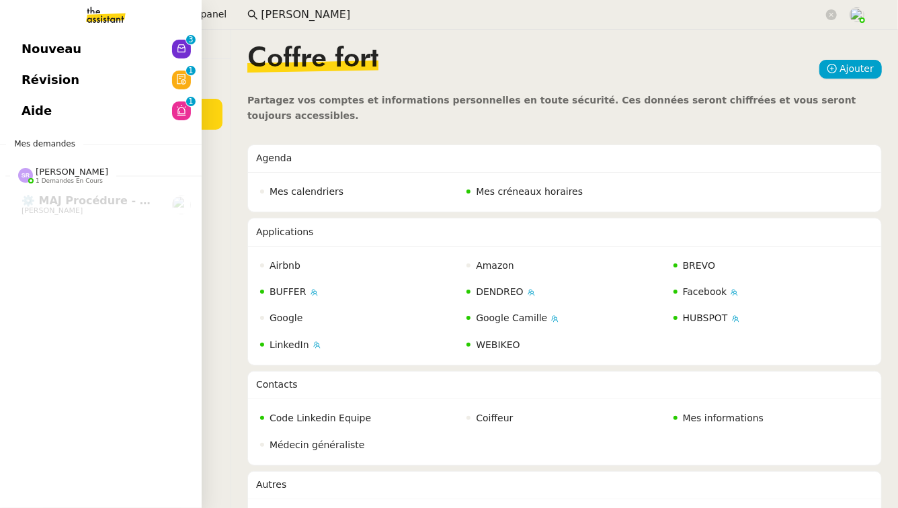
click at [161, 112] on link "Aide 0 1 2 3 4 5 6 7 8 9" at bounding box center [101, 110] width 202 height 31
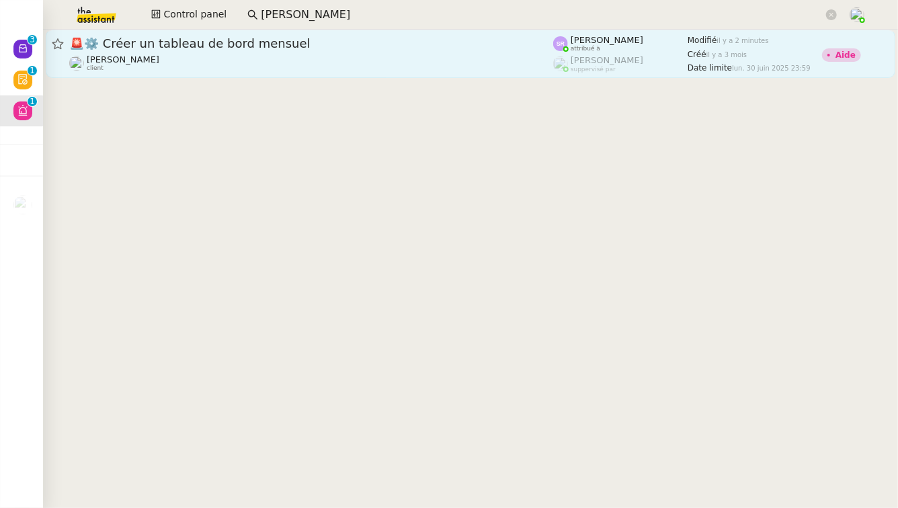
click at [447, 73] on link "🚨 ⚙️ Créer un tableau de bord mensuel [PERSON_NAME] client [PERSON_NAME] attrib…" at bounding box center [470, 54] width 849 height 48
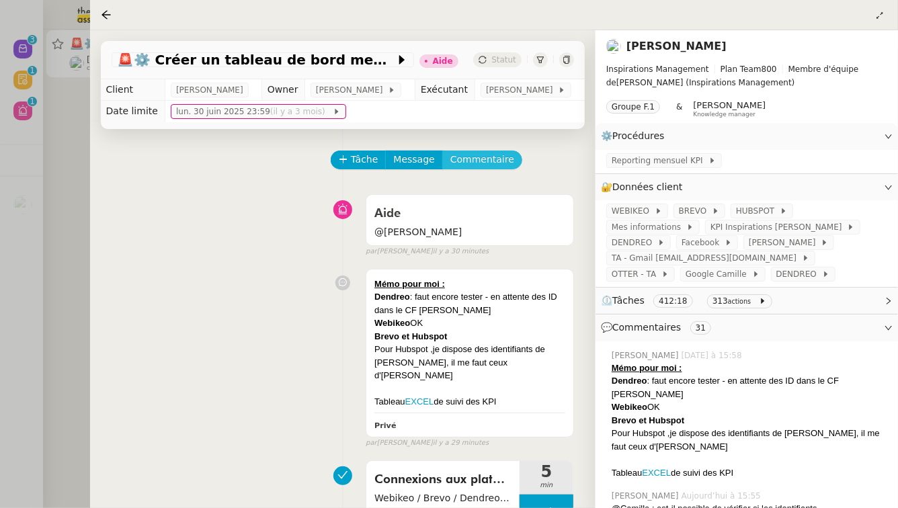
click at [484, 167] on span "Commentaire" at bounding box center [482, 159] width 64 height 15
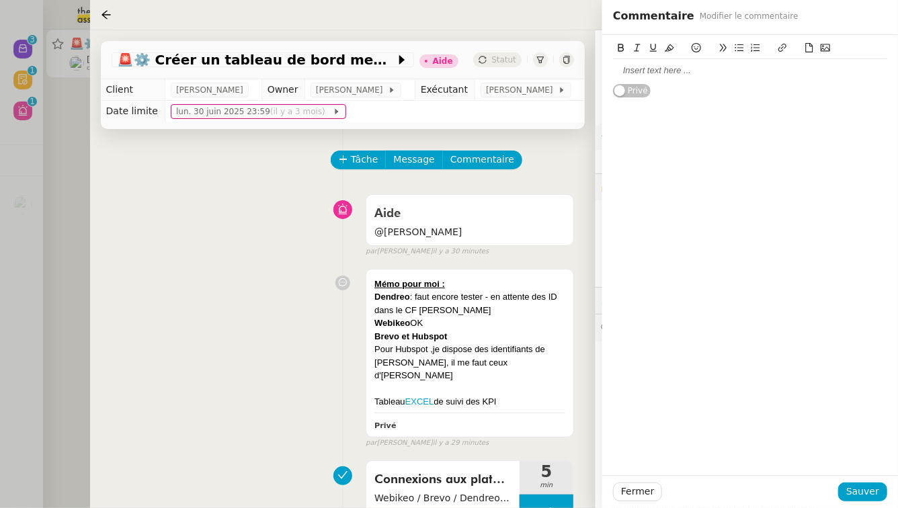
click at [679, 77] on div at bounding box center [750, 70] width 274 height 23
click at [874, 493] on span "Sauver" at bounding box center [862, 491] width 33 height 15
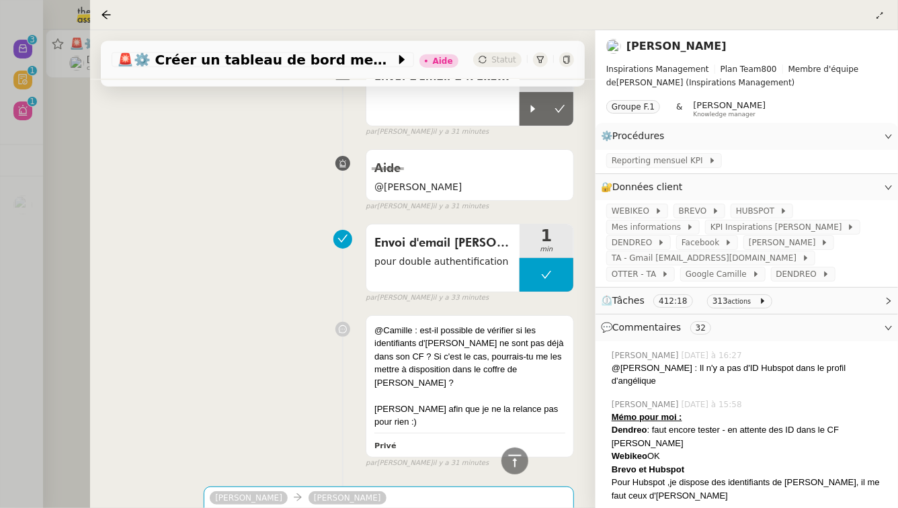
scroll to position [874, 0]
click at [563, 113] on icon at bounding box center [559, 108] width 11 height 11
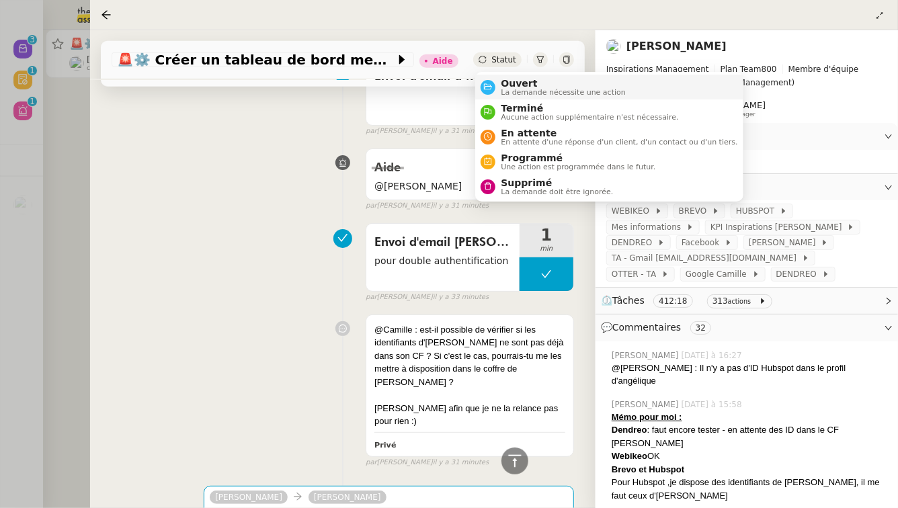
click at [508, 92] on span "La demande nécessite une action" at bounding box center [563, 92] width 125 height 7
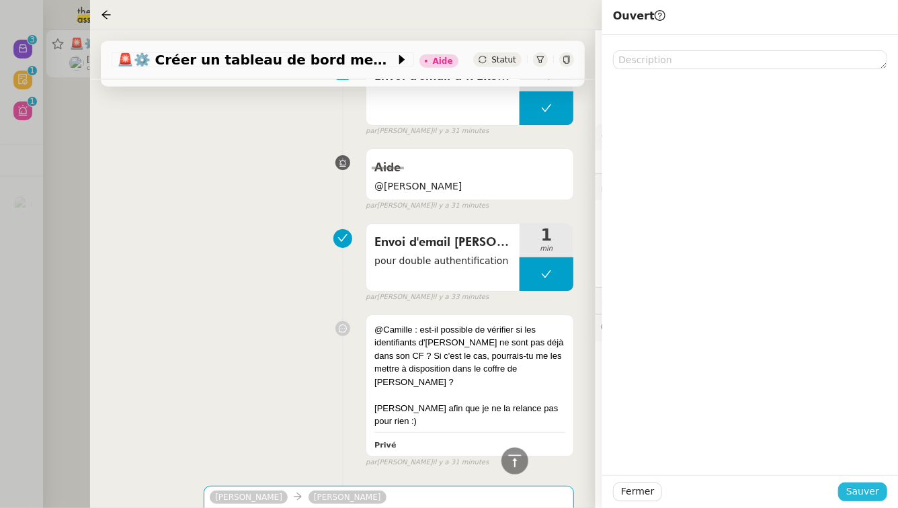
click at [874, 495] on span "Sauver" at bounding box center [862, 491] width 33 height 15
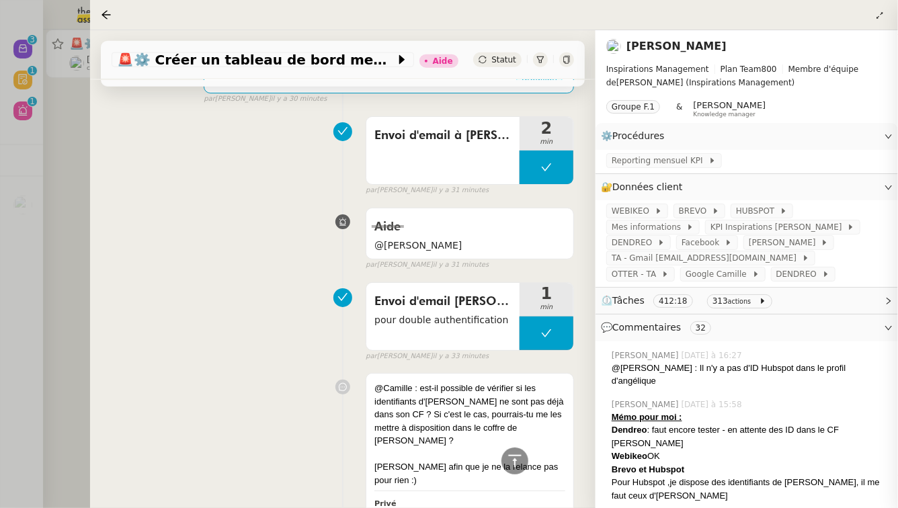
scroll to position [933, 0]
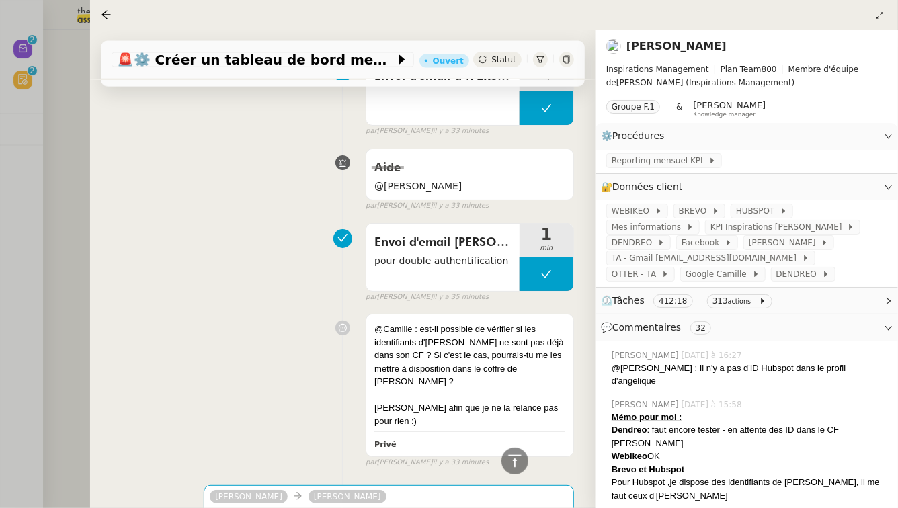
click at [35, 165] on div at bounding box center [449, 254] width 898 height 508
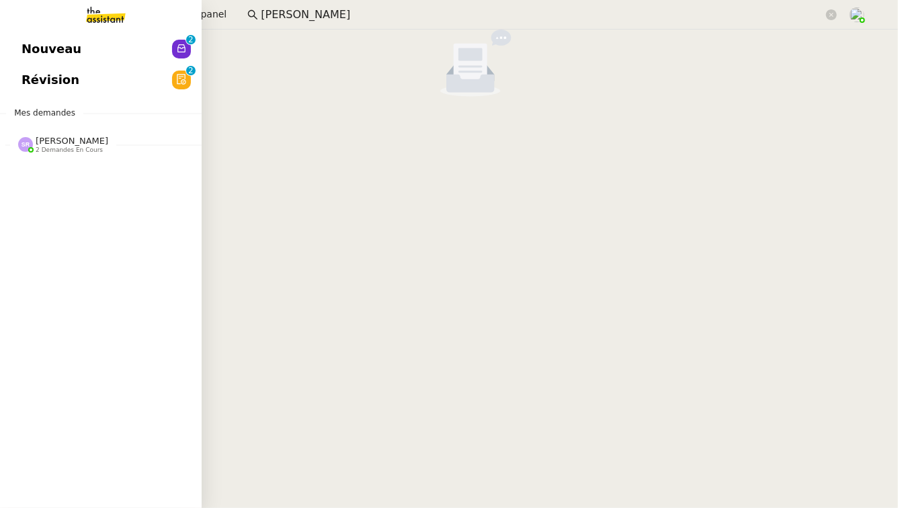
click at [34, 50] on span "Nouveau" at bounding box center [52, 49] width 60 height 20
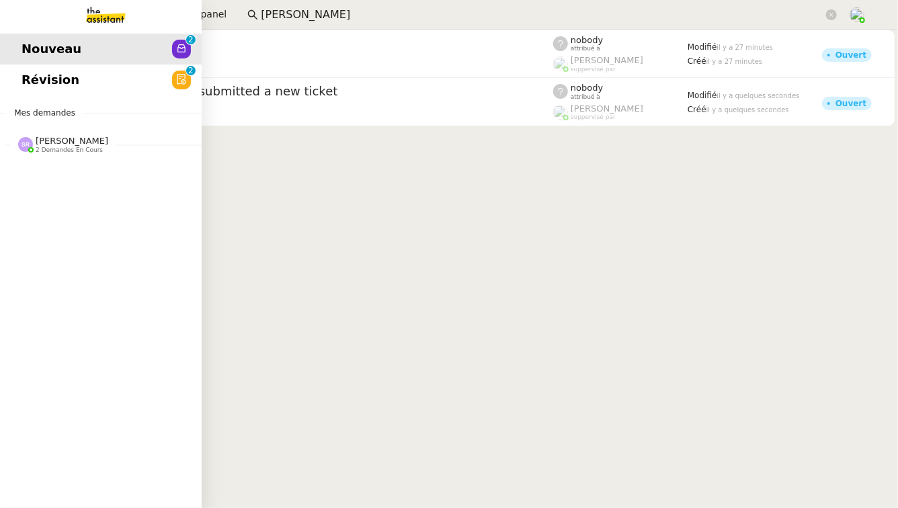
click at [81, 136] on span "[PERSON_NAME]" at bounding box center [72, 141] width 73 height 10
click at [162, 87] on link "Révision 0 1 2 3 4 5 6 7 8 9" at bounding box center [101, 80] width 202 height 31
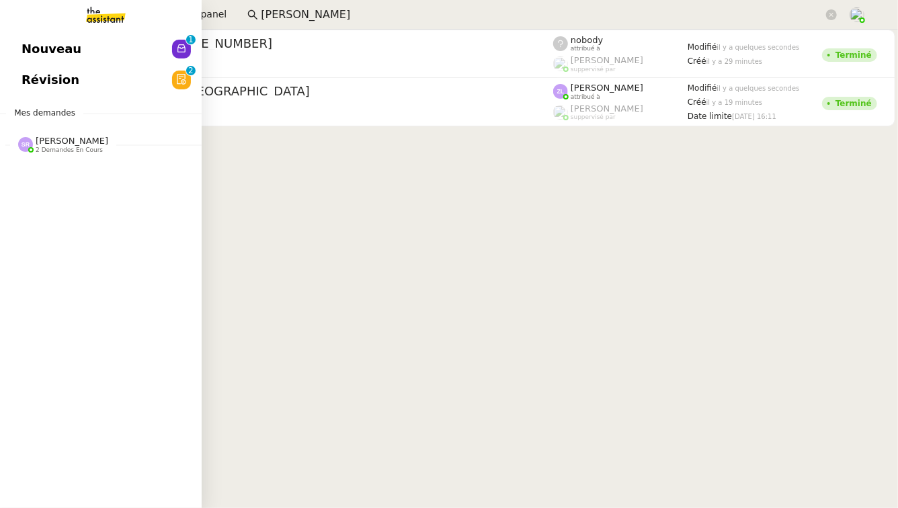
click at [38, 74] on span "Révision" at bounding box center [51, 80] width 58 height 20
click at [74, 142] on span "[PERSON_NAME]" at bounding box center [72, 141] width 73 height 10
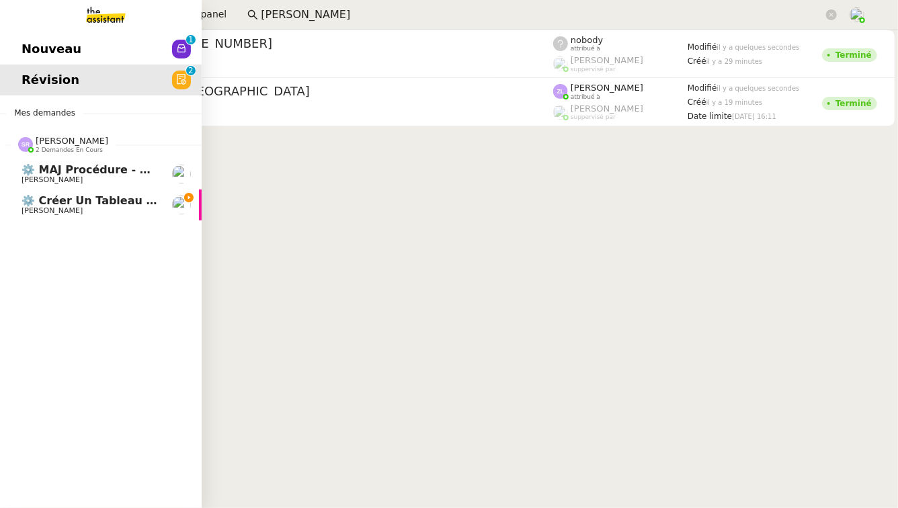
click at [87, 197] on span "⚙️ Créer un tableau de bord mensuel" at bounding box center [136, 200] width 228 height 13
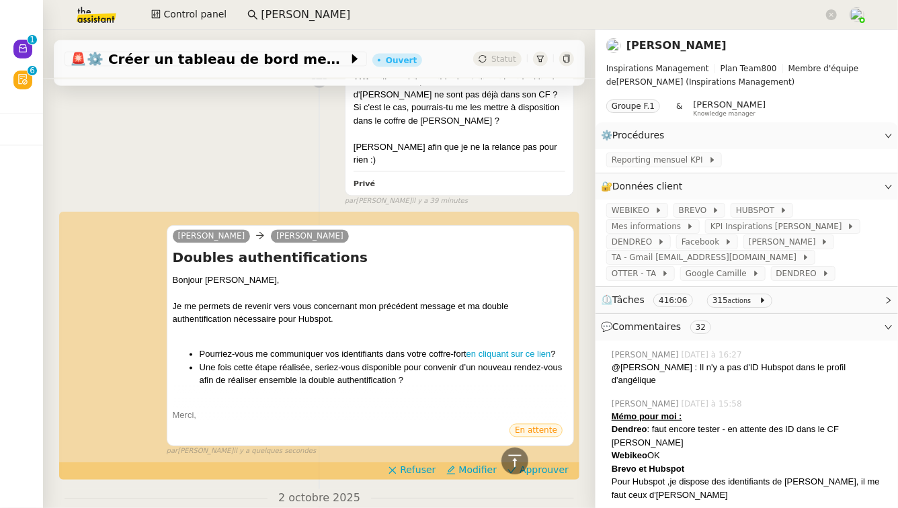
scroll to position [1233, 0]
click at [550, 464] on span "Approuver" at bounding box center [543, 470] width 49 height 13
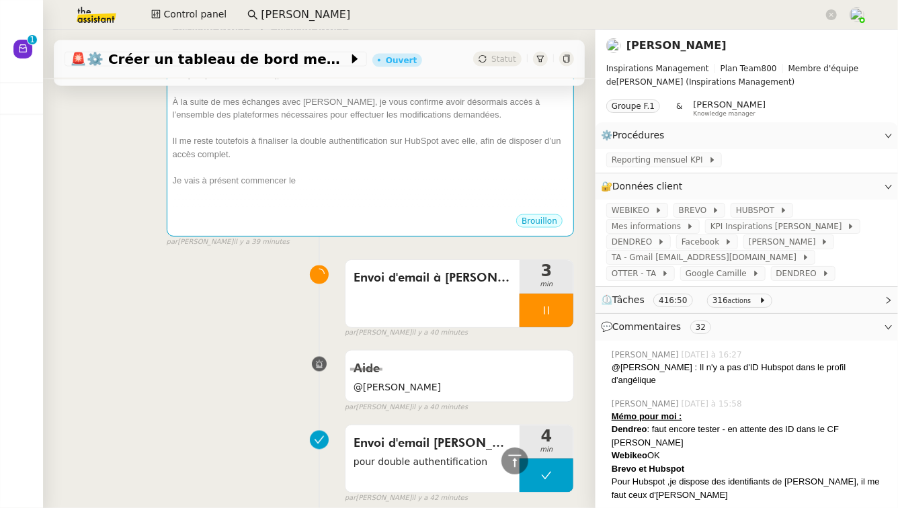
scroll to position [1015, 0]
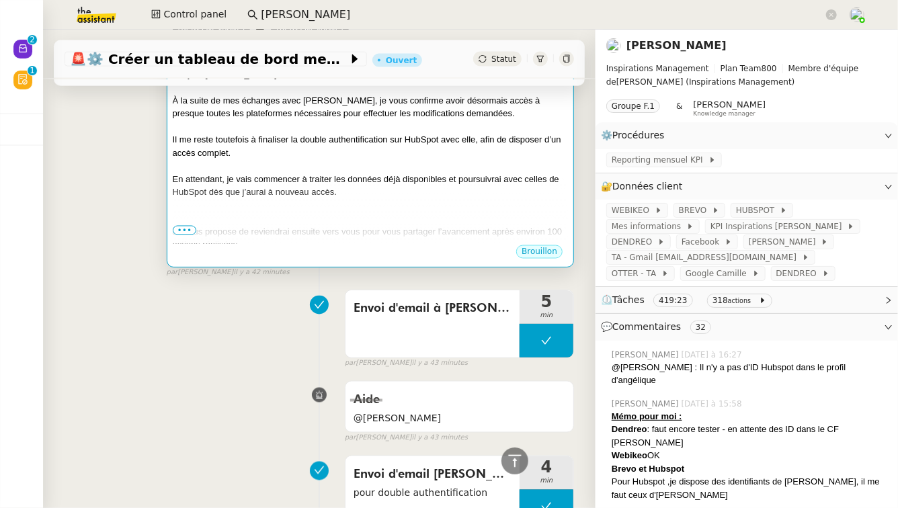
click at [199, 225] on div "Je vous propose de reviendrai ensuite vers vous pour vous partager l’avancement…" at bounding box center [370, 238] width 395 height 26
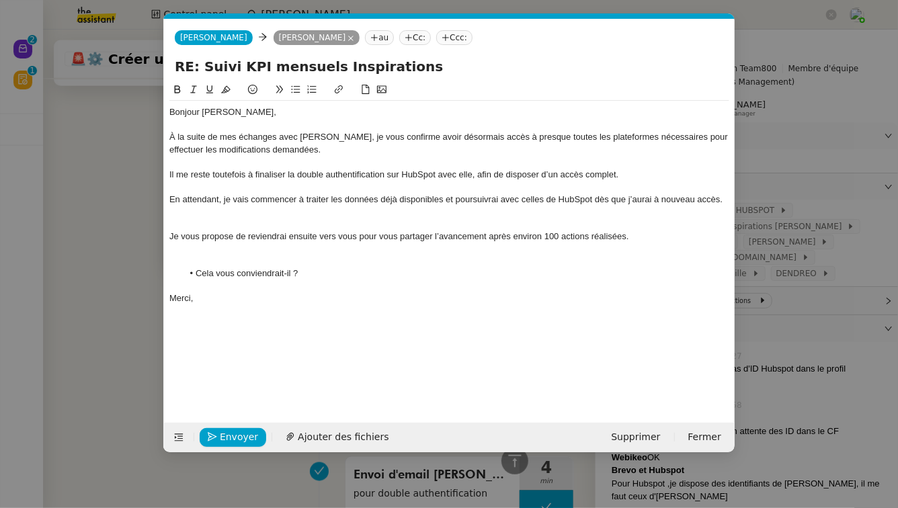
scroll to position [0, 28]
click at [141, 241] on nz-modal-container "Service TA - VOYAGE - PROPOSITION GLOBALE A utiliser dans le cadre de propositi…" at bounding box center [449, 254] width 898 height 508
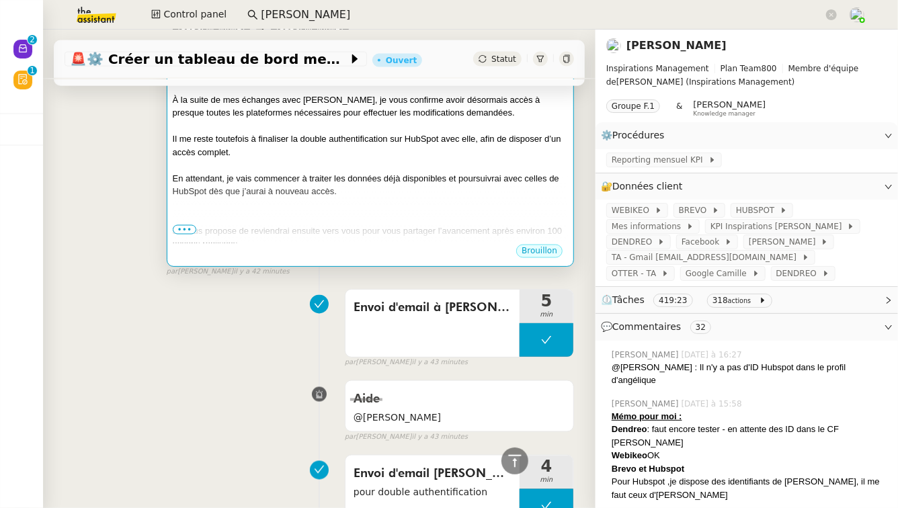
scroll to position [1015, 0]
click at [193, 226] on span "•••" at bounding box center [185, 230] width 24 height 9
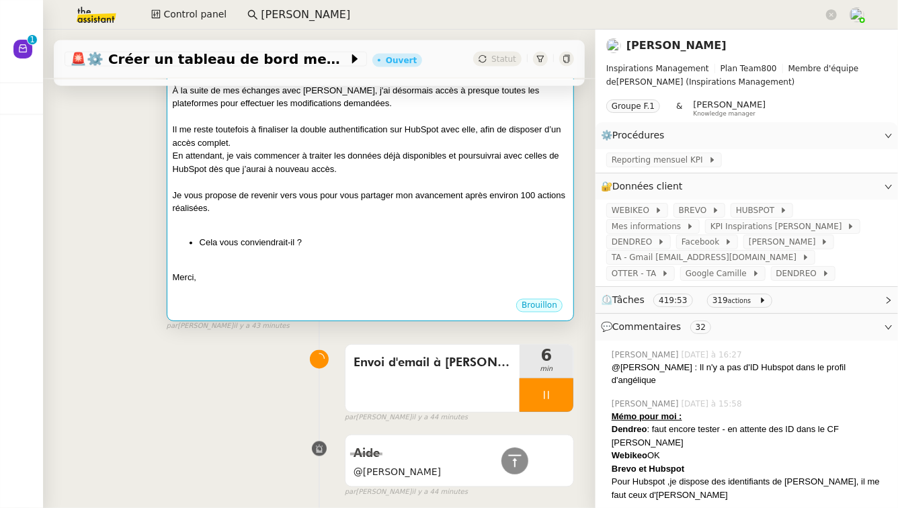
scroll to position [1022, 0]
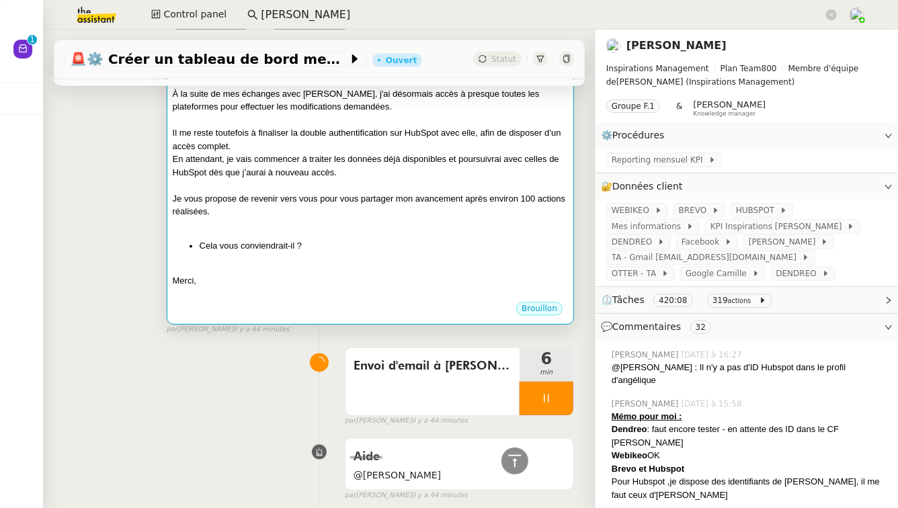
click at [829, 297] on span "⏲️ Tâches 420:08 319 actions" at bounding box center [736, 299] width 270 height 15
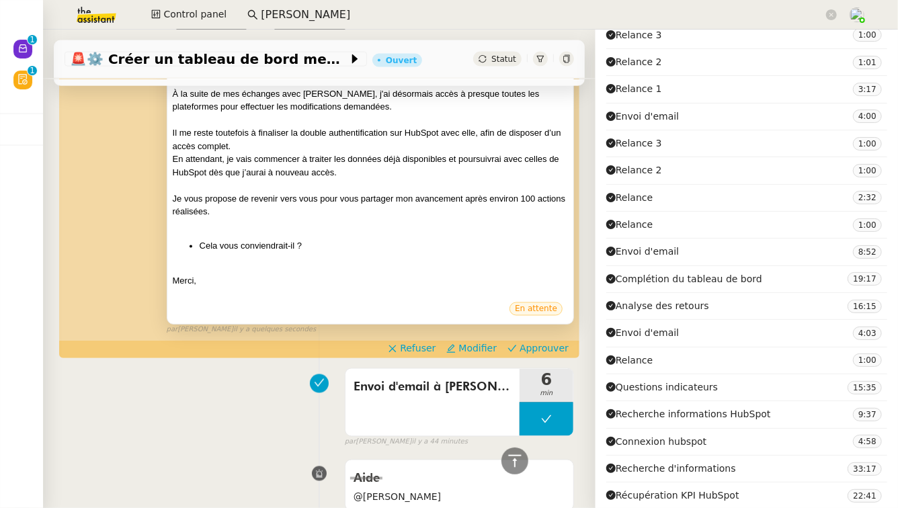
scroll to position [730, 0]
click at [470, 342] on span "Modifier" at bounding box center [477, 348] width 38 height 13
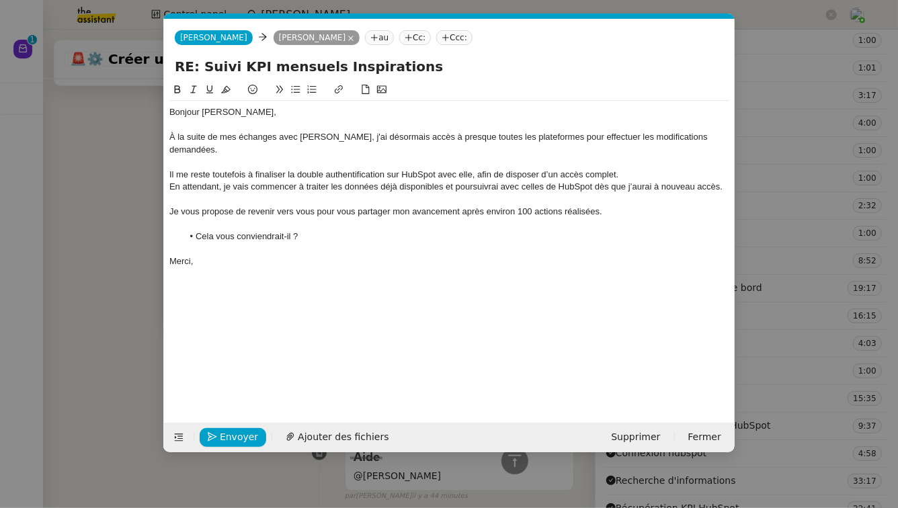
scroll to position [0, 28]
drag, startPoint x: 323, startPoint y: 223, endPoint x: 190, endPoint y: 219, distance: 133.1
click at [190, 231] on li "Cela vous conviendrait-il ?" at bounding box center [456, 237] width 547 height 12
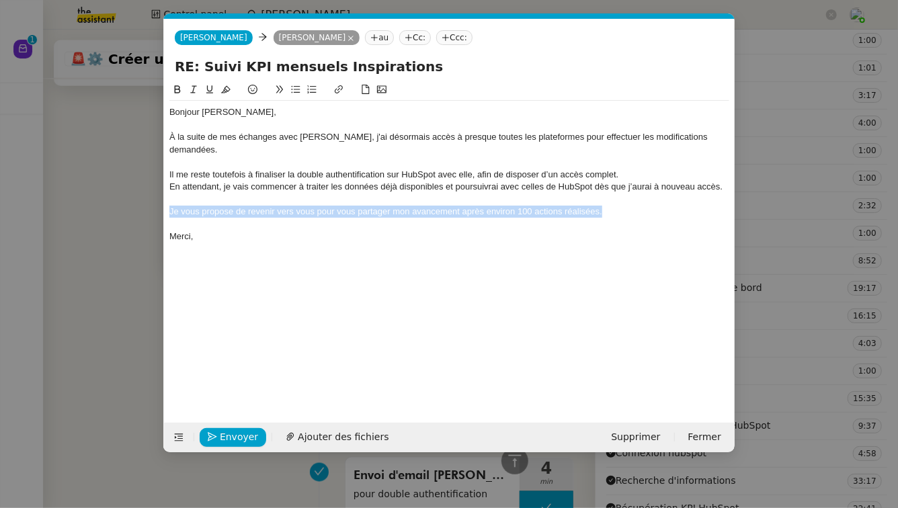
drag, startPoint x: 602, startPoint y: 201, endPoint x: 167, endPoint y: 198, distance: 434.8
click at [167, 198] on nz-spin "Bonjour Didier, À la suite de mes échanges avec Angélique, j'ai désormais accès…" at bounding box center [449, 244] width 571 height 325
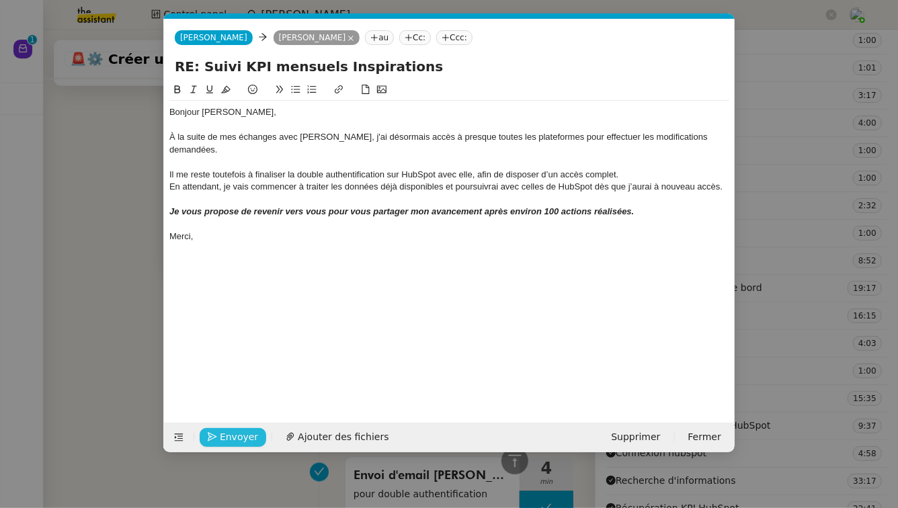
click at [228, 434] on span "Envoyer" at bounding box center [239, 436] width 38 height 15
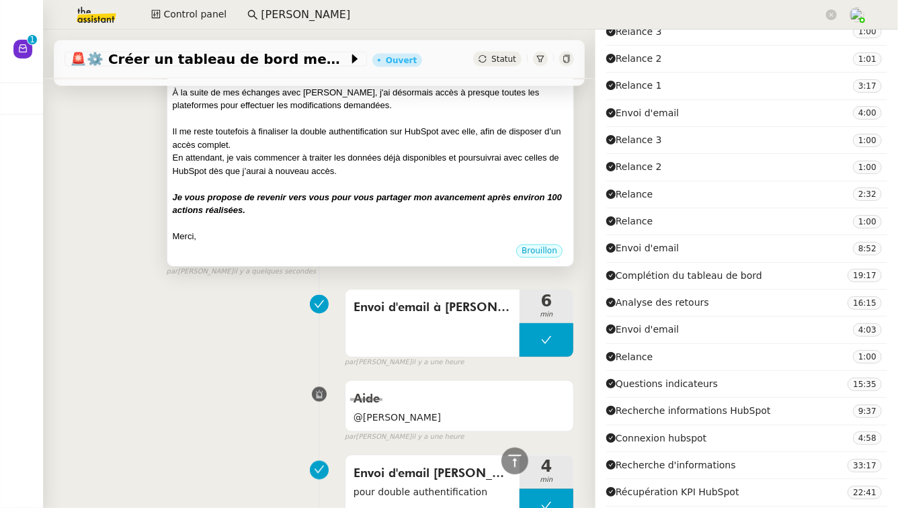
scroll to position [730, 0]
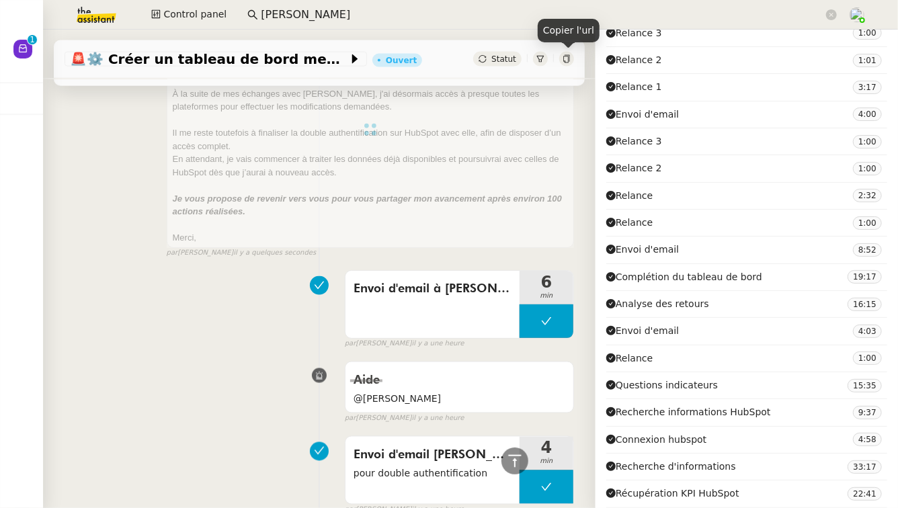
click at [568, 63] on icon at bounding box center [566, 59] width 6 height 8
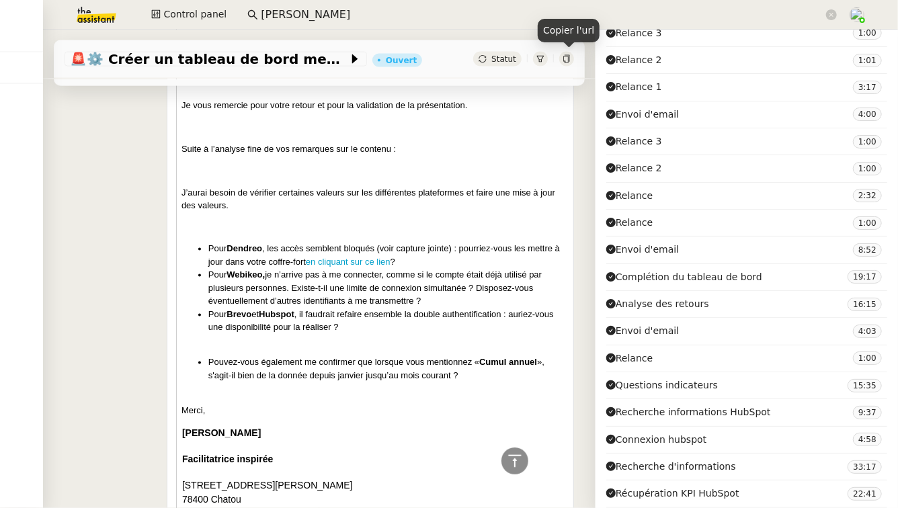
scroll to position [18391, 0]
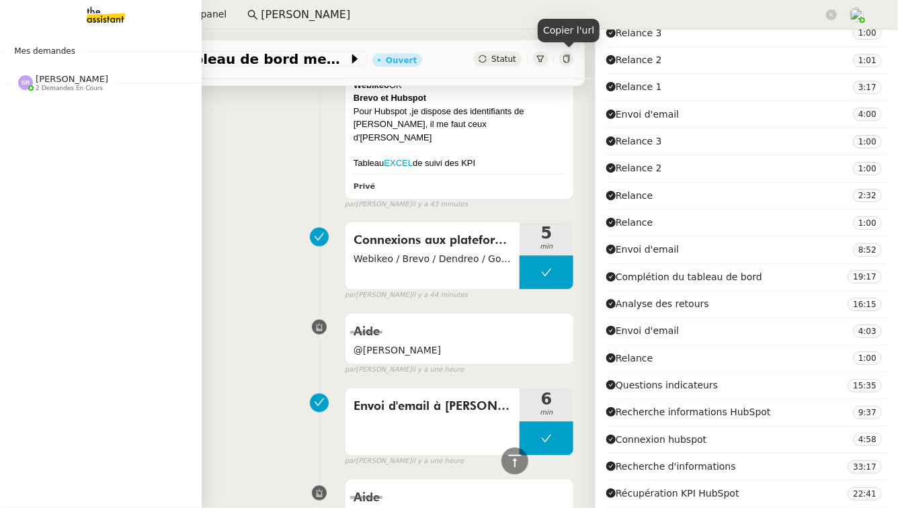
click at [108, 83] on span "[PERSON_NAME]" at bounding box center [72, 79] width 73 height 10
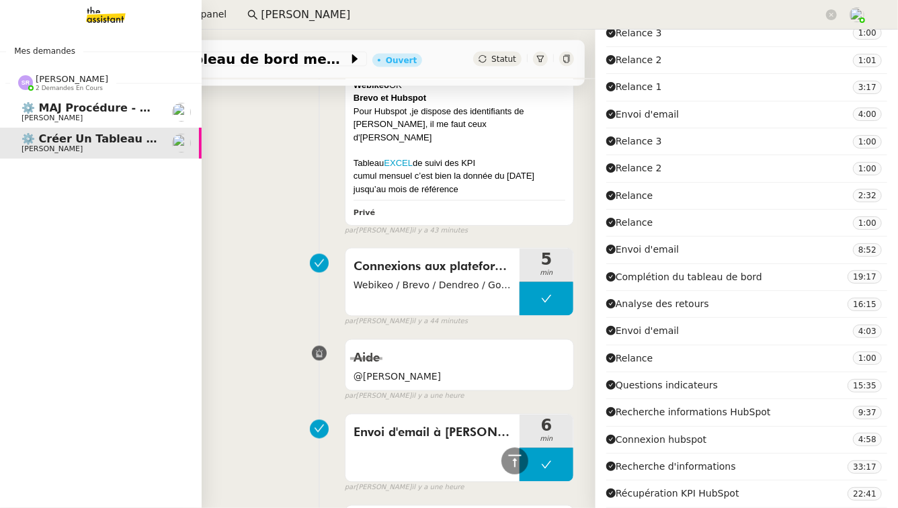
click at [114, 112] on span "⚙️ MAJ procédure - Régularisation des charges locatives" at bounding box center [195, 107] width 347 height 13
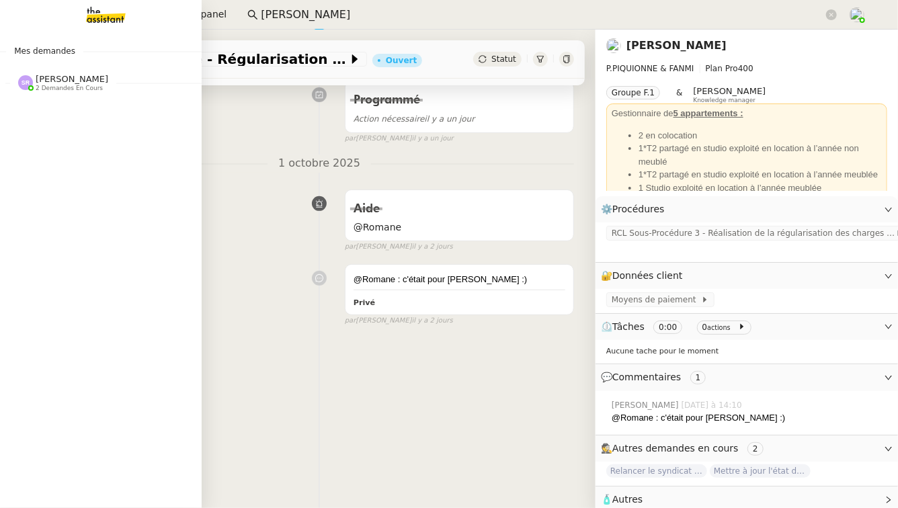
click at [89, 81] on span "[PERSON_NAME]" at bounding box center [72, 79] width 73 height 10
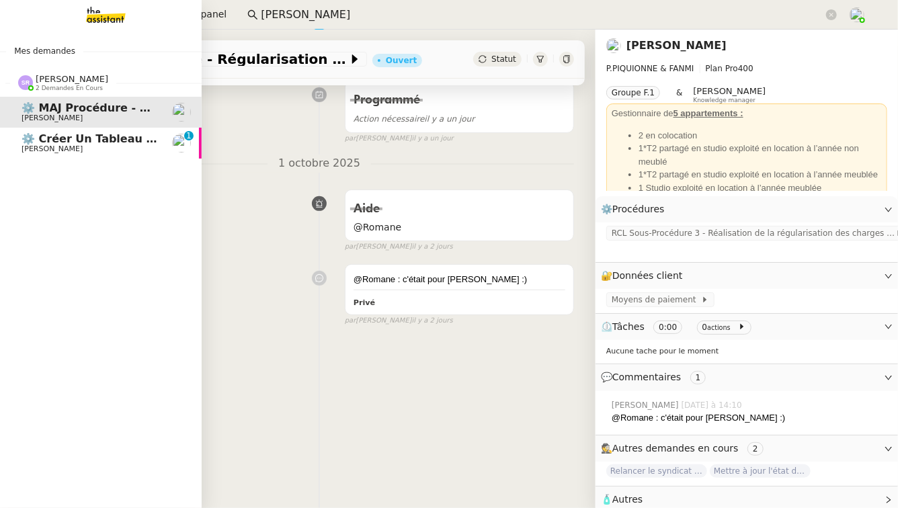
click at [63, 158] on link "⚙️ Créer un tableau de bord mensuel Didier DUFFAUT 0 1 2 3 4 5 6 7 8 9" at bounding box center [101, 143] width 202 height 31
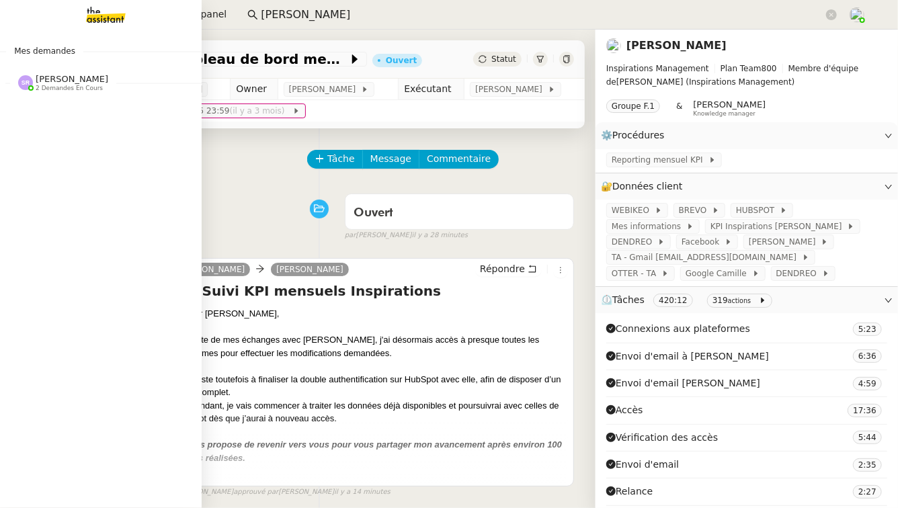
click at [65, 81] on span "[PERSON_NAME]" at bounding box center [72, 79] width 73 height 10
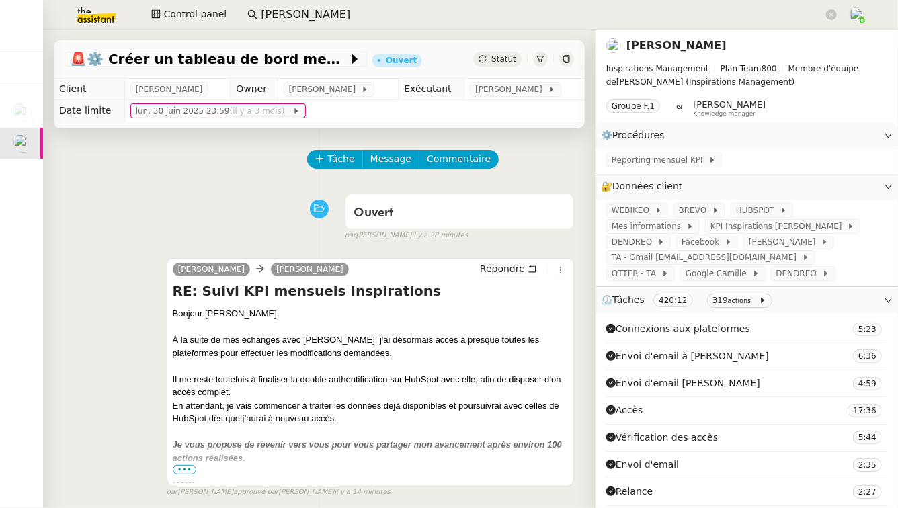
click at [261, 21] on input "angélique pie" at bounding box center [542, 15] width 563 height 18
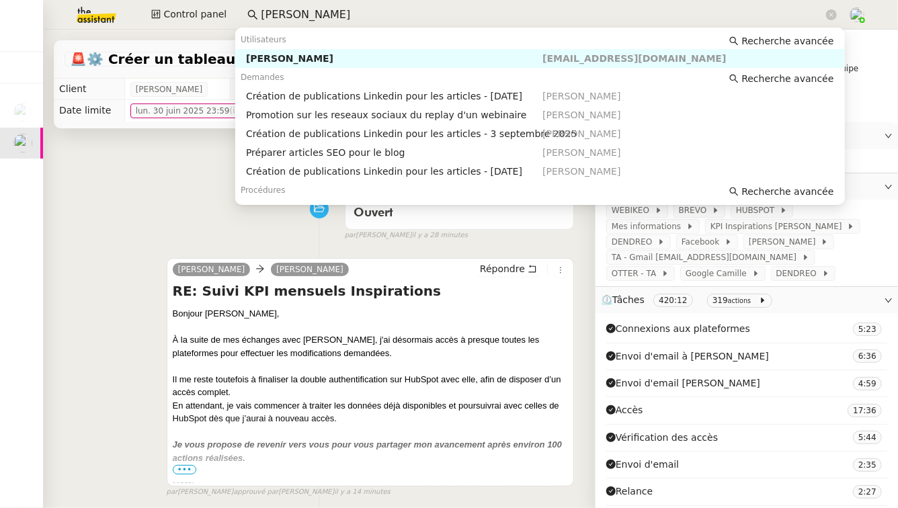
click at [261, 21] on input "angélique pie" at bounding box center [542, 15] width 563 height 18
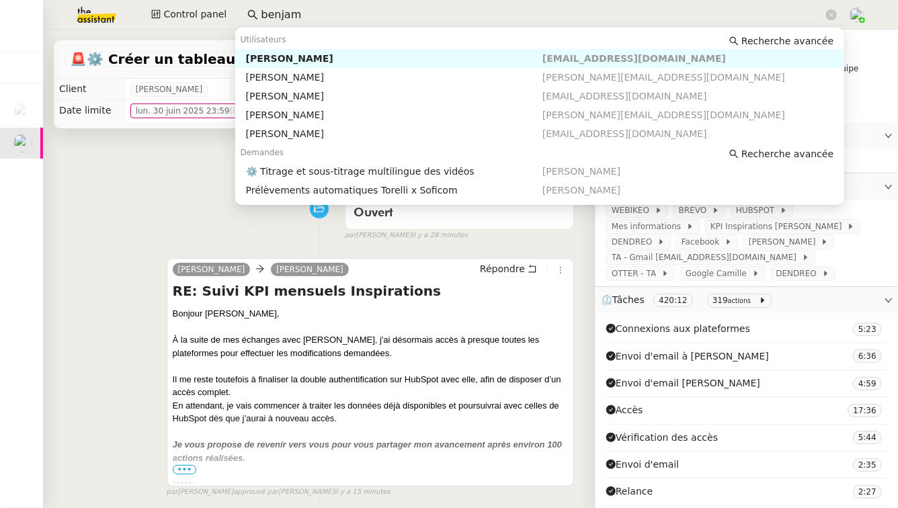
click at [271, 65] on nz-auto-option "Benjamin Delahaye bendelahaye@gmail.com" at bounding box center [540, 58] width 610 height 19
type input "benjam"
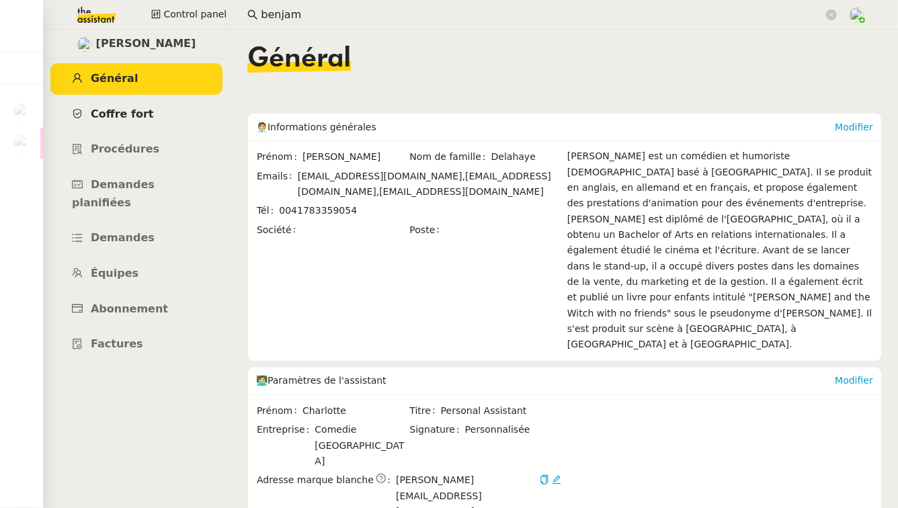
click at [164, 118] on link "Coffre fort" at bounding box center [136, 115] width 172 height 32
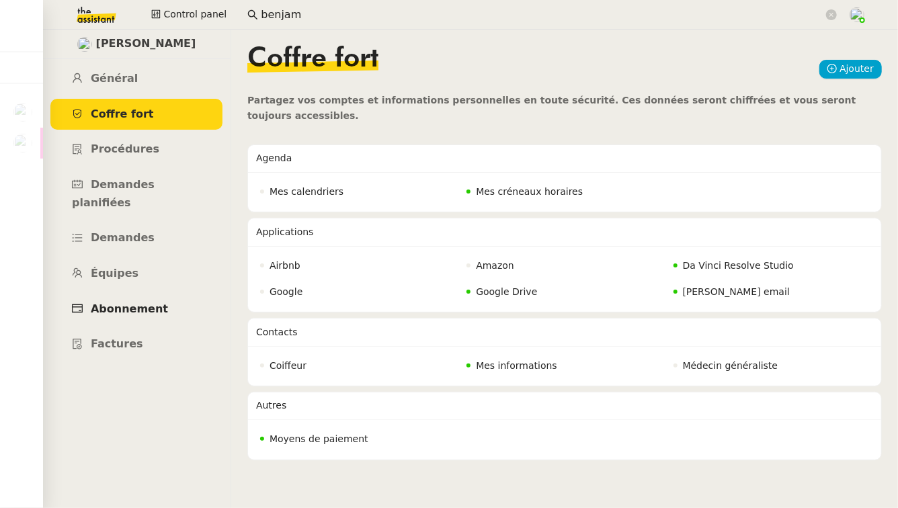
click at [122, 302] on span "Abonnement" at bounding box center [129, 308] width 77 height 13
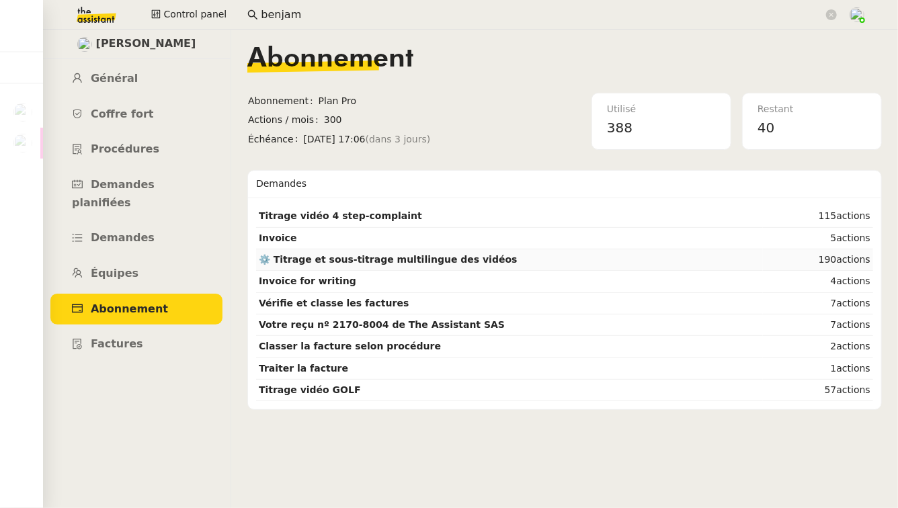
click at [284, 259] on strong "⚙️ Titrage et sous-titrage multilingue des vidéos" at bounding box center [388, 259] width 259 height 11
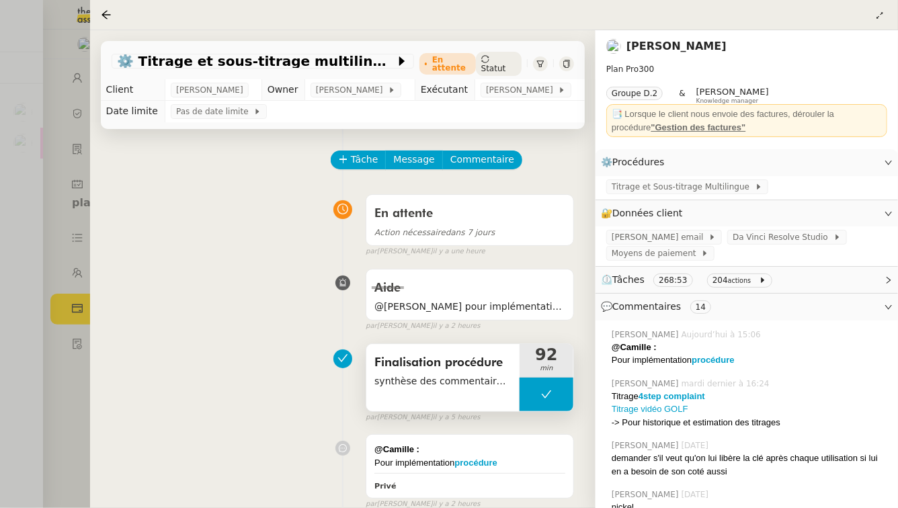
click at [491, 380] on span "synthèse des commentaires + remise en forme + intégration de parties manquantes" at bounding box center [442, 381] width 137 height 15
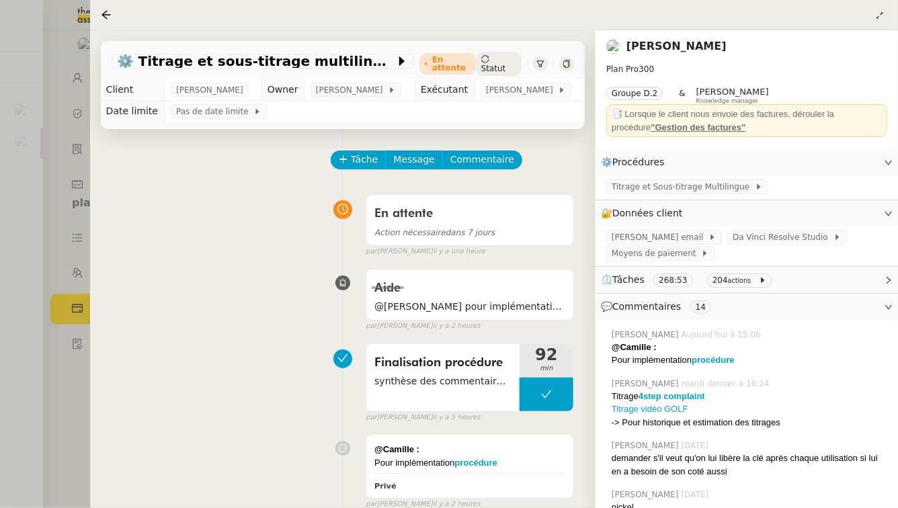
click at [40, 372] on div at bounding box center [449, 254] width 898 height 508
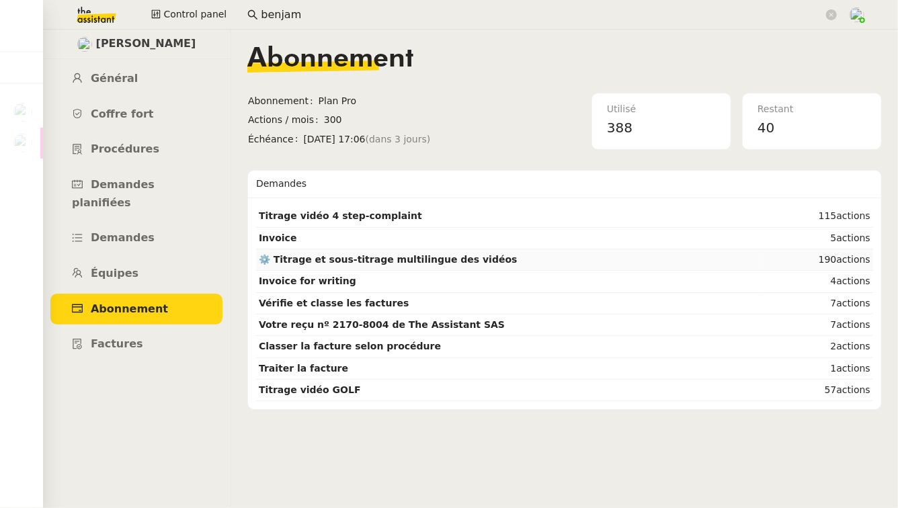
click at [389, 259] on strong "⚙️ Titrage et sous-titrage multilingue des vidéos" at bounding box center [388, 259] width 259 height 11
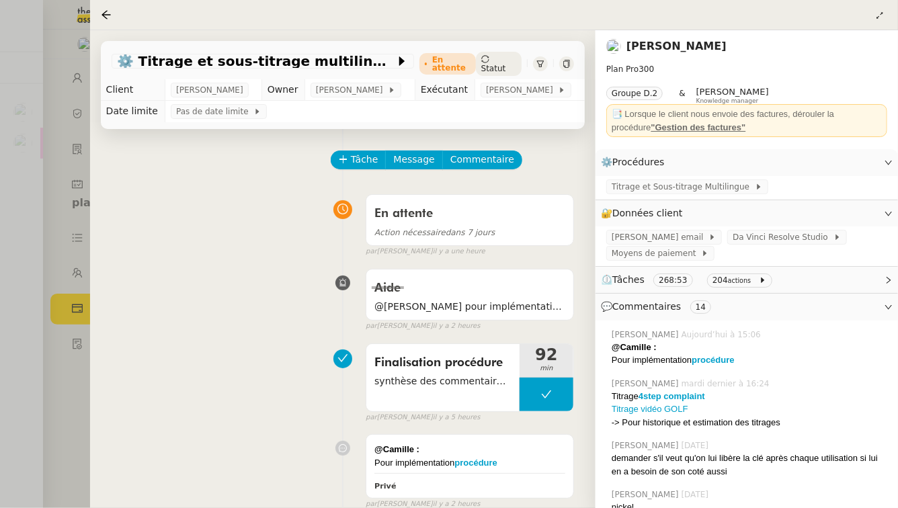
click at [76, 330] on div at bounding box center [449, 254] width 898 height 508
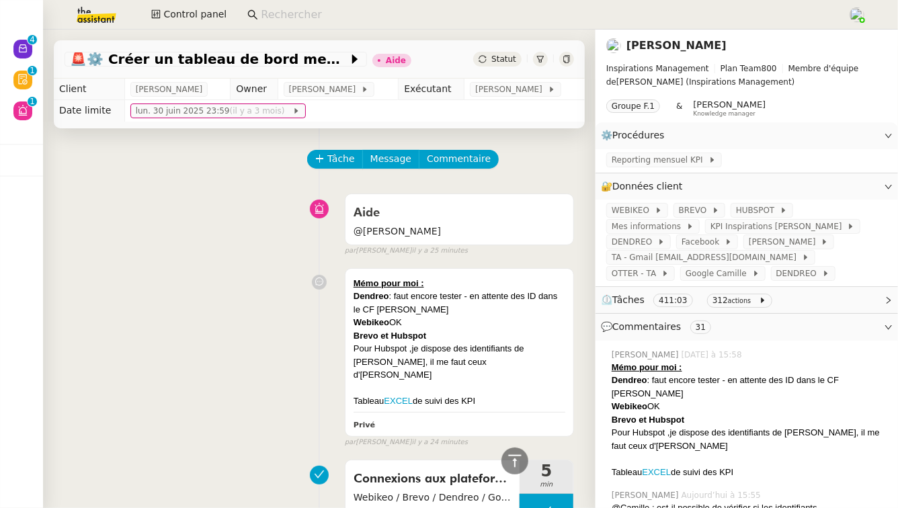
scroll to position [3454, 0]
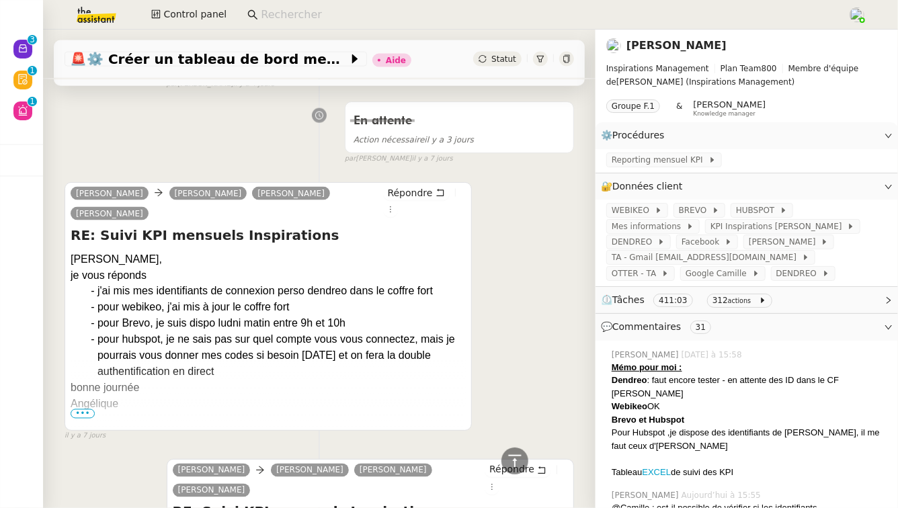
click at [282, 23] on input at bounding box center [547, 15] width 573 height 18
paste input "titrage 4-step complaint"
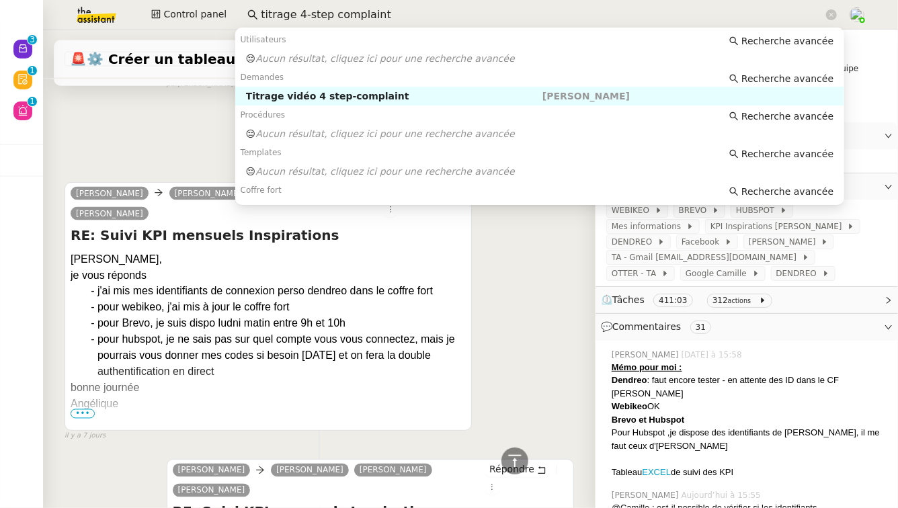
click at [296, 100] on div "Titrage vidéo 4 step-complaint" at bounding box center [394, 96] width 296 height 12
type input "titrage 4-step complaint"
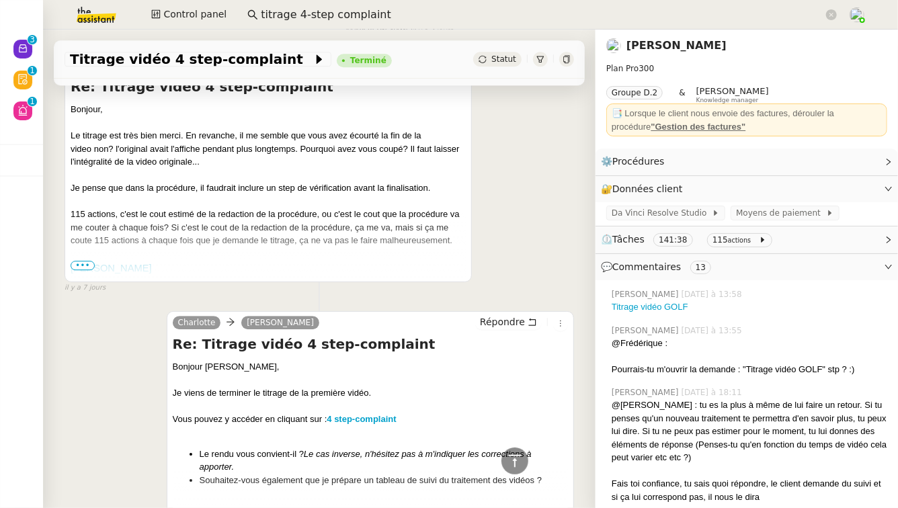
click at [772, 261] on span "💬 Commentaires 13" at bounding box center [736, 266] width 270 height 15
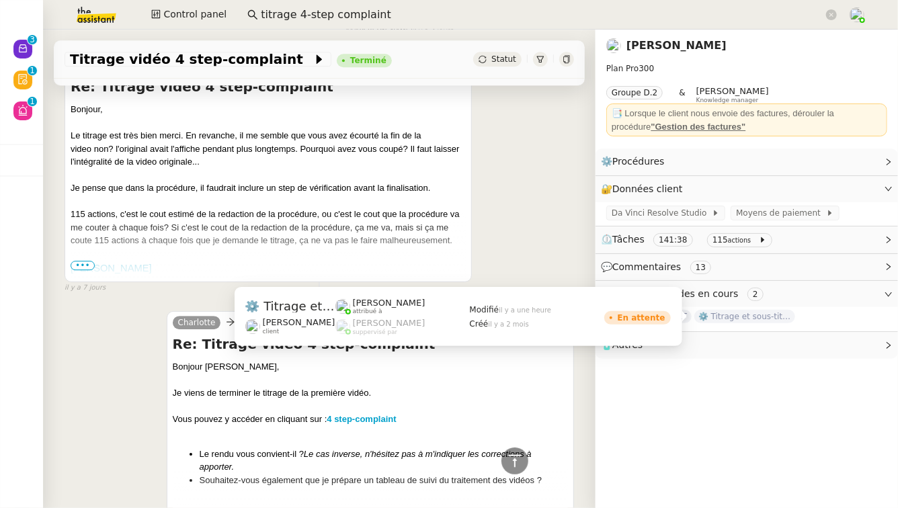
click at [752, 311] on span "⚙️ Titrage et sous-titrage multilingue des vidéos" at bounding box center [744, 316] width 101 height 13
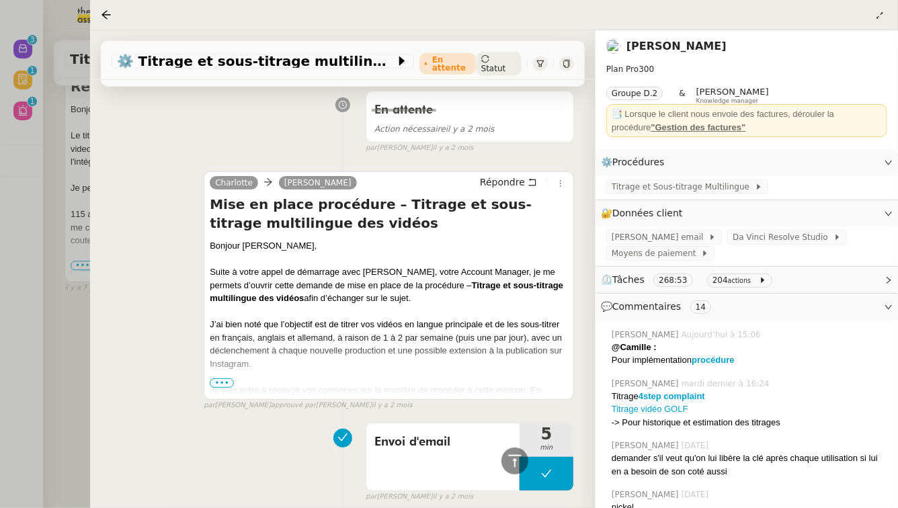
scroll to position [8200, 0]
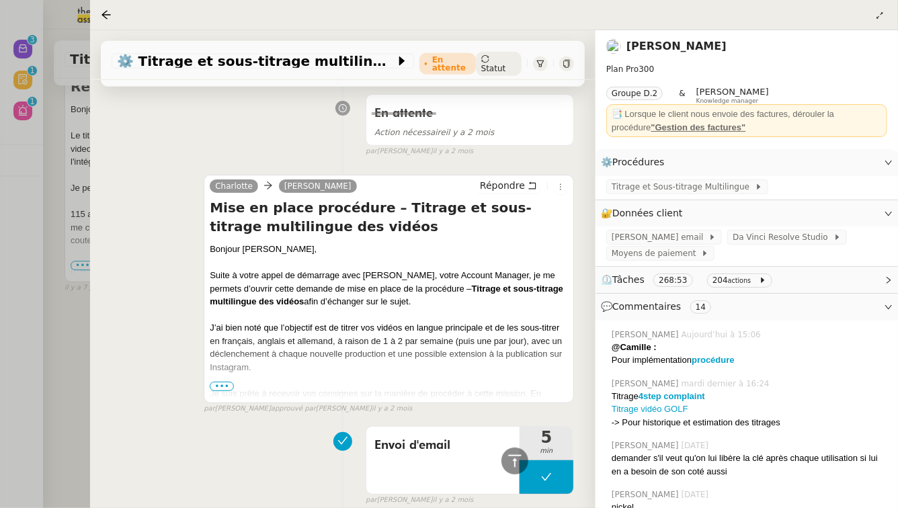
click at [224, 374] on div at bounding box center [389, 380] width 358 height 13
click at [224, 382] on span "•••" at bounding box center [222, 386] width 24 height 9
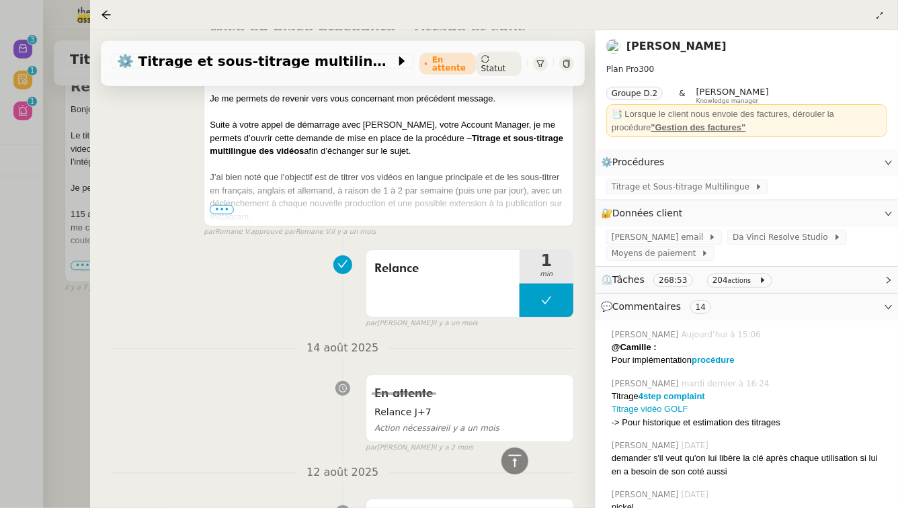
scroll to position [7495, 0]
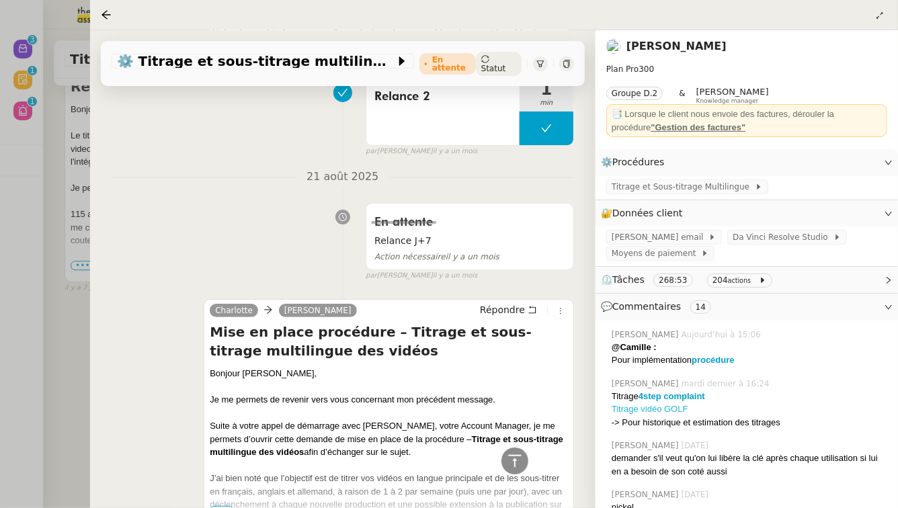
click at [678, 409] on link "Titrage vidéo GOLF" at bounding box center [650, 409] width 77 height 10
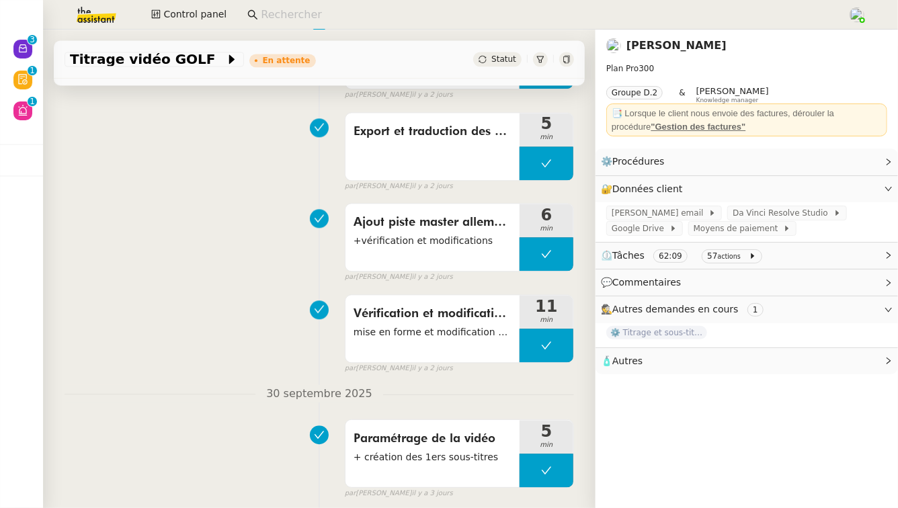
scroll to position [1661, 0]
